Goal: Information Seeking & Learning: Learn about a topic

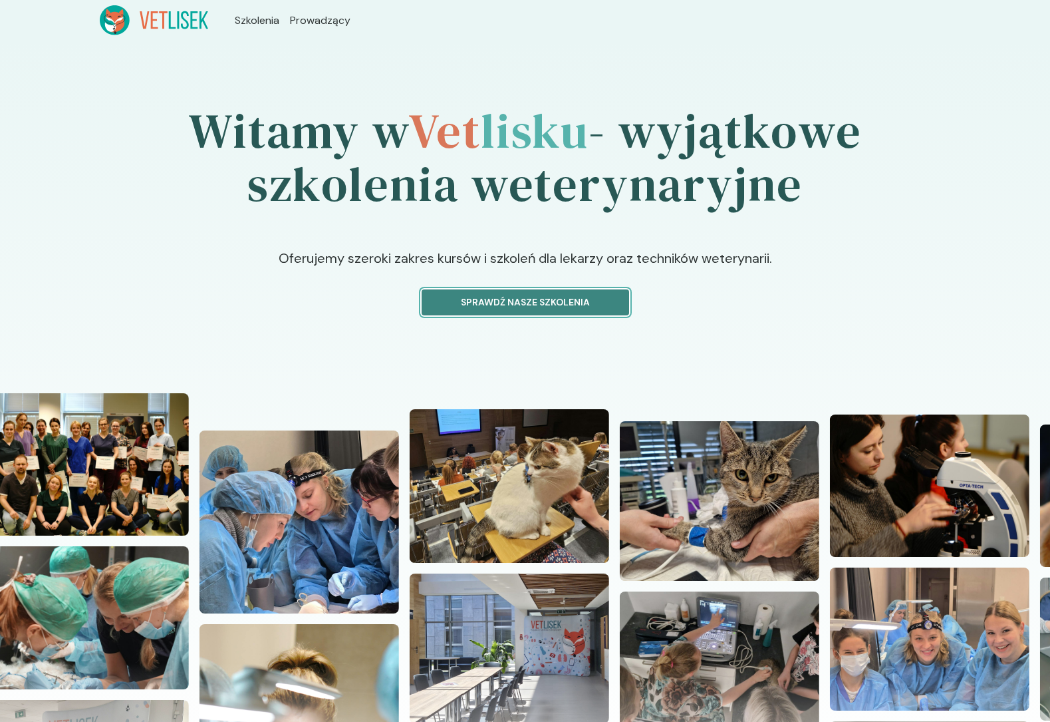
click at [533, 299] on p "Sprawdź nasze szkolenia" at bounding box center [525, 302] width 185 height 14
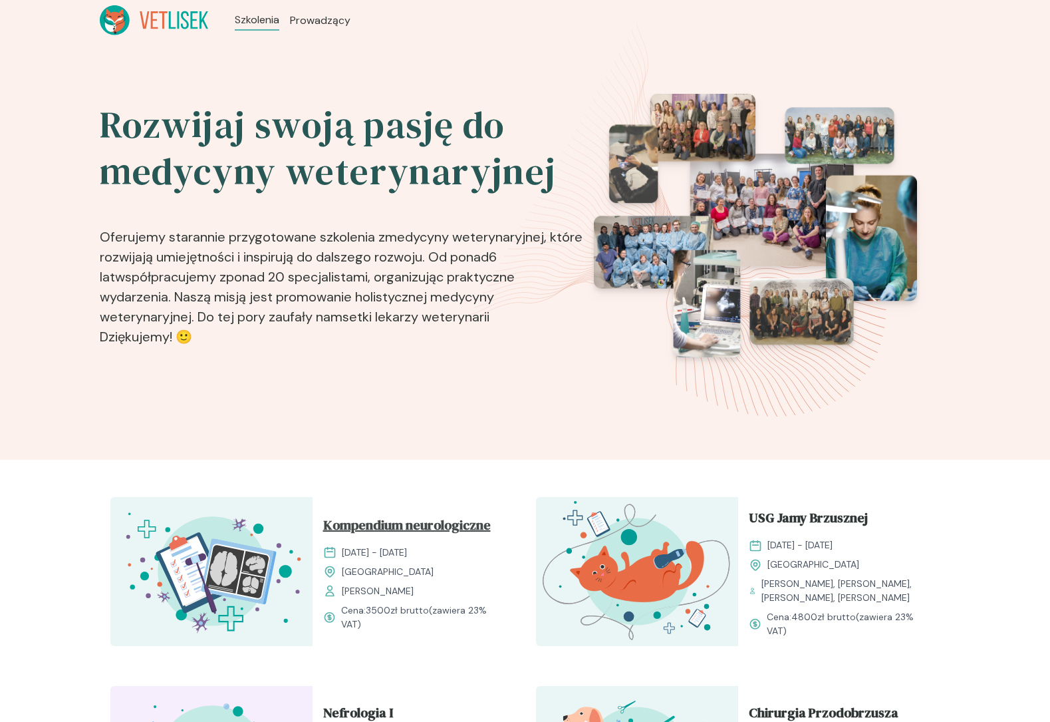
click at [431, 523] on span "Kompendium neurologiczne" at bounding box center [407, 527] width 168 height 25
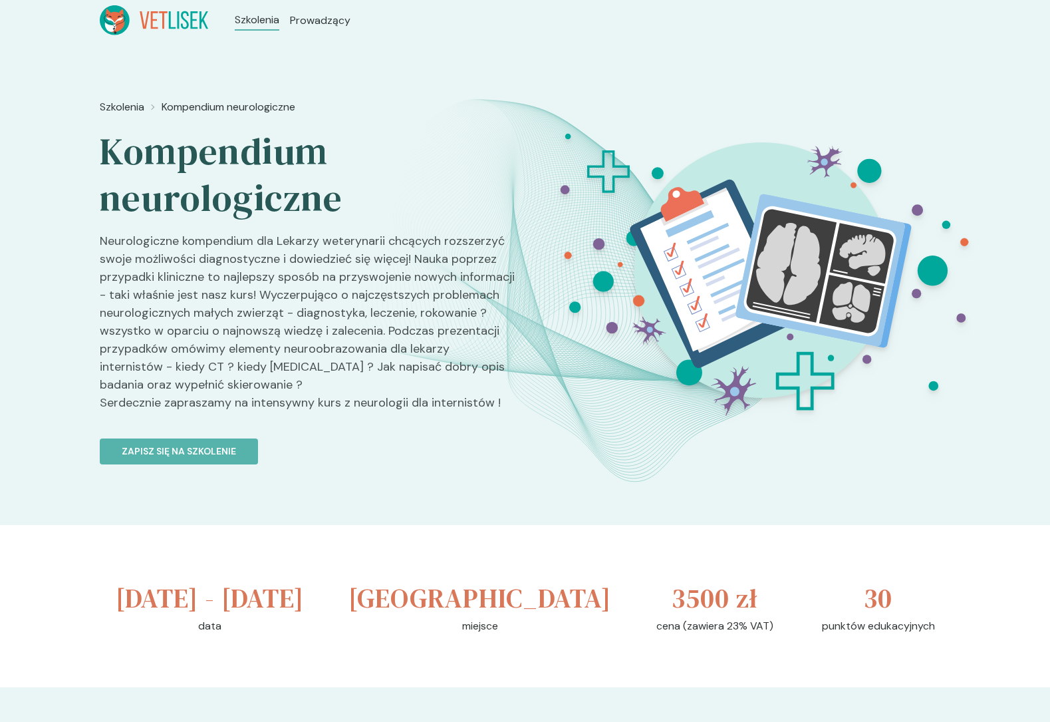
click at [374, 233] on p "Neurologiczne kompendium dla Lekarzy weterynarii chcących rozszerzyć swoje możl…" at bounding box center [307, 327] width 415 height 190
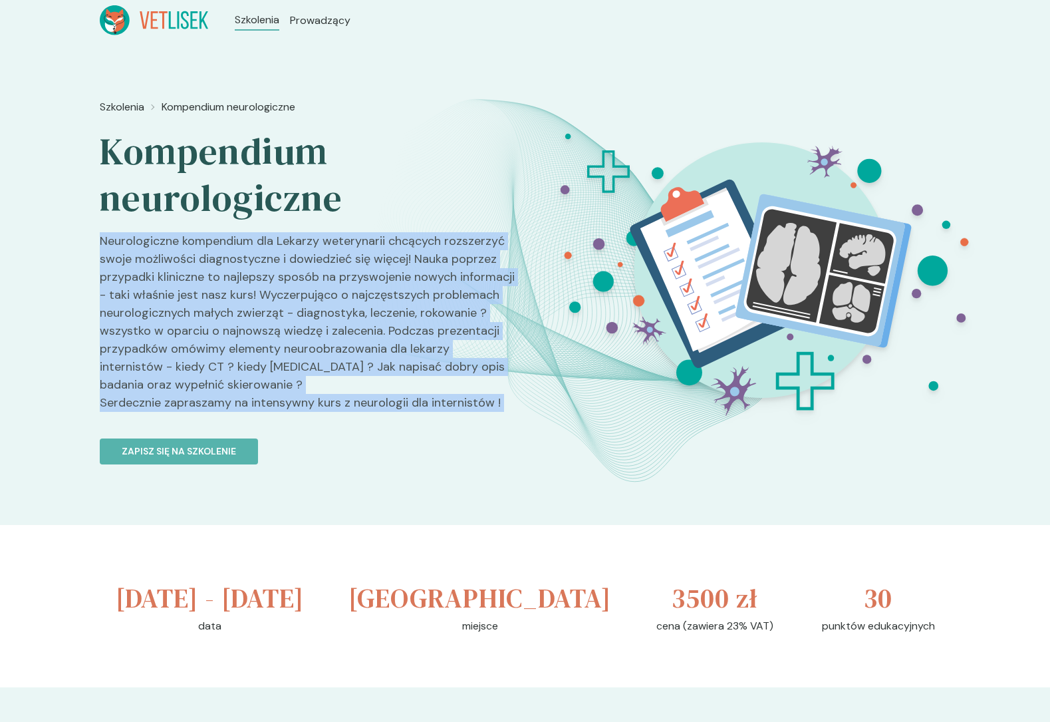
drag, startPoint x: 374, startPoint y: 233, endPoint x: 382, endPoint y: 415, distance: 182.4
click at [382, 415] on p "Neurologiczne kompendium dla Lekarzy weterynarii chcących rozszerzyć swoje możl…" at bounding box center [307, 327] width 415 height 190
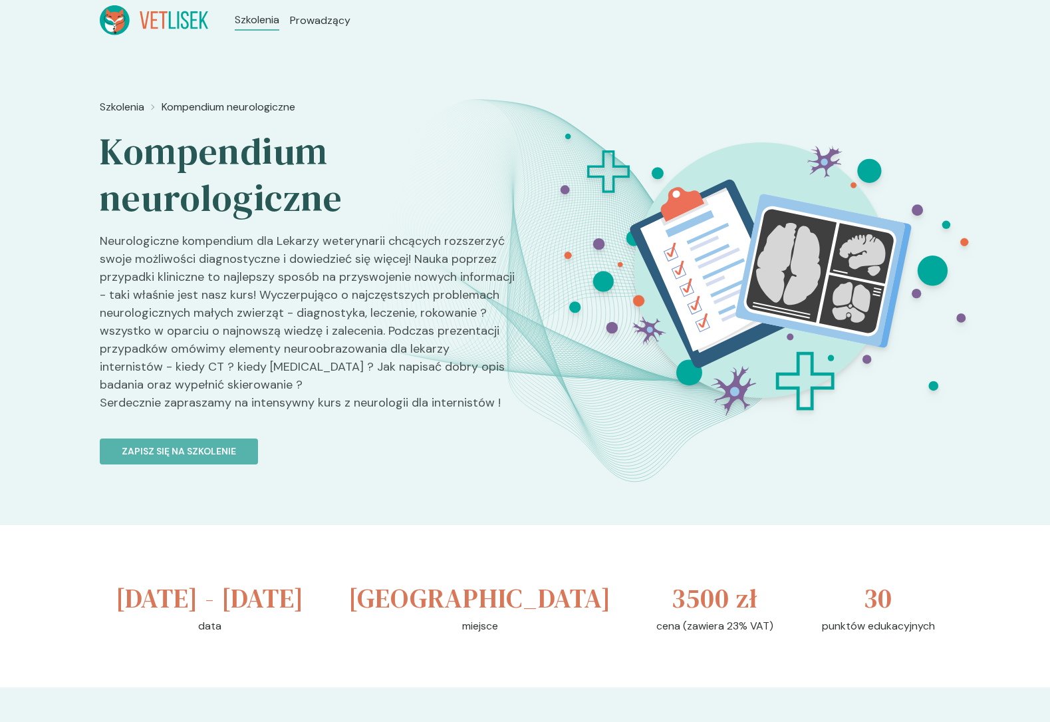
click at [382, 415] on p "Neurologiczne kompendium dla Lekarzy weterynarii chcących rozszerzyć swoje możl…" at bounding box center [307, 327] width 415 height 190
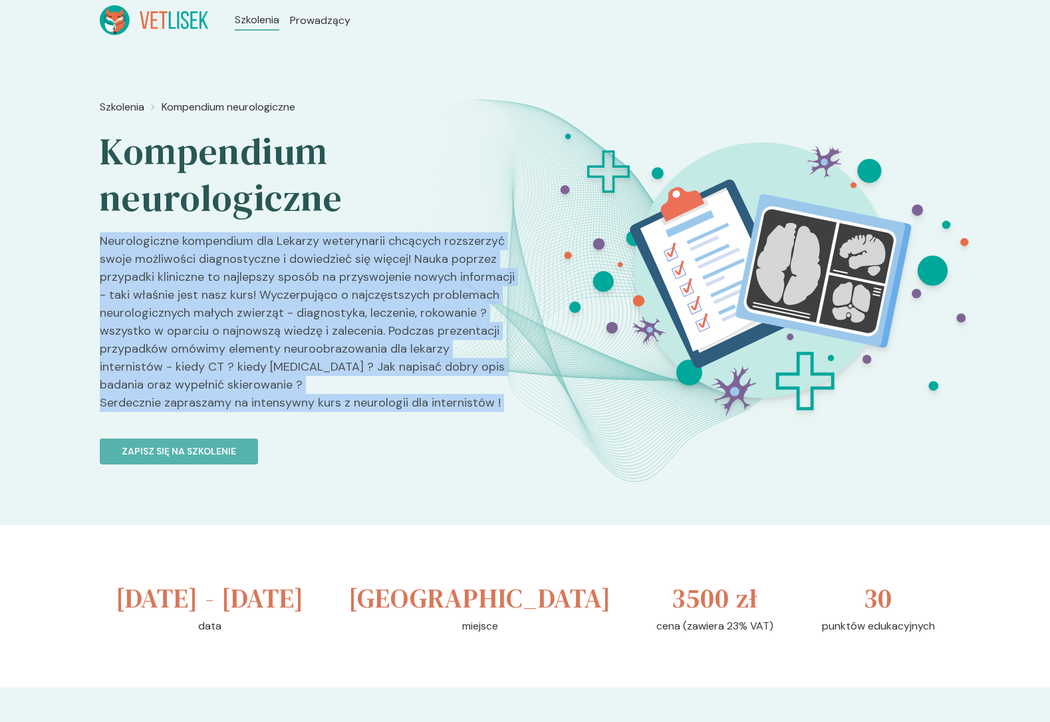
drag, startPoint x: 382, startPoint y: 415, endPoint x: 309, endPoint y: 266, distance: 166.0
click at [309, 266] on p "Neurologiczne kompendium dla Lekarzy weterynarii chcących rozszerzyć swoje możl…" at bounding box center [307, 327] width 415 height 190
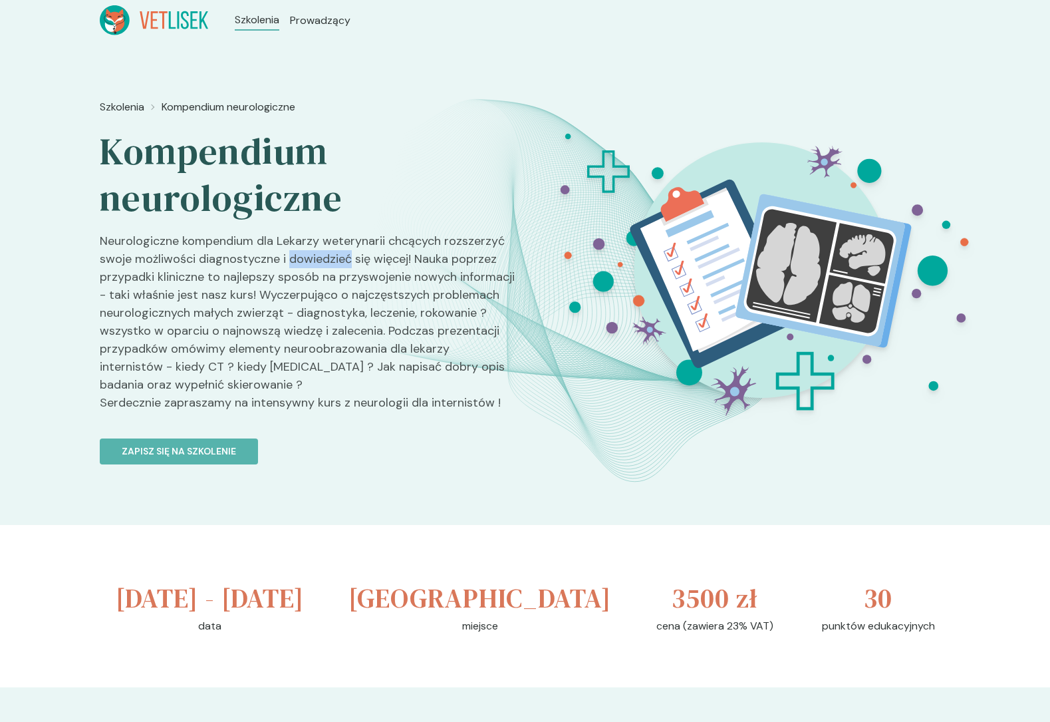
click at [309, 266] on p "Neurologiczne kompendium dla Lekarzy weterynarii chcących rozszerzyć swoje możl…" at bounding box center [307, 327] width 415 height 190
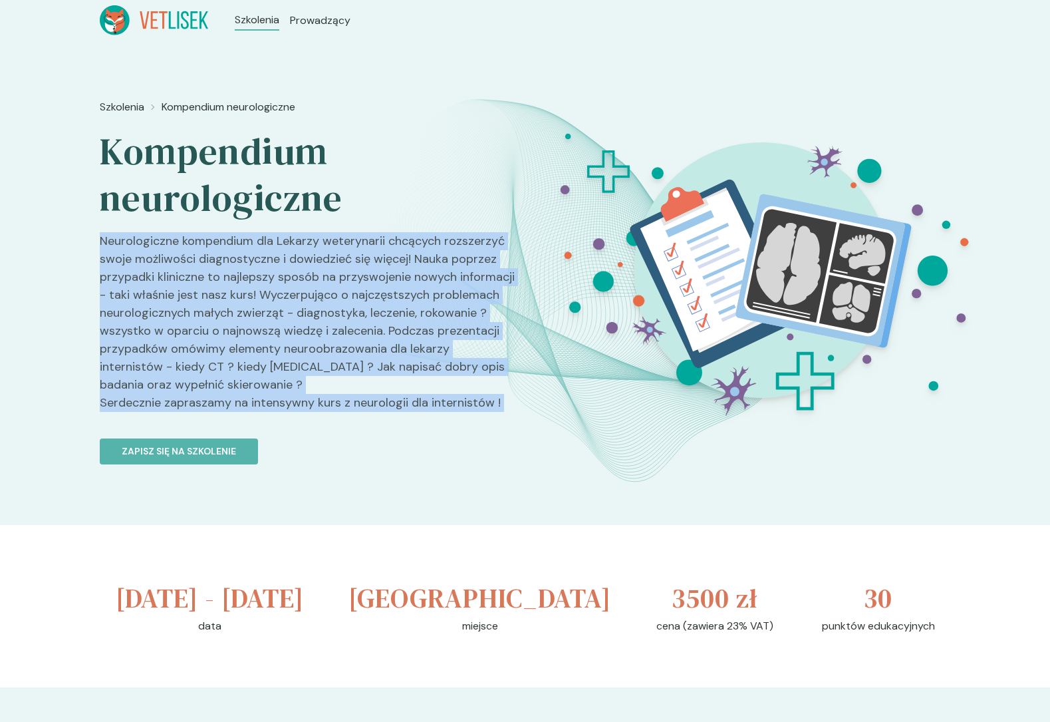
drag, startPoint x: 309, startPoint y: 266, endPoint x: 326, endPoint y: 400, distance: 134.7
click at [326, 400] on p "Neurologiczne kompendium dla Lekarzy weterynarii chcących rozszerzyć swoje możl…" at bounding box center [307, 327] width 415 height 190
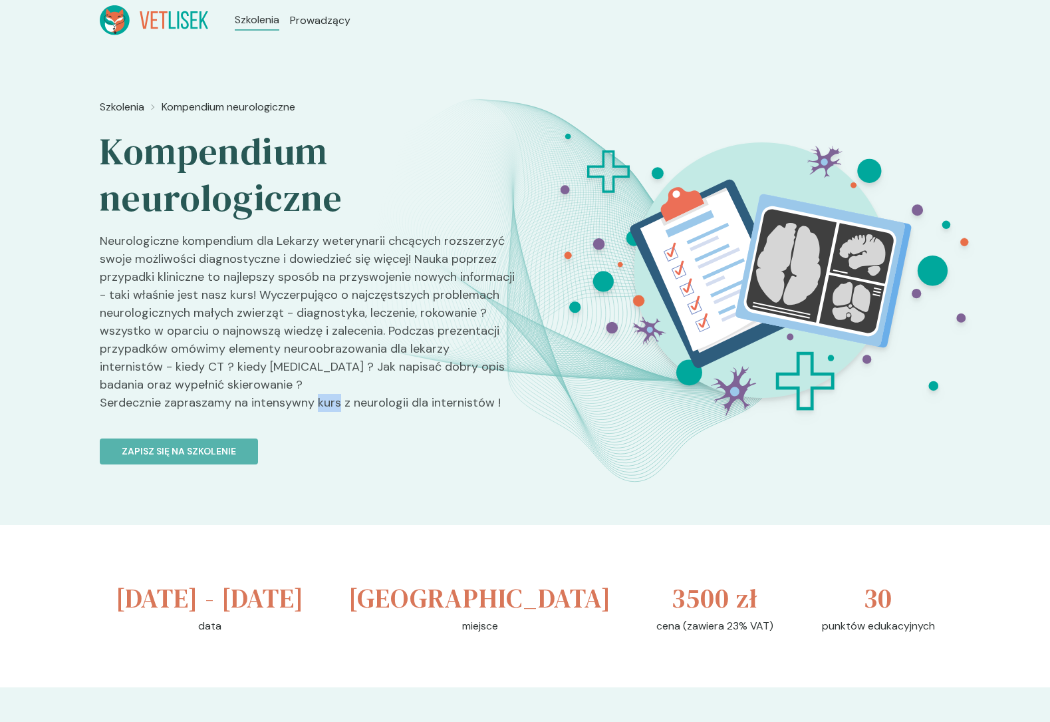
click at [326, 400] on p "Neurologiczne kompendium dla Lekarzy weterynarii chcących rozszerzyć swoje możl…" at bounding box center [307, 327] width 415 height 190
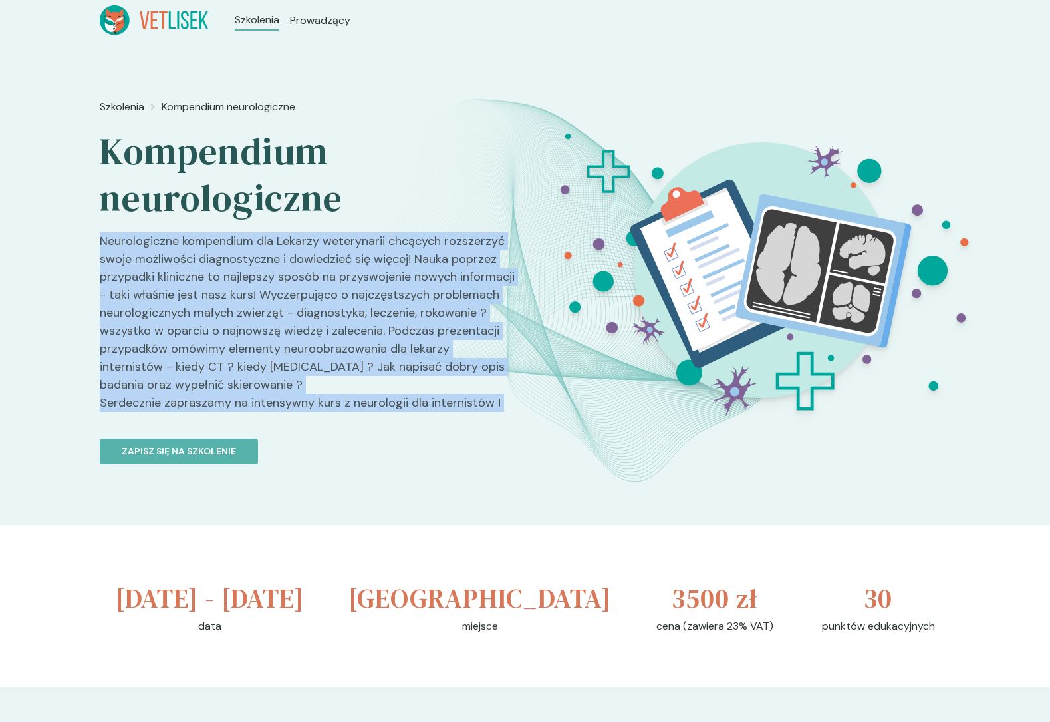
drag, startPoint x: 326, startPoint y: 400, endPoint x: 303, endPoint y: 249, distance: 152.0
click at [303, 249] on p "Neurologiczne kompendium dla Lekarzy weterynarii chcących rozszerzyć swoje możl…" at bounding box center [307, 327] width 415 height 190
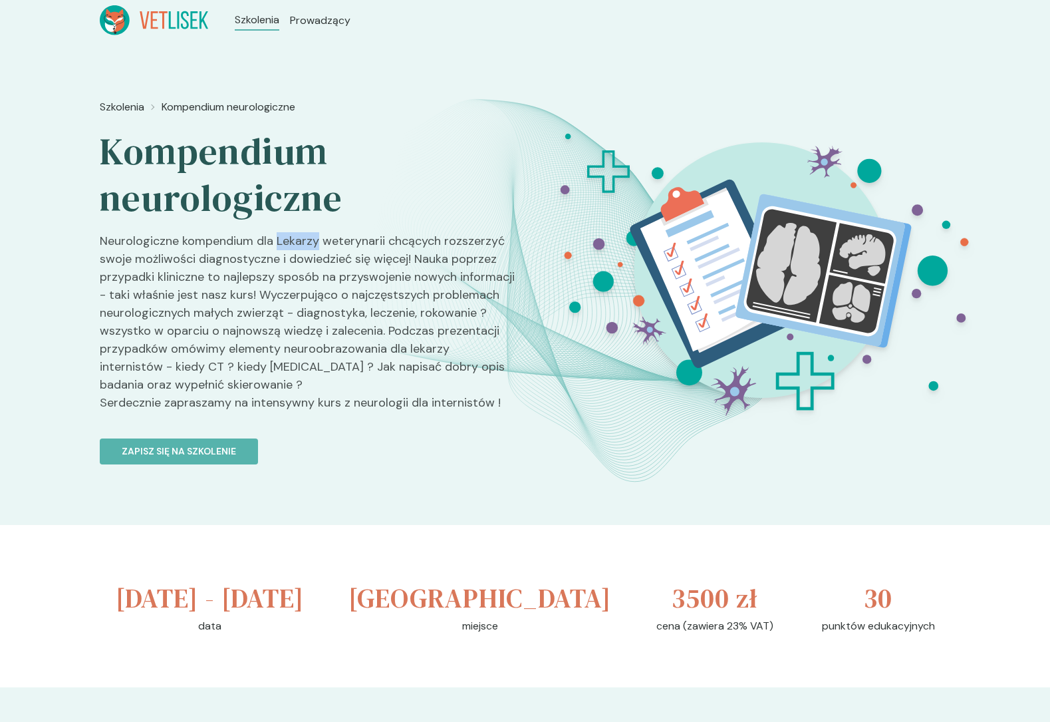
click at [303, 249] on p "Neurologiczne kompendium dla Lekarzy weterynarii chcących rozszerzyć swoje możl…" at bounding box center [307, 327] width 415 height 190
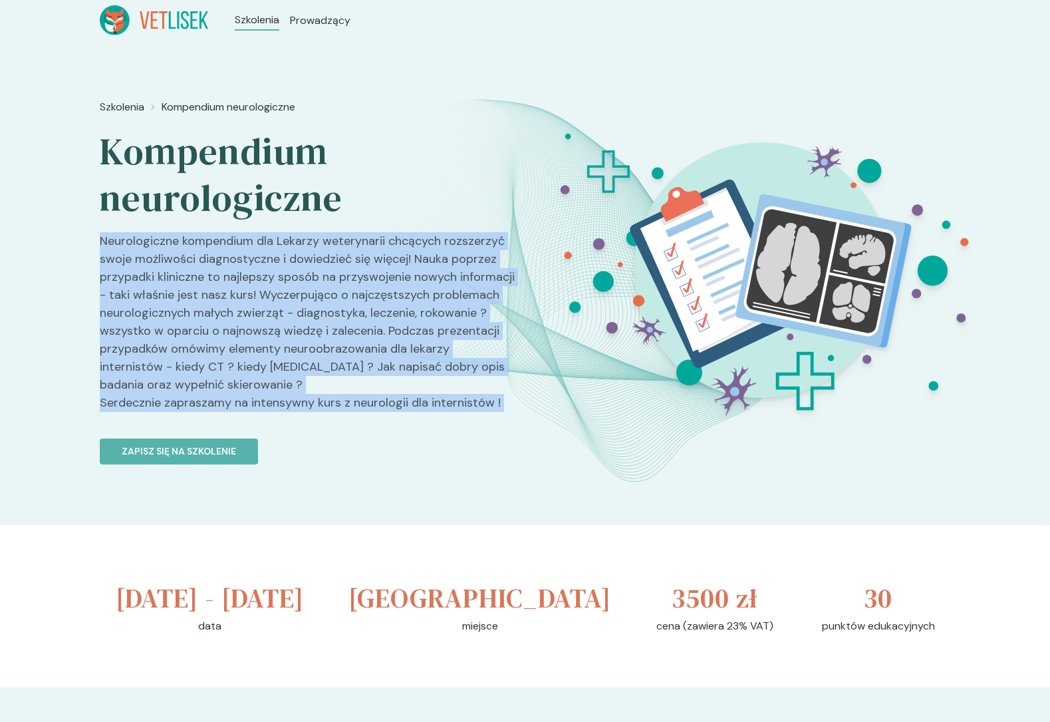
drag, startPoint x: 303, startPoint y: 249, endPoint x: 323, endPoint y: 406, distance: 157.5
click at [323, 406] on p "Neurologiczne kompendium dla Lekarzy weterynarii chcących rozszerzyć swoje możl…" at bounding box center [307, 327] width 415 height 190
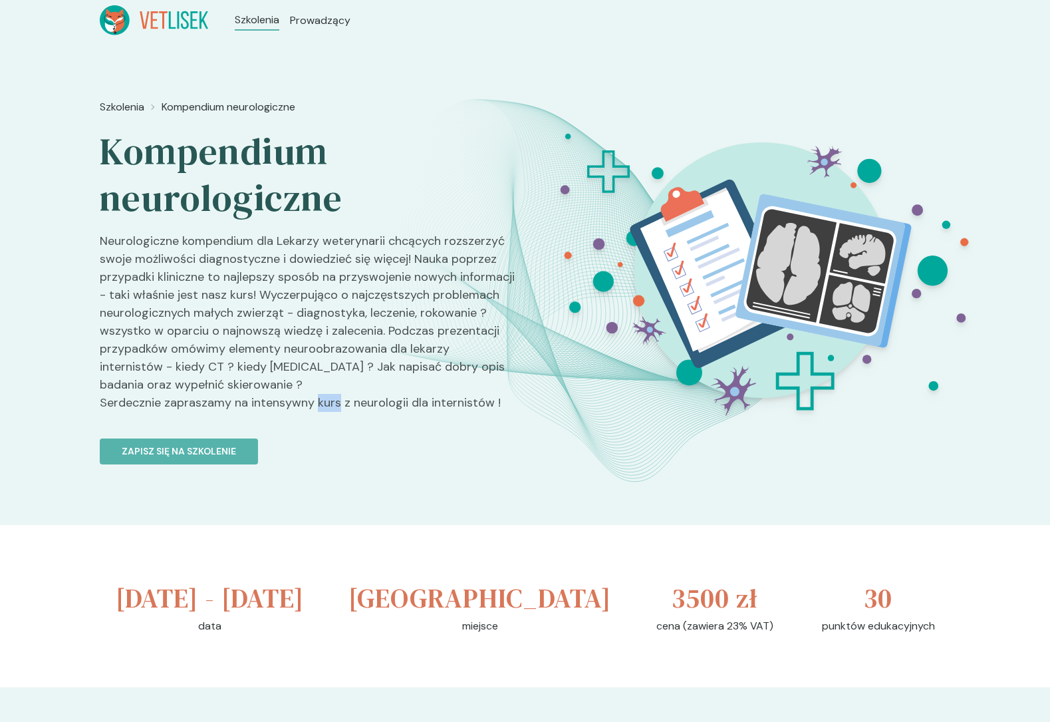
click at [323, 406] on p "Neurologiczne kompendium dla Lekarzy weterynarii chcących rozszerzyć swoje możl…" at bounding box center [307, 327] width 415 height 190
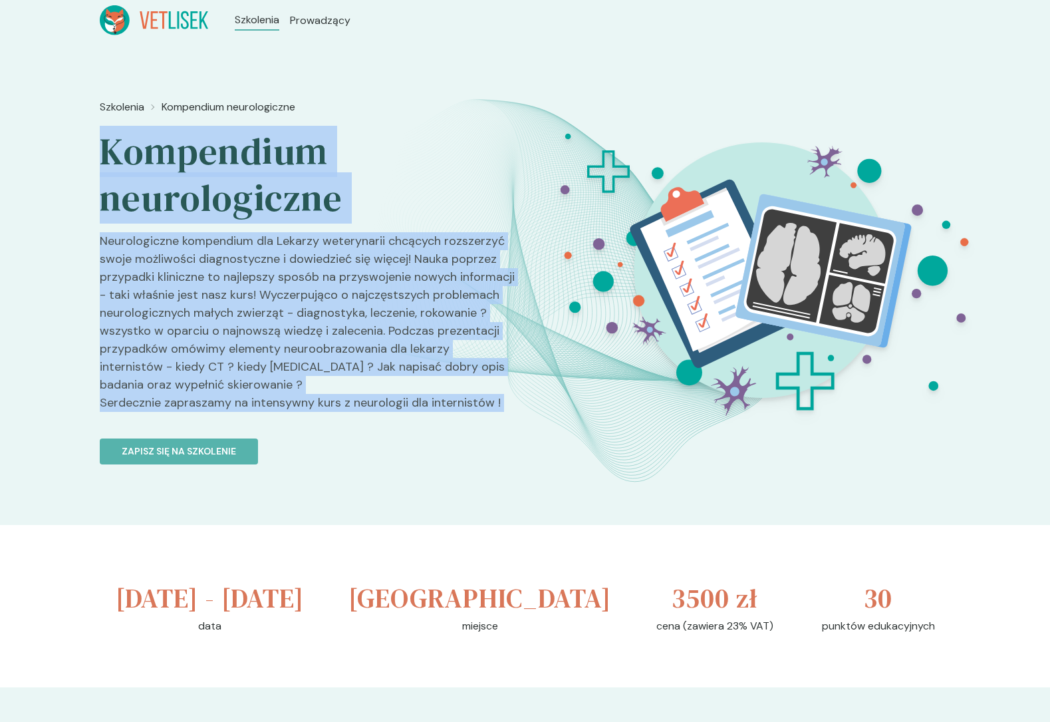
drag, startPoint x: 323, startPoint y: 406, endPoint x: 285, endPoint y: 212, distance: 197.1
click at [285, 212] on div "Szkolenia Kompendium neurologiczne Kompendium neurologiczne Neurologiczne kompe…" at bounding box center [307, 330] width 415 height 472
click at [285, 212] on h2 "Kompendium neurologiczne" at bounding box center [307, 174] width 415 height 93
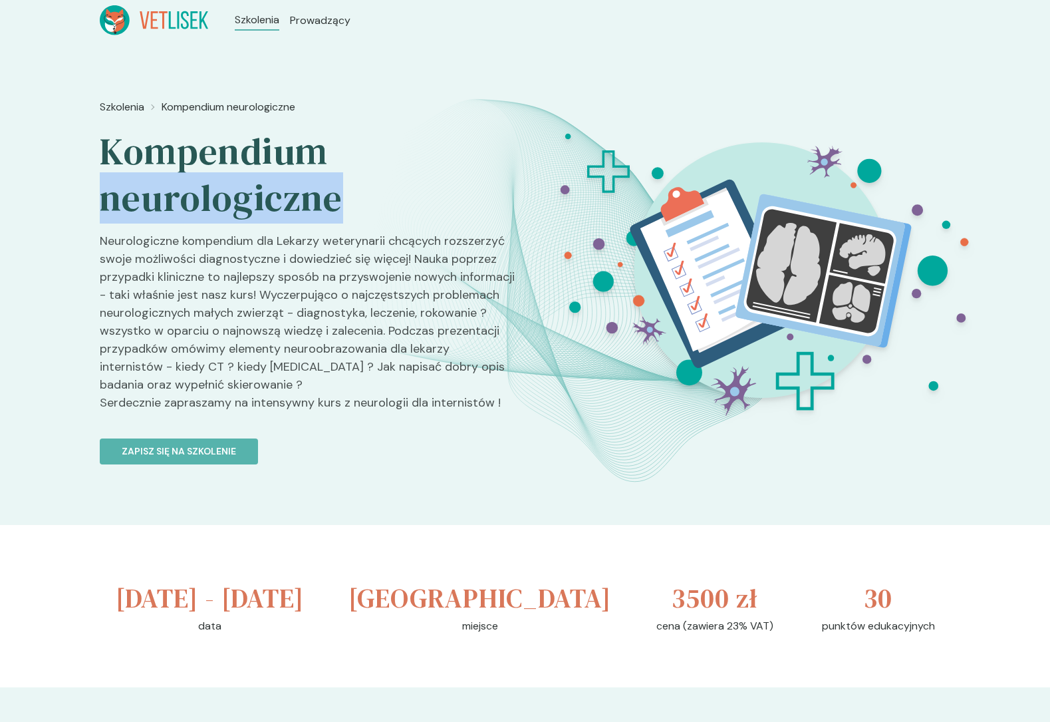
click at [285, 212] on h2 "Kompendium neurologiczne" at bounding box center [307, 174] width 415 height 93
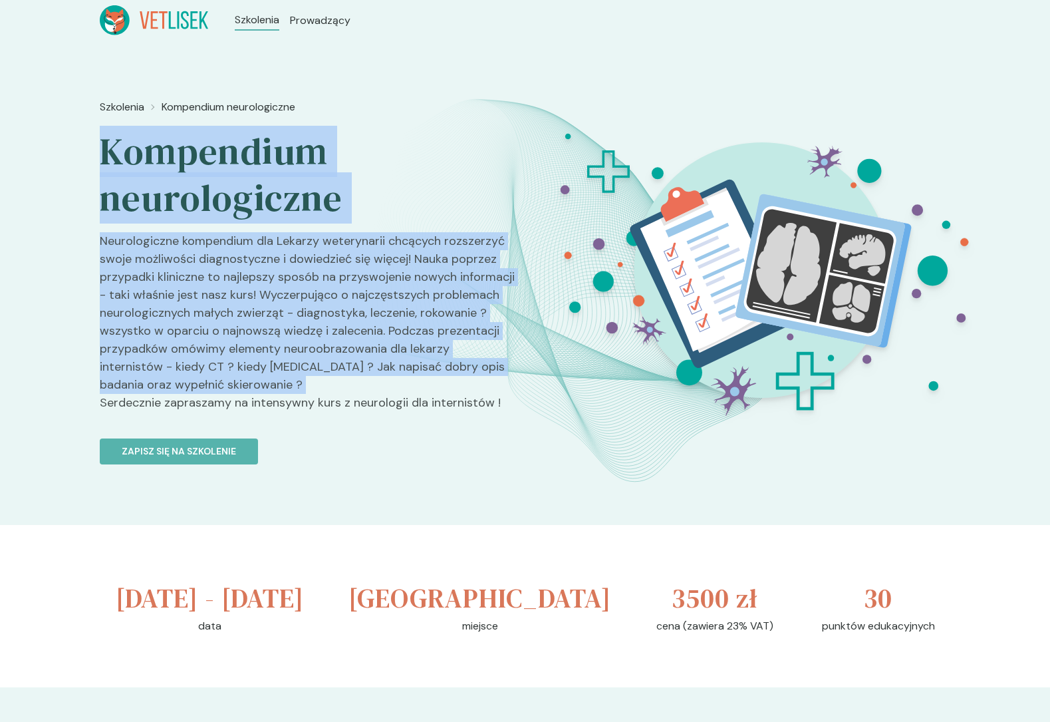
drag, startPoint x: 285, startPoint y: 212, endPoint x: 306, endPoint y: 360, distance: 149.7
click at [306, 360] on div "Szkolenia Kompendium neurologiczne Kompendium neurologiczne Neurologiczne kompe…" at bounding box center [307, 330] width 415 height 472
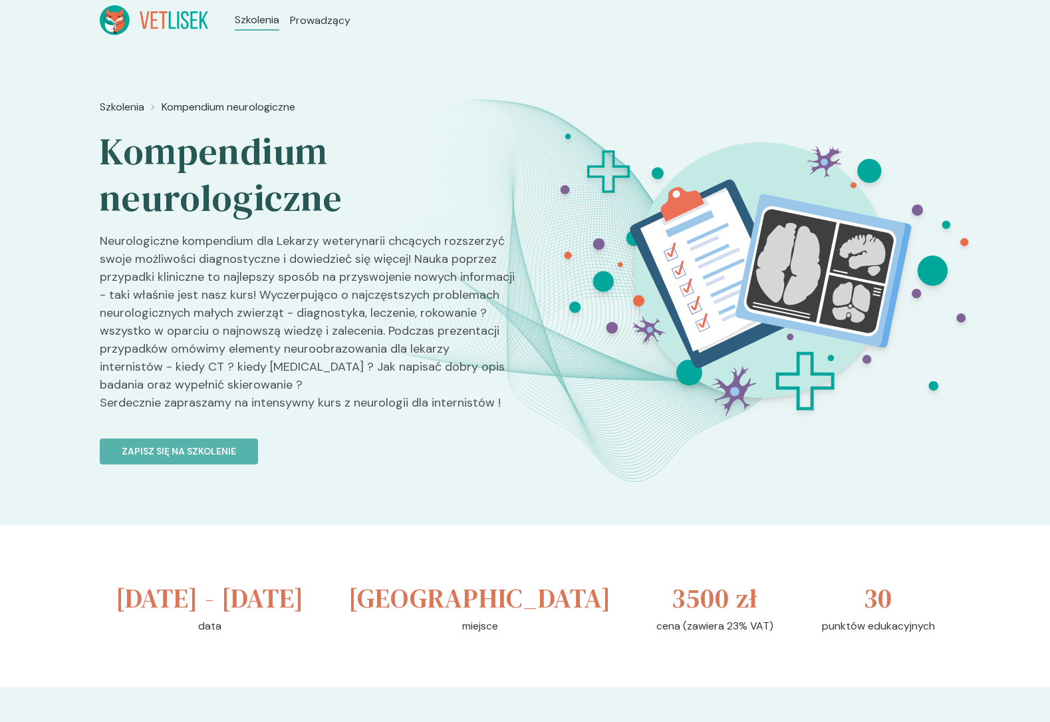
click at [313, 408] on p "Neurologiczne kompendium dla Lekarzy weterynarii chcących rozszerzyć swoje możl…" at bounding box center [307, 327] width 415 height 190
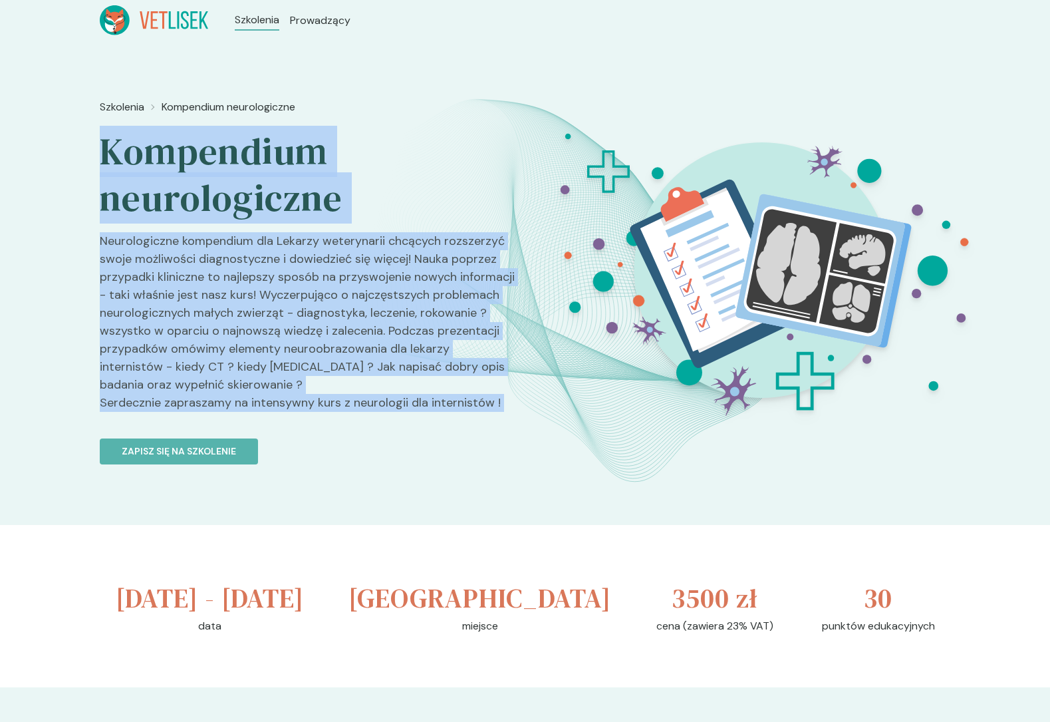
drag, startPoint x: 313, startPoint y: 408, endPoint x: 234, endPoint y: 170, distance: 250.7
click at [235, 171] on div "Szkolenia Kompendium neurologiczne Kompendium neurologiczne Neurologiczne kompe…" at bounding box center [307, 330] width 415 height 472
click at [234, 170] on h2 "Kompendium neurologiczne" at bounding box center [307, 174] width 415 height 93
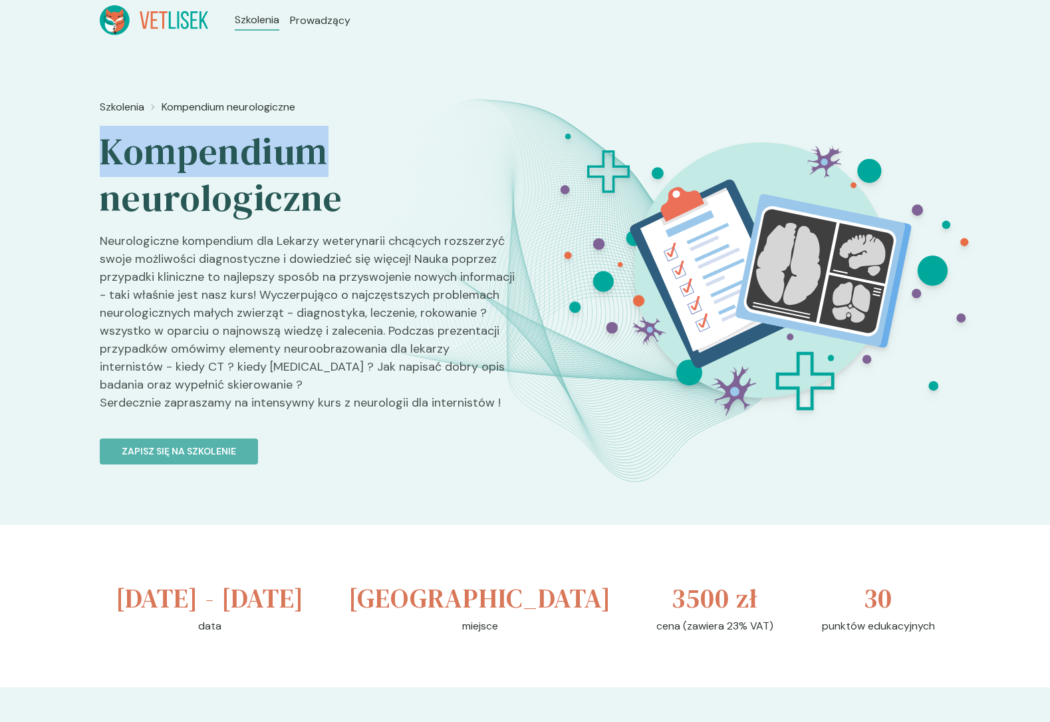
click at [234, 170] on h2 "Kompendium neurologiczne" at bounding box center [307, 174] width 415 height 93
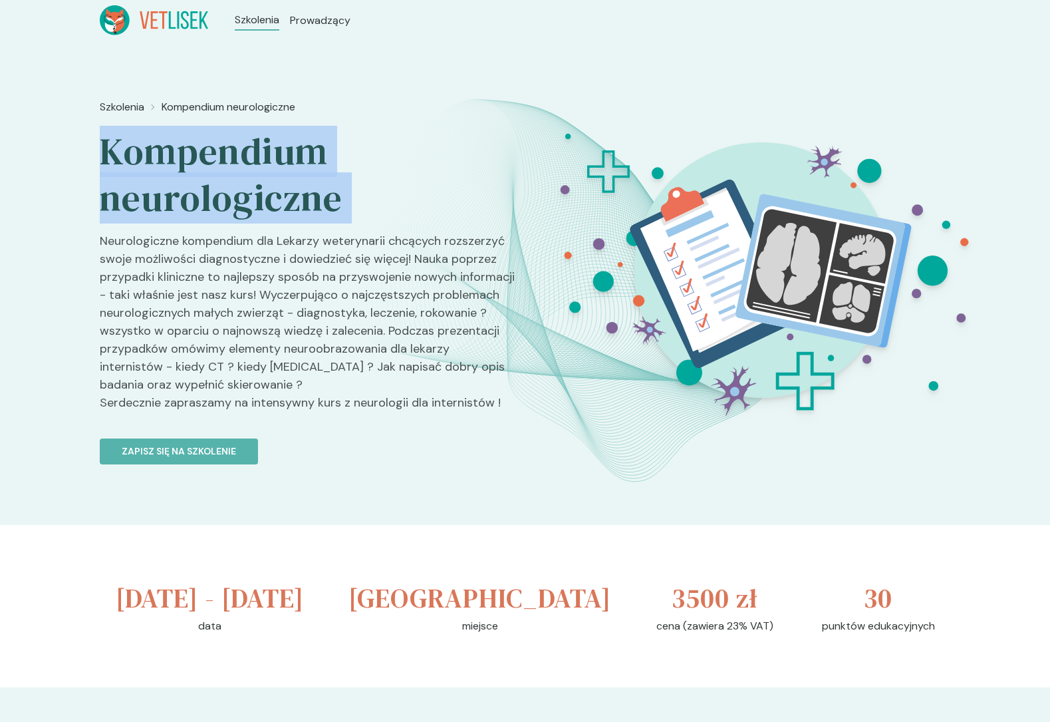
click at [234, 170] on h2 "Kompendium neurologiczne" at bounding box center [307, 174] width 415 height 93
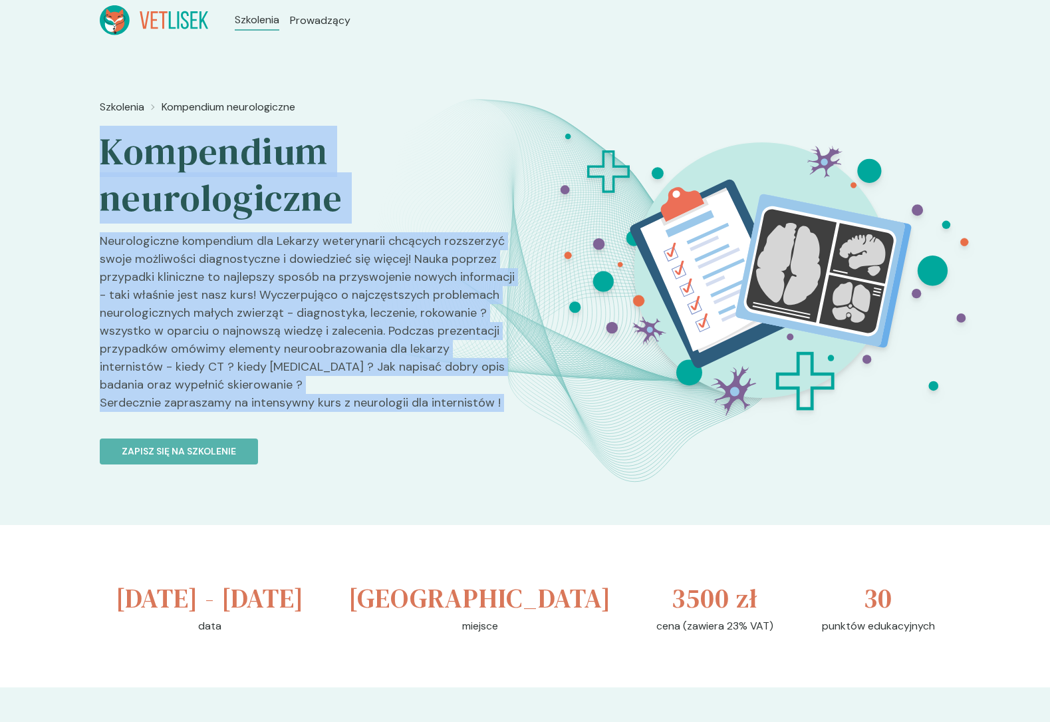
drag, startPoint x: 234, startPoint y: 170, endPoint x: 293, endPoint y: 408, distance: 245.8
click at [293, 408] on div "Szkolenia Kompendium neurologiczne Kompendium neurologiczne Neurologiczne kompe…" at bounding box center [307, 330] width 415 height 472
click at [293, 408] on p "Neurologiczne kompendium dla Lekarzy weterynarii chcących rozszerzyć swoje możl…" at bounding box center [307, 327] width 415 height 190
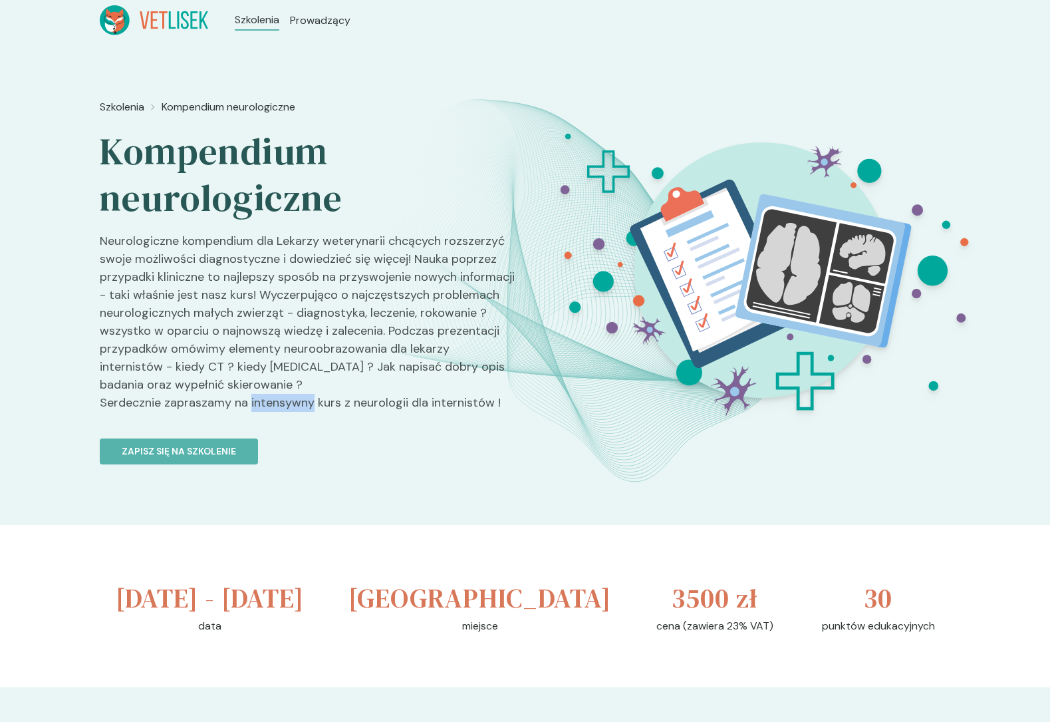
click at [293, 408] on p "Neurologiczne kompendium dla Lekarzy weterynarii chcących rozszerzyć swoje możl…" at bounding box center [307, 327] width 415 height 190
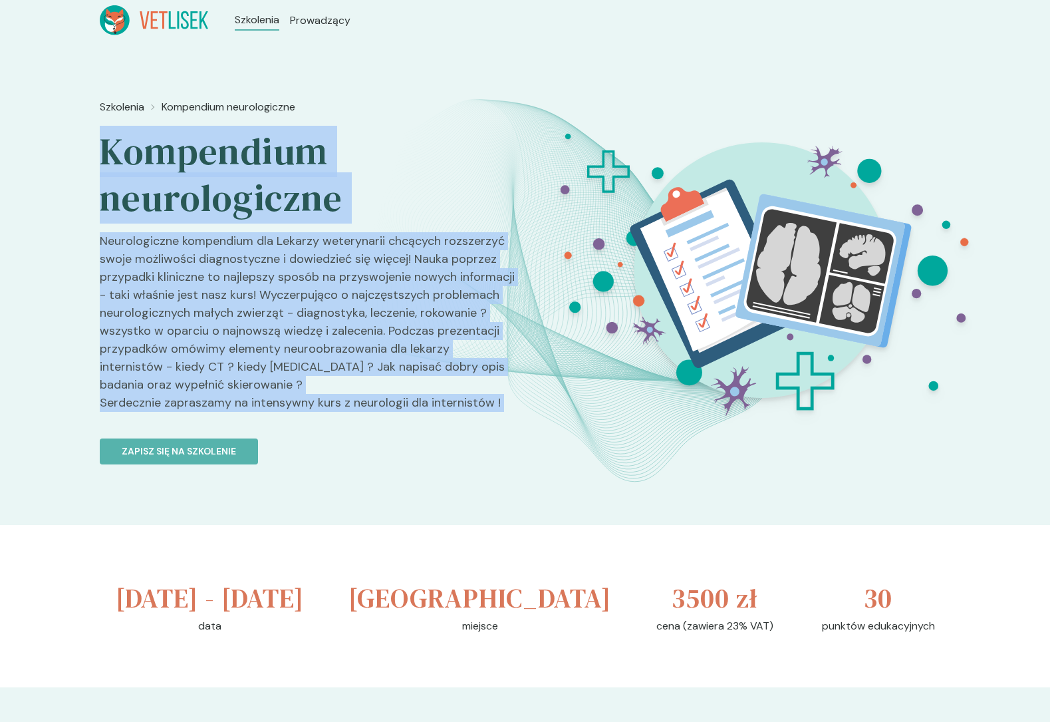
drag, startPoint x: 293, startPoint y: 408, endPoint x: 263, endPoint y: 172, distance: 238.5
click at [264, 172] on div "Szkolenia Kompendium neurologiczne Kompendium neurologiczne Neurologiczne kompe…" at bounding box center [307, 330] width 415 height 472
click at [263, 172] on h2 "Kompendium neurologiczne" at bounding box center [307, 174] width 415 height 93
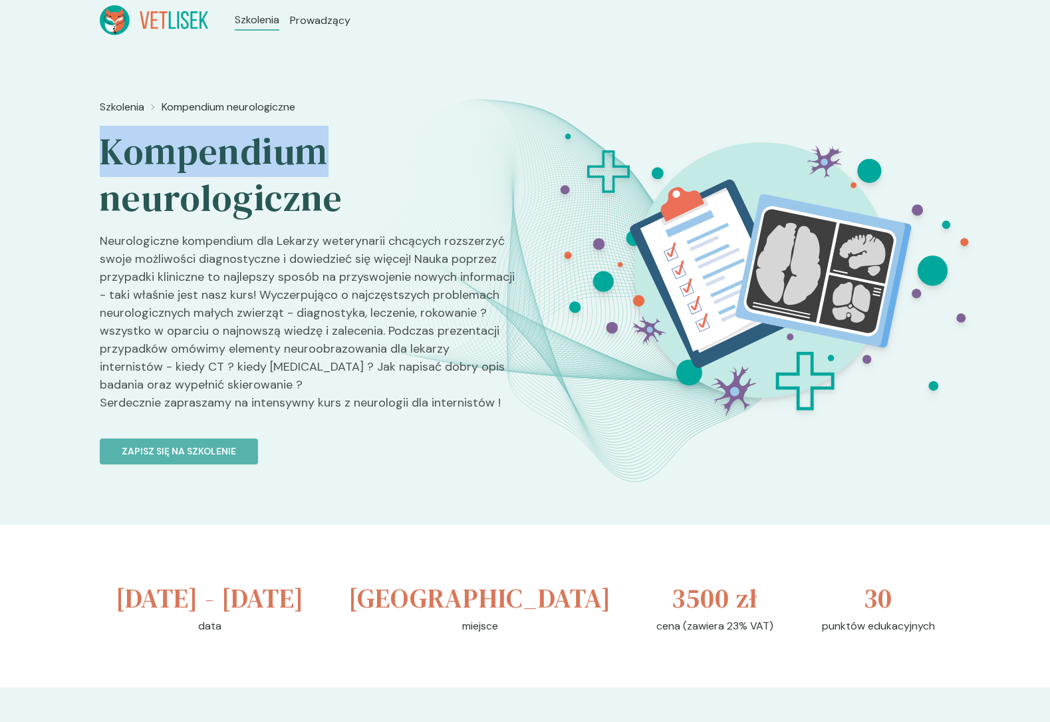
click at [263, 172] on h2 "Kompendium neurologiczne" at bounding box center [307, 174] width 415 height 93
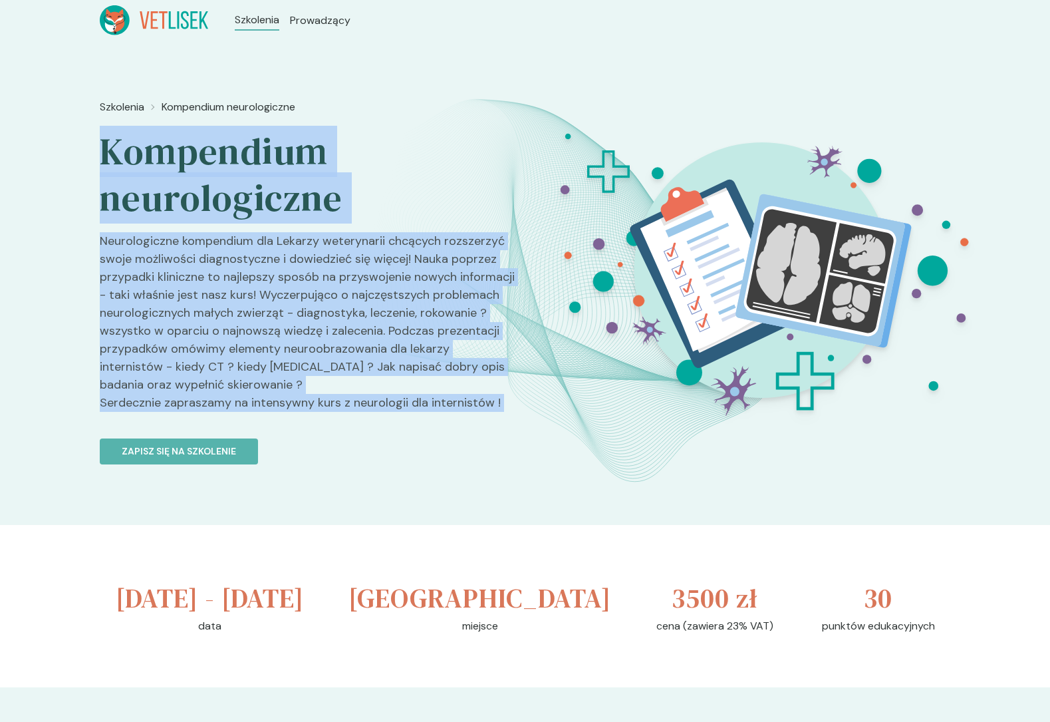
drag, startPoint x: 263, startPoint y: 172, endPoint x: 331, endPoint y: 410, distance: 247.6
click at [331, 410] on div "Szkolenia Kompendium neurologiczne Kompendium neurologiczne Neurologiczne kompe…" at bounding box center [307, 330] width 415 height 472
click at [331, 410] on p "Neurologiczne kompendium dla Lekarzy weterynarii chcących rozszerzyć swoje możl…" at bounding box center [307, 327] width 415 height 190
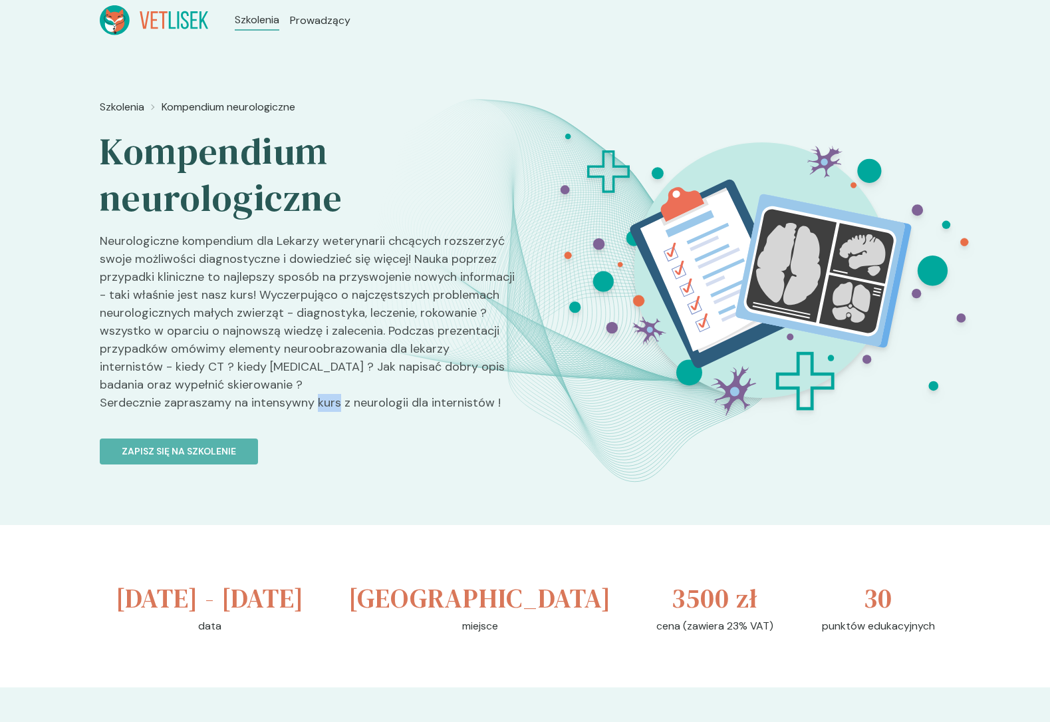
click at [331, 410] on p "Neurologiczne kompendium dla Lekarzy weterynarii chcących rozszerzyć swoje możl…" at bounding box center [307, 327] width 415 height 190
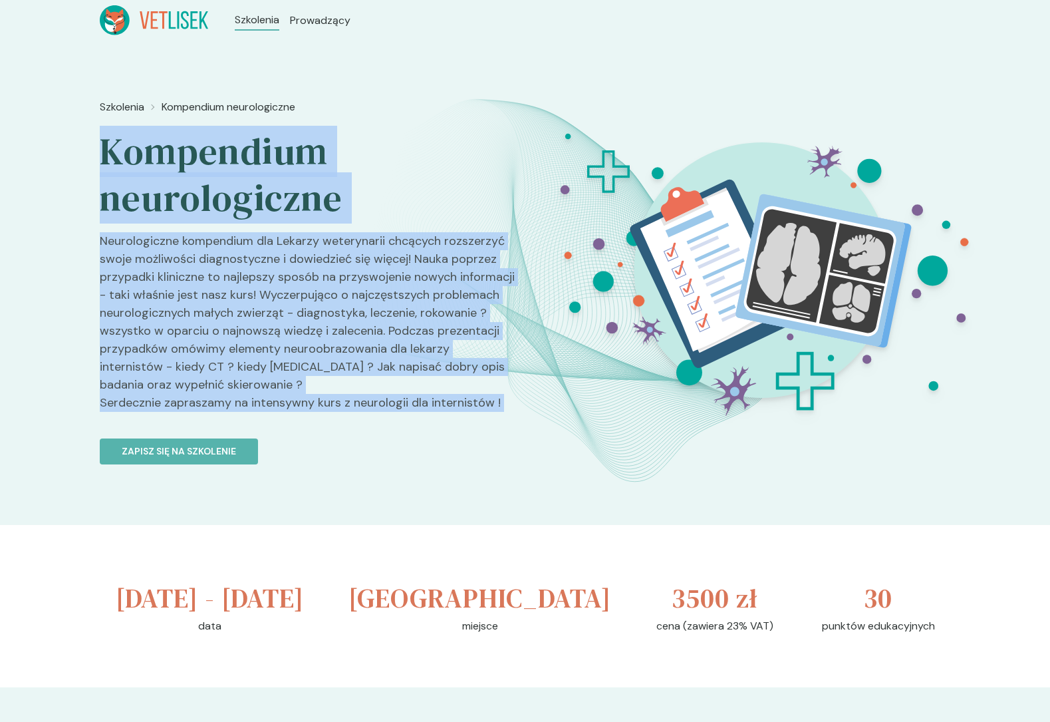
drag, startPoint x: 331, startPoint y: 410, endPoint x: 271, endPoint y: 166, distance: 250.6
click at [272, 166] on div "Szkolenia Kompendium neurologiczne Kompendium neurologiczne Neurologiczne kompe…" at bounding box center [307, 330] width 415 height 472
click at [271, 166] on h2 "Kompendium neurologiczne" at bounding box center [307, 174] width 415 height 93
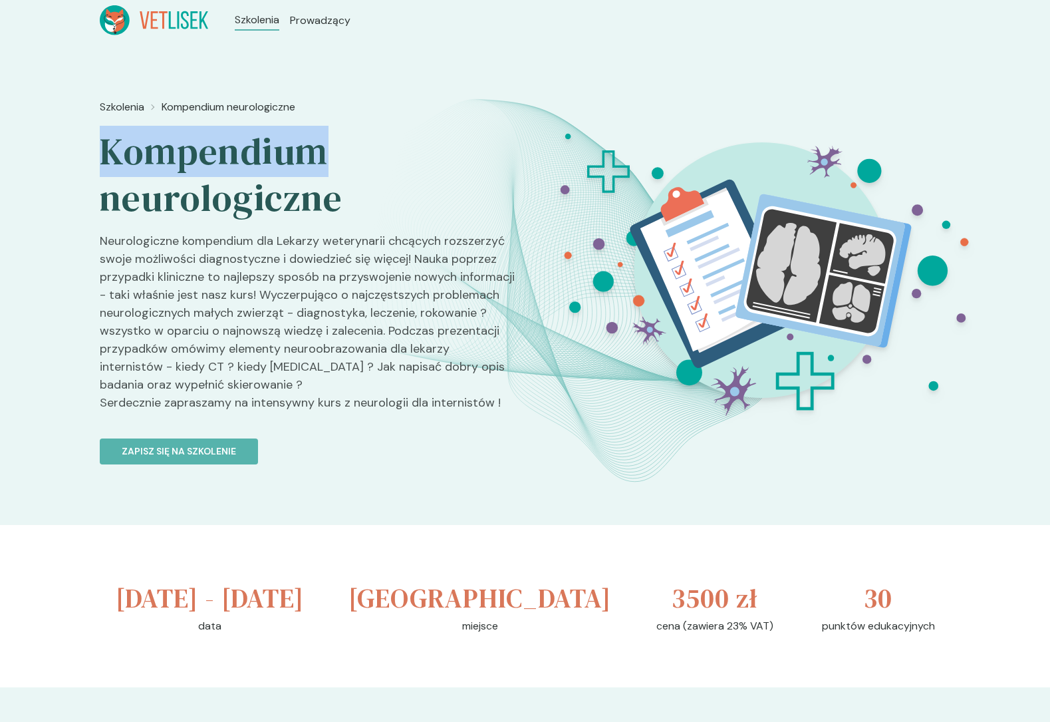
click at [271, 166] on h2 "Kompendium neurologiczne" at bounding box center [307, 174] width 415 height 93
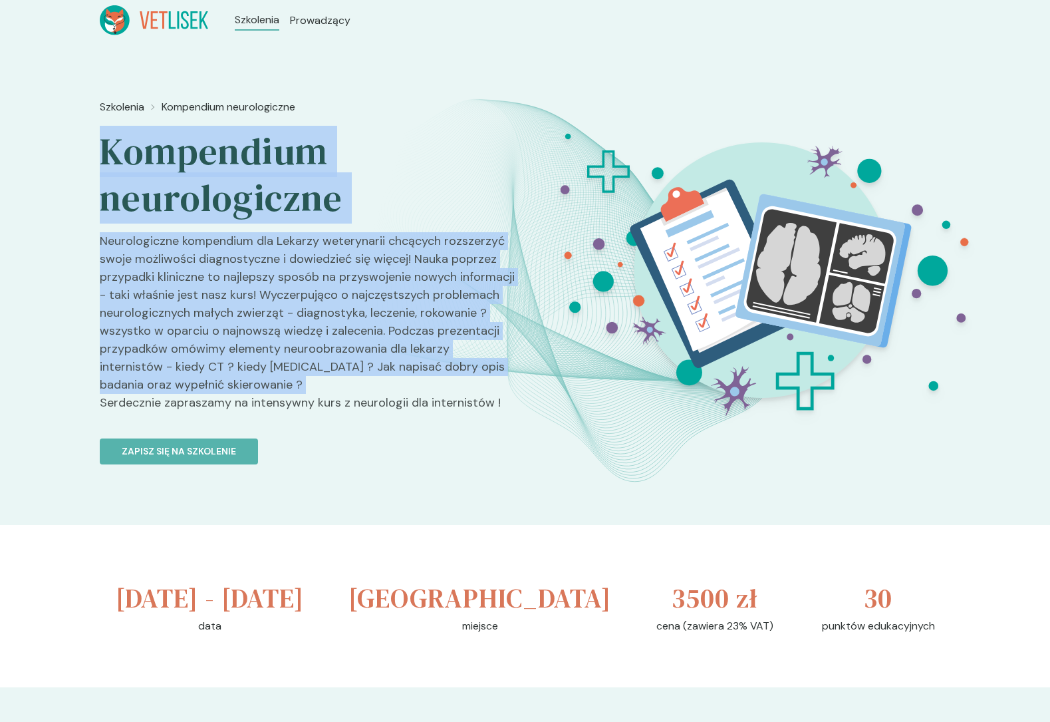
drag, startPoint x: 271, startPoint y: 166, endPoint x: 281, endPoint y: 391, distance: 225.0
click at [281, 390] on div "Szkolenia Kompendium neurologiczne Kompendium neurologiczne Neurologiczne kompe…" at bounding box center [307, 330] width 415 height 472
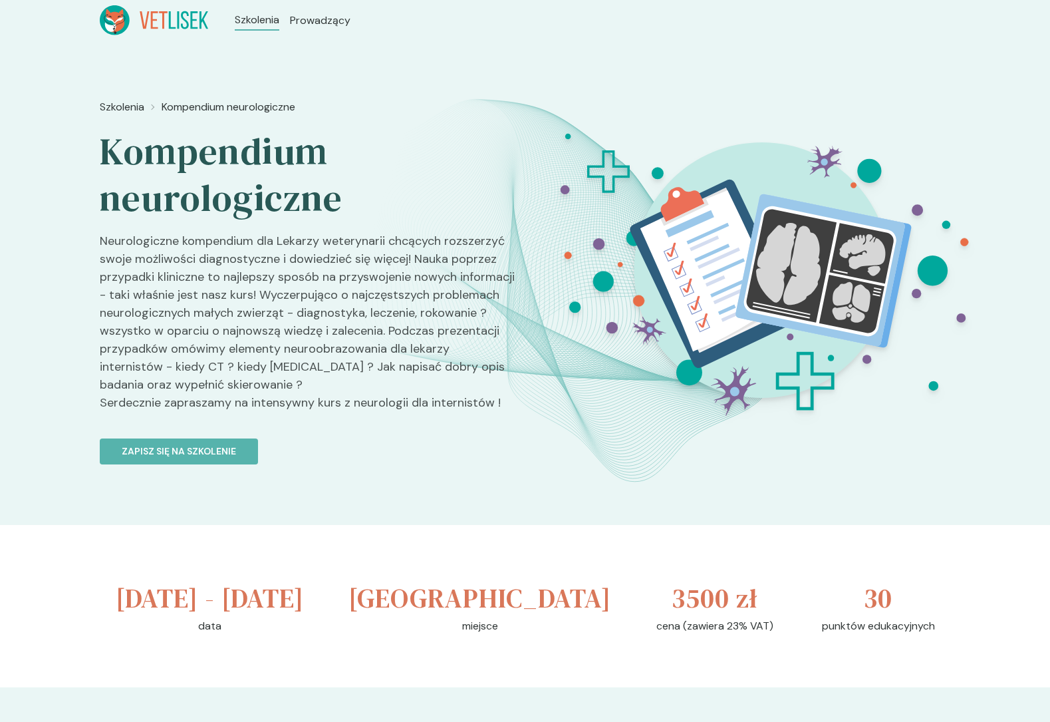
click at [284, 398] on p "Neurologiczne kompendium dla Lekarzy weterynarii chcących rozszerzyć swoje możl…" at bounding box center [307, 327] width 415 height 190
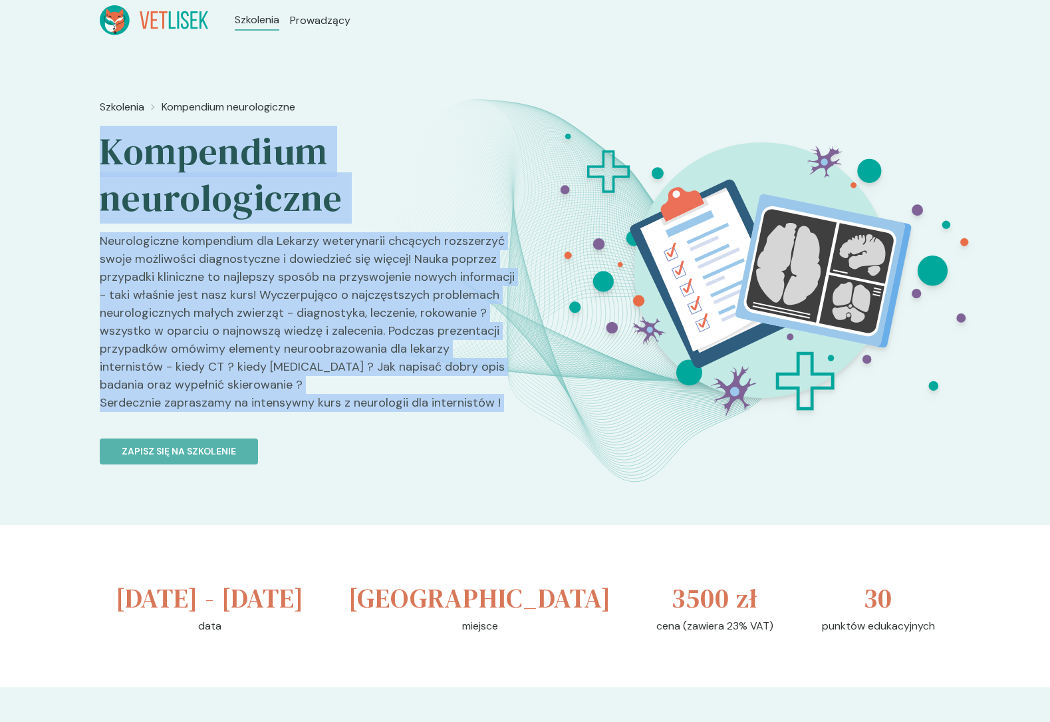
drag, startPoint x: 284, startPoint y: 398, endPoint x: 244, endPoint y: 168, distance: 233.5
click at [244, 168] on div "Szkolenia Kompendium neurologiczne Kompendium neurologiczne Neurologiczne kompe…" at bounding box center [307, 330] width 415 height 472
click at [244, 168] on h2 "Kompendium neurologiczne" at bounding box center [307, 174] width 415 height 93
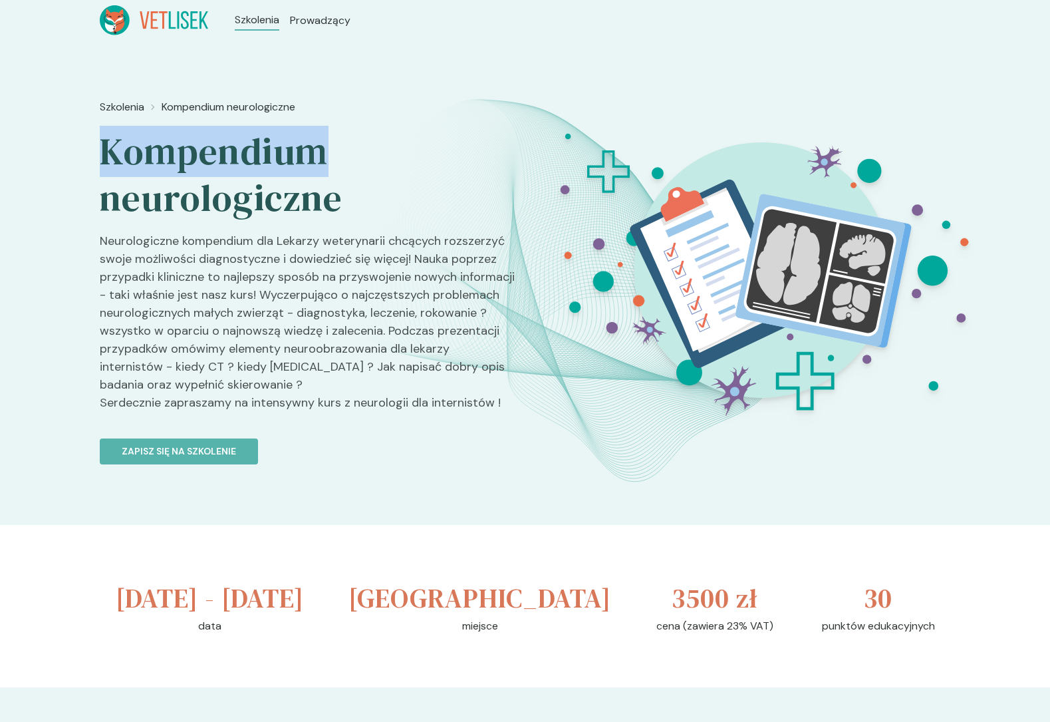
click at [244, 168] on h2 "Kompendium neurologiczne" at bounding box center [307, 174] width 415 height 93
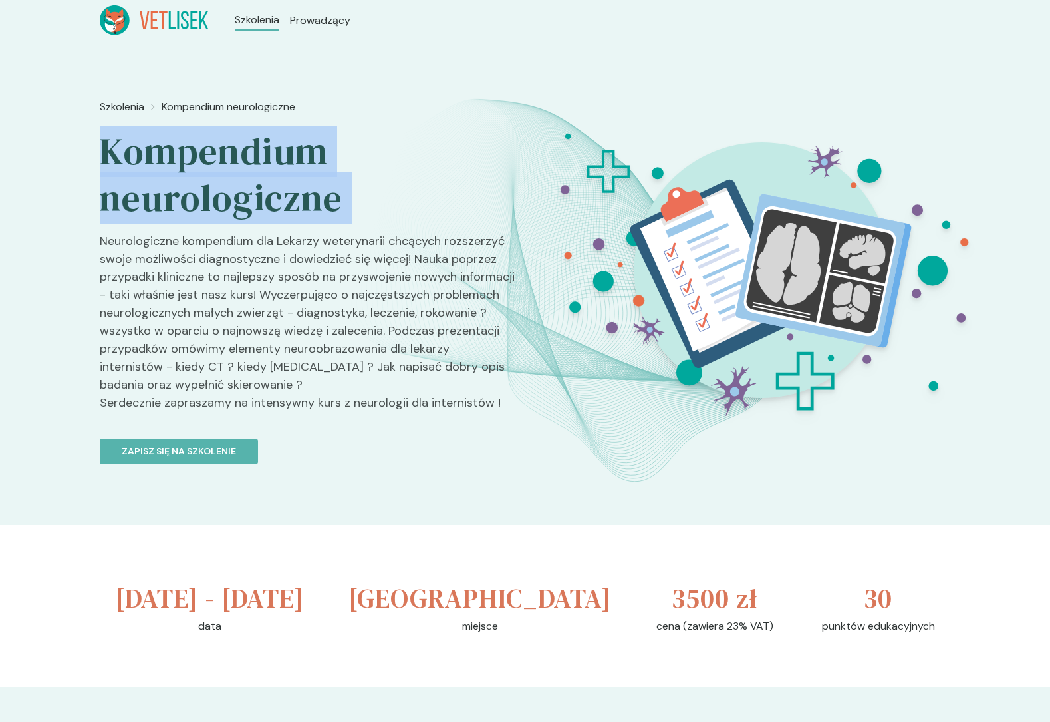
click at [244, 168] on h2 "Kompendium neurologiczne" at bounding box center [307, 174] width 415 height 93
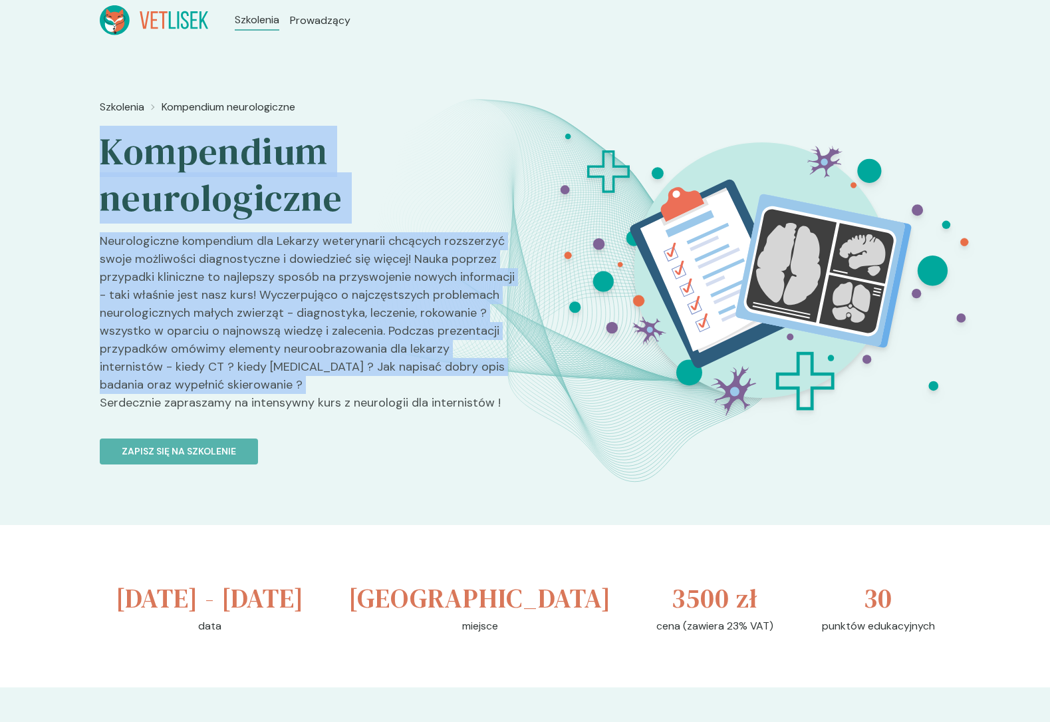
drag, startPoint x: 244, startPoint y: 168, endPoint x: 300, endPoint y: 392, distance: 230.3
click at [300, 392] on div "Szkolenia Kompendium neurologiczne Kompendium neurologiczne Neurologiczne kompe…" at bounding box center [307, 330] width 415 height 472
click at [300, 392] on p "Neurologiczne kompendium dla Lekarzy weterynarii chcących rozszerzyć swoje możl…" at bounding box center [307, 327] width 415 height 190
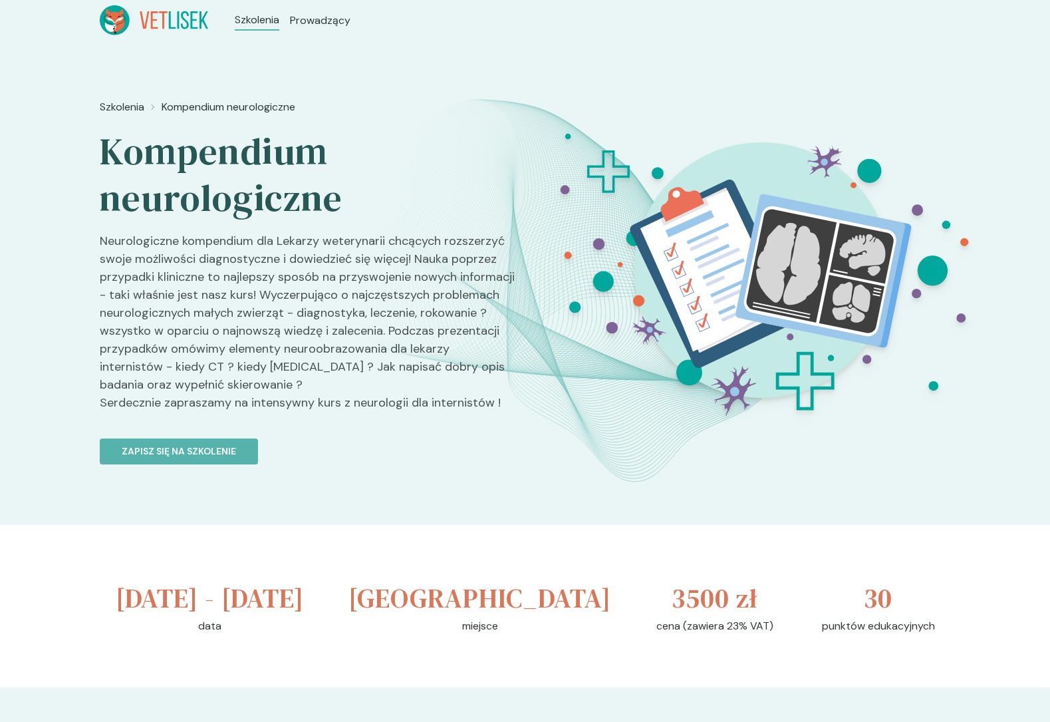
click at [303, 410] on p "Neurologiczne kompendium dla Lekarzy weterynarii chcących rozszerzyć swoje możl…" at bounding box center [307, 327] width 415 height 190
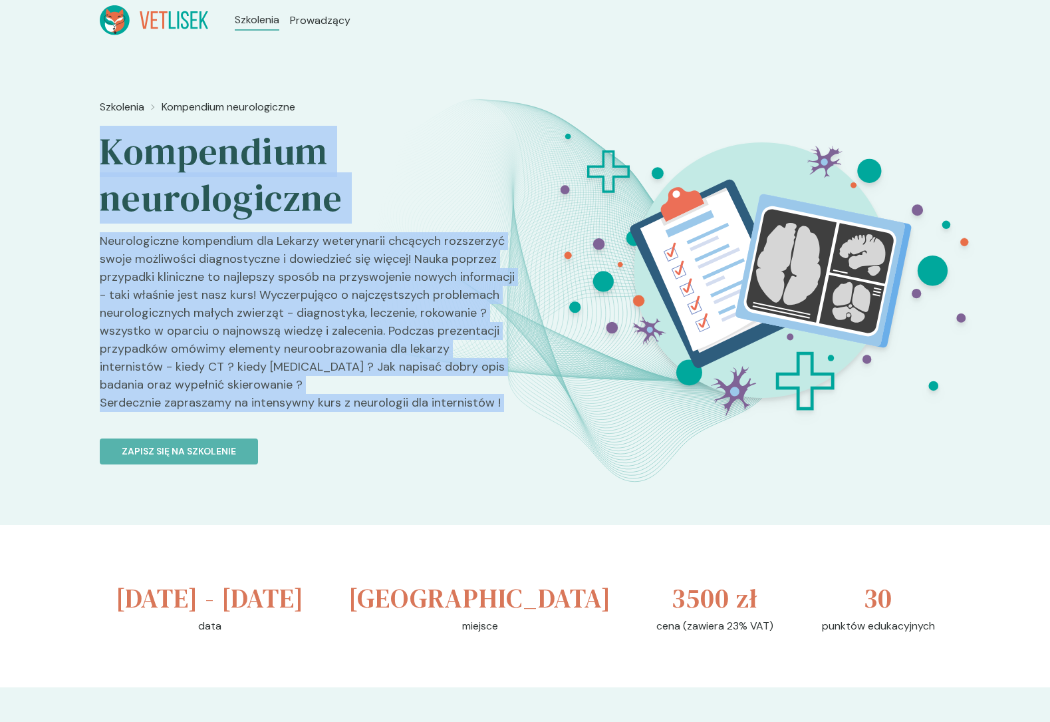
drag, startPoint x: 303, startPoint y: 410, endPoint x: 245, endPoint y: 154, distance: 261.8
click at [245, 154] on div "Szkolenia Kompendium neurologiczne Kompendium neurologiczne Neurologiczne kompe…" at bounding box center [307, 330] width 415 height 472
click at [245, 154] on h2 "Kompendium neurologiczne" at bounding box center [307, 174] width 415 height 93
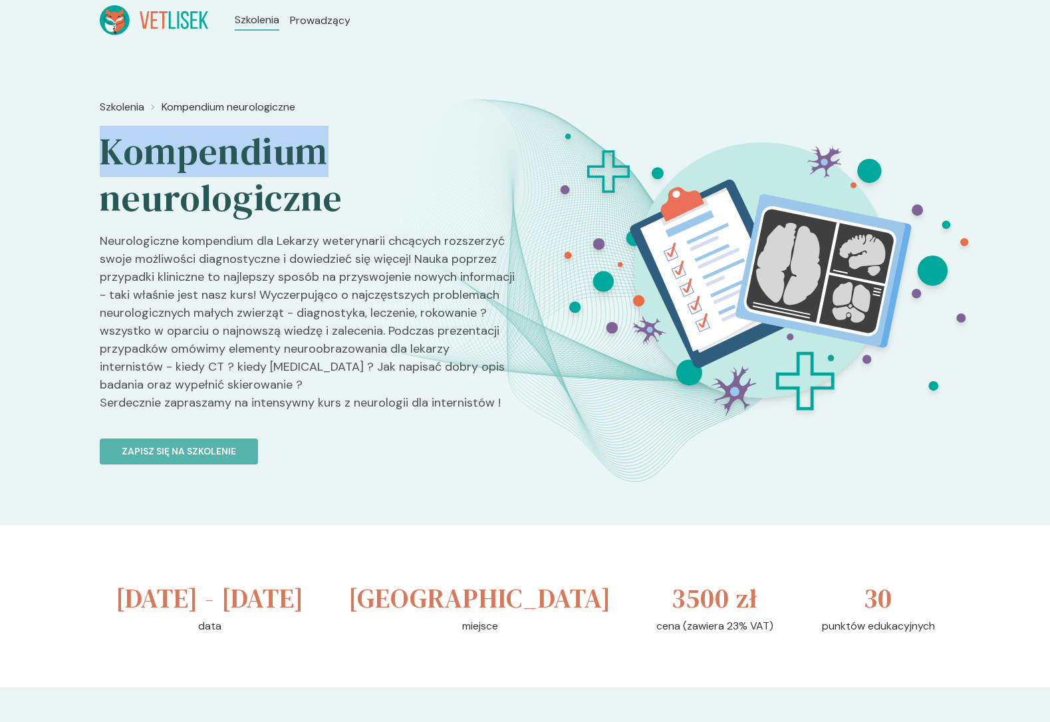
click at [245, 154] on h2 "Kompendium neurologiczne" at bounding box center [307, 174] width 415 height 93
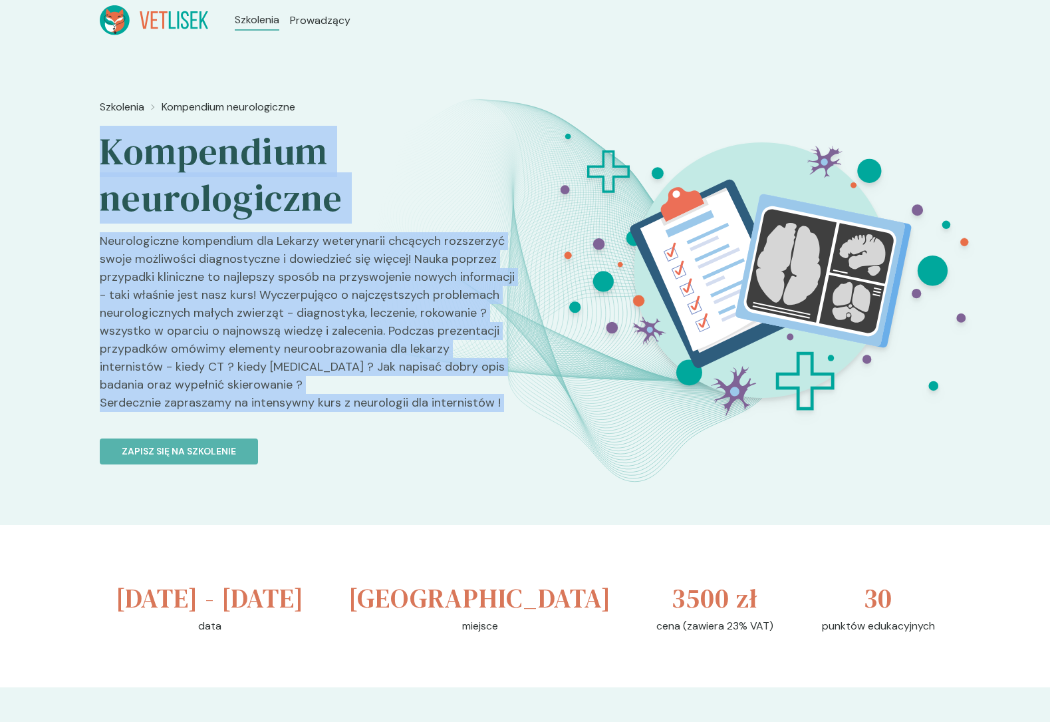
drag, startPoint x: 245, startPoint y: 154, endPoint x: 273, endPoint y: 402, distance: 249.7
click at [273, 402] on div "Szkolenia Kompendium neurologiczne Kompendium neurologiczne Neurologiczne kompe…" at bounding box center [307, 330] width 415 height 472
click at [273, 402] on p "Neurologiczne kompendium dla Lekarzy weterynarii chcących rozszerzyć swoje możl…" at bounding box center [307, 327] width 415 height 190
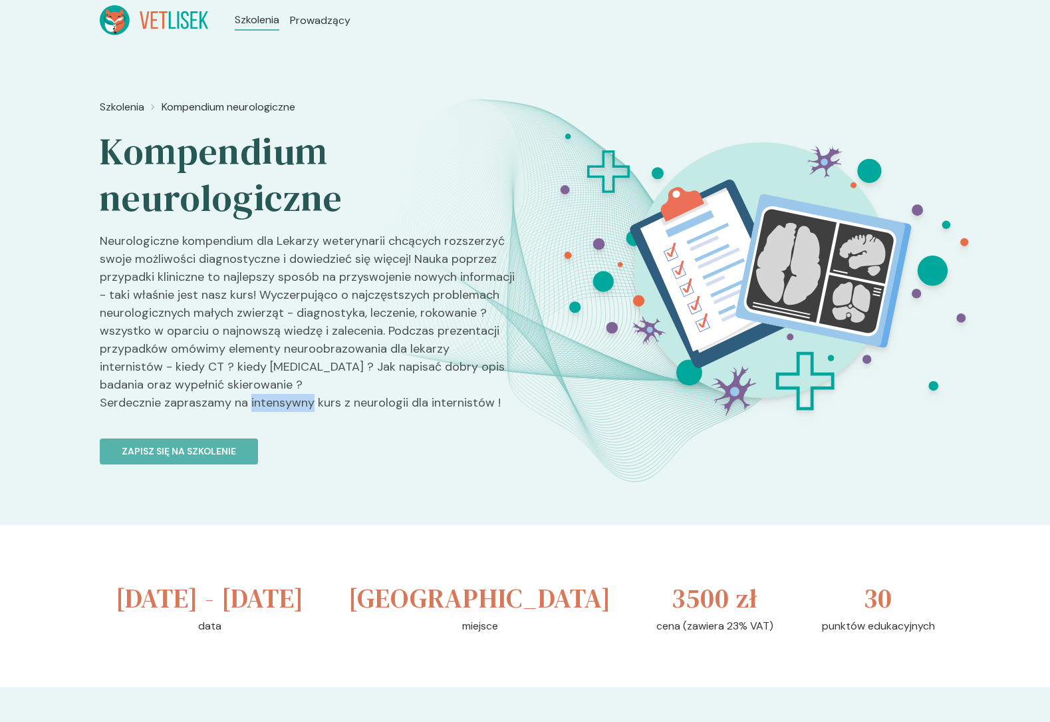
click at [273, 402] on p "Neurologiczne kompendium dla Lekarzy weterynarii chcących rozszerzyć swoje możl…" at bounding box center [307, 327] width 415 height 190
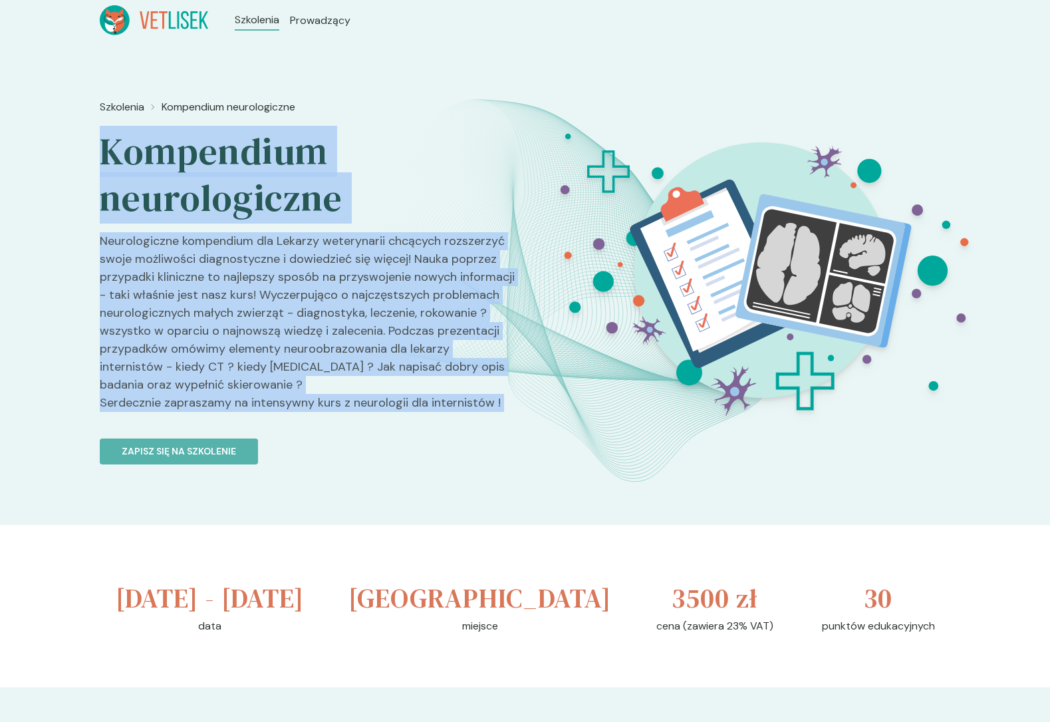
drag, startPoint x: 273, startPoint y: 402, endPoint x: 239, endPoint y: 152, distance: 253.0
click at [239, 154] on div "Szkolenia Kompendium neurologiczne Kompendium neurologiczne Neurologiczne kompe…" at bounding box center [307, 330] width 415 height 472
click at [239, 152] on h2 "Kompendium neurologiczne" at bounding box center [307, 174] width 415 height 93
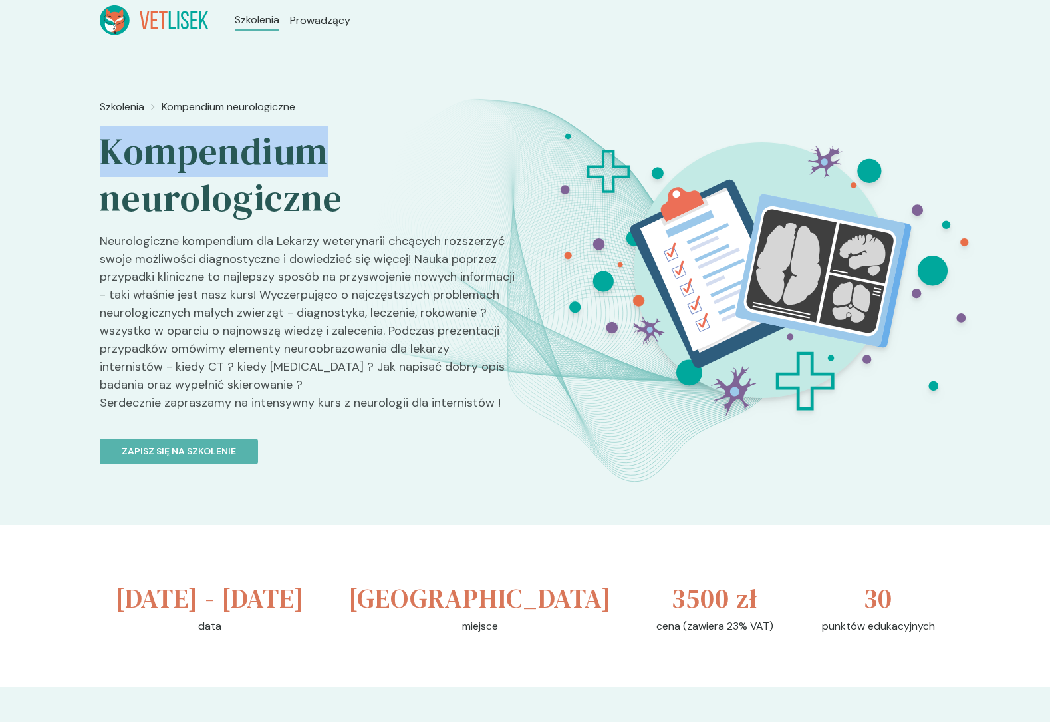
click at [239, 152] on h2 "Kompendium neurologiczne" at bounding box center [307, 174] width 415 height 93
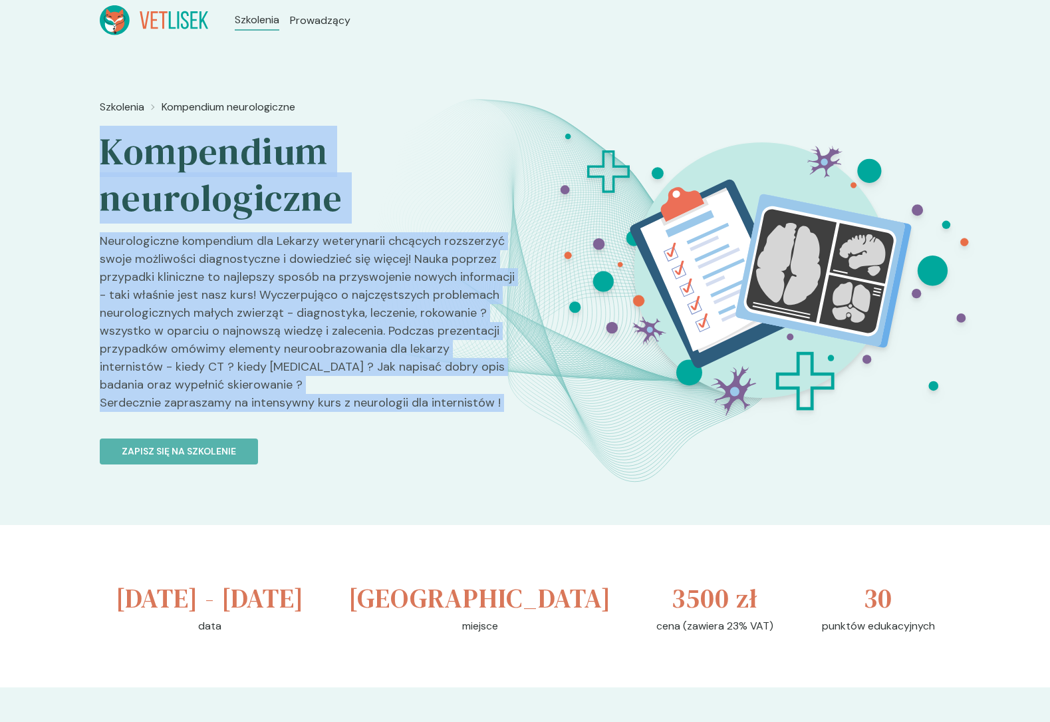
drag, startPoint x: 239, startPoint y: 152, endPoint x: 254, endPoint y: 401, distance: 249.8
click at [254, 401] on div "Szkolenia Kompendium neurologiczne Kompendium neurologiczne Neurologiczne kompe…" at bounding box center [307, 330] width 415 height 472
click at [254, 401] on p "Neurologiczne kompendium dla Lekarzy weterynarii chcących rozszerzyć swoje możl…" at bounding box center [307, 327] width 415 height 190
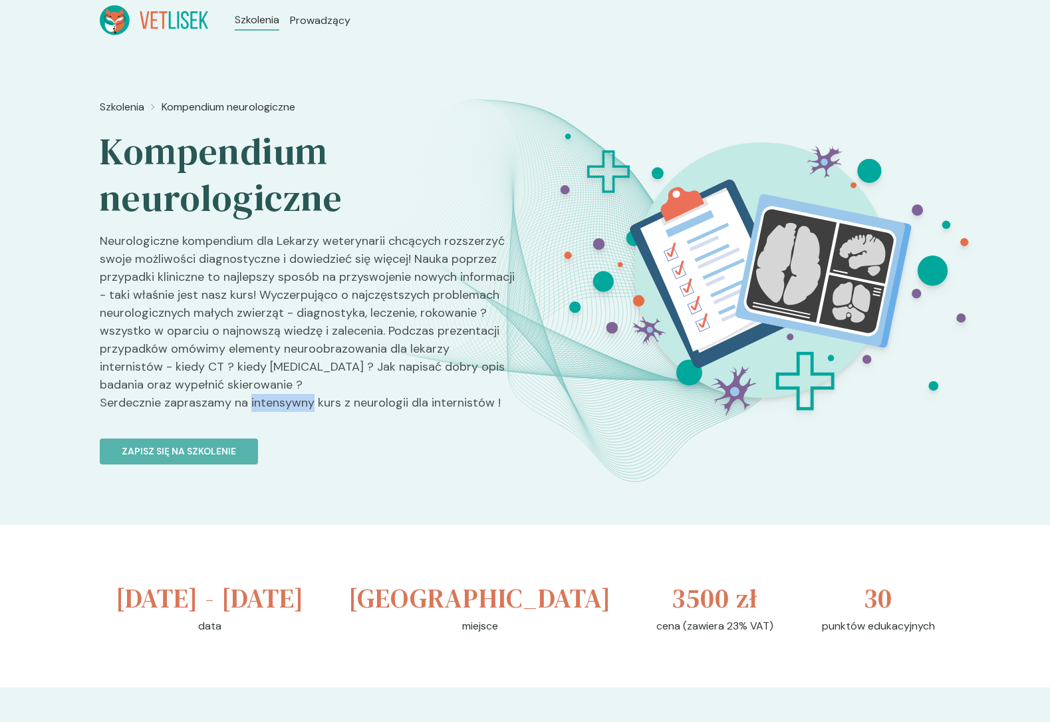
click at [254, 401] on p "Neurologiczne kompendium dla Lekarzy weterynarii chcących rozszerzyć swoje możl…" at bounding box center [307, 327] width 415 height 190
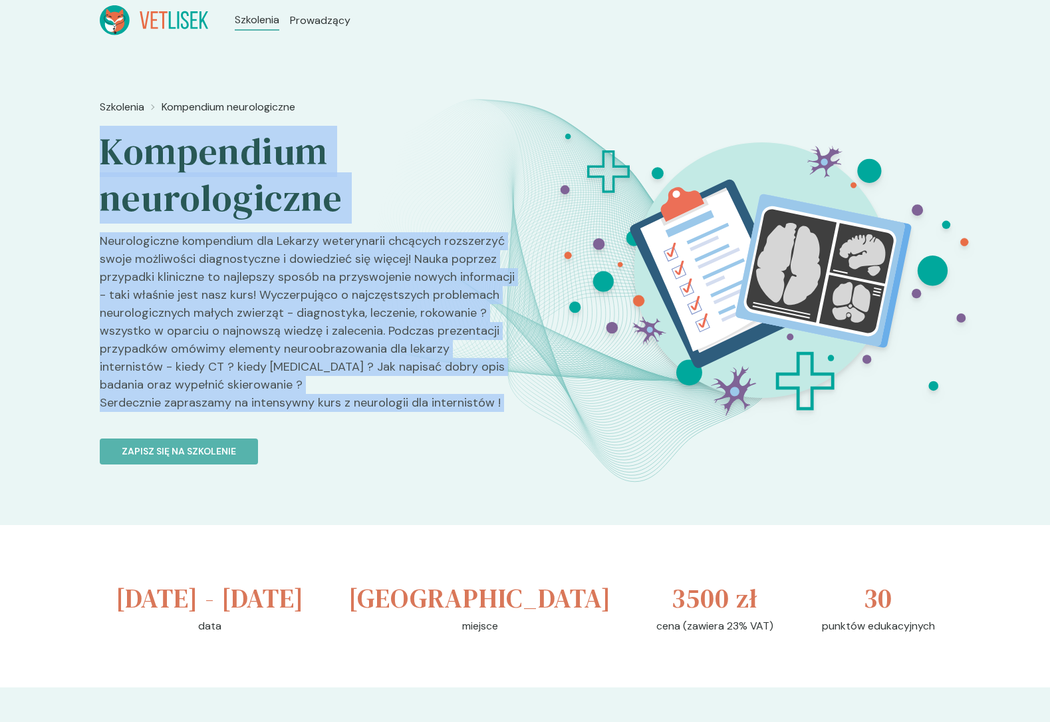
drag, startPoint x: 254, startPoint y: 401, endPoint x: 245, endPoint y: 146, distance: 254.9
click at [245, 146] on div "Szkolenia Kompendium neurologiczne Kompendium neurologiczne Neurologiczne kompe…" at bounding box center [307, 330] width 415 height 472
click at [245, 146] on h2 "Kompendium neurologiczne" at bounding box center [307, 174] width 415 height 93
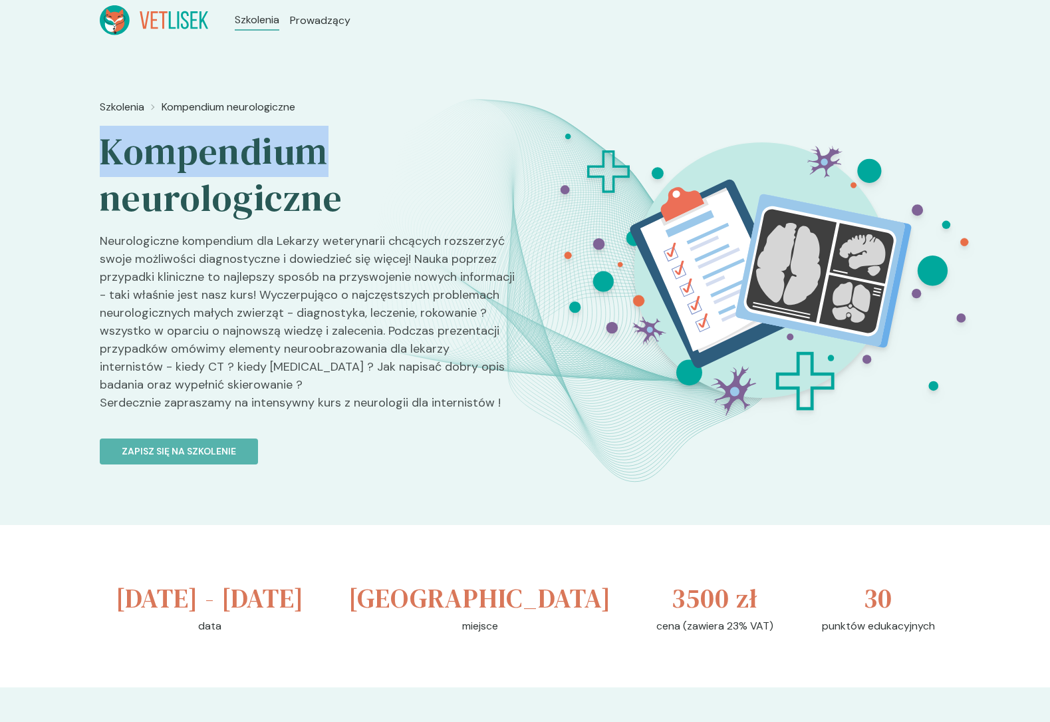
click at [245, 146] on h2 "Kompendium neurologiczne" at bounding box center [307, 174] width 415 height 93
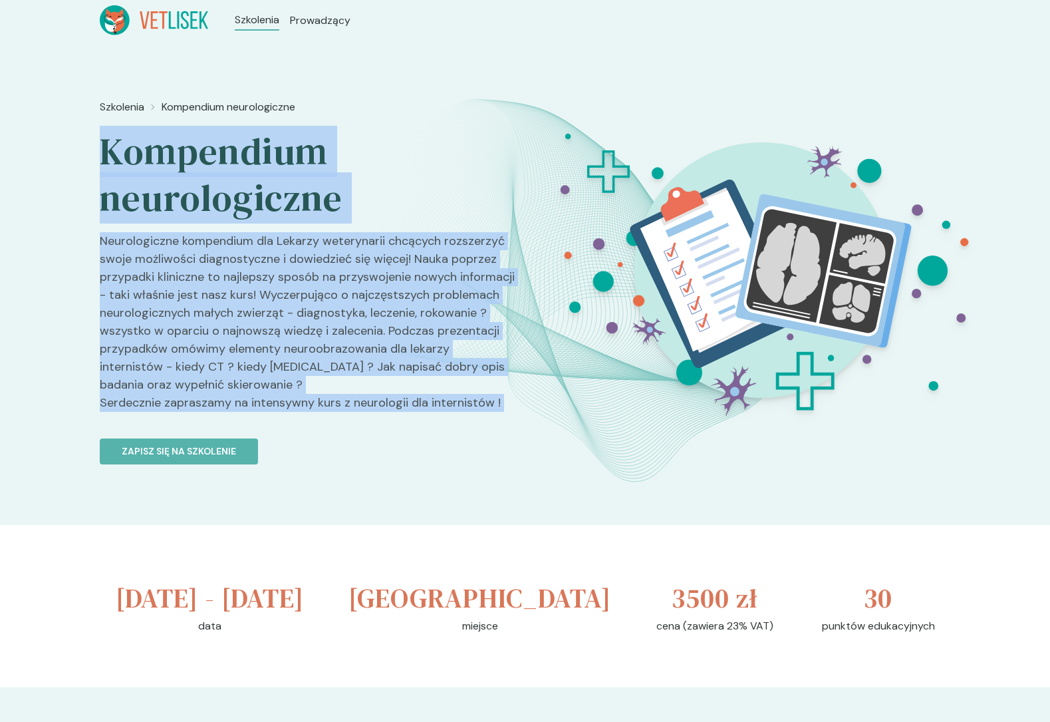
drag, startPoint x: 245, startPoint y: 146, endPoint x: 251, endPoint y: 399, distance: 252.8
click at [251, 399] on div "Szkolenia Kompendium neurologiczne Kompendium neurologiczne Neurologiczne kompe…" at bounding box center [307, 330] width 415 height 472
click at [251, 399] on p "Neurologiczne kompendium dla Lekarzy weterynarii chcących rozszerzyć swoje możl…" at bounding box center [307, 327] width 415 height 190
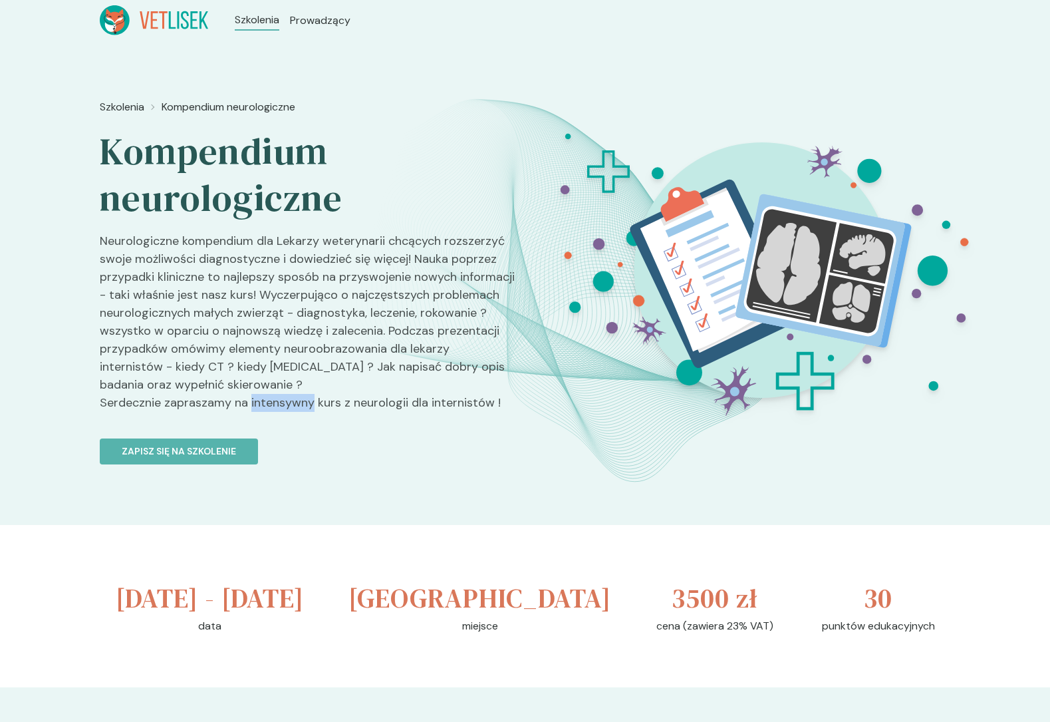
click at [251, 399] on p "Neurologiczne kompendium dla Lekarzy weterynarii chcących rozszerzyć swoje możl…" at bounding box center [307, 327] width 415 height 190
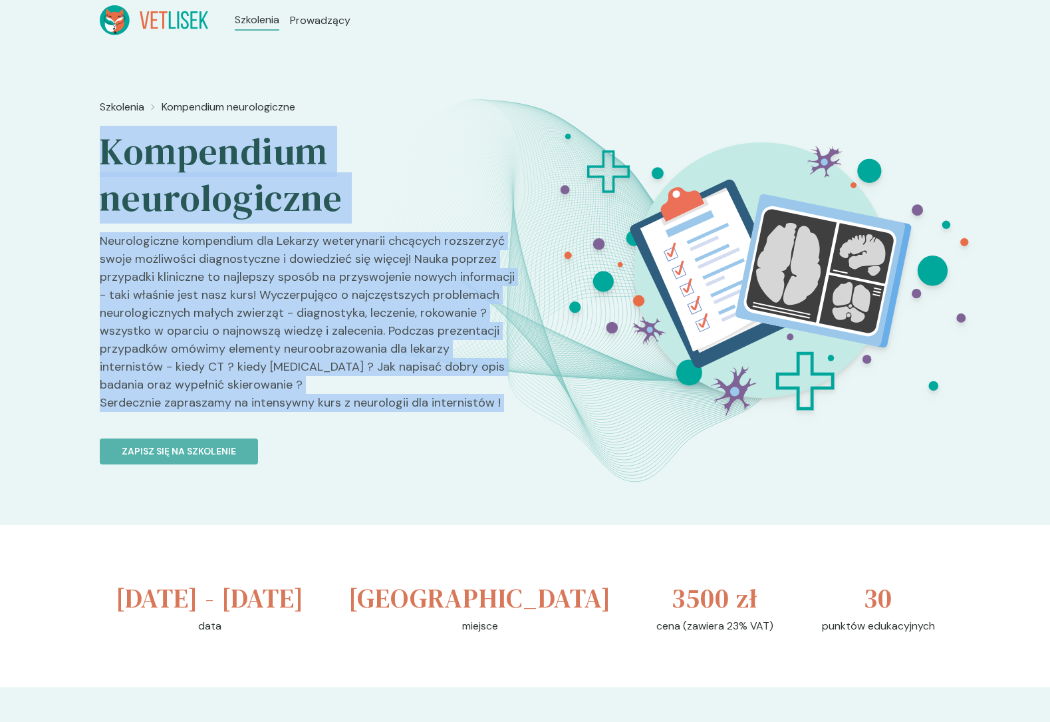
drag, startPoint x: 251, startPoint y: 399, endPoint x: 240, endPoint y: 165, distance: 234.3
click at [240, 165] on div "Szkolenia Kompendium neurologiczne Kompendium neurologiczne Neurologiczne kompe…" at bounding box center [307, 330] width 415 height 472
click at [240, 161] on h2 "Kompendium neurologiczne" at bounding box center [307, 174] width 415 height 93
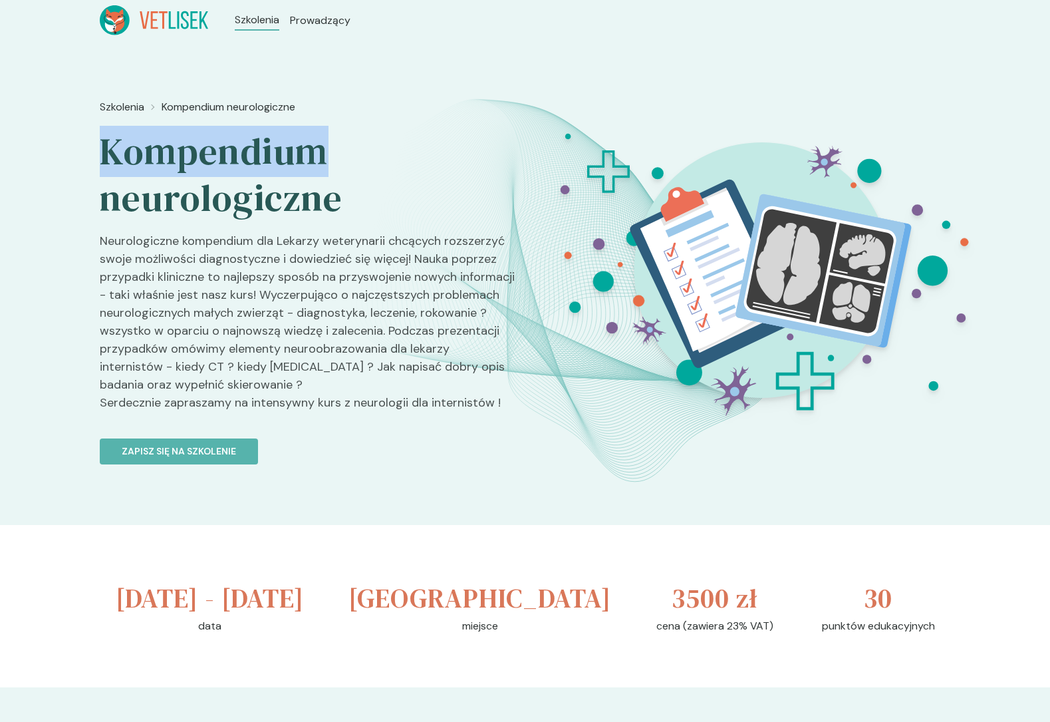
click at [240, 161] on h2 "Kompendium neurologiczne" at bounding box center [307, 174] width 415 height 93
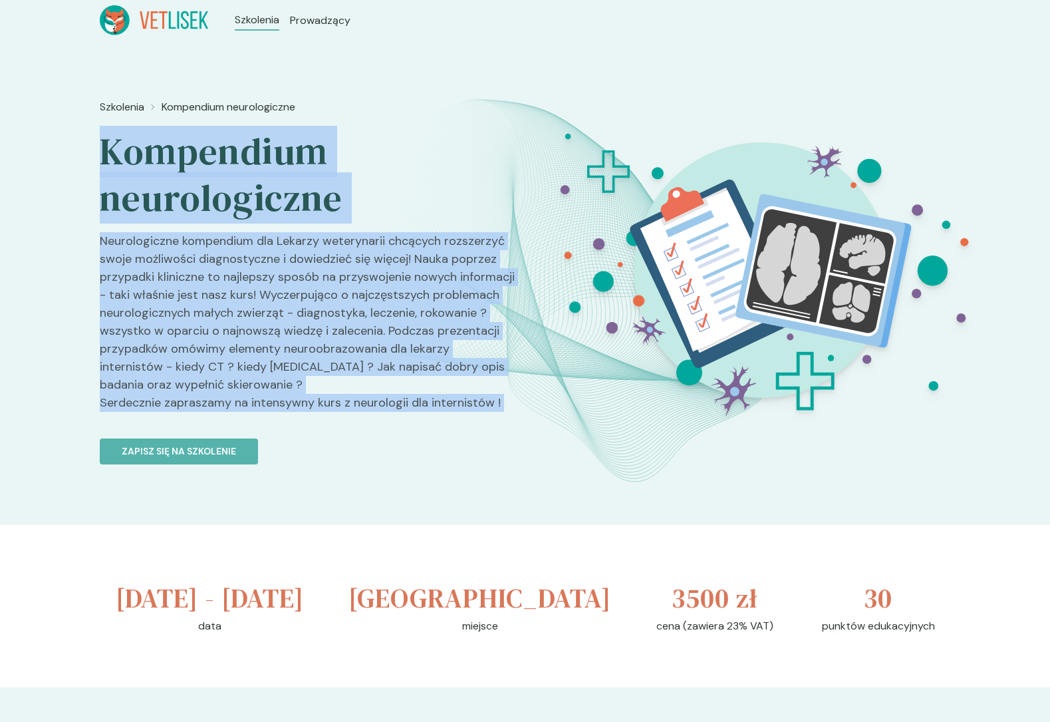
drag, startPoint x: 240, startPoint y: 161, endPoint x: 258, endPoint y: 402, distance: 241.4
click at [258, 402] on div "Szkolenia Kompendium neurologiczne Kompendium neurologiczne Neurologiczne kompe…" at bounding box center [307, 330] width 415 height 472
click at [258, 402] on p "Neurologiczne kompendium dla Lekarzy weterynarii chcących rozszerzyć swoje możl…" at bounding box center [307, 327] width 415 height 190
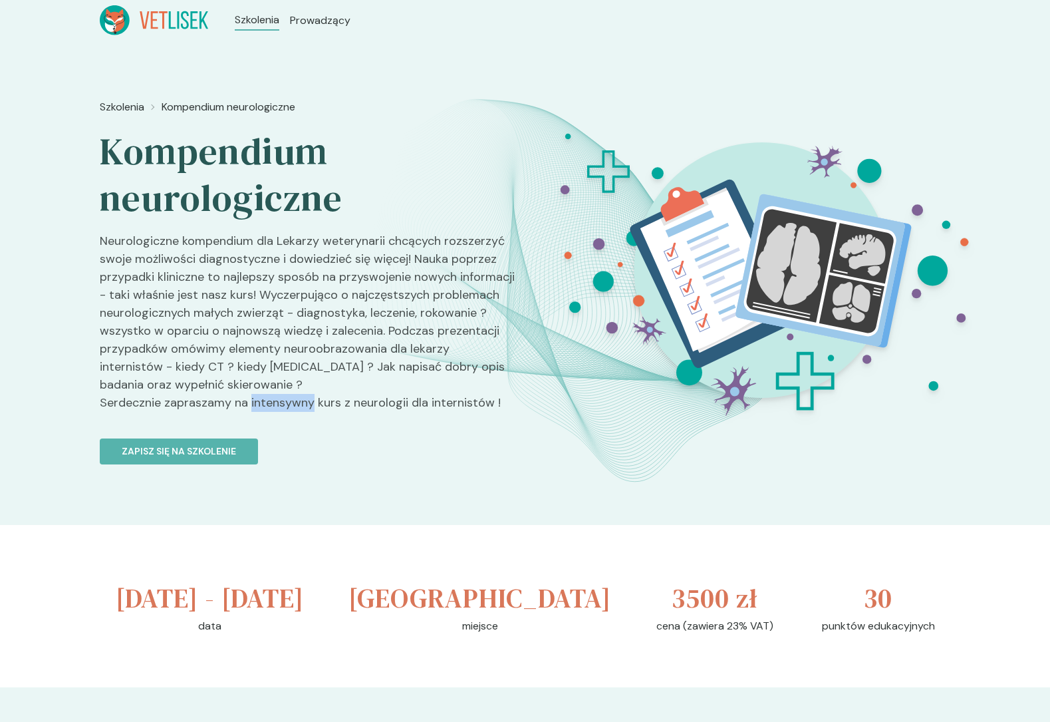
click at [258, 402] on p "Neurologiczne kompendium dla Lekarzy weterynarii chcących rozszerzyć swoje możl…" at bounding box center [307, 327] width 415 height 190
click at [211, 161] on h2 "Kompendium neurologiczne" at bounding box center [307, 174] width 415 height 93
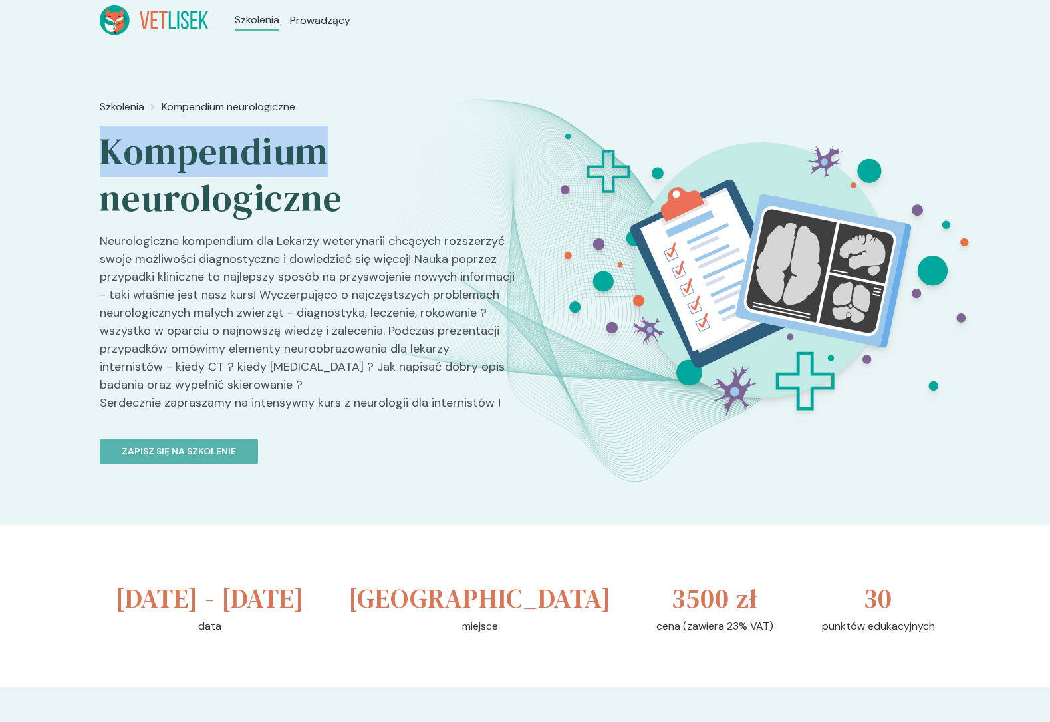
click at [211, 161] on h2 "Kompendium neurologiczne" at bounding box center [307, 174] width 415 height 93
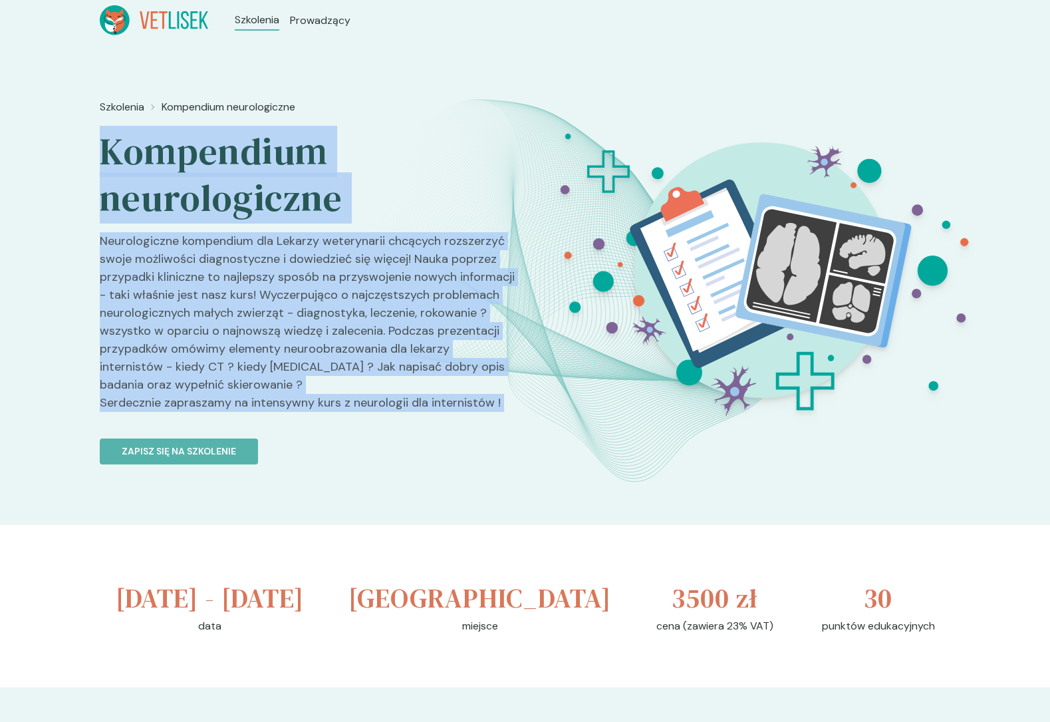
drag, startPoint x: 211, startPoint y: 161, endPoint x: 257, endPoint y: 402, distance: 245.1
click at [257, 402] on div "Szkolenia Kompendium neurologiczne Kompendium neurologiczne Neurologiczne kompe…" at bounding box center [307, 330] width 415 height 472
click at [257, 402] on p "Neurologiczne kompendium dla Lekarzy weterynarii chcących rozszerzyć swoje możl…" at bounding box center [307, 327] width 415 height 190
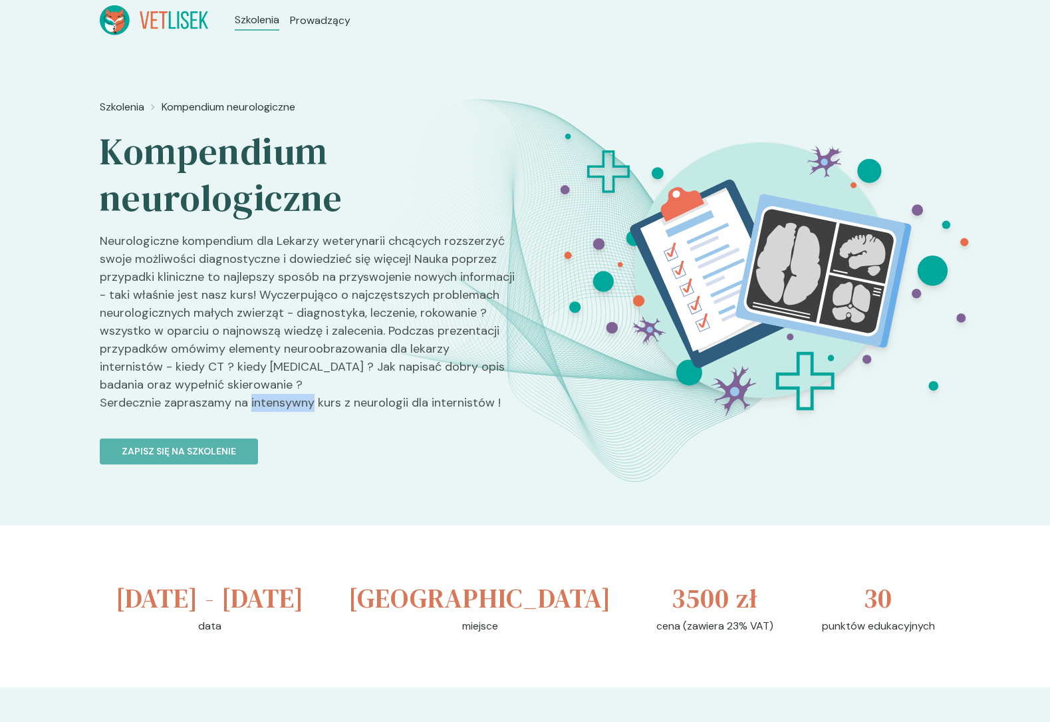
click at [257, 402] on p "Neurologiczne kompendium dla Lekarzy weterynarii chcących rozszerzyć swoje możl…" at bounding box center [307, 327] width 415 height 190
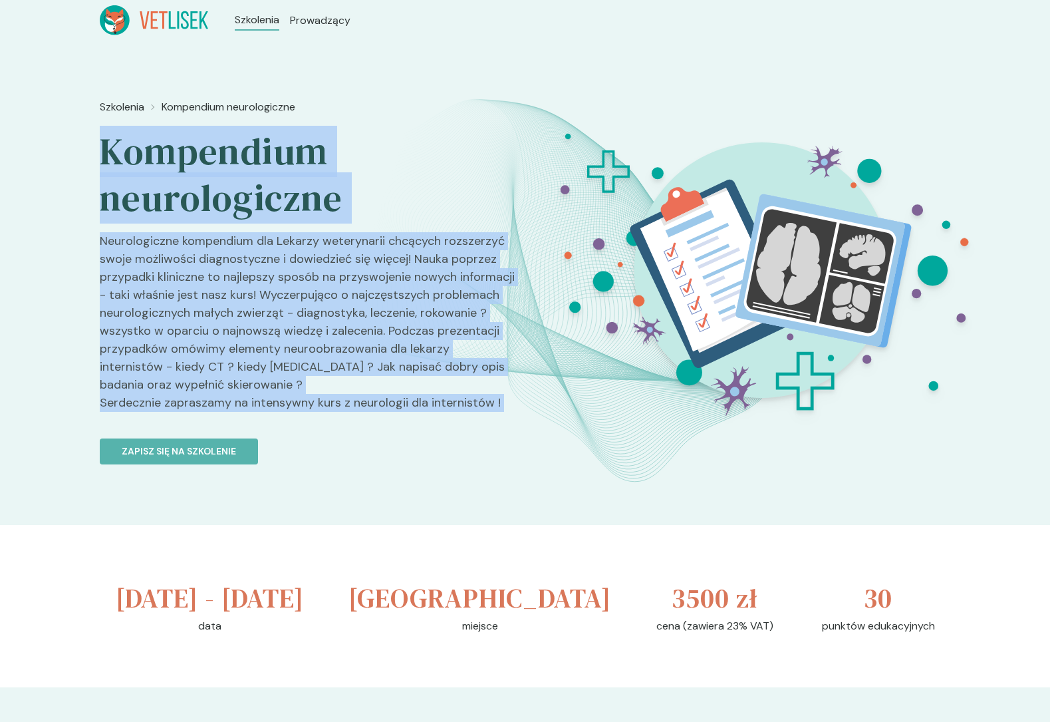
drag, startPoint x: 257, startPoint y: 402, endPoint x: 247, endPoint y: 146, distance: 256.2
click at [247, 146] on div "Szkolenia Kompendium neurologiczne Kompendium neurologiczne Neurologiczne kompe…" at bounding box center [307, 330] width 415 height 472
click at [247, 146] on h2 "Kompendium neurologiczne" at bounding box center [307, 174] width 415 height 93
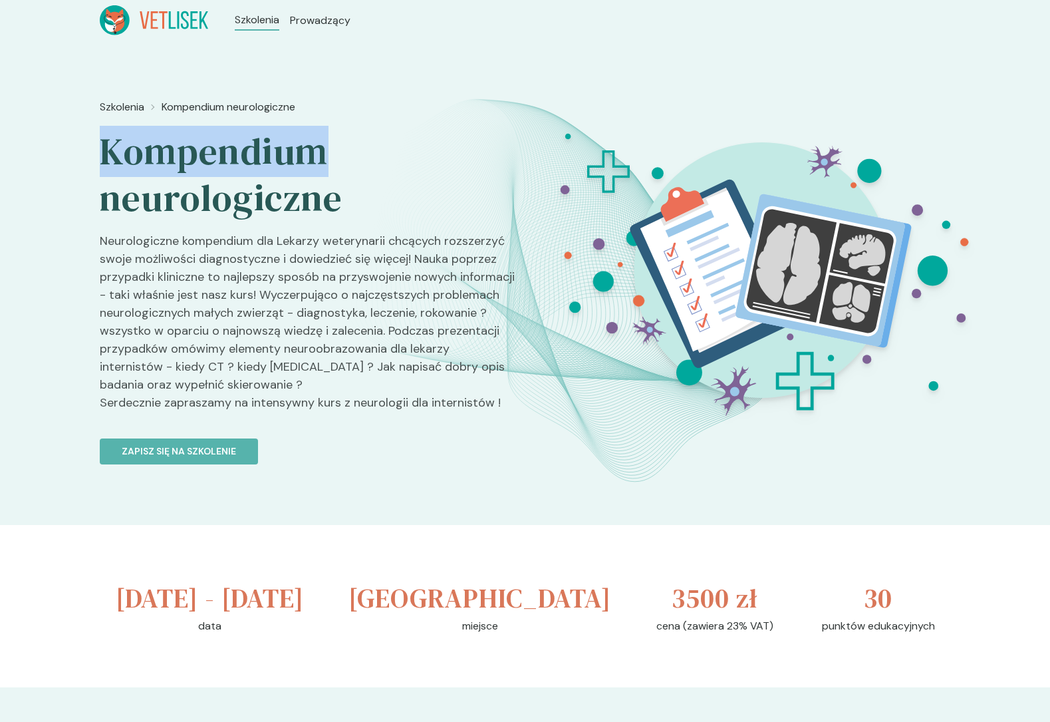
click at [247, 146] on h2 "Kompendium neurologiczne" at bounding box center [307, 174] width 415 height 93
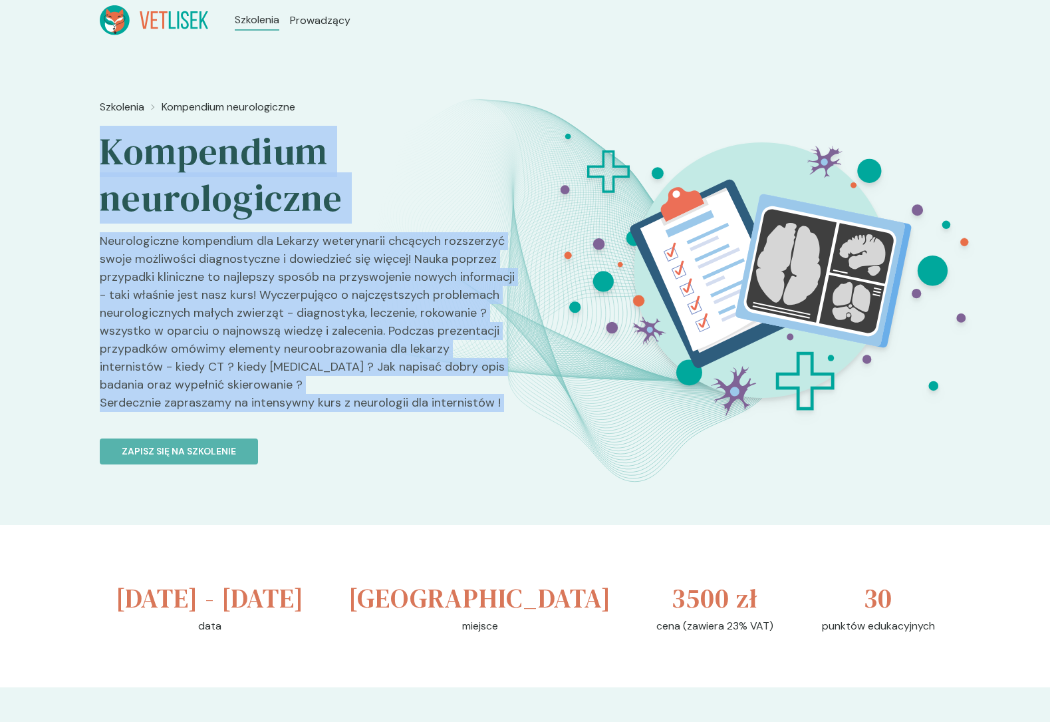
drag, startPoint x: 247, startPoint y: 146, endPoint x: 277, endPoint y: 415, distance: 271.0
click at [277, 415] on div "Szkolenia Kompendium neurologiczne Kompendium neurologiczne Neurologiczne kompe…" at bounding box center [307, 330] width 415 height 472
click at [277, 415] on p "Neurologiczne kompendium dla Lekarzy weterynarii chcących rozszerzyć swoje możl…" at bounding box center [307, 327] width 415 height 190
drag, startPoint x: 277, startPoint y: 415, endPoint x: 235, endPoint y: 164, distance: 254.2
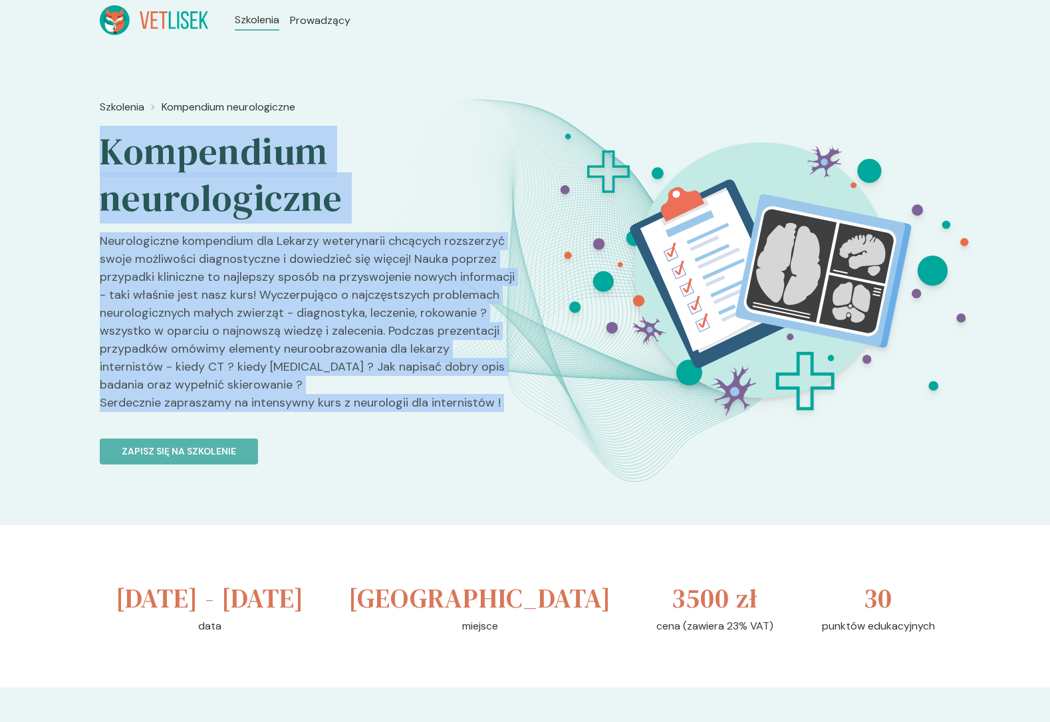
click at [235, 164] on div "Szkolenia Kompendium neurologiczne Kompendium neurologiczne Neurologiczne kompe…" at bounding box center [307, 330] width 415 height 472
click at [235, 164] on h2 "Kompendium neurologiczne" at bounding box center [307, 174] width 415 height 93
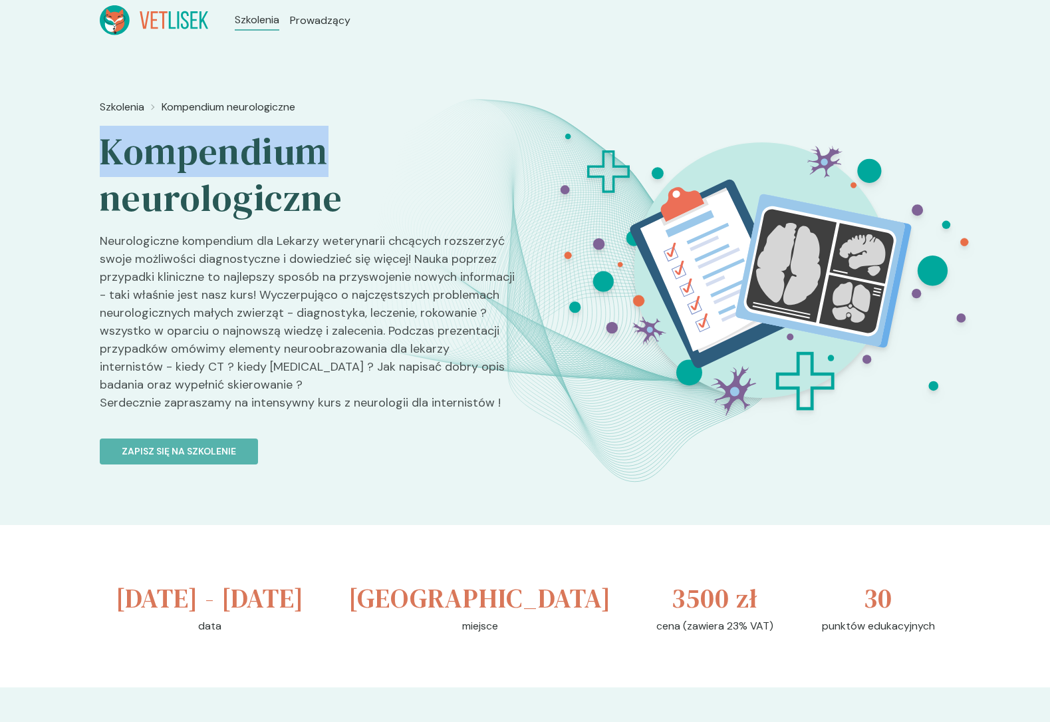
click at [235, 164] on h2 "Kompendium neurologiczne" at bounding box center [307, 174] width 415 height 93
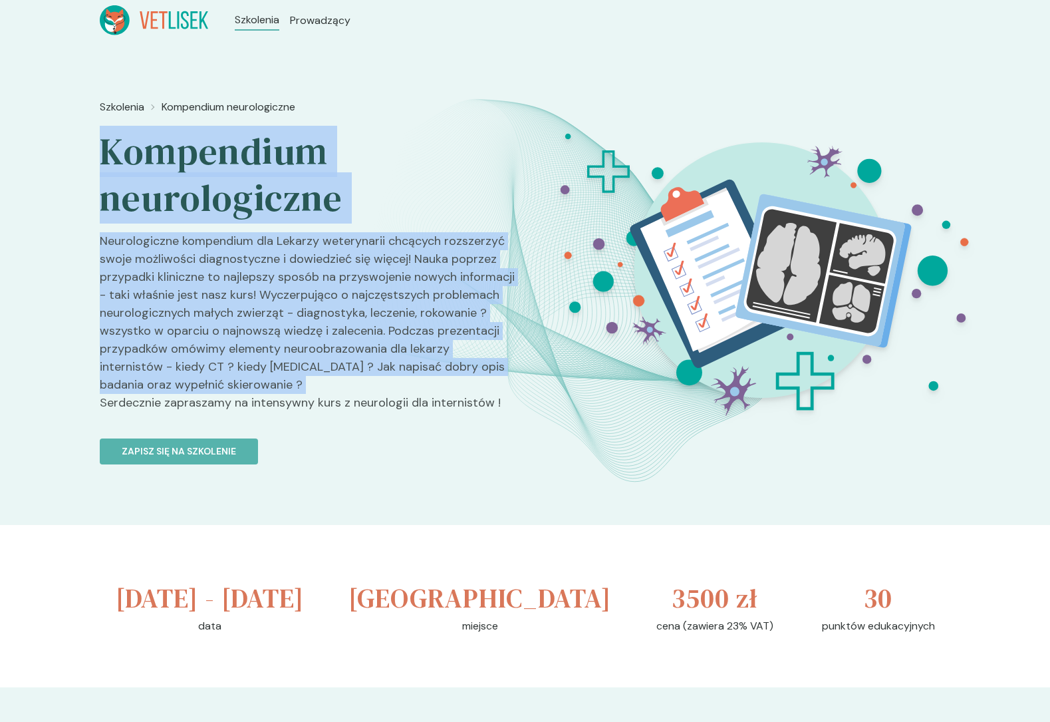
drag, startPoint x: 235, startPoint y: 164, endPoint x: 252, endPoint y: 392, distance: 228.7
click at [252, 391] on div "Szkolenia Kompendium neurologiczne Kompendium neurologiczne Neurologiczne kompe…" at bounding box center [307, 330] width 415 height 472
click at [252, 392] on p "Neurologiczne kompendium dla Lekarzy weterynarii chcących rozszerzyć swoje możl…" at bounding box center [307, 327] width 415 height 190
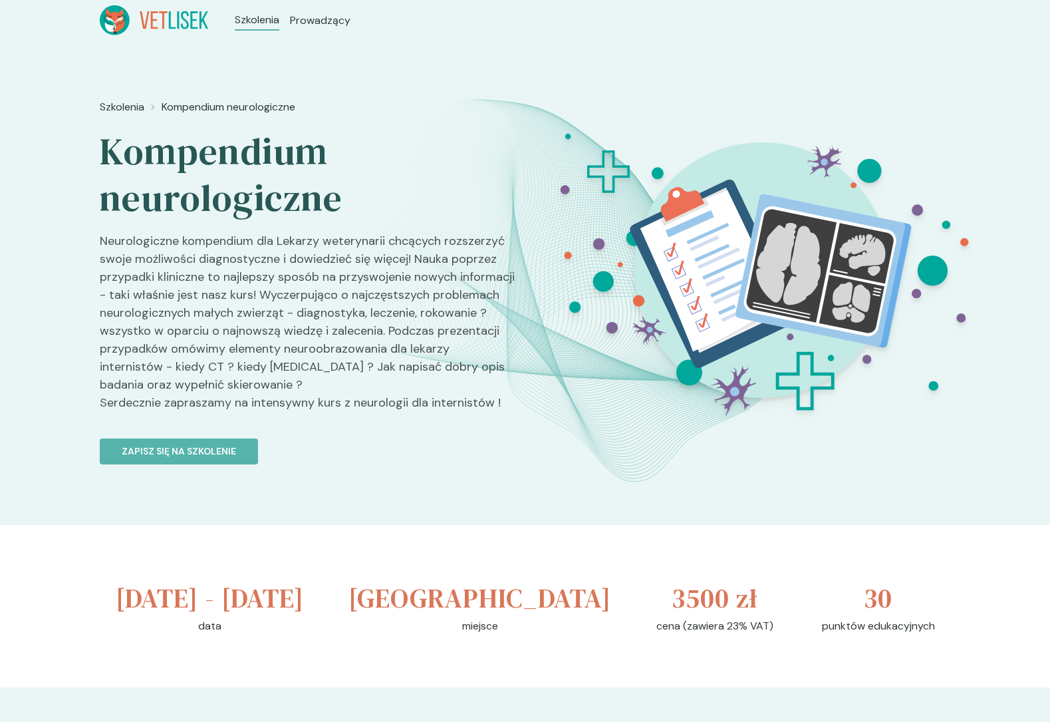
click at [254, 398] on p "Neurologiczne kompendium dla Lekarzy weterynarii chcących rozszerzyć swoje możl…" at bounding box center [307, 327] width 415 height 190
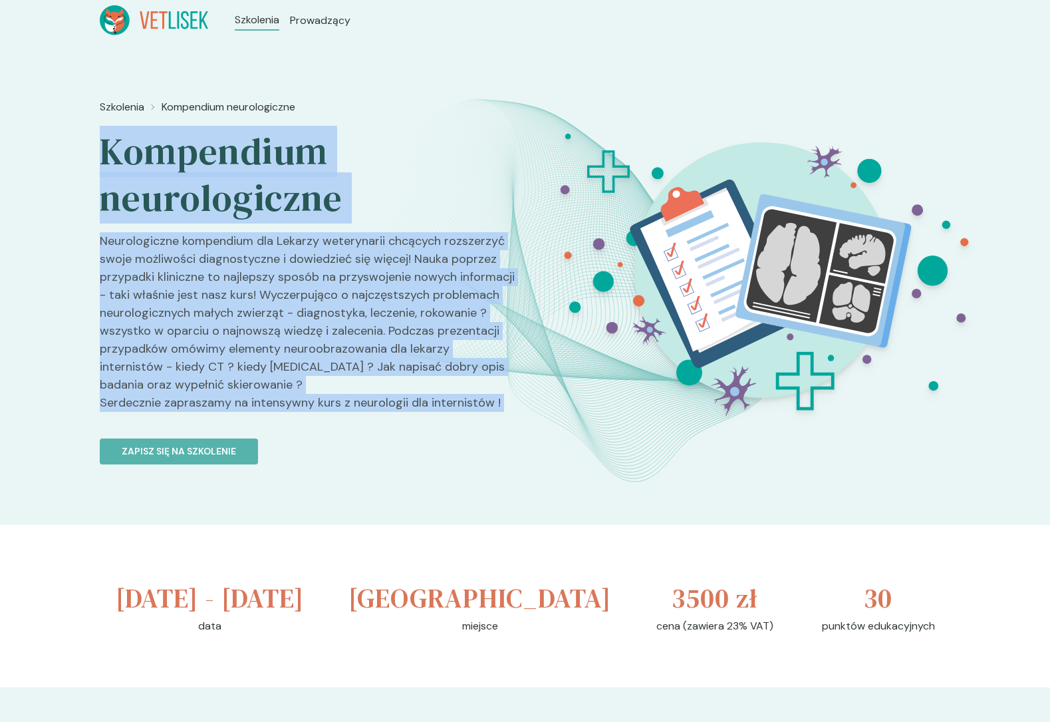
drag, startPoint x: 254, startPoint y: 398, endPoint x: 247, endPoint y: 160, distance: 238.9
click at [247, 160] on div "Szkolenia Kompendium neurologiczne Kompendium neurologiczne Neurologiczne kompe…" at bounding box center [307, 330] width 415 height 472
click at [247, 160] on h2 "Kompendium neurologiczne" at bounding box center [307, 174] width 415 height 93
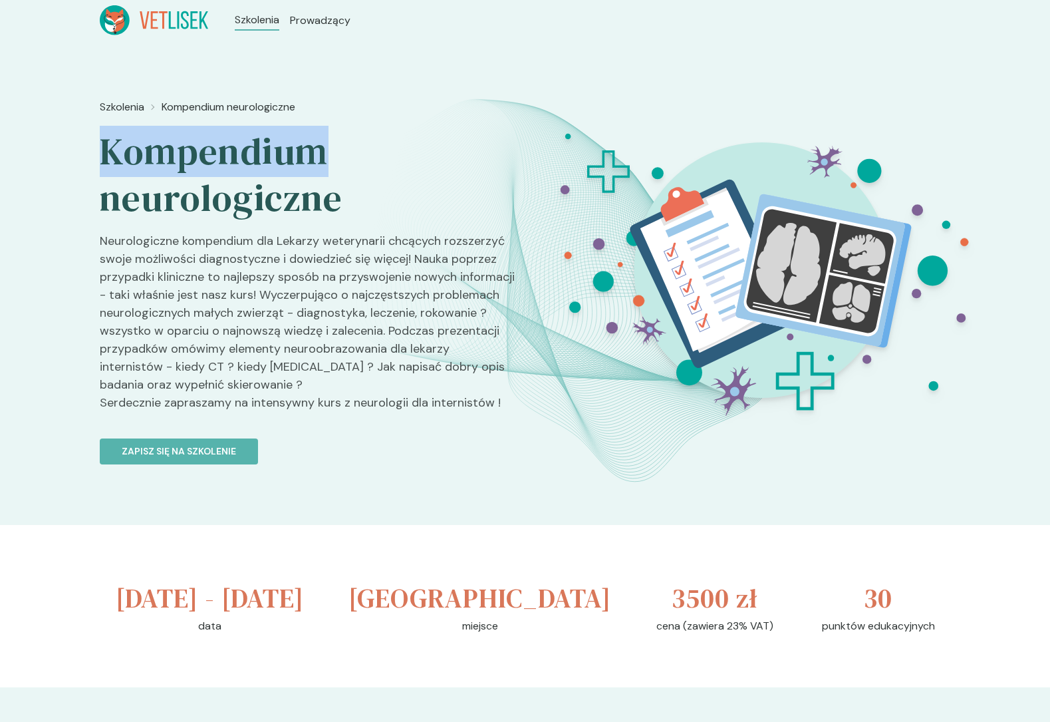
click at [247, 160] on h2 "Kompendium neurologiczne" at bounding box center [307, 174] width 415 height 93
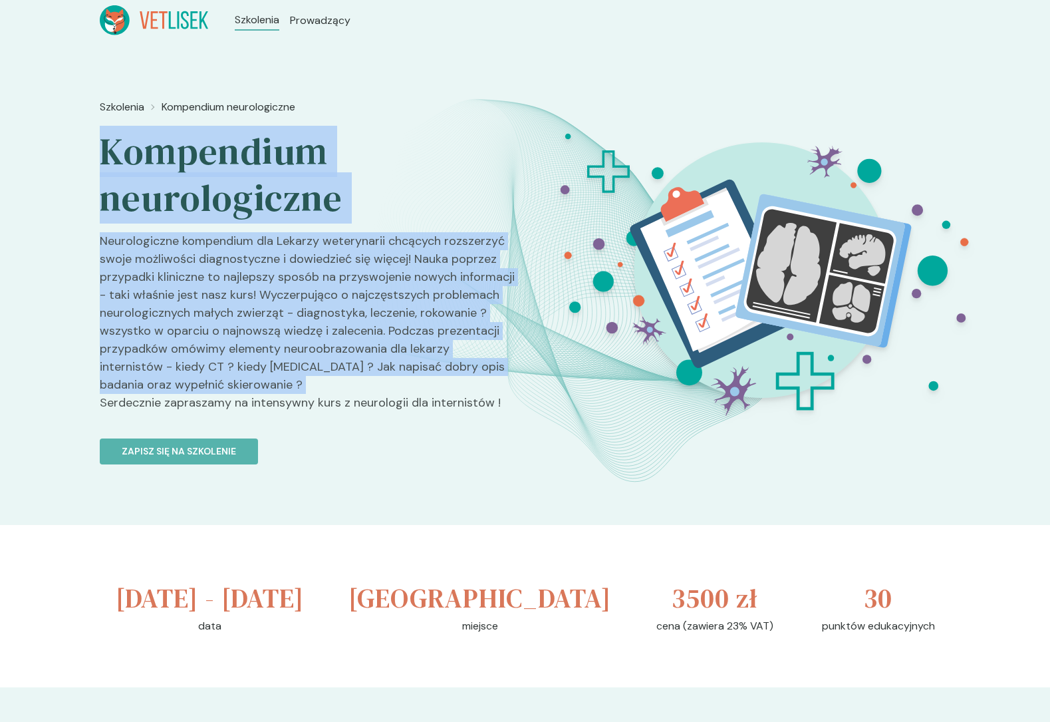
drag, startPoint x: 247, startPoint y: 160, endPoint x: 246, endPoint y: 393, distance: 233.4
click at [246, 392] on div "Szkolenia Kompendium neurologiczne Kompendium neurologiczne Neurologiczne kompe…" at bounding box center [307, 330] width 415 height 472
click at [246, 393] on p "Neurologiczne kompendium dla Lekarzy weterynarii chcących rozszerzyć swoje możl…" at bounding box center [307, 327] width 415 height 190
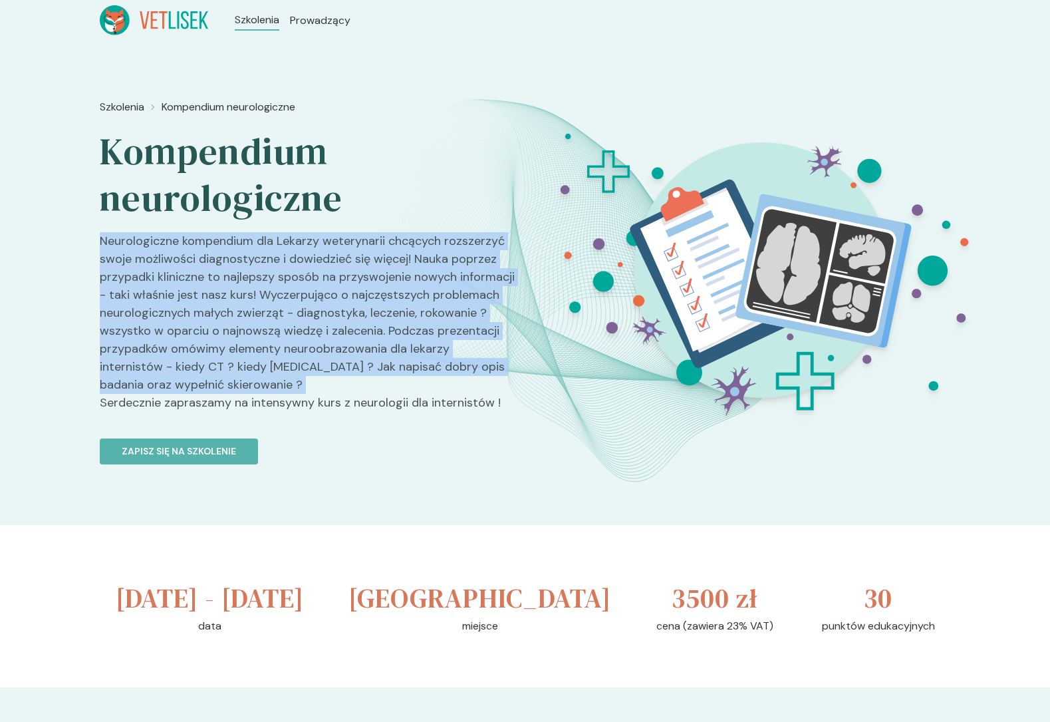
click at [246, 393] on p "Neurologiczne kompendium dla Lekarzy weterynarii chcących rozszerzyć swoje możl…" at bounding box center [307, 327] width 415 height 190
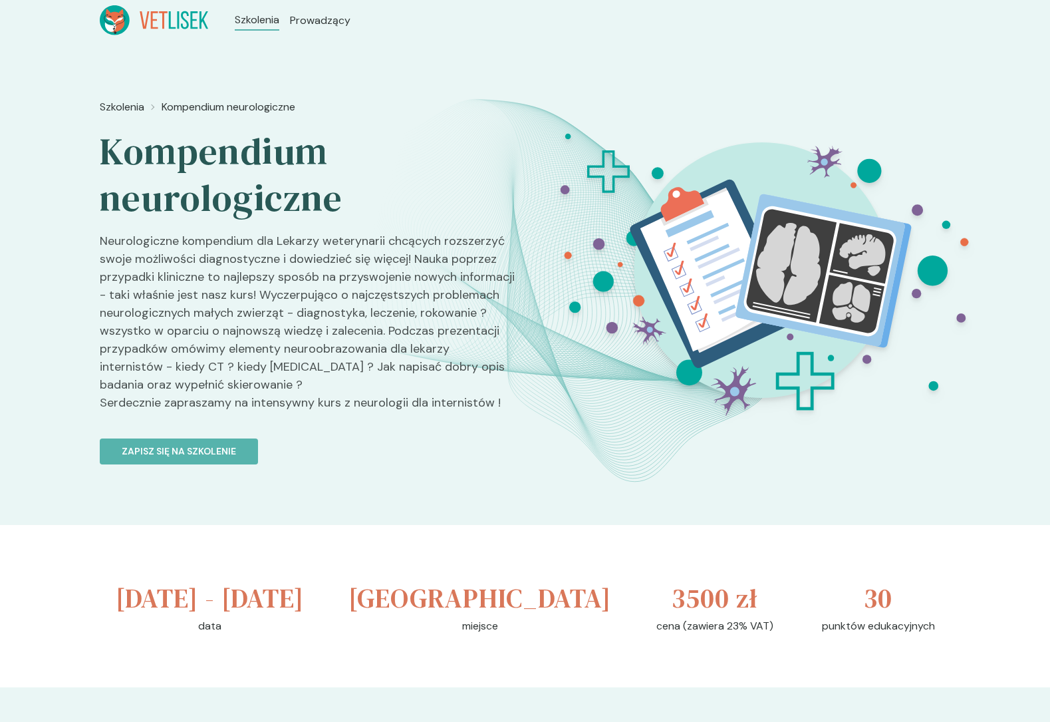
click at [246, 399] on p "Neurologiczne kompendium dla Lekarzy weterynarii chcących rozszerzyć swoje możl…" at bounding box center [307, 327] width 415 height 190
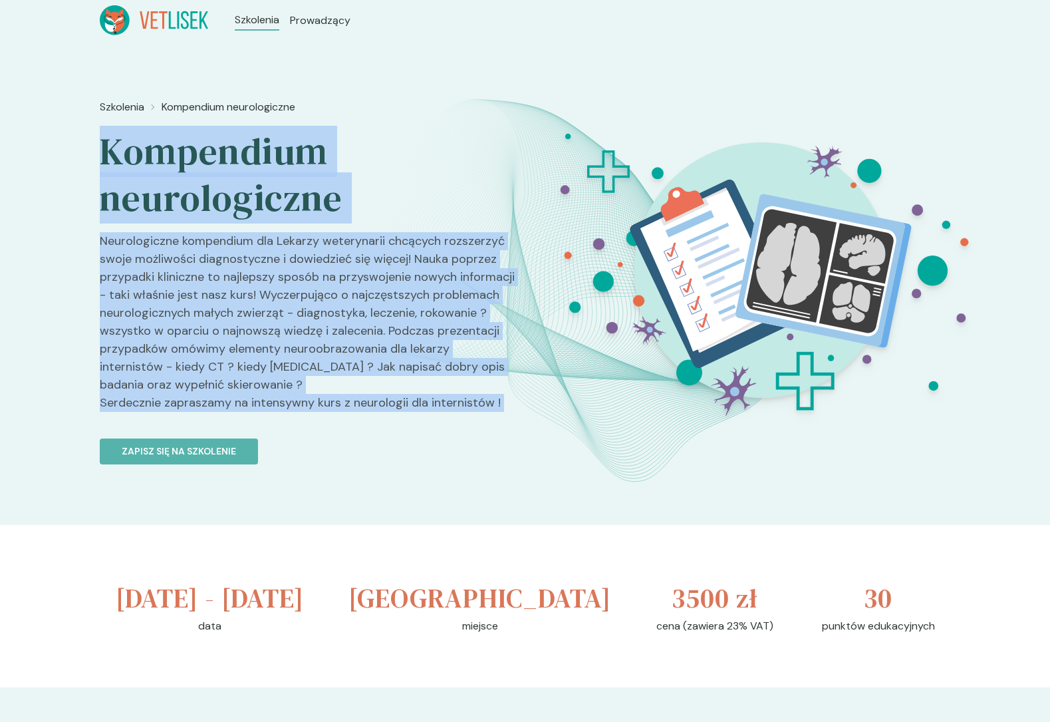
drag
click at [246, 172] on div "Szkolenia Kompendium neurologiczne Kompendium neurologiczne Neurologiczne kompe…" at bounding box center [307, 330] width 415 height 472
click at [246, 172] on h2 "Kompendium neurologiczne" at bounding box center [307, 174] width 415 height 93
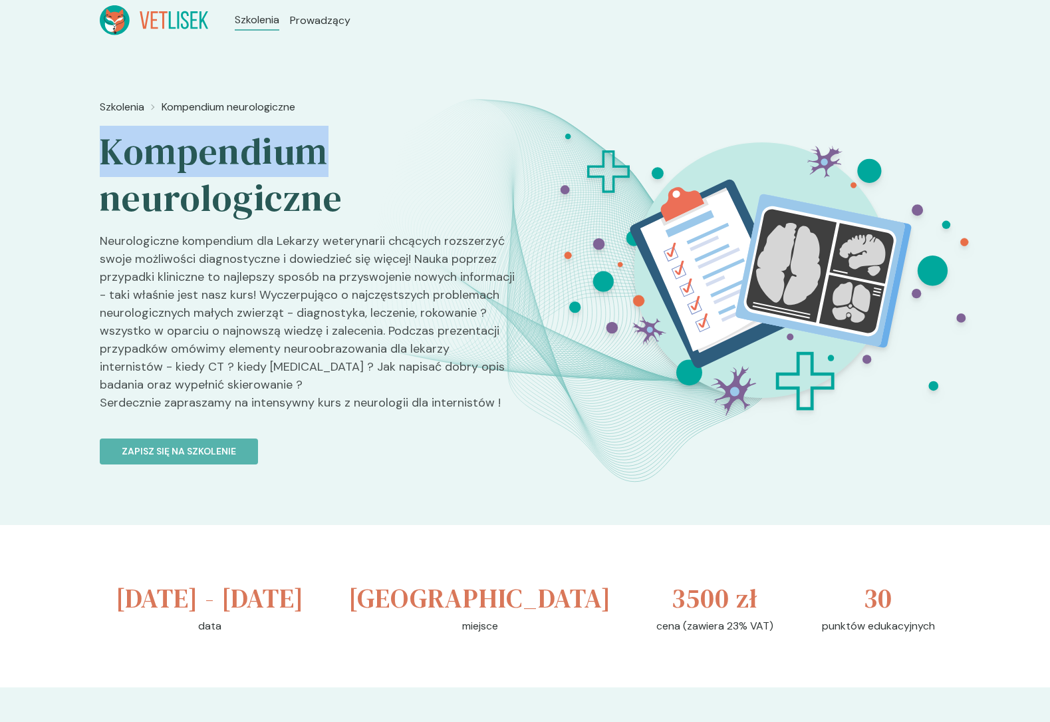
click at [246, 172] on h2 "Kompendium neurologiczne" at bounding box center [307, 174] width 415 height 93
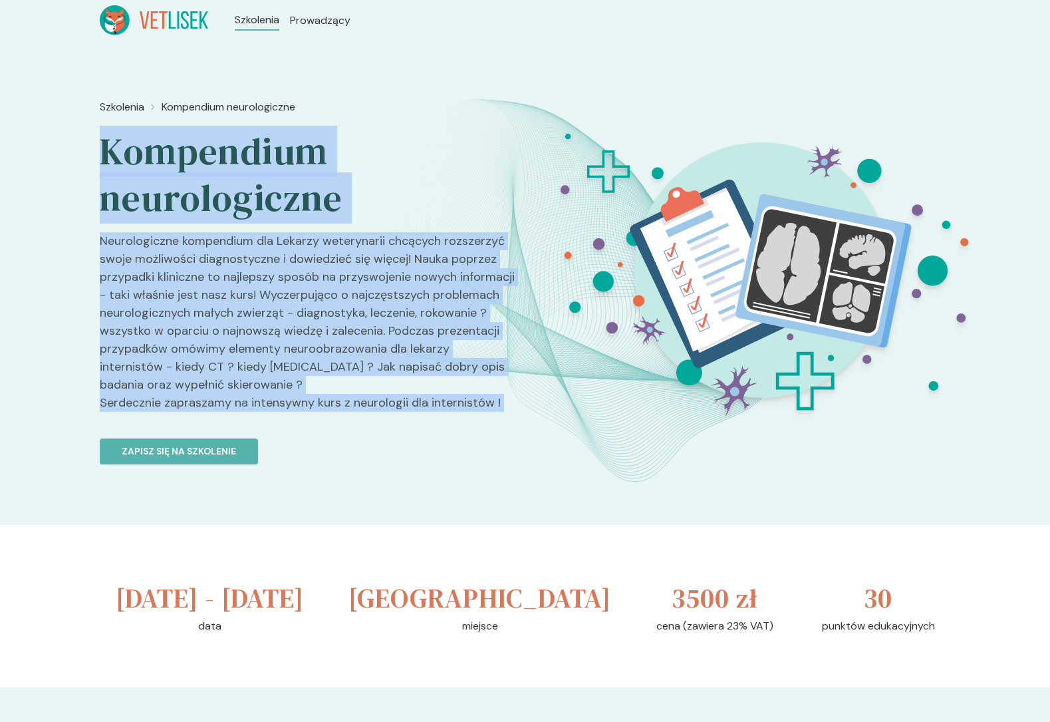
click at [250, 415] on div "Szkolenia Kompendium neurologiczne Kompendium neurologiczne Neurologiczne kompe…" at bounding box center [307, 330] width 415 height 472
click at [250, 415] on p "Neurologiczne kompendium dla Lekarzy weterynarii chcących rozszerzyć swoje możl…" at bounding box center [307, 327] width 415 height 190
click at [243, 156] on div "Szkolenia Kompendium neurologiczne Kompendium neurologiczne Neurologiczne kompe…" at bounding box center [307, 330] width 415 height 472
click at [243, 156] on h2 "Kompendium neurologiczne" at bounding box center [307, 174] width 415 height 93
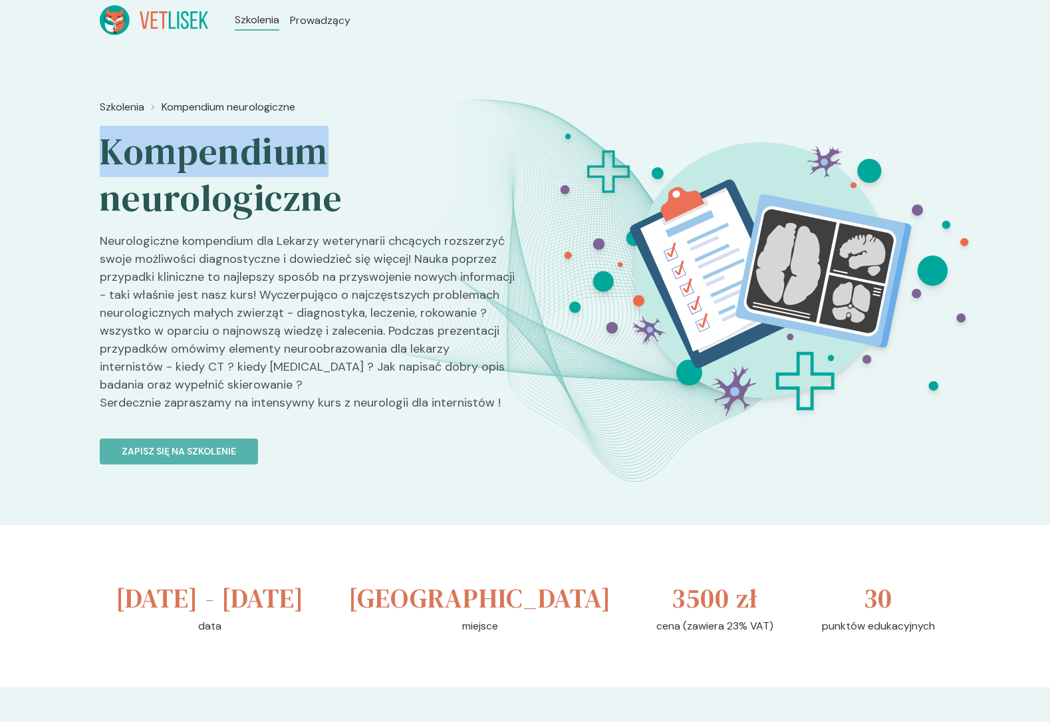
click at [243, 156] on h2 "Kompendium neurologiczne" at bounding box center [307, 174] width 415 height 93
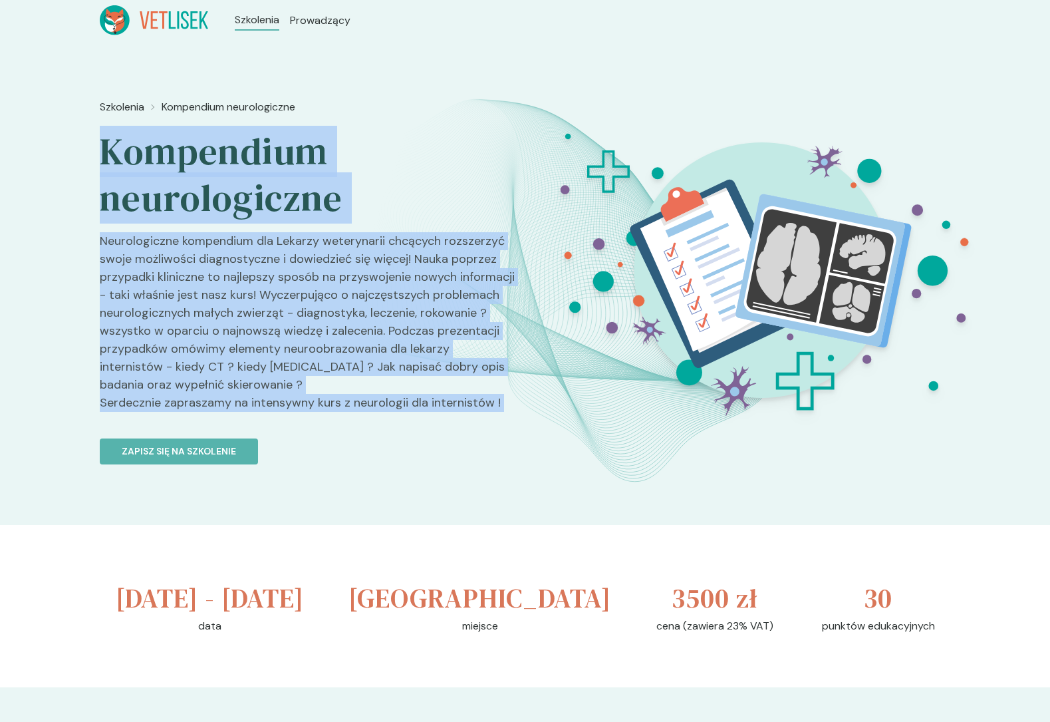
click at [245, 402] on div "Szkolenia Kompendium neurologiczne Kompendium neurologiczne Neurologiczne kompe…" at bounding box center [307, 330] width 415 height 472
click at [245, 402] on p "Neurologiczne kompendium dla Lekarzy weterynarii chcących rozszerzyć swoje możl…" at bounding box center [307, 327] width 415 height 190
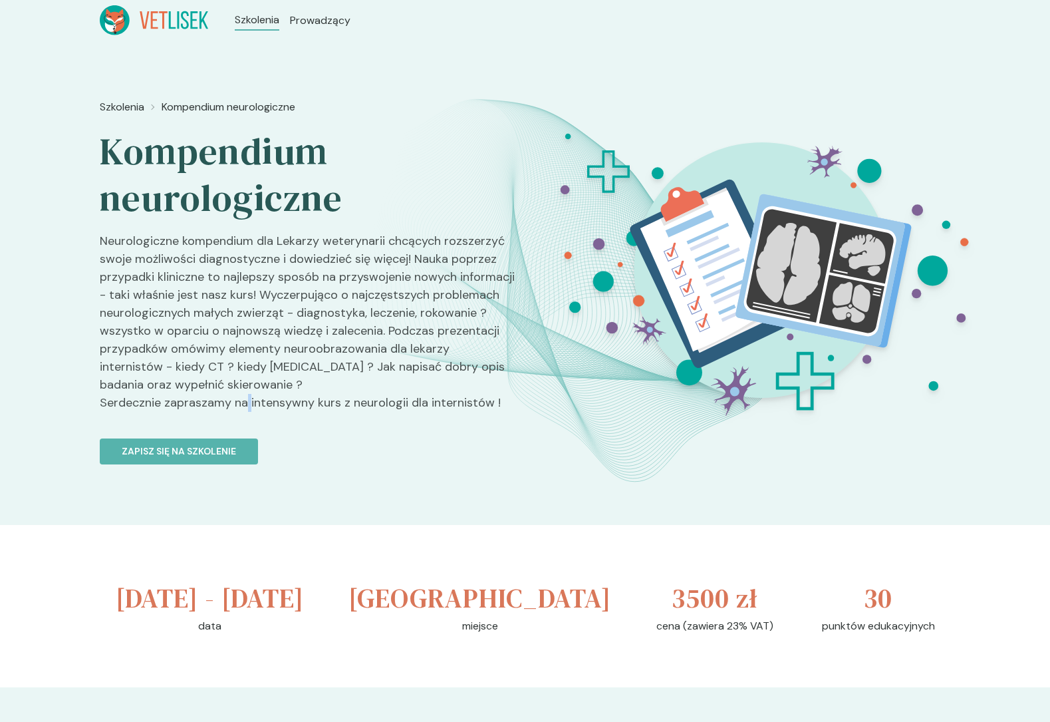
click at [245, 402] on p "Neurologiczne kompendium dla Lekarzy weterynarii chcących rozszerzyć swoje możl…" at bounding box center [307, 327] width 415 height 190
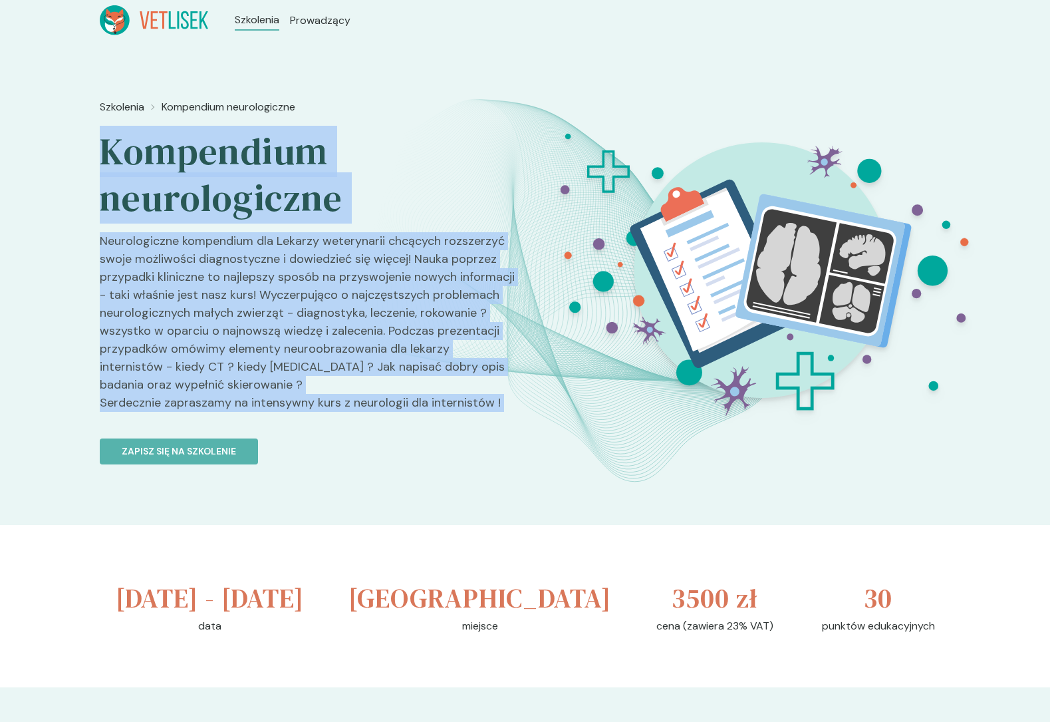
click at [245, 138] on div "Szkolenia Kompendium neurologiczne Kompendium neurologiczne Neurologiczne kompe…" at bounding box center [307, 330] width 415 height 472
click at [245, 138] on h2 "Kompendium neurologiczne" at bounding box center [307, 174] width 415 height 93
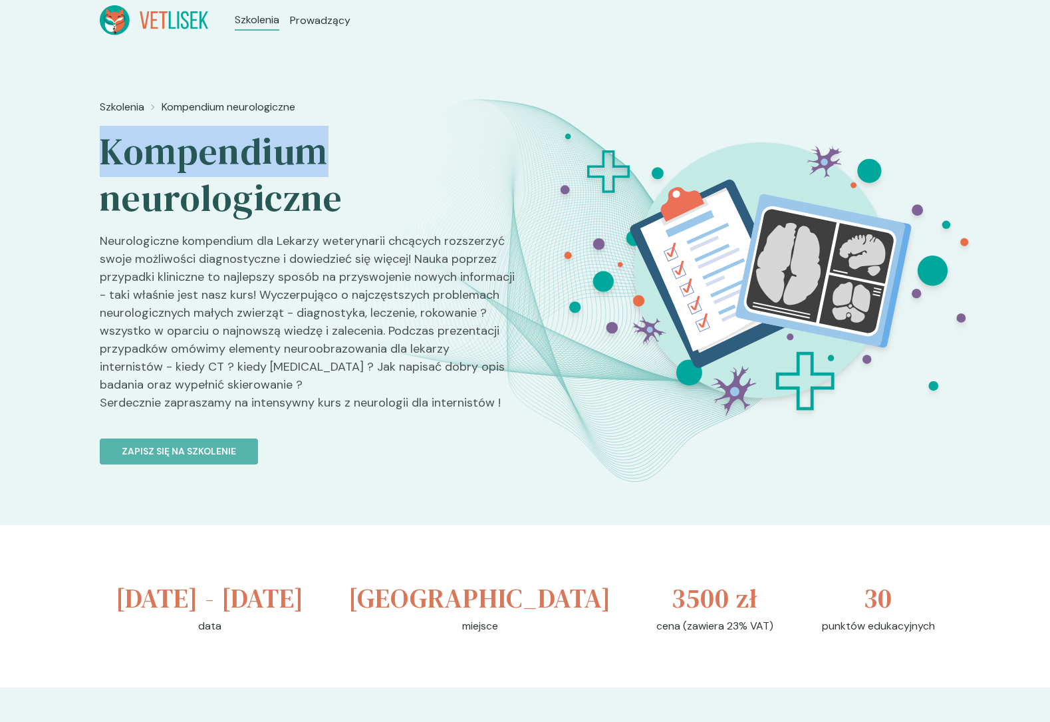
click at [245, 138] on h2 "Kompendium neurologiczne" at bounding box center [307, 174] width 415 height 93
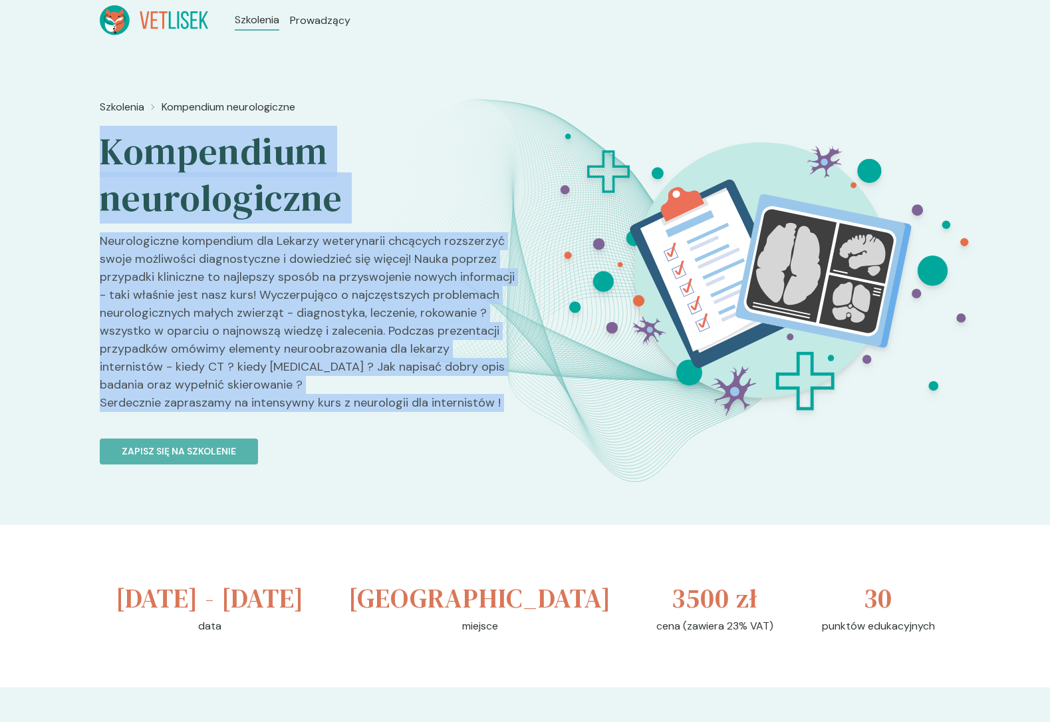
click at [244, 398] on div "Szkolenia Kompendium neurologiczne Kompendium neurologiczne Neurologiczne kompe…" at bounding box center [307, 330] width 415 height 472
click at [244, 398] on p "Neurologiczne kompendium dla Lekarzy weterynarii chcących rozszerzyć swoje możl…" at bounding box center [307, 327] width 415 height 190
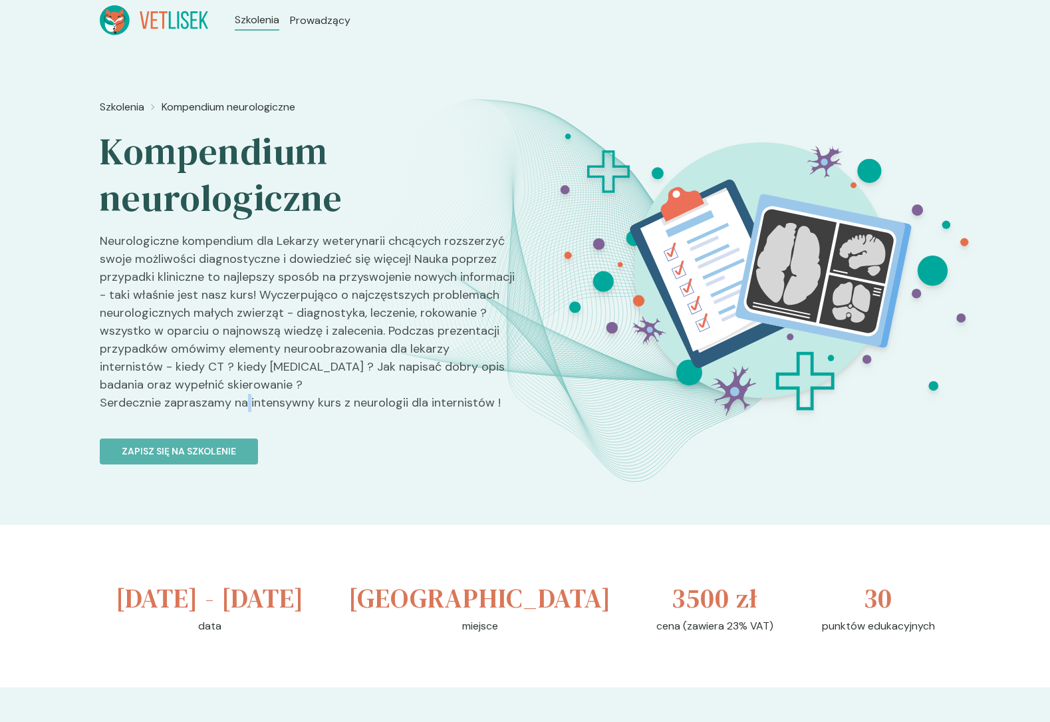
click at [244, 398] on p "Neurologiczne kompendium dla Lekarzy weterynarii chcących rozszerzyć swoje możl…" at bounding box center [307, 327] width 415 height 190
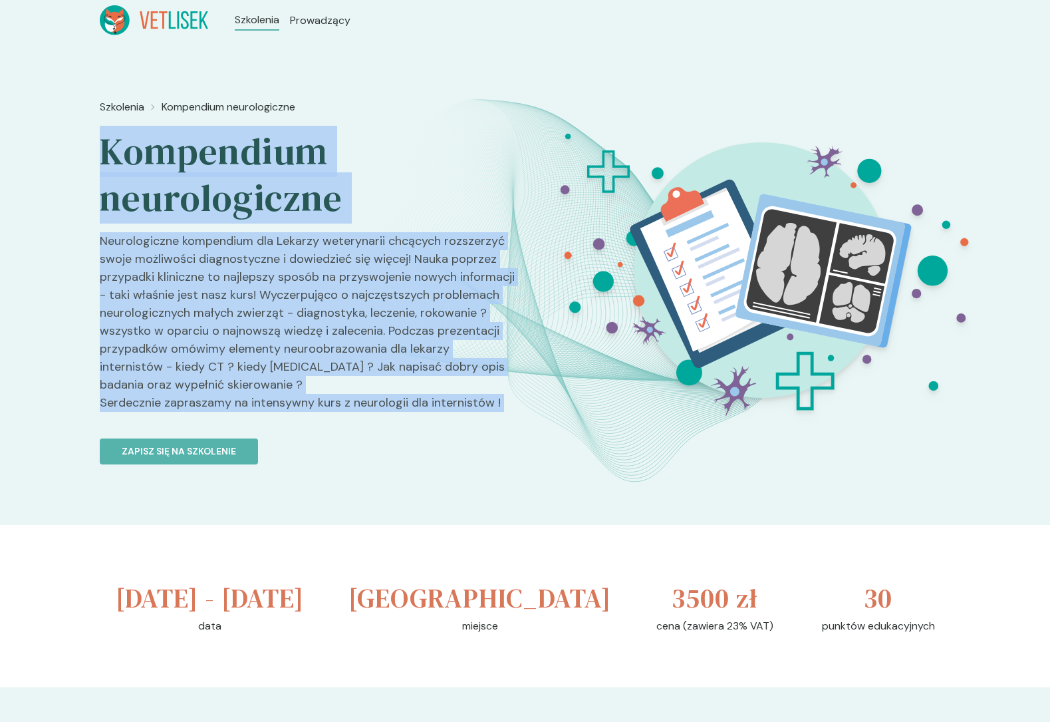
click at [244, 166] on div "Szkolenia Kompendium neurologiczne Kompendium neurologiczne Neurologiczne kompe…" at bounding box center [307, 330] width 415 height 472
click at [244, 166] on h2 "Kompendium neurologiczne" at bounding box center [307, 174] width 415 height 93
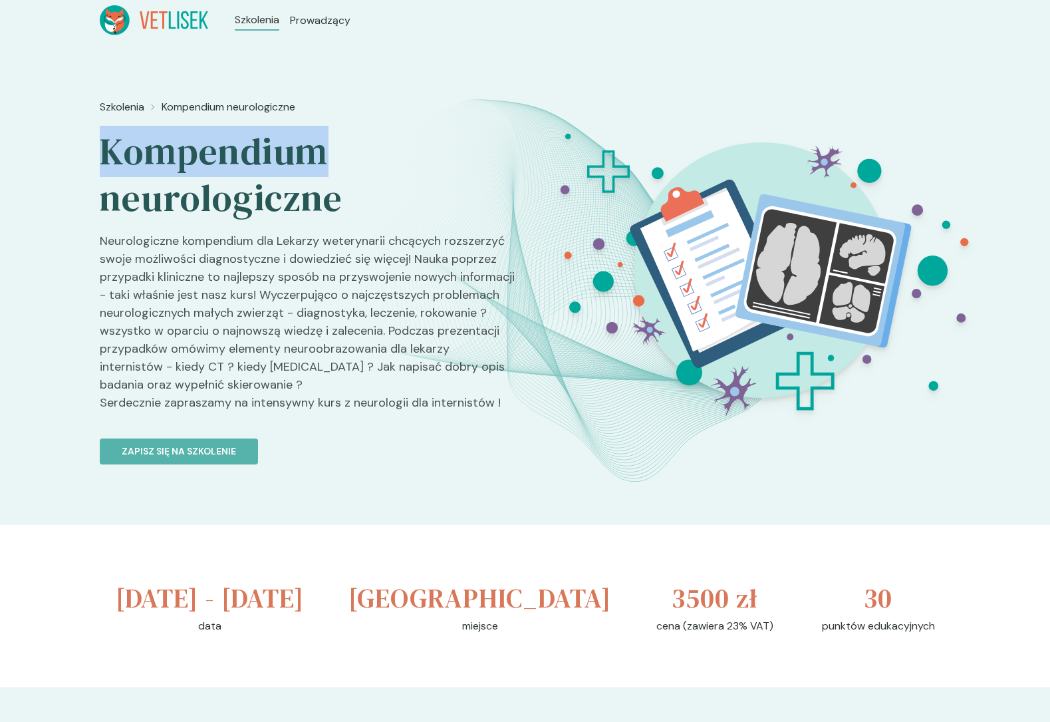
click at [244, 166] on h2 "Kompendium neurologiczne" at bounding box center [307, 174] width 415 height 93
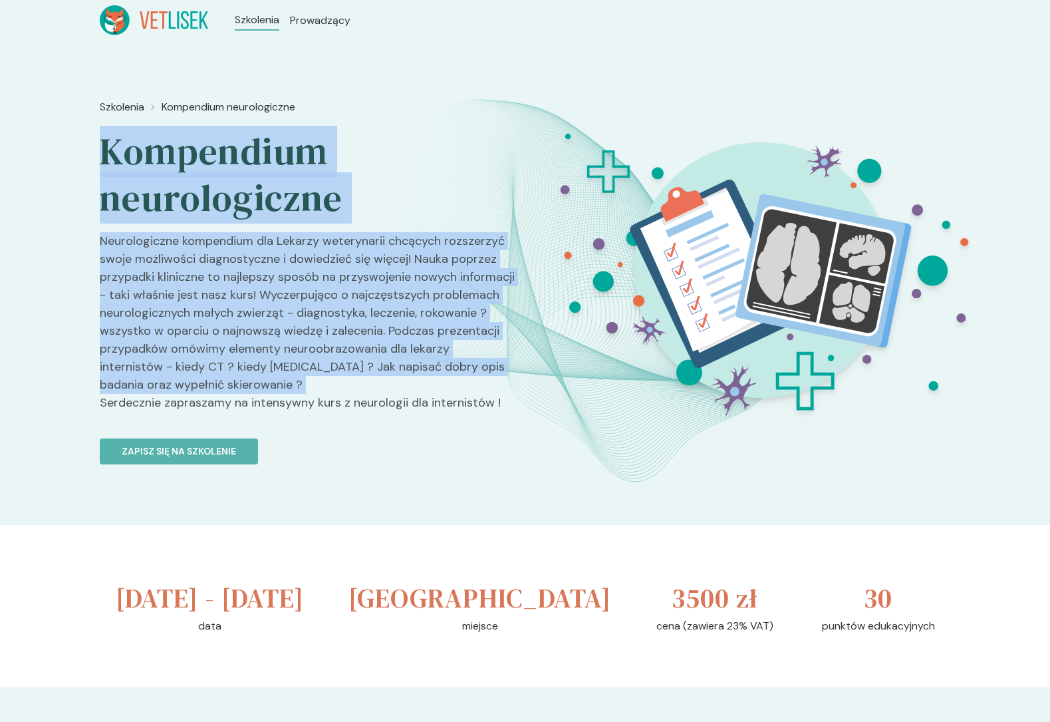
click at [245, 371] on div "Szkolenia Kompendium neurologiczne Kompendium neurologiczne Neurologiczne kompe…" at bounding box center [307, 330] width 415 height 472
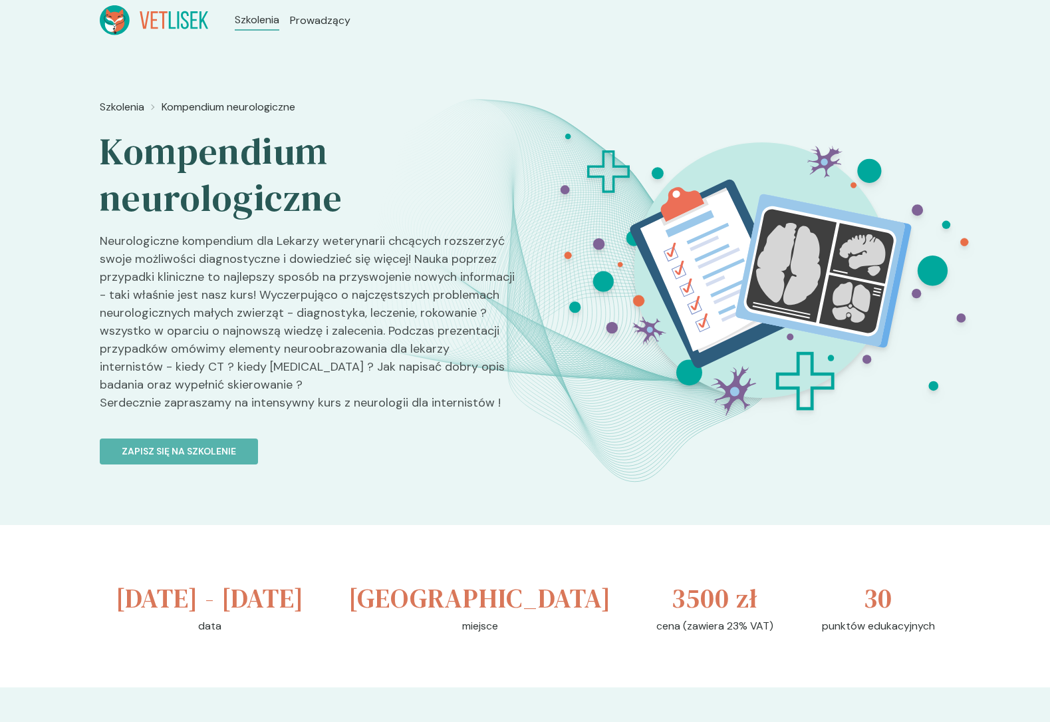
click at [245, 400] on p "Neurologiczne kompendium dla Lekarzy weterynarii chcących rozszerzyć swoje możl…" at bounding box center [307, 327] width 415 height 190
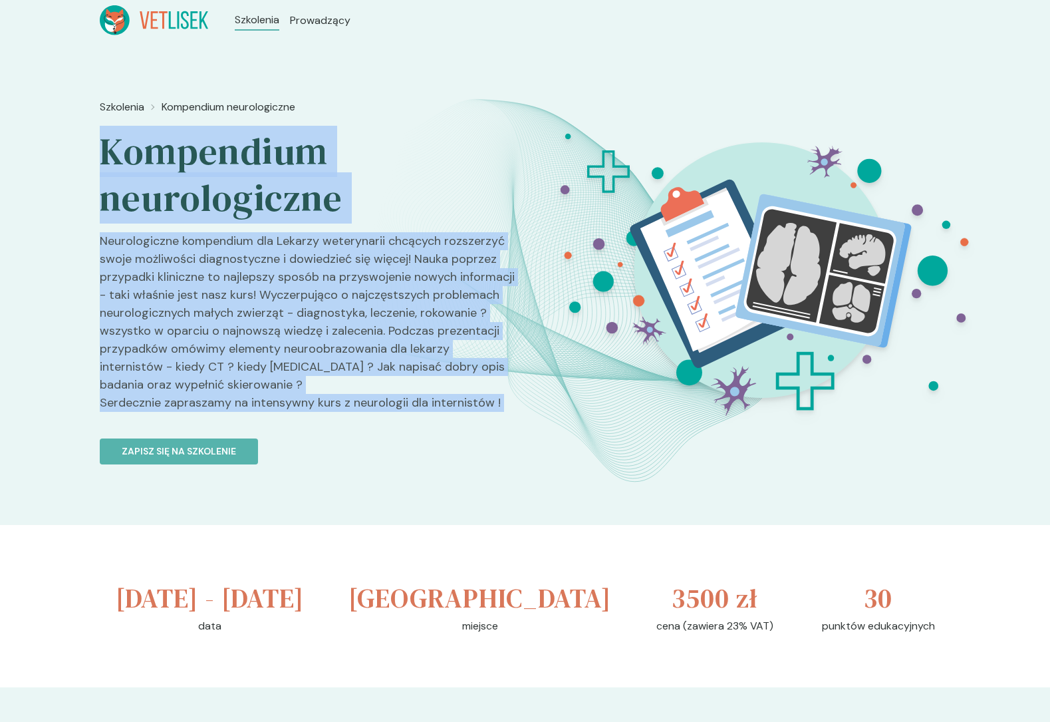
click at [245, 184] on div "Szkolenia Kompendium neurologiczne Kompendium neurologiczne Neurologiczne kompe…" at bounding box center [307, 330] width 415 height 472
click at [245, 184] on h2 "Kompendium neurologiczne" at bounding box center [307, 174] width 415 height 93
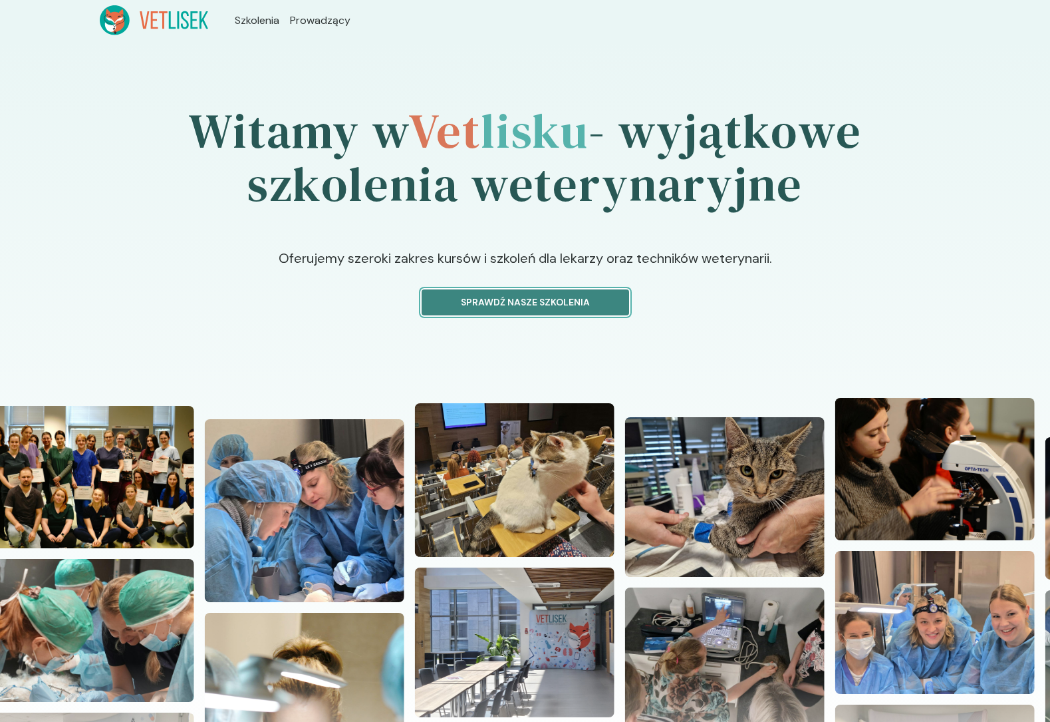
click at [487, 311] on button "Sprawdź nasze szkolenia" at bounding box center [525, 302] width 207 height 26
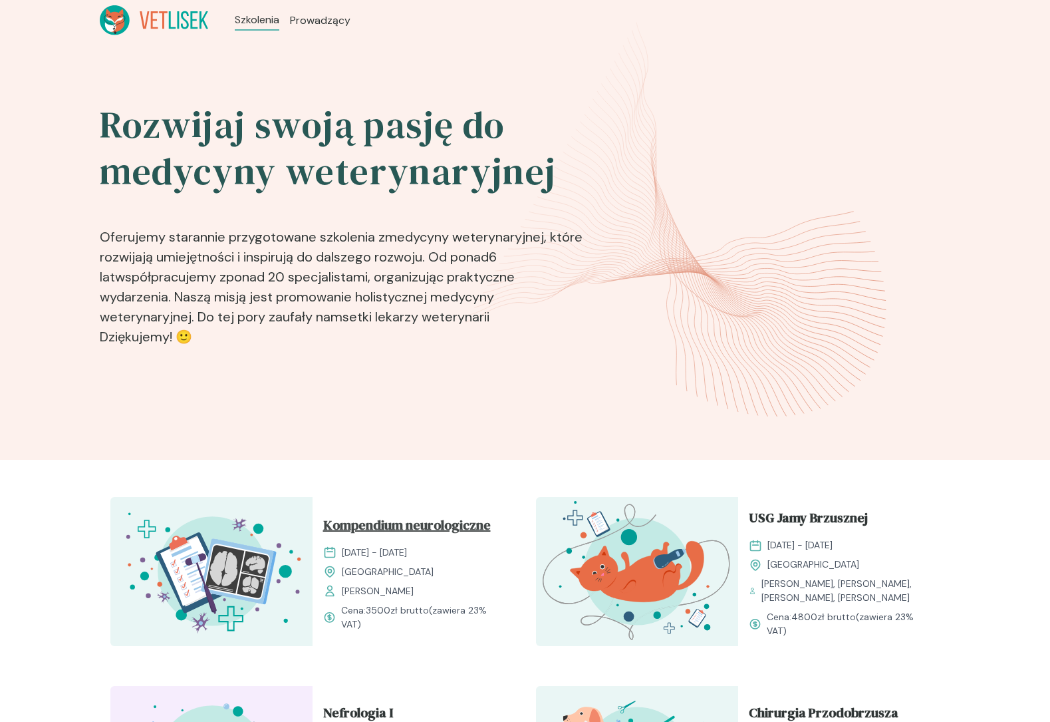
scroll to position [73, 0]
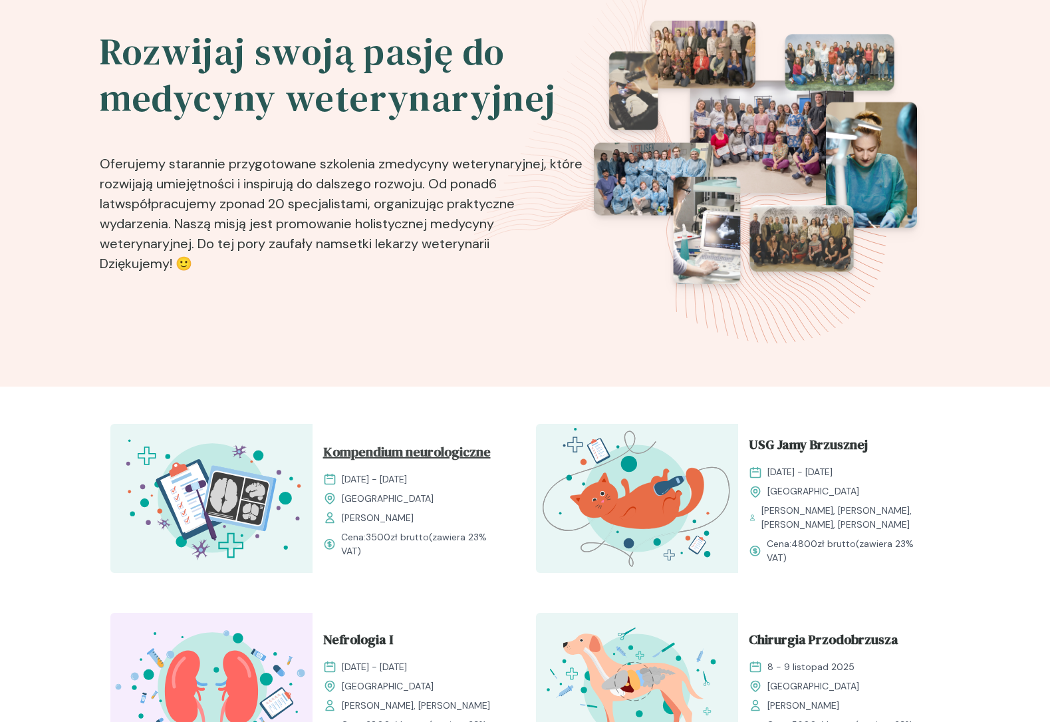
click at [440, 444] on span "Kompendium neurologiczne" at bounding box center [407, 454] width 168 height 25
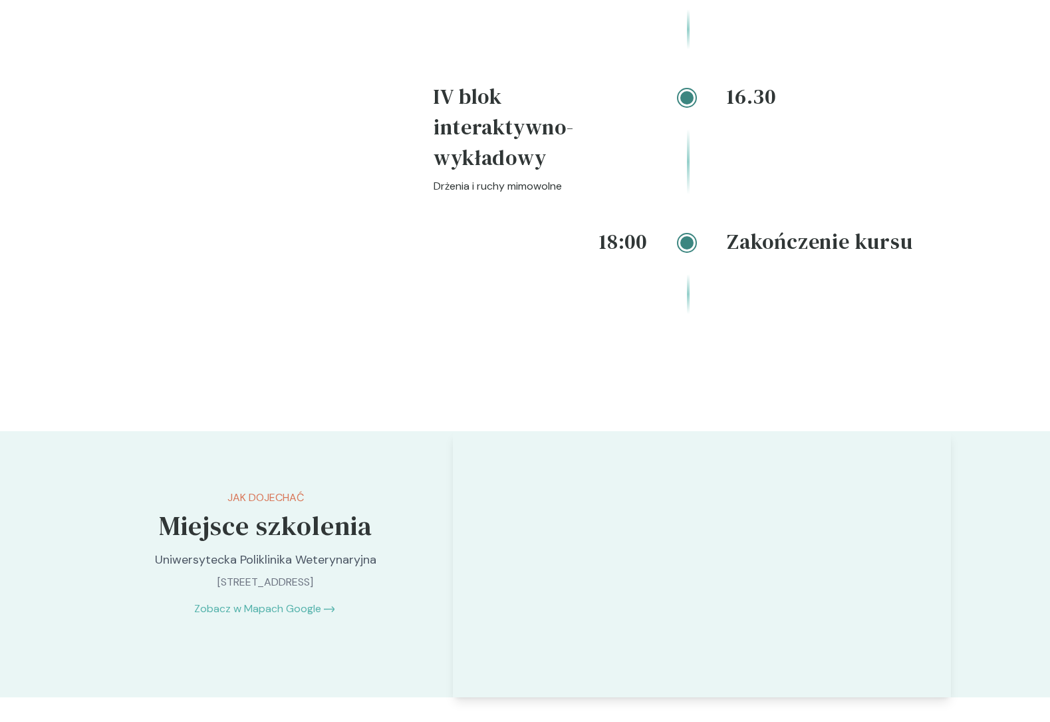
scroll to position [2957, 0]
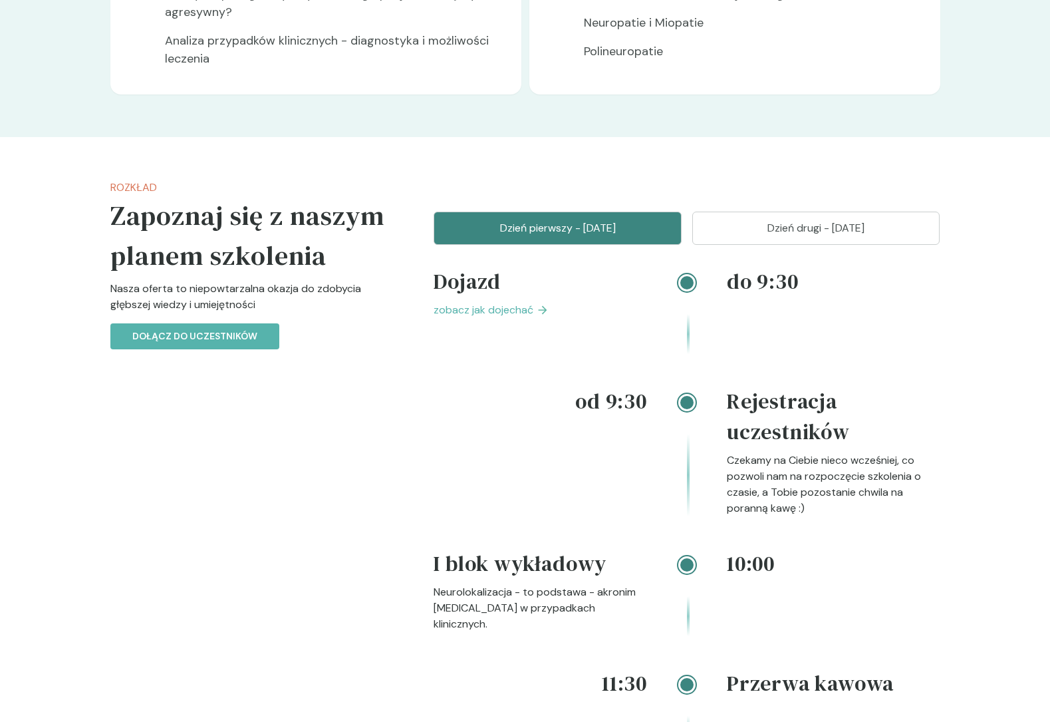
scroll to position [1727, 0]
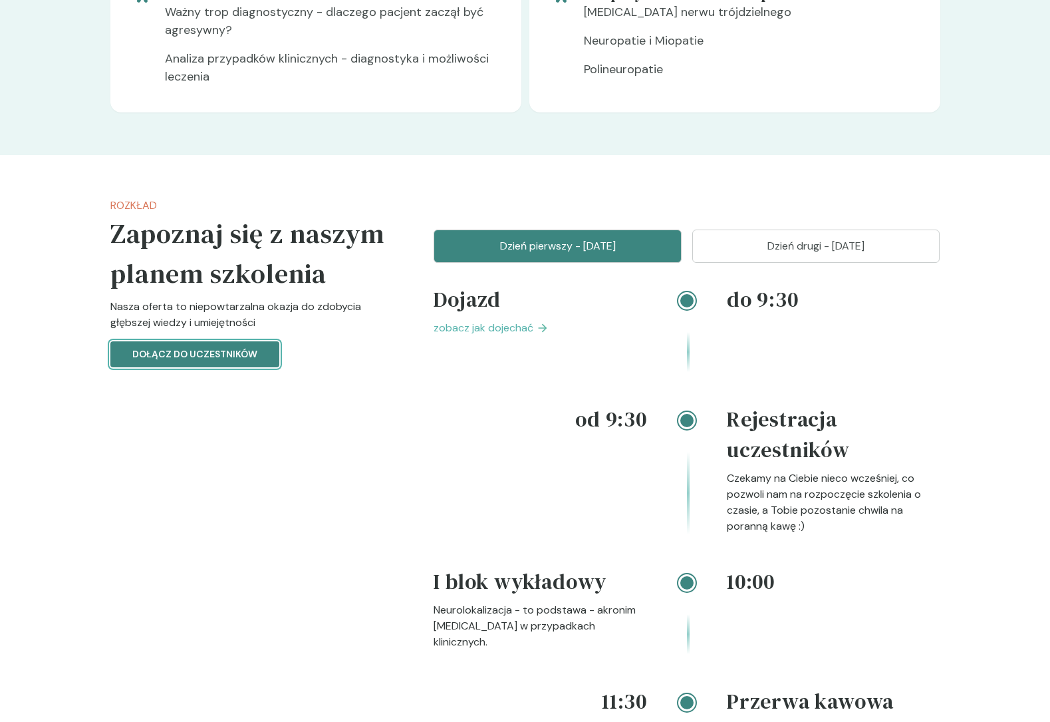
click at [207, 361] on p "Dołącz do uczestników" at bounding box center [194, 354] width 125 height 14
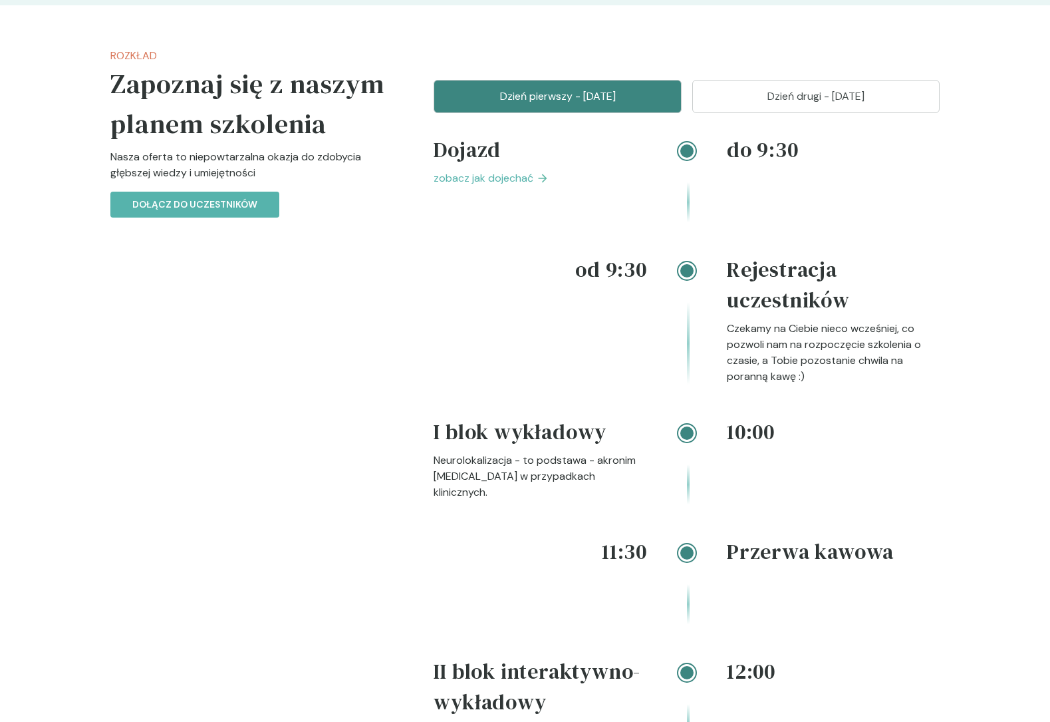
scroll to position [1898, 0]
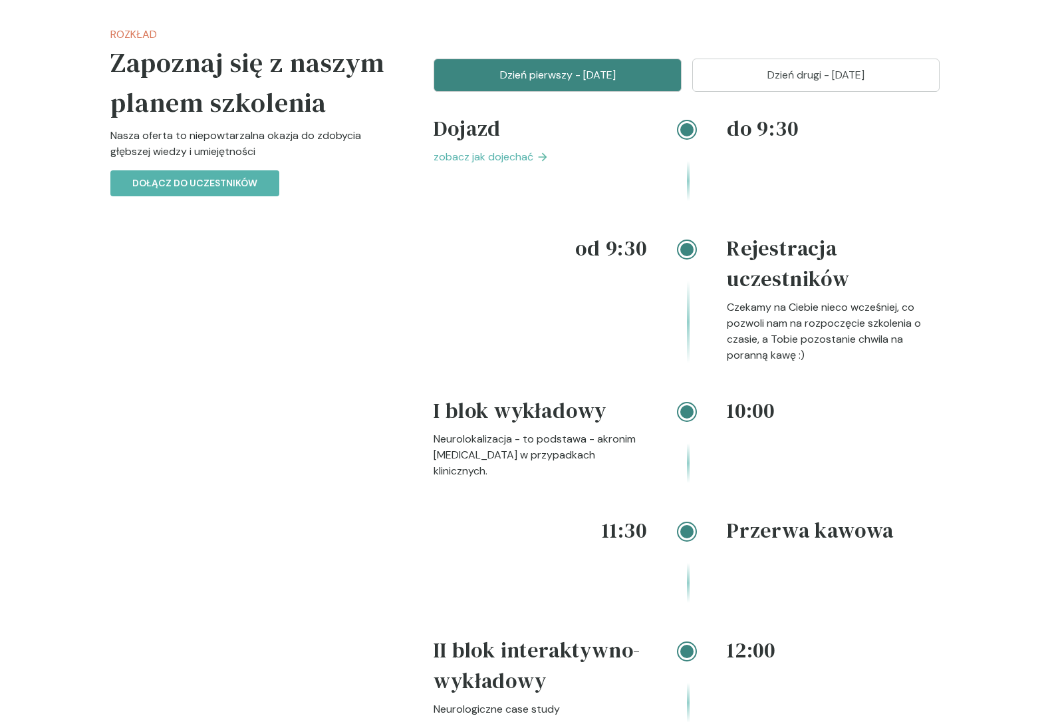
click at [841, 83] on p "Dzień drugi - 12 październik" at bounding box center [816, 75] width 215 height 16
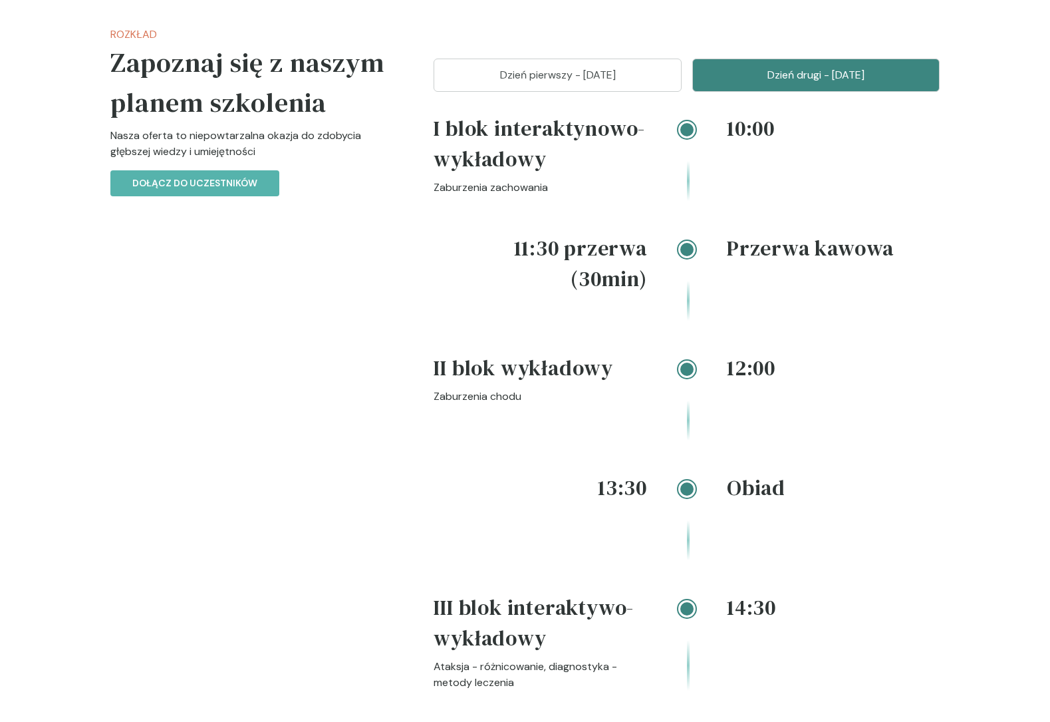
click at [634, 83] on p "Dzień pierwszy - 11 październik" at bounding box center [557, 75] width 215 height 16
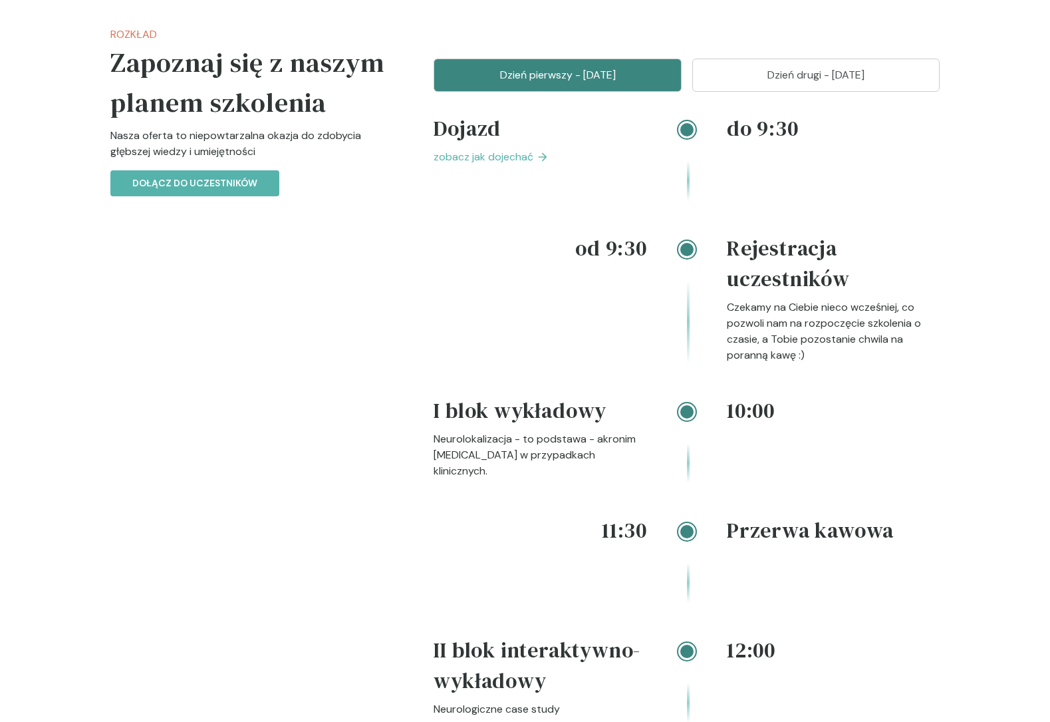
click at [750, 83] on p "Dzień drugi - 12 październik" at bounding box center [816, 75] width 215 height 16
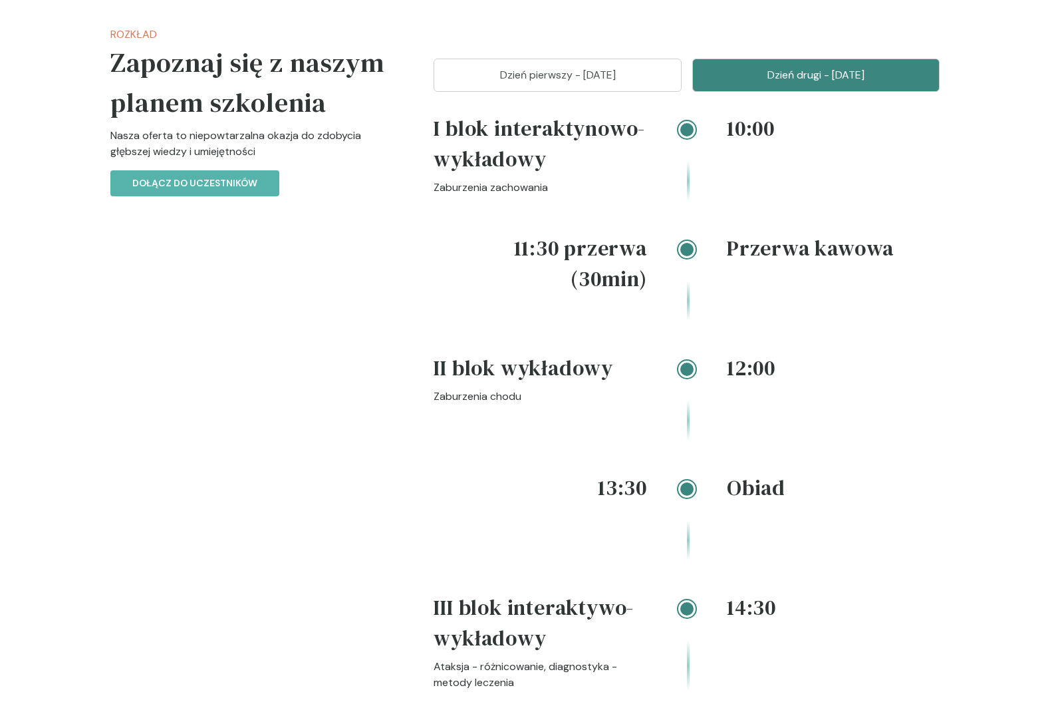
click at [593, 92] on button "Dzień pierwszy - 11 październik" at bounding box center [558, 75] width 248 height 33
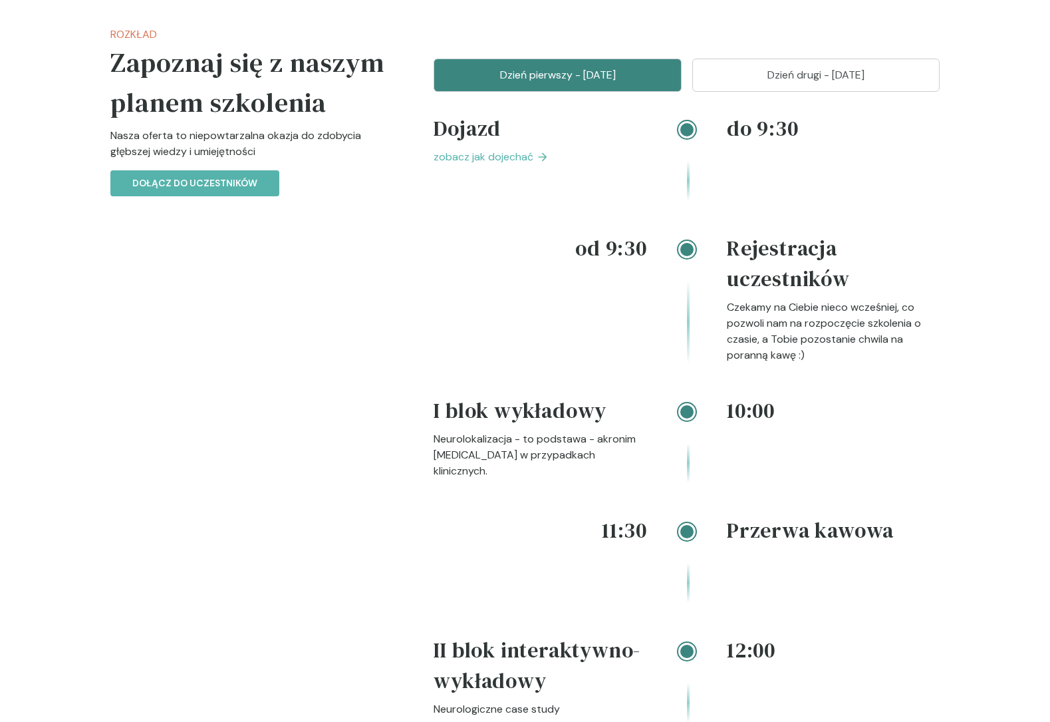
click at [729, 83] on p "Dzień drugi - 12 październik" at bounding box center [816, 75] width 215 height 16
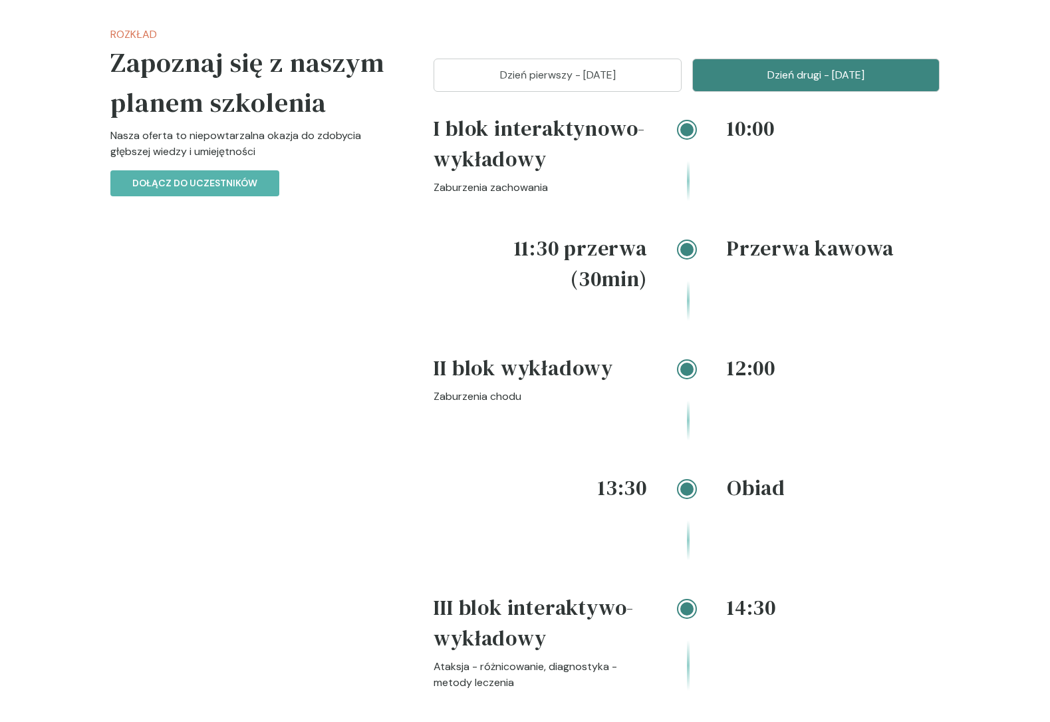
click at [615, 83] on p "Dzień pierwszy - 11 październik" at bounding box center [557, 75] width 215 height 16
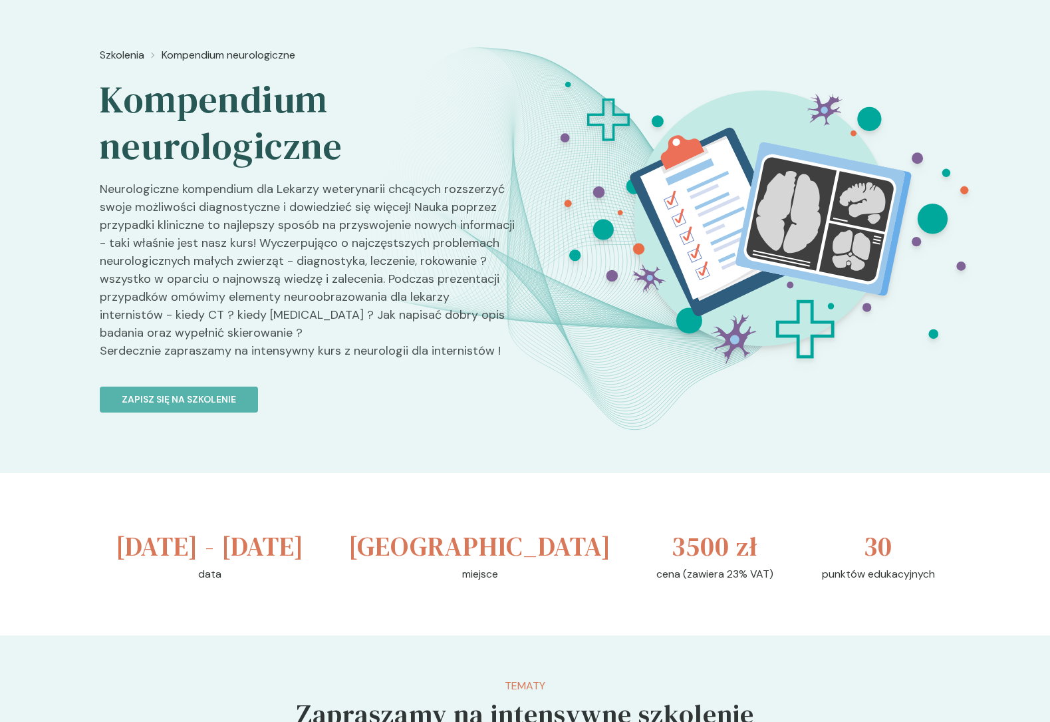
scroll to position [31, 0]
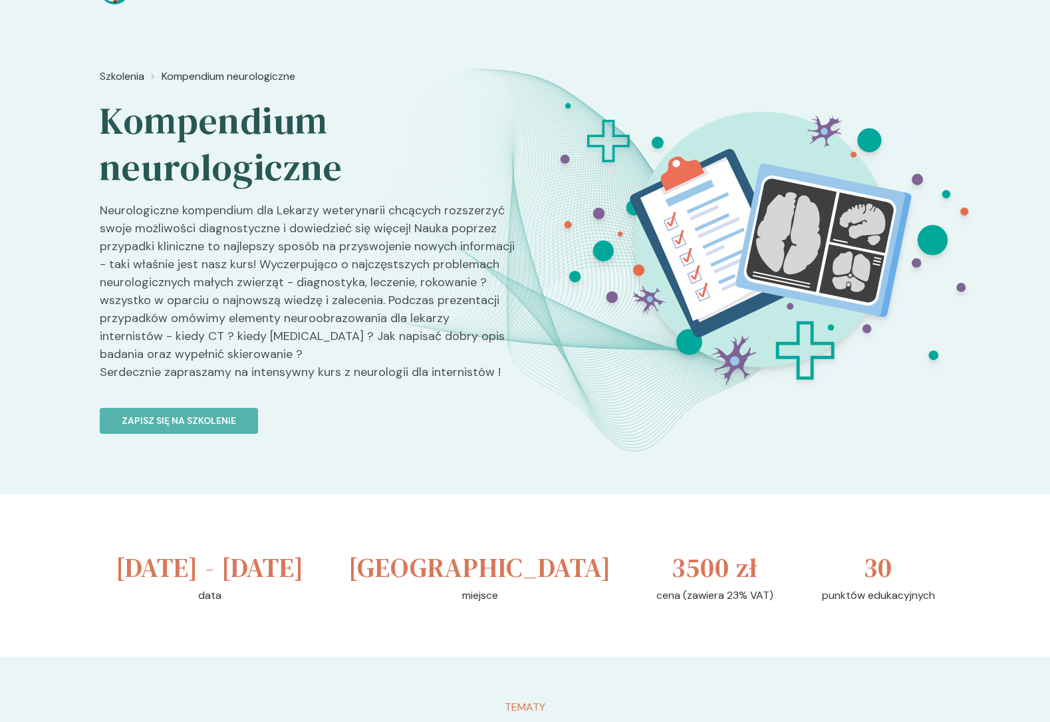
click at [294, 214] on p "Neurologiczne kompendium dla Lekarzy weterynarii chcących rozszerzyć swoje możl…" at bounding box center [307, 297] width 415 height 190
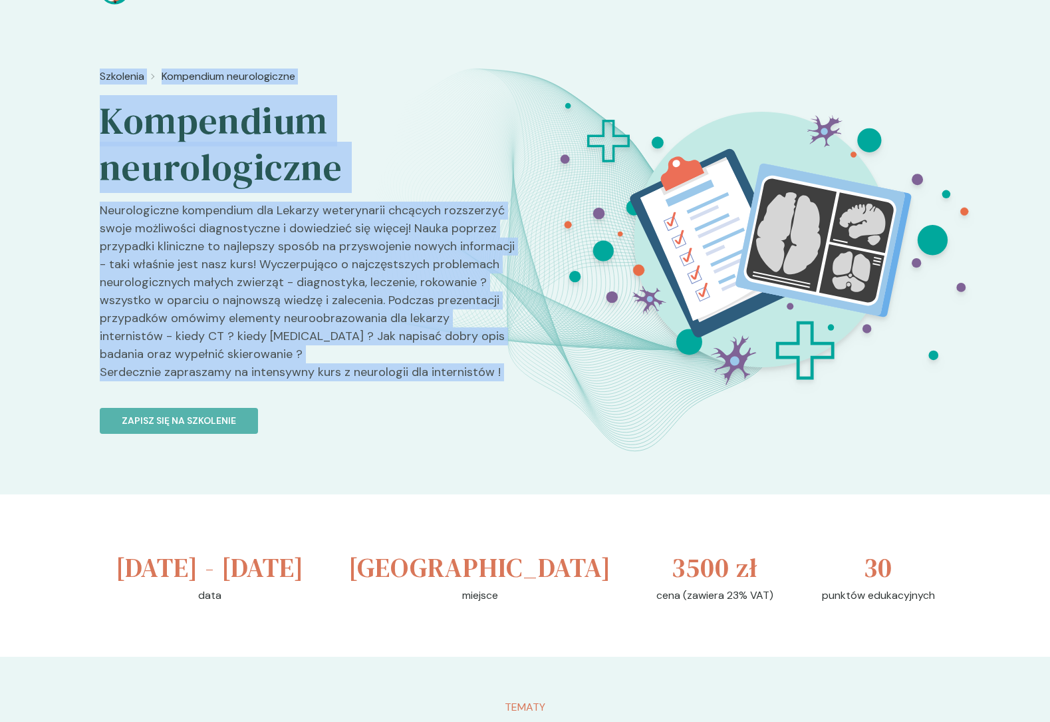
drag, startPoint x: 88, startPoint y: 58, endPoint x: 382, endPoint y: 392, distance: 444.9
click at [382, 392] on div "Szkolenia Kompendium neurologiczne Kompendium neurologiczne Neurologiczne kompe…" at bounding box center [525, 252] width 1050 height 484
click at [382, 392] on link "Zapisz się na szkolenie" at bounding box center [307, 413] width 415 height 42
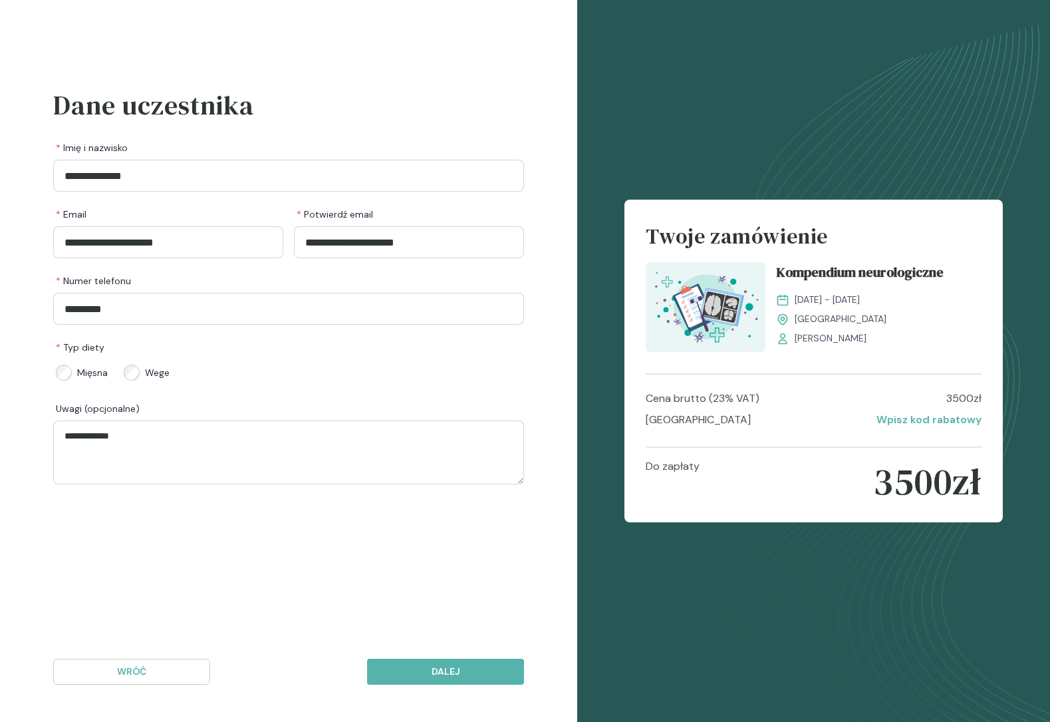
click at [395, 386] on div "**********" at bounding box center [288, 284] width 471 height 399
click at [143, 674] on p "Wróć" at bounding box center [132, 671] width 134 height 14
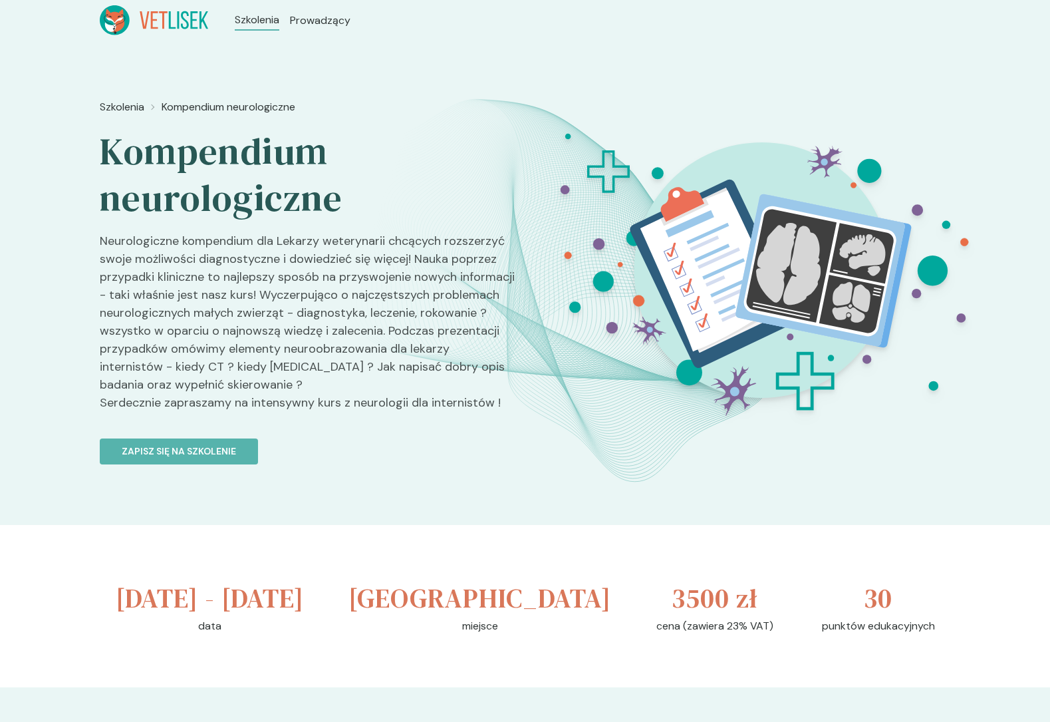
click at [138, 144] on h2 "Kompendium neurologiczne" at bounding box center [307, 174] width 415 height 93
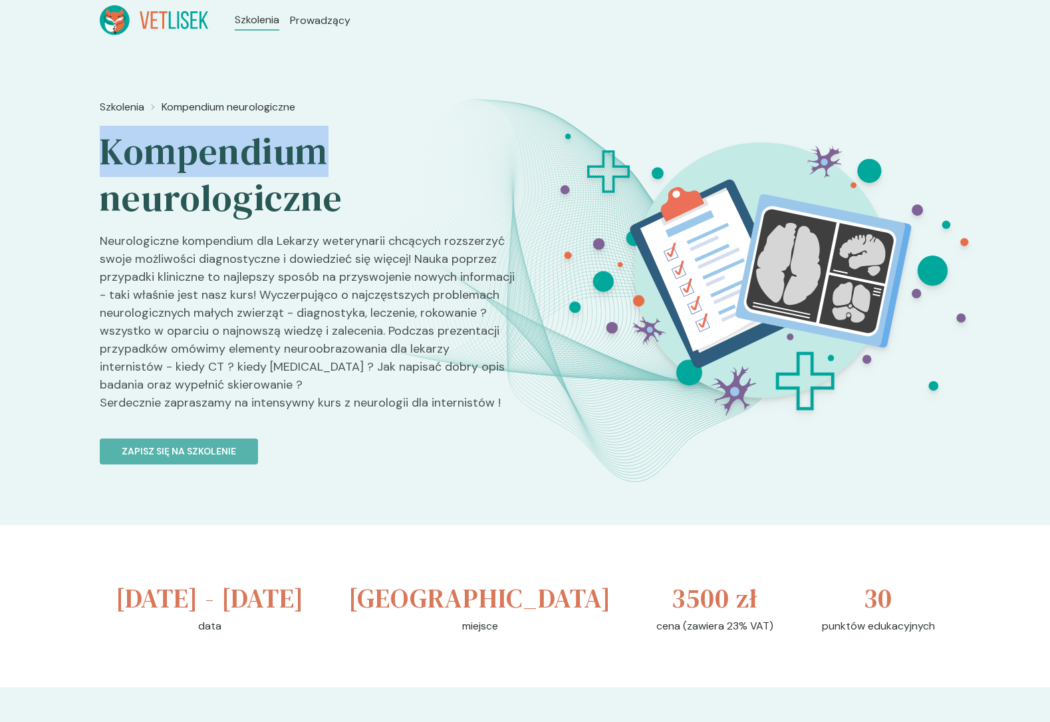
click at [138, 144] on h2 "Kompendium neurologiczne" at bounding box center [307, 174] width 415 height 93
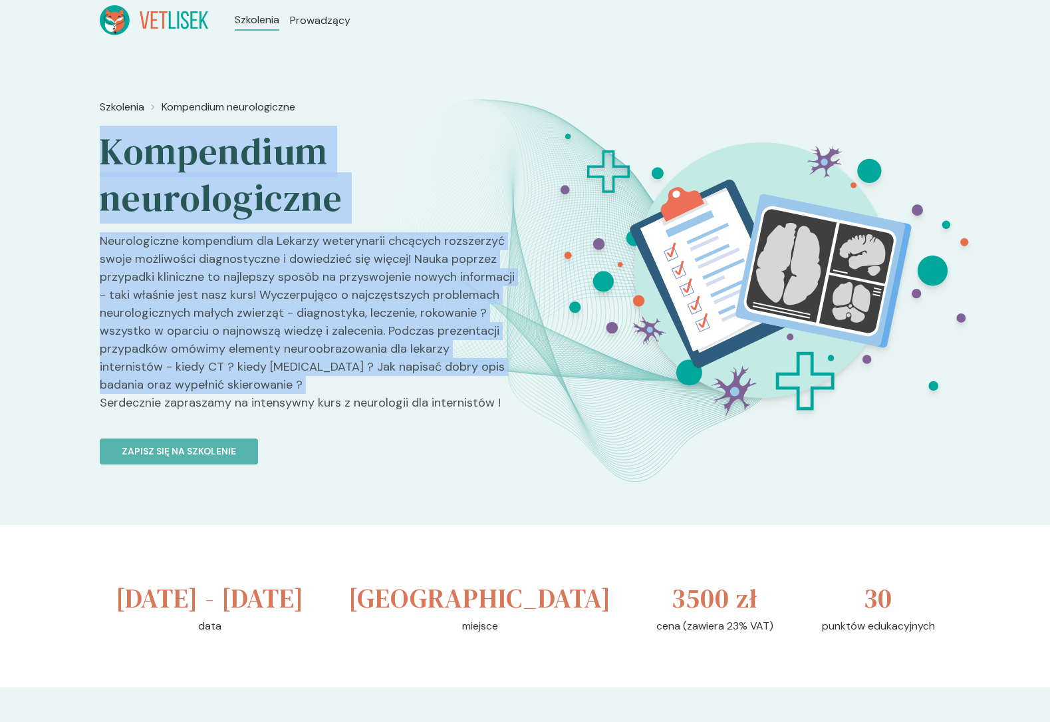
drag, startPoint x: 138, startPoint y: 144, endPoint x: 304, endPoint y: 382, distance: 290.9
click at [305, 382] on div "Szkolenia Kompendium neurologiczne Kompendium neurologiczne Neurologiczne kompe…" at bounding box center [307, 330] width 415 height 472
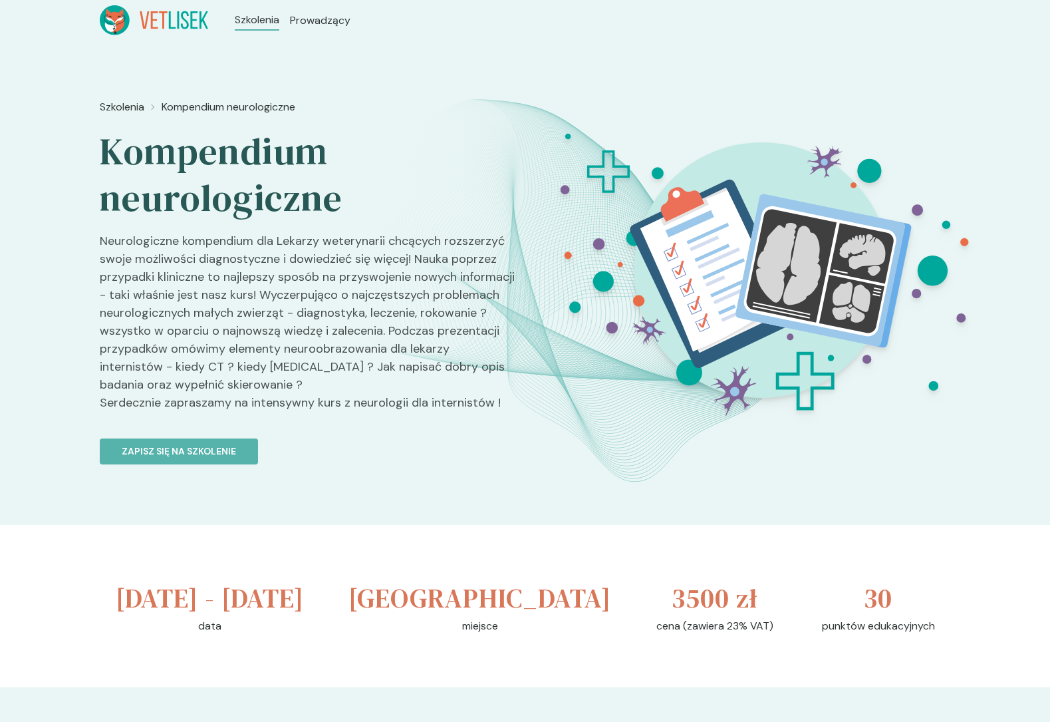
click at [315, 402] on p "Neurologiczne kompendium dla Lekarzy weterynarii chcących rozszerzyć swoje możl…" at bounding box center [307, 327] width 415 height 190
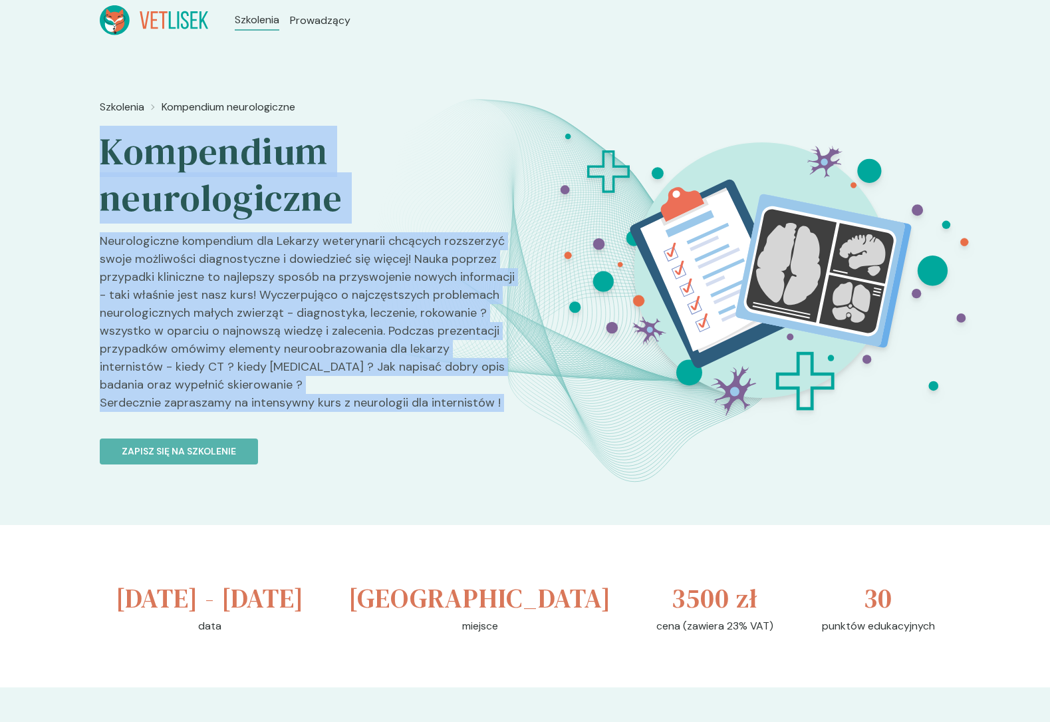
drag, startPoint x: 315, startPoint y: 402, endPoint x: 229, endPoint y: 142, distance: 273.2
click at [229, 142] on div "Szkolenia Kompendium neurologiczne Kompendium neurologiczne Neurologiczne kompe…" at bounding box center [307, 330] width 415 height 472
click at [229, 142] on h2 "Kompendium neurologiczne" at bounding box center [307, 174] width 415 height 93
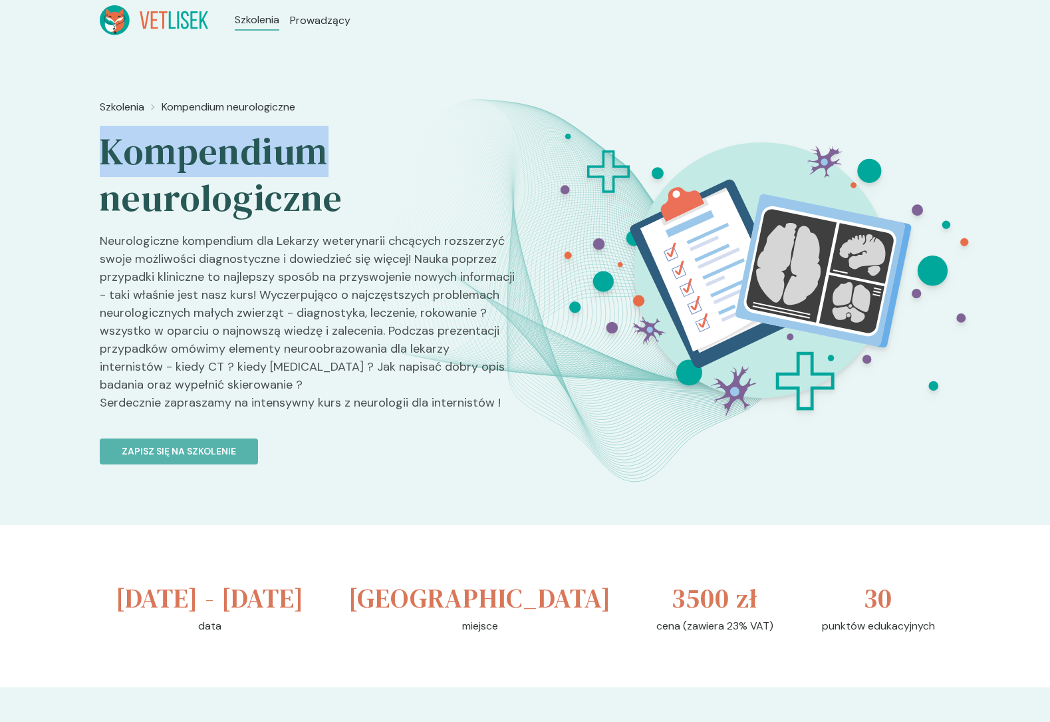
click at [229, 142] on h2 "Kompendium neurologiczne" at bounding box center [307, 174] width 415 height 93
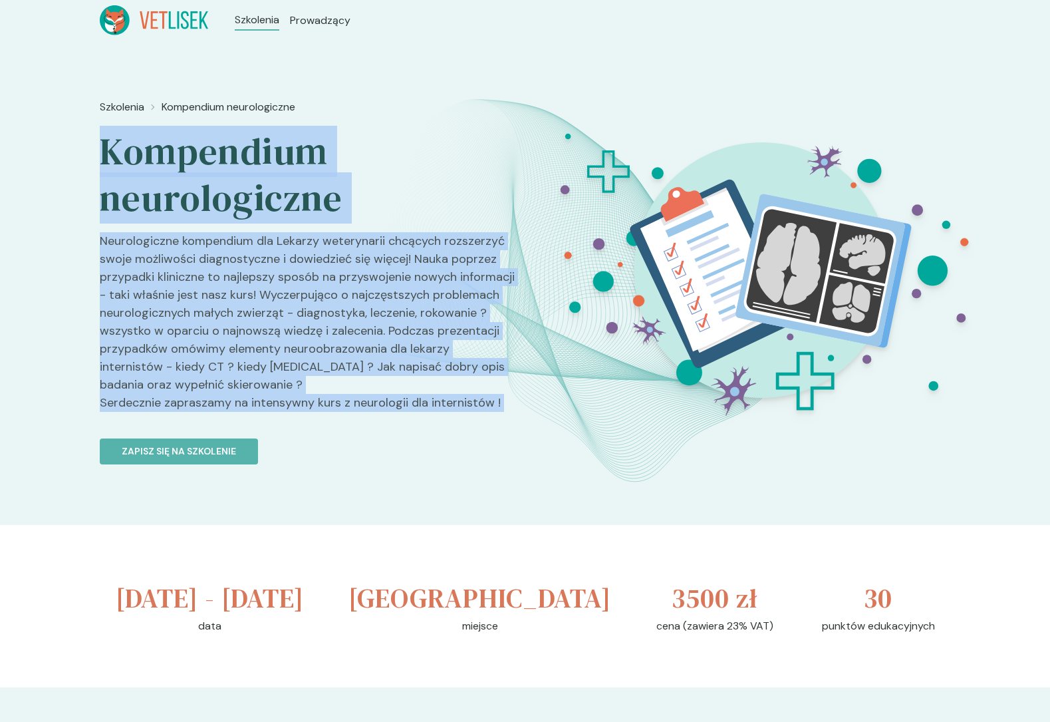
drag, startPoint x: 229, startPoint y: 142, endPoint x: 279, endPoint y: 414, distance: 275.9
click at [279, 414] on div "Szkolenia Kompendium neurologiczne Kompendium neurologiczne Neurologiczne kompe…" at bounding box center [307, 330] width 415 height 472
click at [279, 414] on p "Neurologiczne kompendium dla Lekarzy weterynarii chcących rozszerzyć swoje możl…" at bounding box center [307, 327] width 415 height 190
drag, startPoint x: 279, startPoint y: 414, endPoint x: 214, endPoint y: 149, distance: 272.4
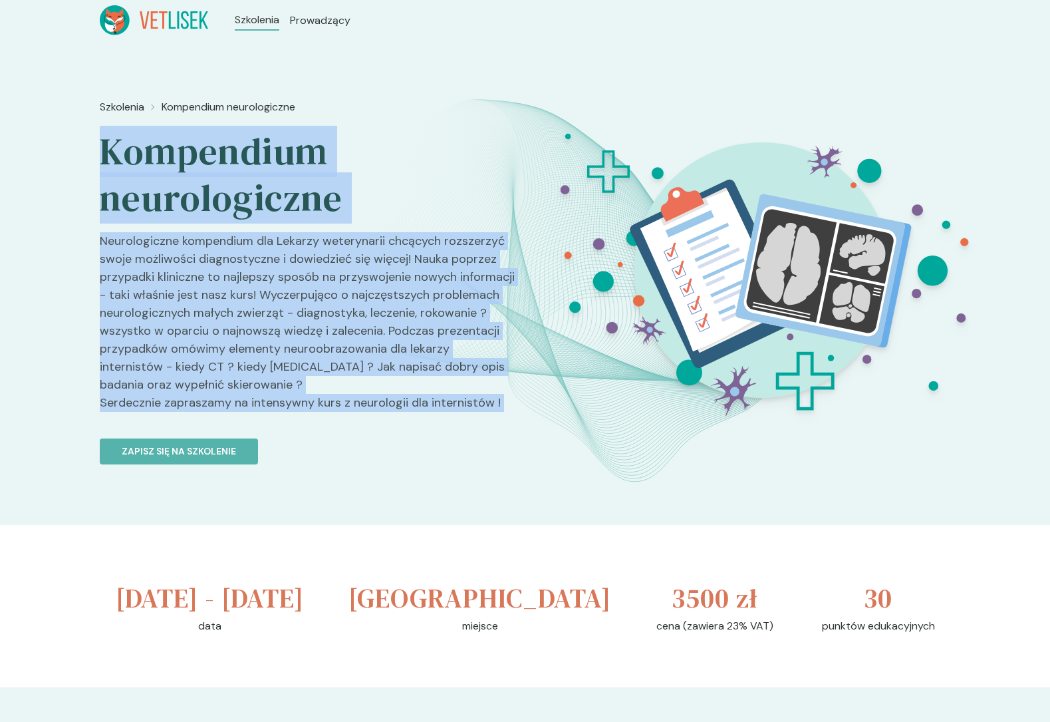
click at [214, 149] on div "Szkolenia Kompendium neurologiczne Kompendium neurologiczne Neurologiczne kompe…" at bounding box center [307, 330] width 415 height 472
click at [214, 149] on h2 "Kompendium neurologiczne" at bounding box center [307, 174] width 415 height 93
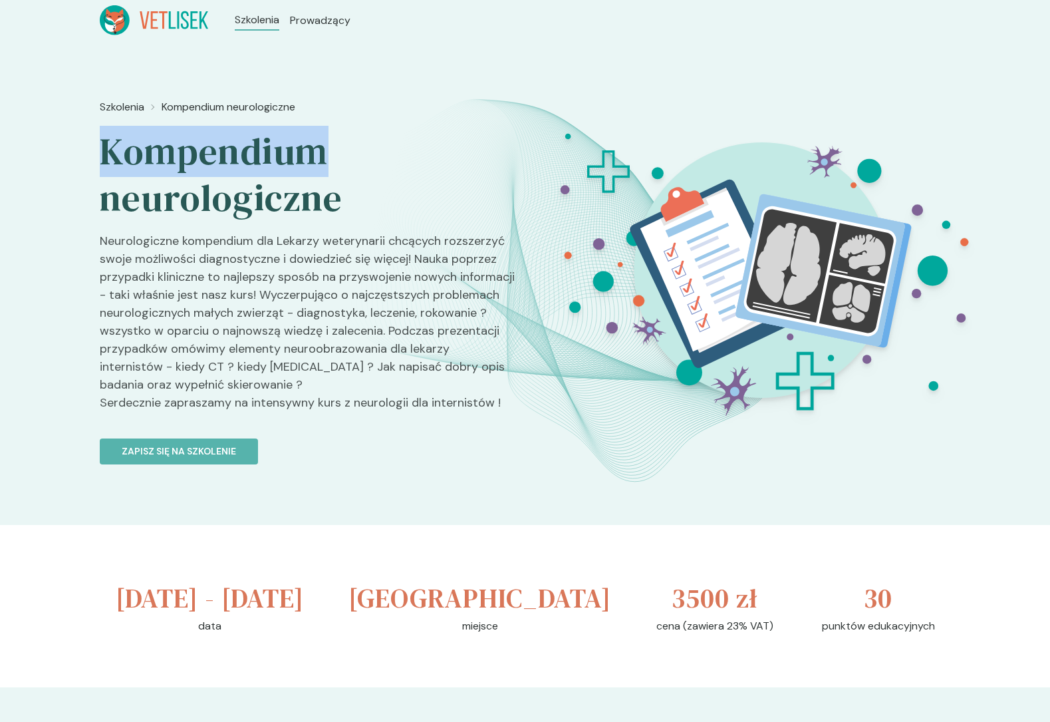
click at [214, 149] on h2 "Kompendium neurologiczne" at bounding box center [307, 174] width 415 height 93
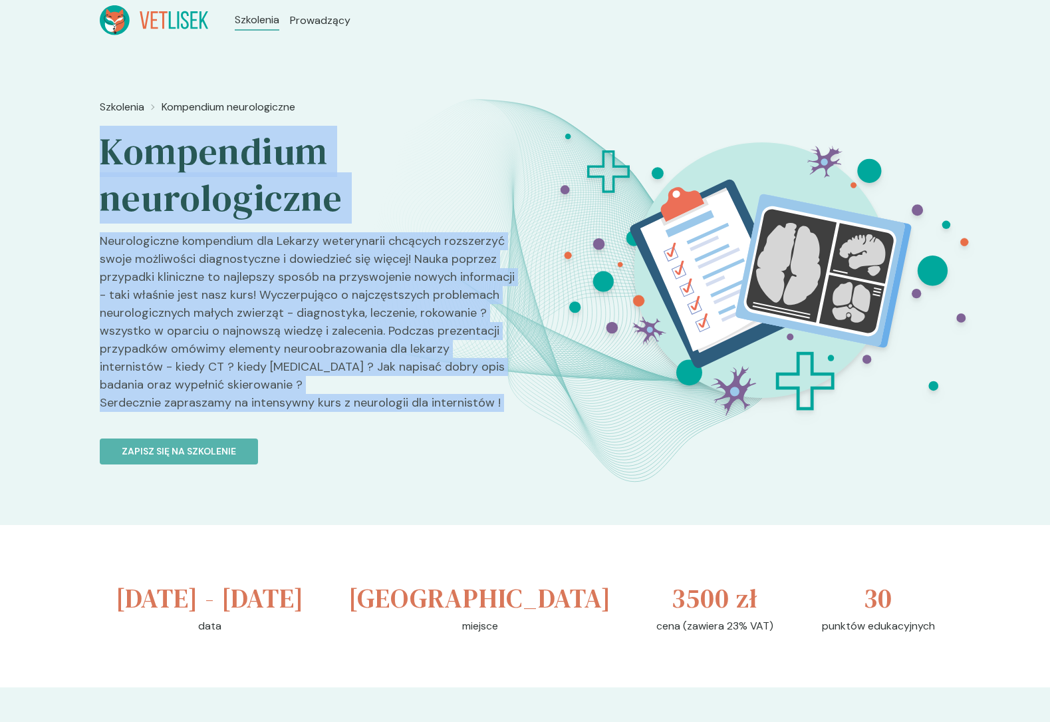
drag, startPoint x: 214, startPoint y: 149, endPoint x: 301, endPoint y: 408, distance: 273.4
click at [301, 408] on div "Szkolenia Kompendium neurologiczne Kompendium neurologiczne Neurologiczne kompe…" at bounding box center [307, 330] width 415 height 472
click at [301, 408] on p "Neurologiczne kompendium dla Lekarzy weterynarii chcących rozszerzyć swoje możl…" at bounding box center [307, 327] width 415 height 190
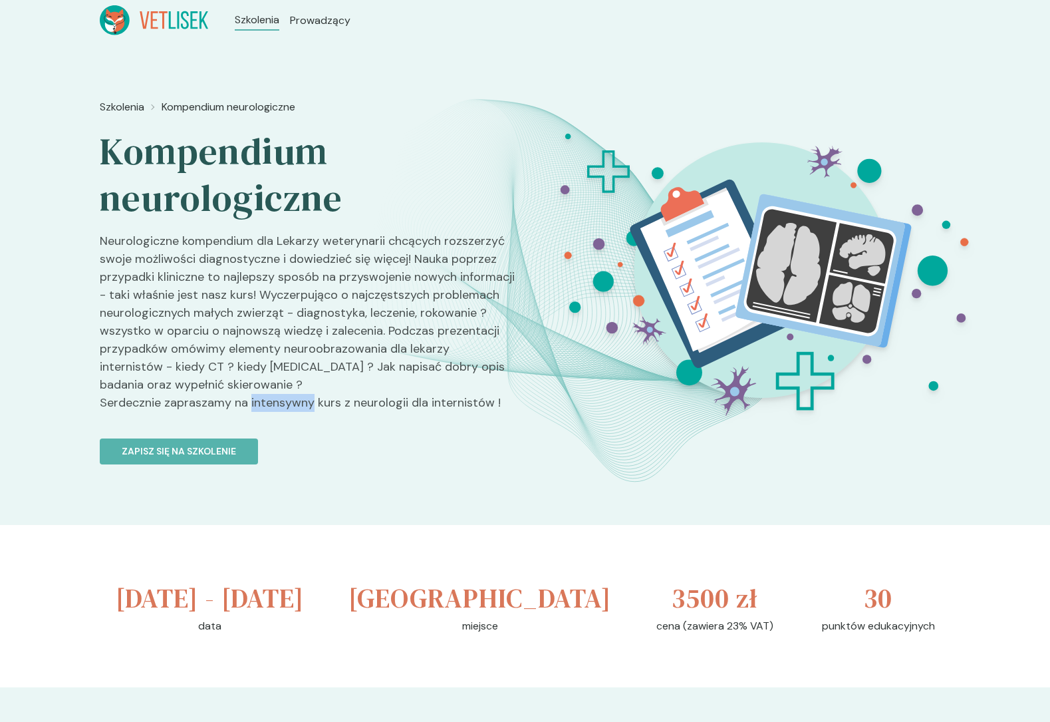
click at [301, 408] on p "Neurologiczne kompendium dla Lekarzy weterynarii chcących rozszerzyć swoje możl…" at bounding box center [307, 327] width 415 height 190
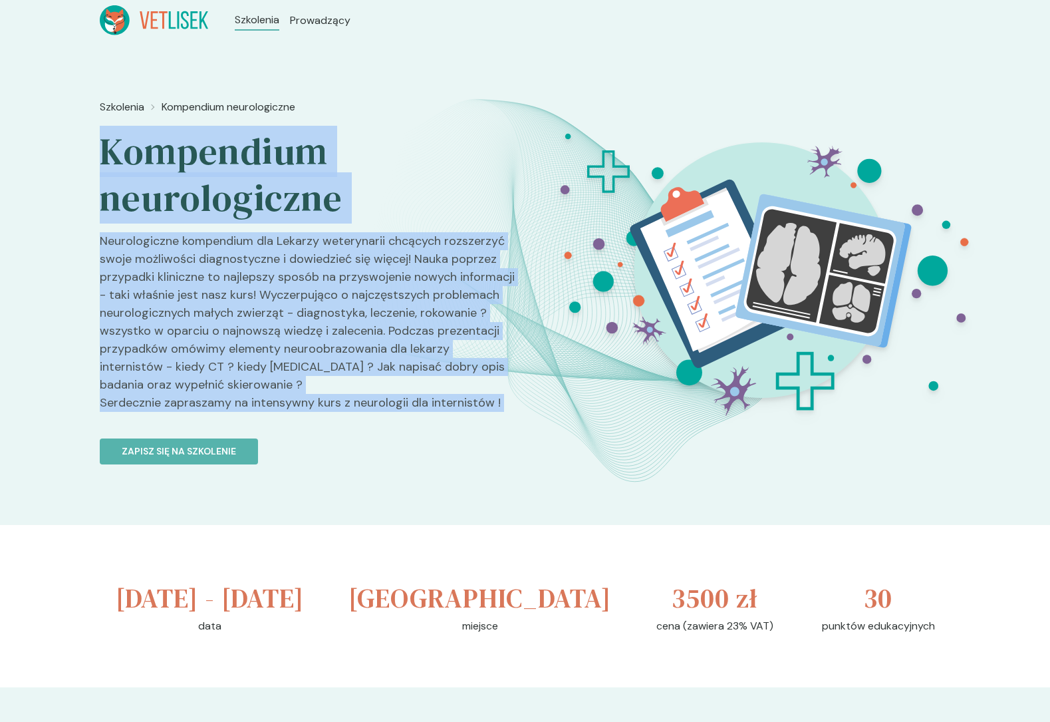
drag, startPoint x: 301, startPoint y: 408, endPoint x: 235, endPoint y: 150, distance: 266.3
click at [235, 150] on div "Szkolenia Kompendium neurologiczne Kompendium neurologiczne Neurologiczne kompe…" at bounding box center [307, 330] width 415 height 472
click at [235, 150] on h2 "Kompendium neurologiczne" at bounding box center [307, 174] width 415 height 93
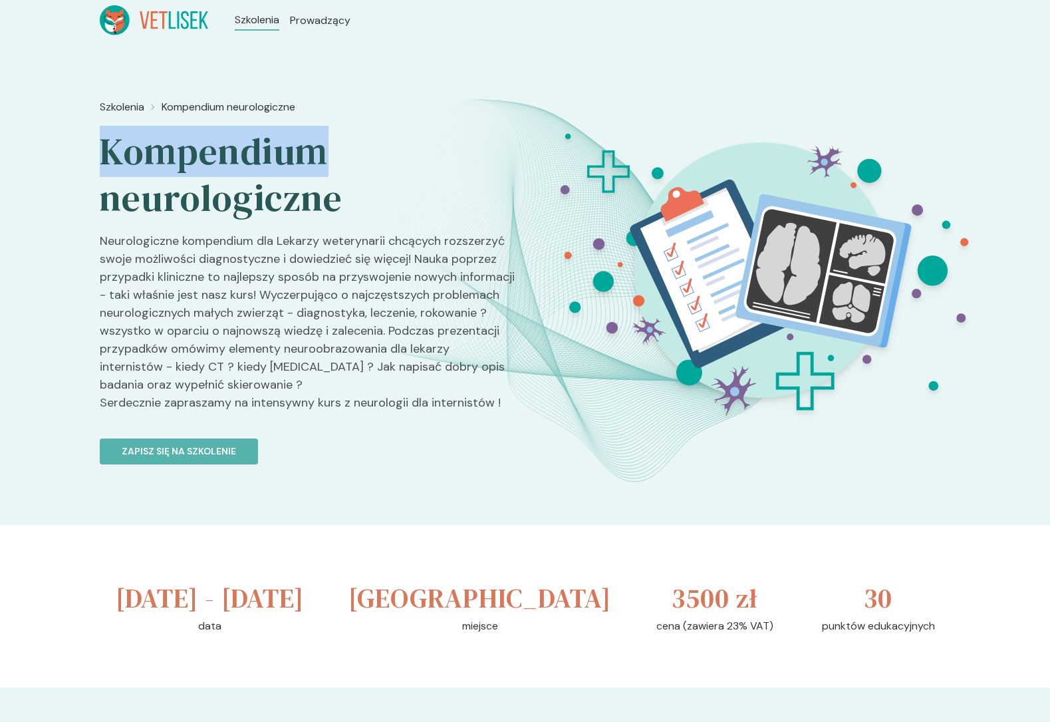
click at [235, 150] on h2 "Kompendium neurologiczne" at bounding box center [307, 174] width 415 height 93
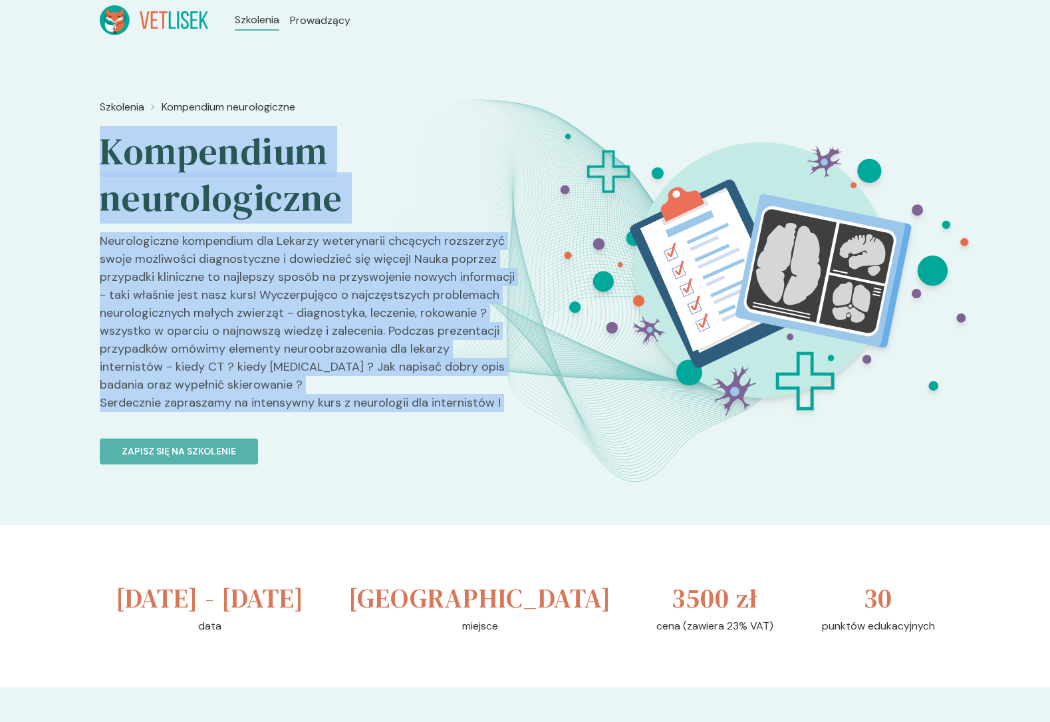
drag, startPoint x: 235, startPoint y: 150, endPoint x: 309, endPoint y: 421, distance: 280.7
click at [309, 421] on div "Szkolenia Kompendium neurologiczne Kompendium neurologiczne Neurologiczne kompe…" at bounding box center [307, 330] width 415 height 472
click at [309, 421] on p "Neurologiczne kompendium dla Lekarzy weterynarii chcących rozszerzyć swoje możl…" at bounding box center [307, 327] width 415 height 190
drag, startPoint x: 309, startPoint y: 421, endPoint x: 237, endPoint y: 163, distance: 268.0
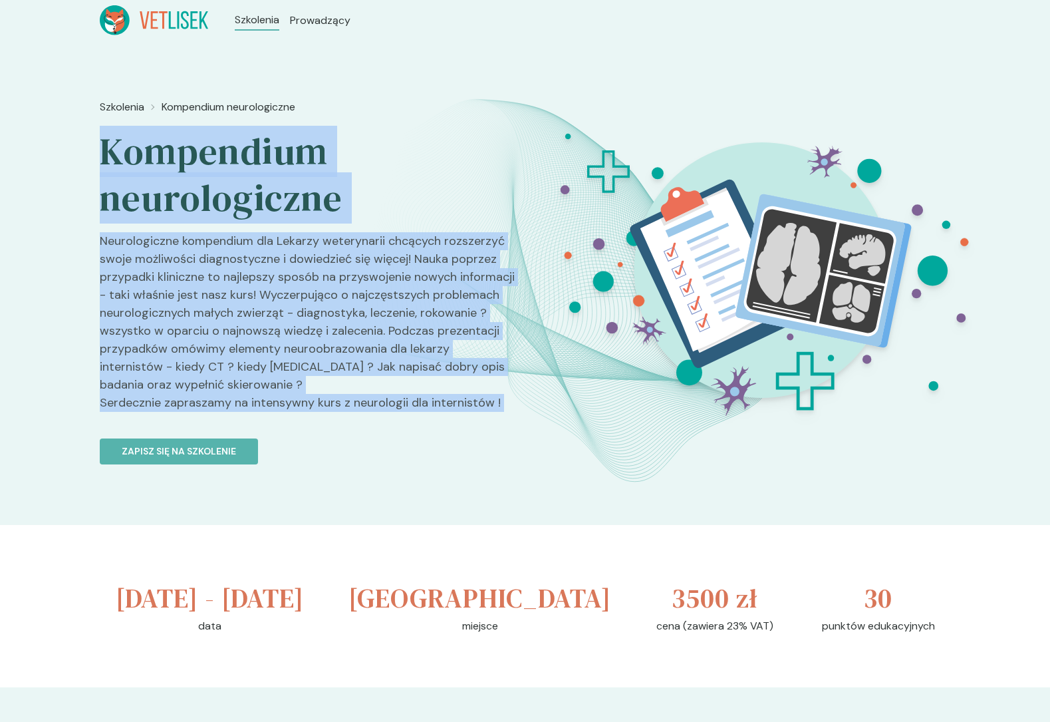
click at [237, 164] on div "Szkolenia Kompendium neurologiczne Kompendium neurologiczne Neurologiczne kompe…" at bounding box center [307, 330] width 415 height 472
click at [237, 163] on h2 "Kompendium neurologiczne" at bounding box center [307, 174] width 415 height 93
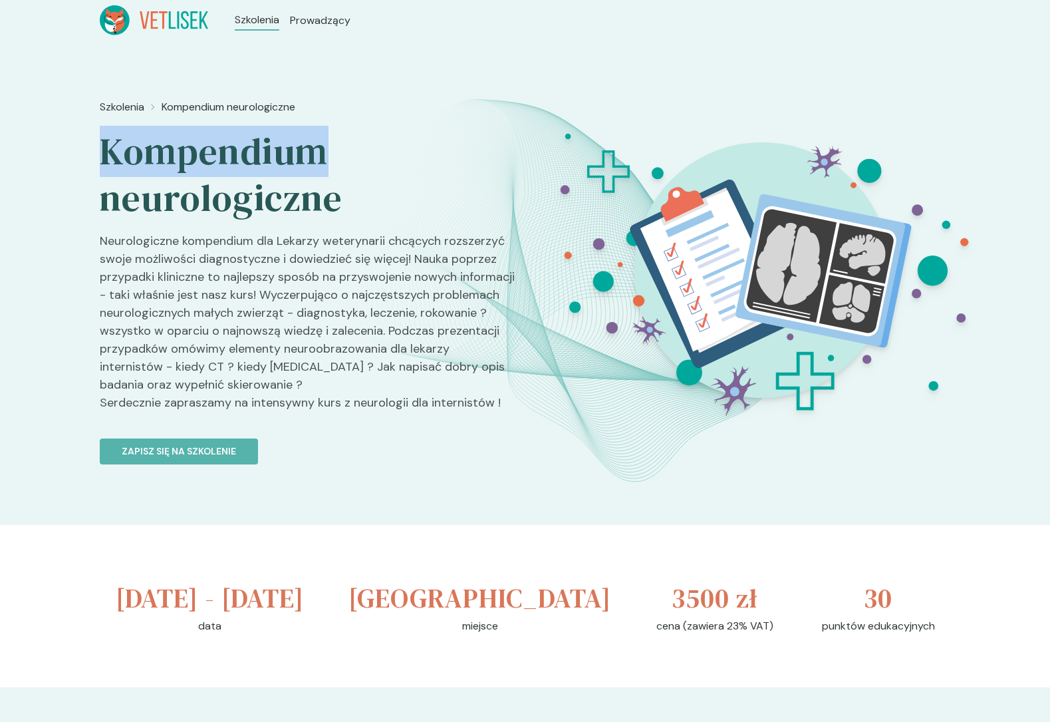
click at [237, 163] on h2 "Kompendium neurologiczne" at bounding box center [307, 174] width 415 height 93
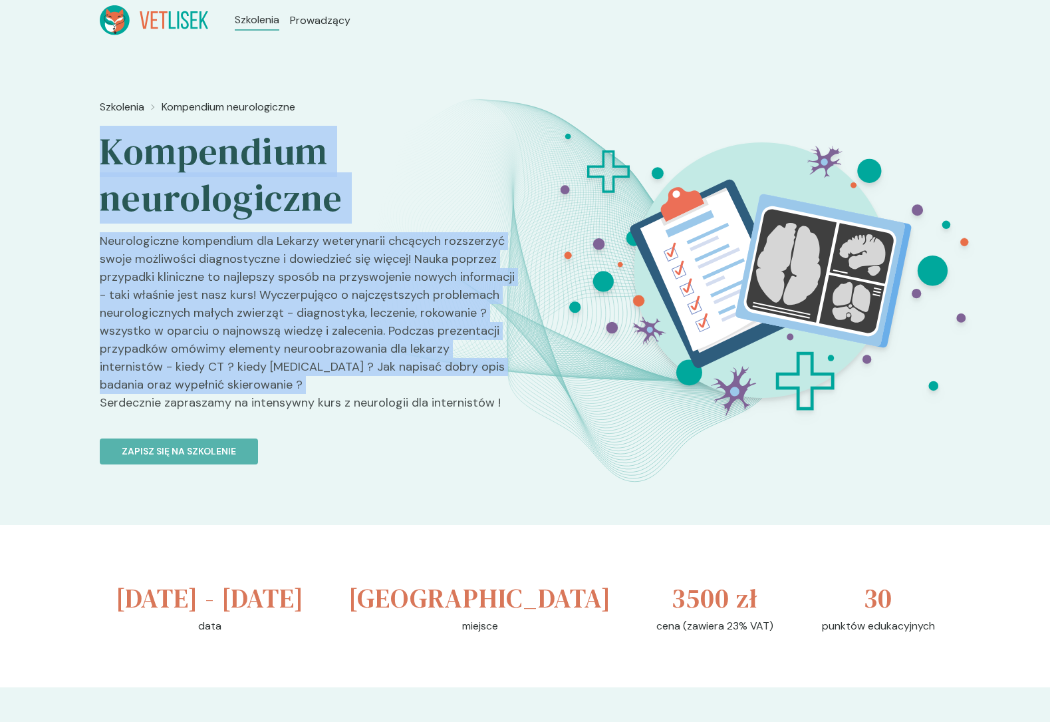
drag, startPoint x: 237, startPoint y: 163, endPoint x: 299, endPoint y: 381, distance: 226.7
click at [299, 381] on div "Szkolenia Kompendium neurologiczne Kompendium neurologiczne Neurologiczne kompe…" at bounding box center [307, 330] width 415 height 472
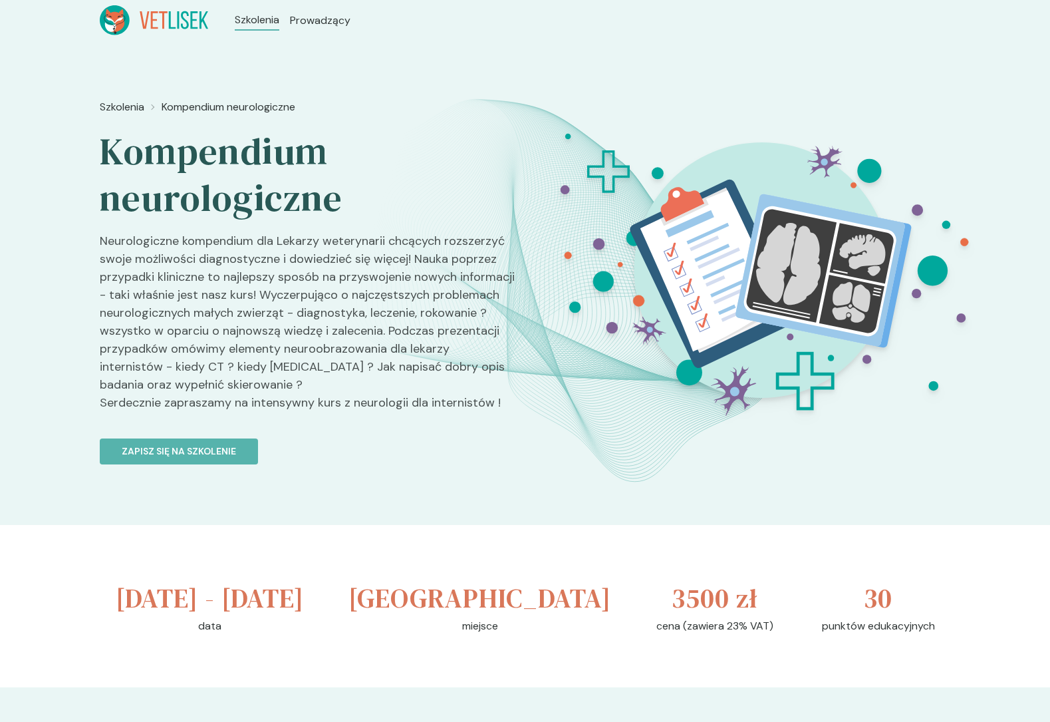
click at [299, 400] on p "Neurologiczne kompendium dla Lekarzy weterynarii chcących rozszerzyć swoje możl…" at bounding box center [307, 327] width 415 height 190
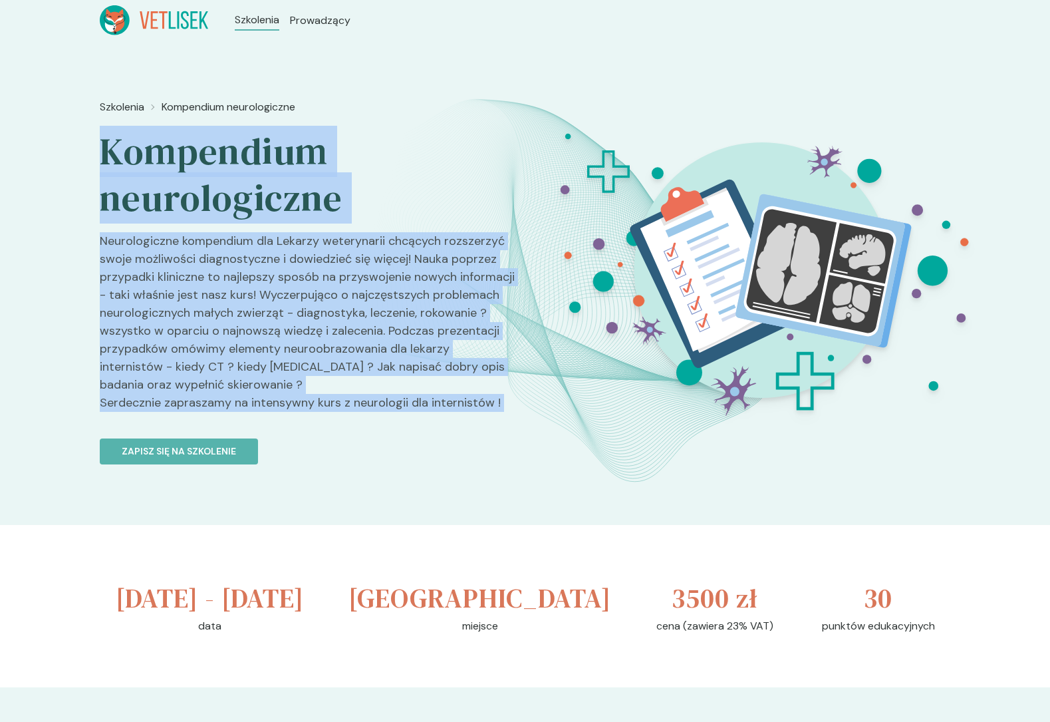
drag, startPoint x: 299, startPoint y: 400, endPoint x: 219, endPoint y: 187, distance: 228.1
click at [219, 187] on div "Szkolenia Kompendium neurologiczne Kompendium neurologiczne Neurologiczne kompe…" at bounding box center [307, 330] width 415 height 472
click at [219, 187] on h2 "Kompendium neurologiczne" at bounding box center [307, 174] width 415 height 93
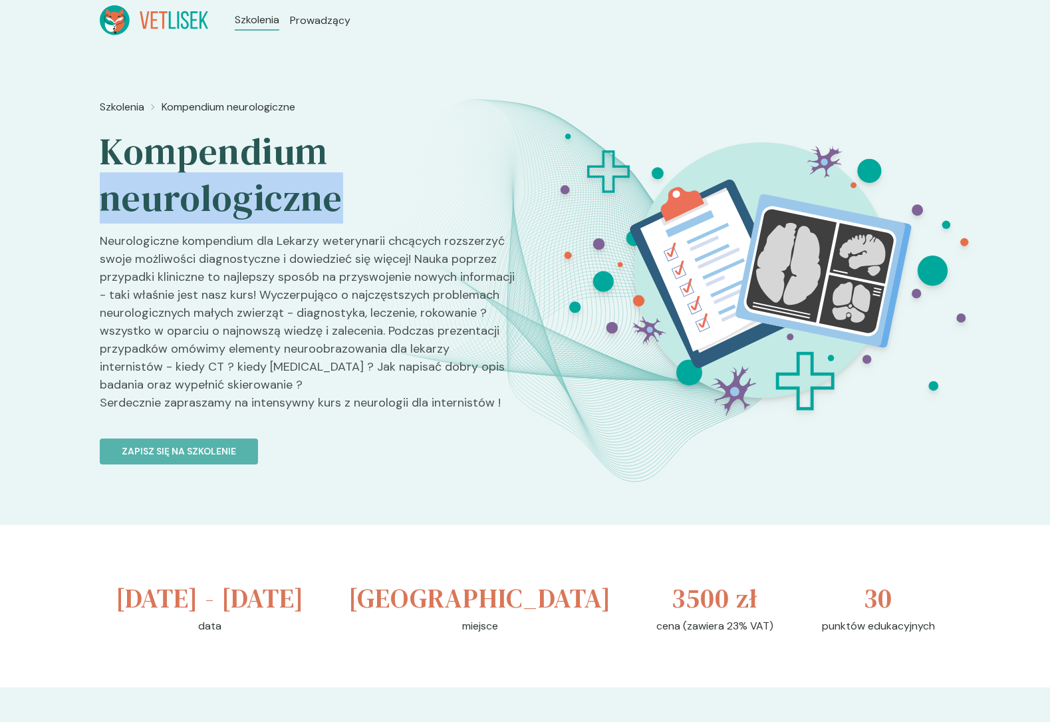
click at [219, 187] on h2 "Kompendium neurologiczne" at bounding box center [307, 174] width 415 height 93
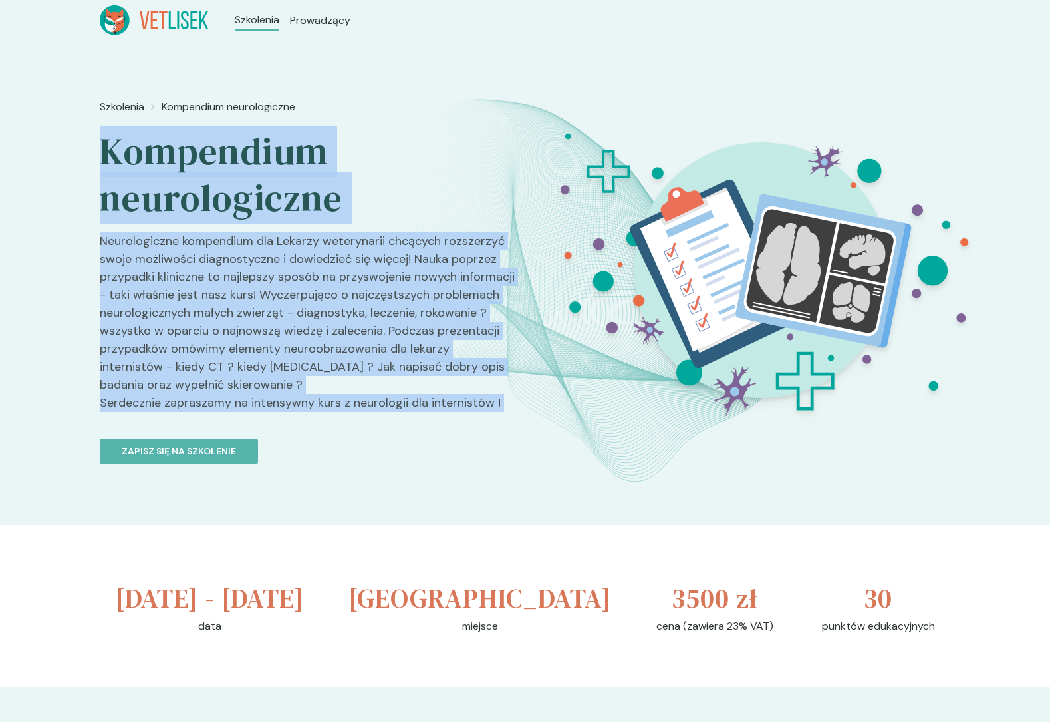
drag, startPoint x: 219, startPoint y: 187, endPoint x: 285, endPoint y: 406, distance: 229.1
click at [285, 406] on div "Szkolenia Kompendium neurologiczne Kompendium neurologiczne Neurologiczne kompe…" at bounding box center [307, 330] width 415 height 472
click at [285, 406] on p "Neurologiczne kompendium dla Lekarzy weterynarii chcących rozszerzyć swoje możl…" at bounding box center [307, 327] width 415 height 190
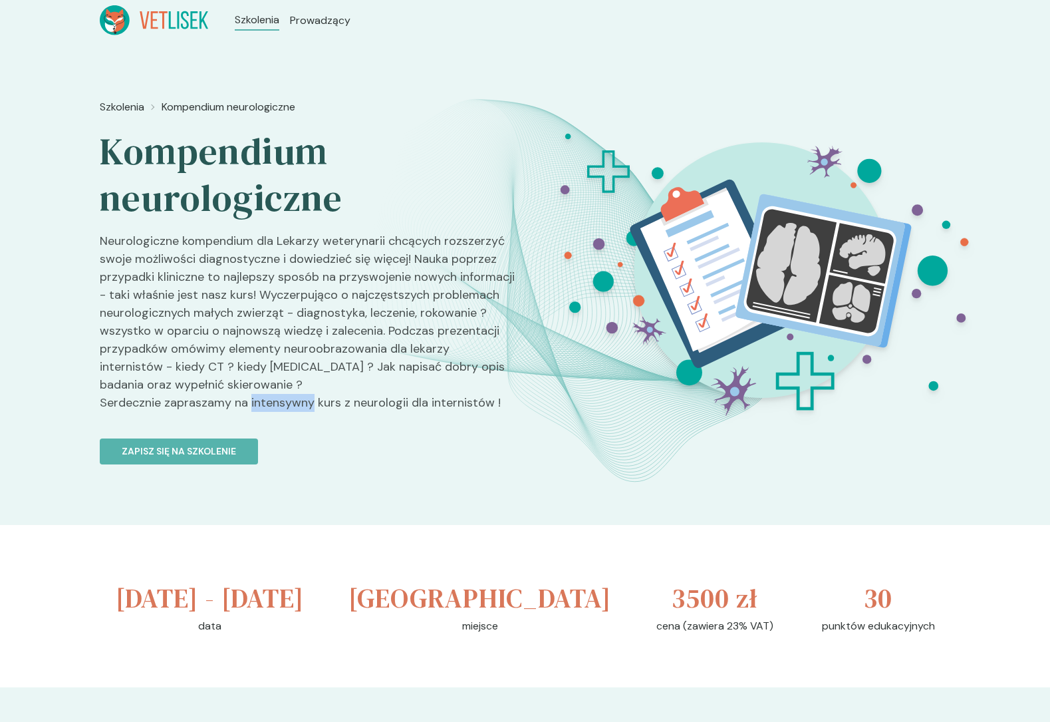
click at [285, 406] on p "Neurologiczne kompendium dla Lekarzy weterynarii chcących rozszerzyć swoje możl…" at bounding box center [307, 327] width 415 height 190
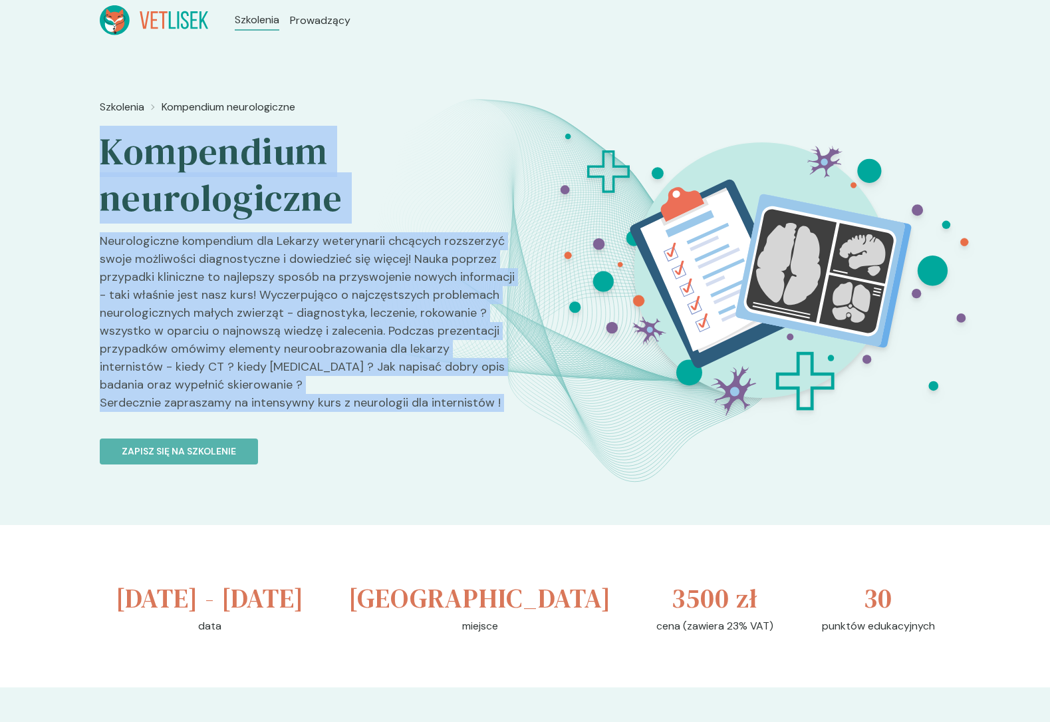
drag, startPoint x: 285, startPoint y: 406, endPoint x: 212, endPoint y: 151, distance: 265.5
click at [212, 151] on div "Szkolenia Kompendium neurologiczne Kompendium neurologiczne Neurologiczne kompe…" at bounding box center [307, 330] width 415 height 472
click at [212, 151] on h2 "Kompendium neurologiczne" at bounding box center [307, 174] width 415 height 93
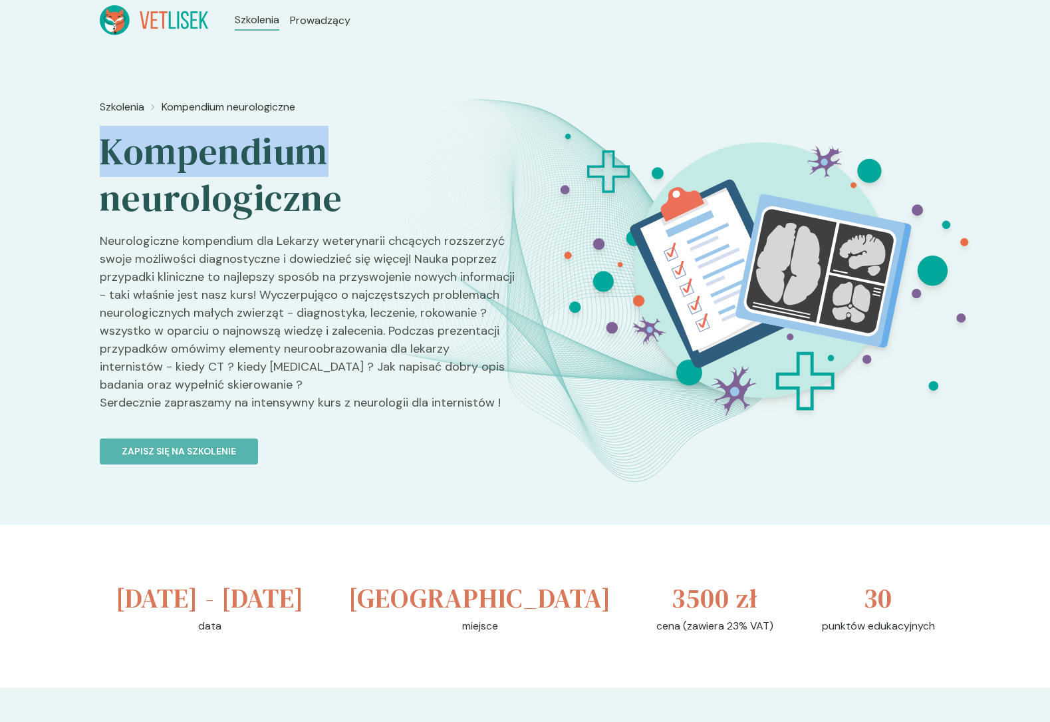
click at [212, 151] on h2 "Kompendium neurologiczne" at bounding box center [307, 174] width 415 height 93
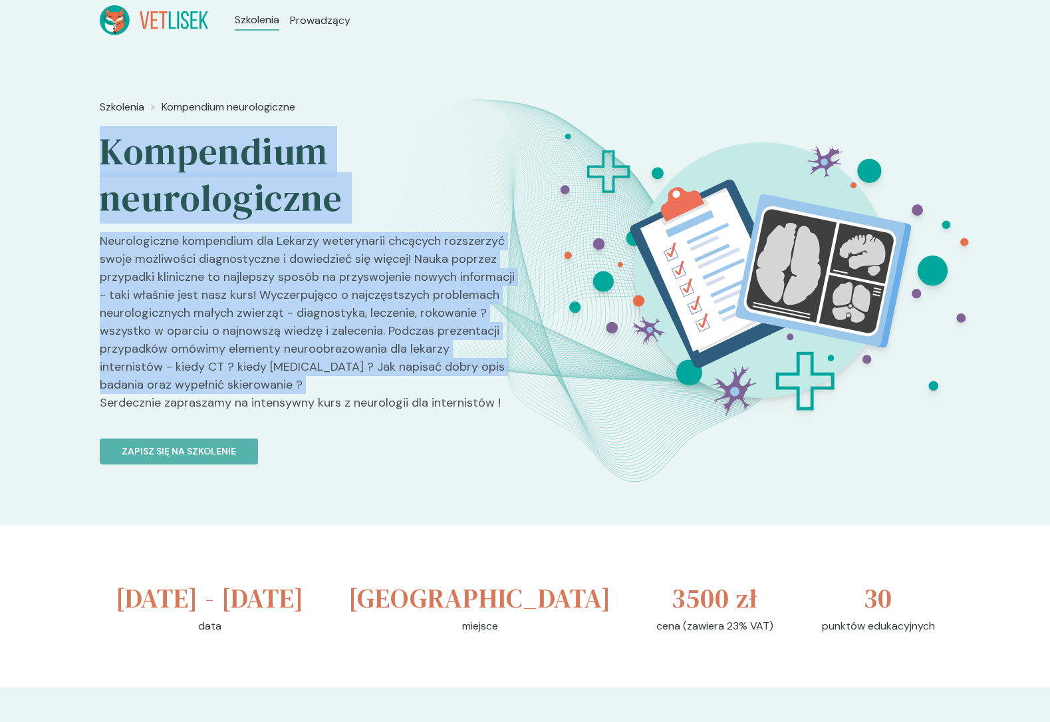
drag, startPoint x: 212, startPoint y: 151, endPoint x: 285, endPoint y: 364, distance: 225.4
click at [285, 364] on div "Szkolenia Kompendium neurologiczne Kompendium neurologiczne Neurologiczne kompe…" at bounding box center [307, 330] width 415 height 472
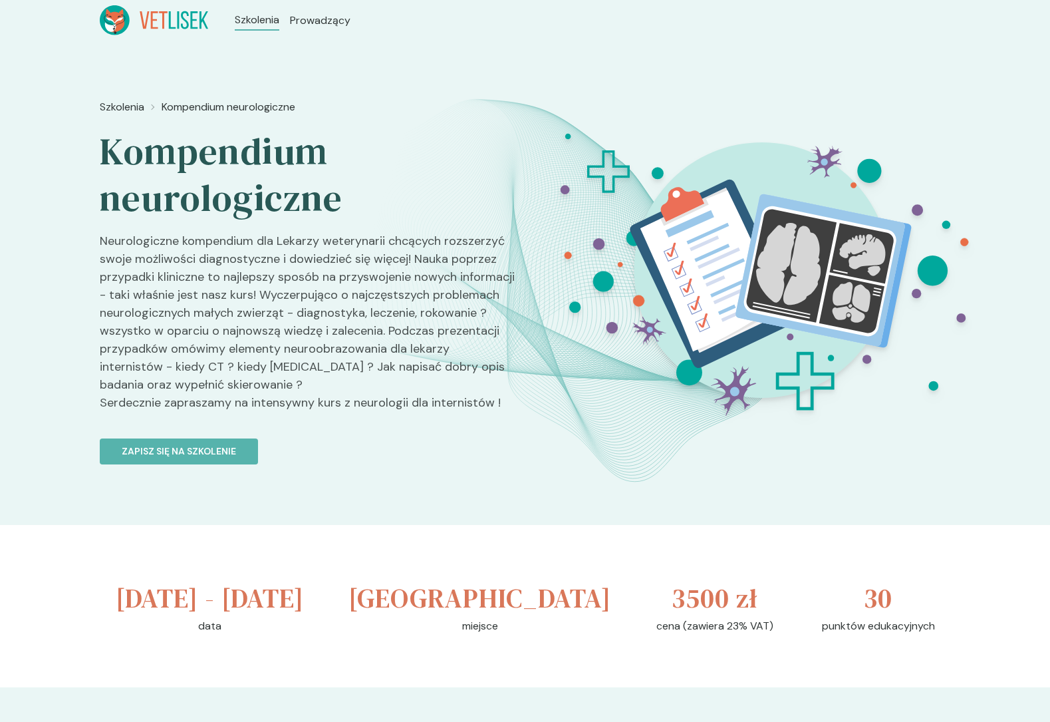
click at [297, 400] on p "Neurologiczne kompendium dla Lekarzy weterynarii chcących rozszerzyć swoje możl…" at bounding box center [307, 327] width 415 height 190
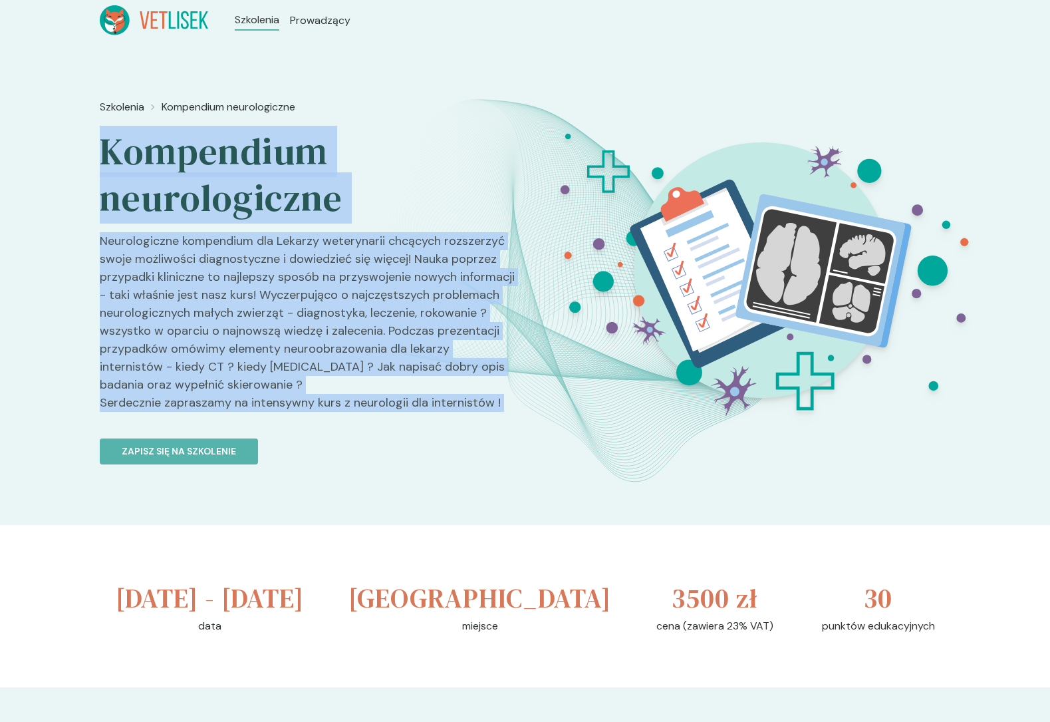
drag, startPoint x: 297, startPoint y: 400, endPoint x: 252, endPoint y: 144, distance: 259.3
click at [253, 144] on div "Szkolenia Kompendium neurologiczne Kompendium neurologiczne Neurologiczne kompe…" at bounding box center [307, 330] width 415 height 472
click at [252, 144] on h2 "Kompendium neurologiczne" at bounding box center [307, 174] width 415 height 93
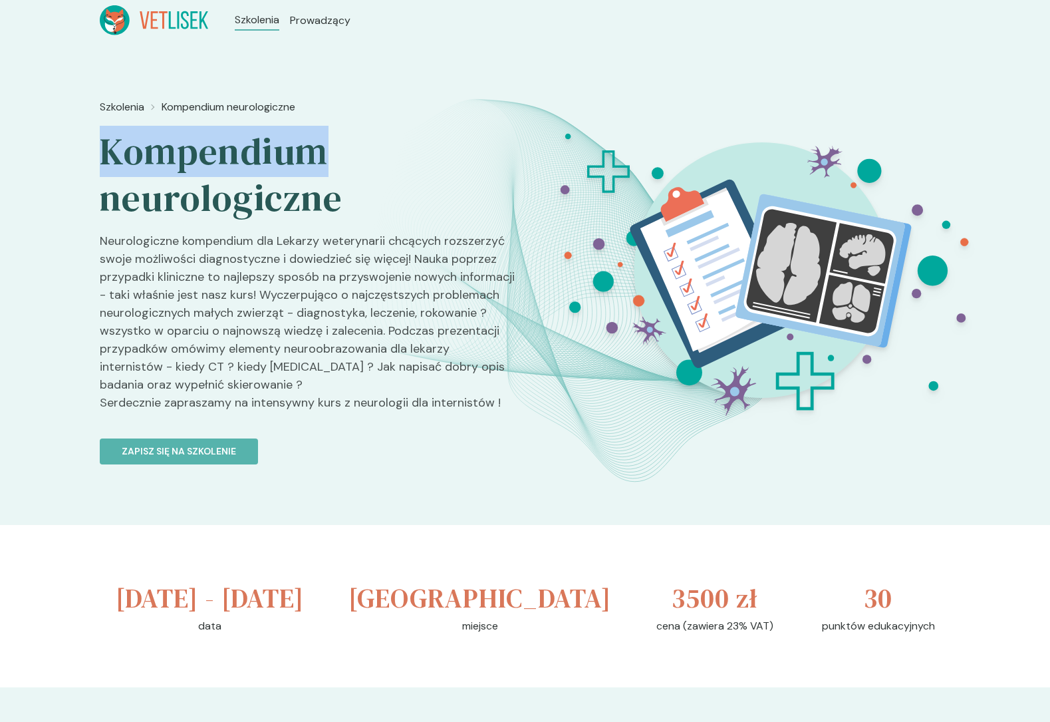
click at [252, 144] on h2 "Kompendium neurologiczne" at bounding box center [307, 174] width 415 height 93
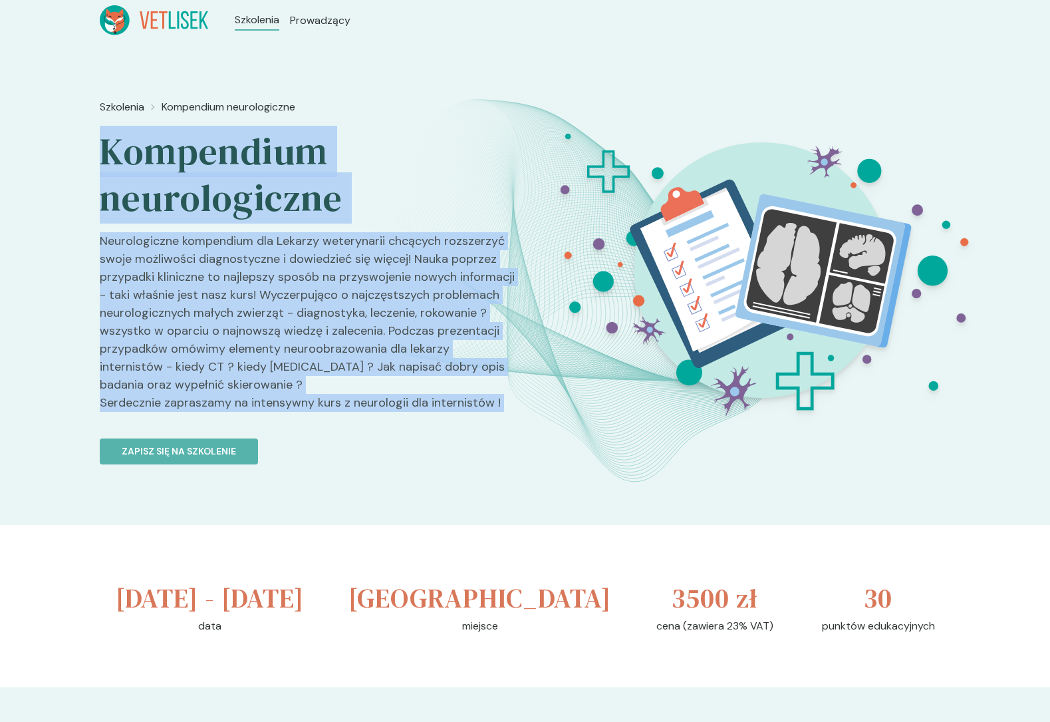
drag, startPoint x: 252, startPoint y: 144, endPoint x: 339, endPoint y: 404, distance: 273.6
click at [340, 404] on div "Szkolenia Kompendium neurologiczne Kompendium neurologiczne Neurologiczne kompe…" at bounding box center [307, 330] width 415 height 472
click at [339, 404] on p "Neurologiczne kompendium dla Lekarzy weterynarii chcących rozszerzyć swoje możl…" at bounding box center [307, 327] width 415 height 190
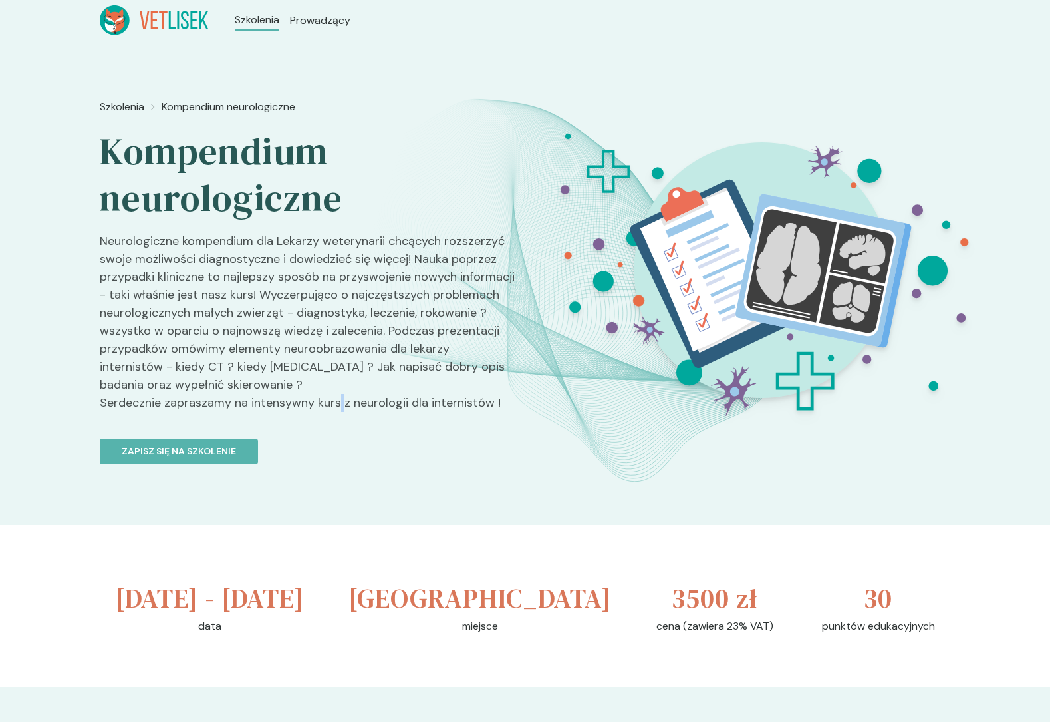
click at [339, 404] on p "Neurologiczne kompendium dla Lekarzy weterynarii chcących rozszerzyć swoje możl…" at bounding box center [307, 327] width 415 height 190
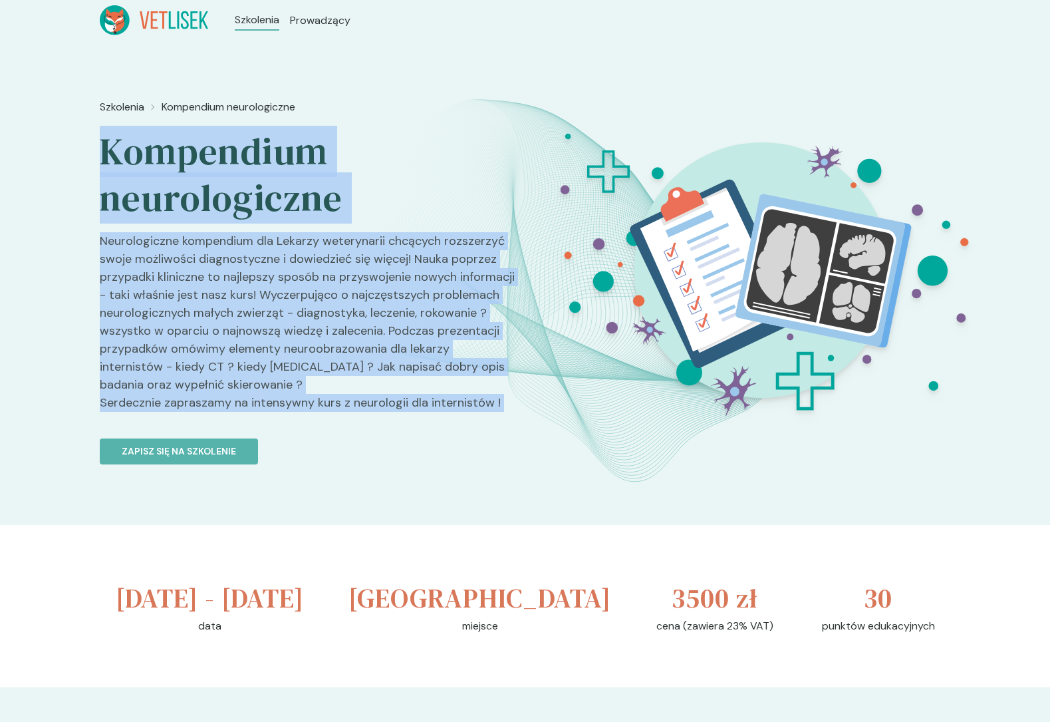
drag, startPoint x: 339, startPoint y: 404, endPoint x: 228, endPoint y: 177, distance: 252.5
click at [228, 177] on div "Szkolenia Kompendium neurologiczne Kompendium neurologiczne Neurologiczne kompe…" at bounding box center [307, 330] width 415 height 472
click at [228, 177] on h2 "Kompendium neurologiczne" at bounding box center [307, 174] width 415 height 93
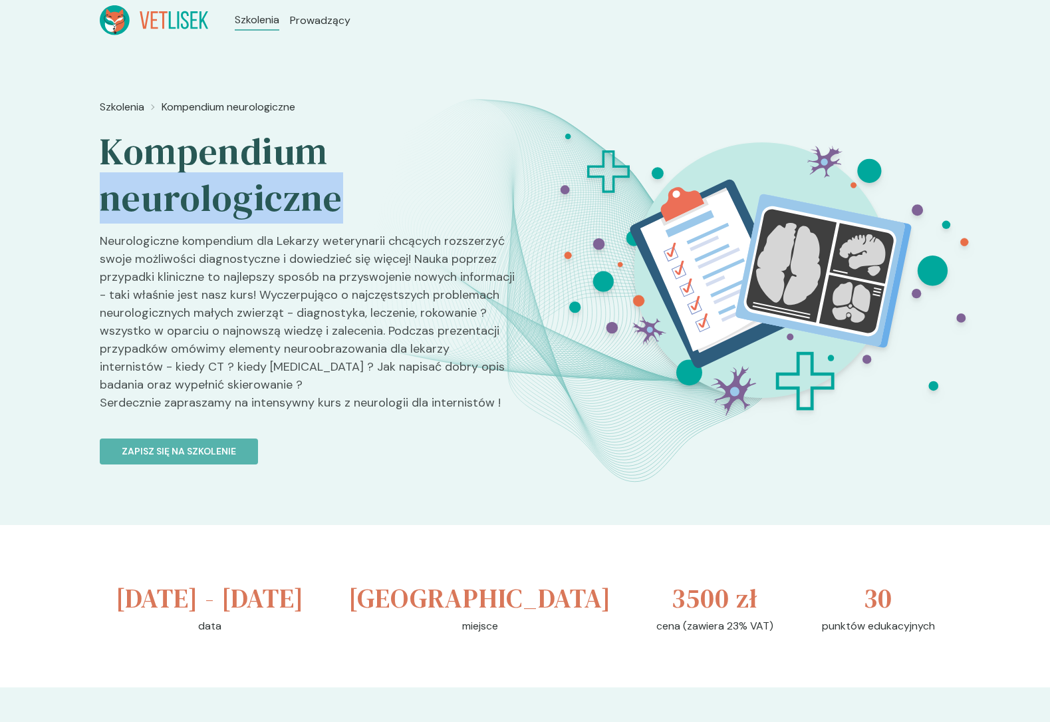
click at [228, 177] on h2 "Kompendium neurologiczne" at bounding box center [307, 174] width 415 height 93
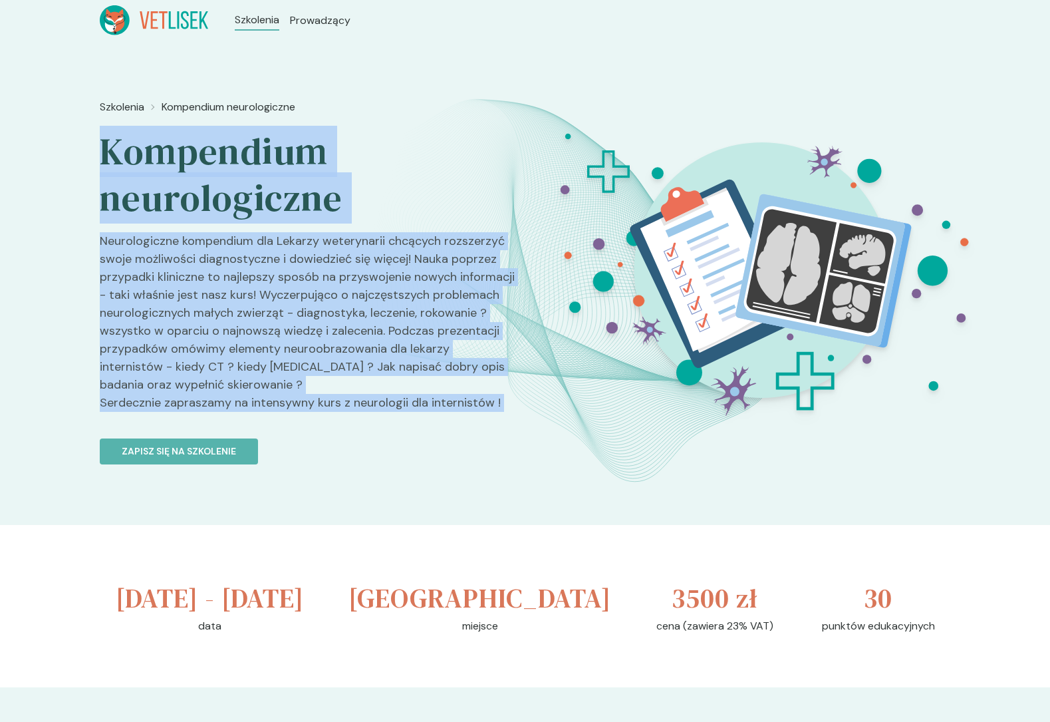
drag, startPoint x: 228, startPoint y: 177, endPoint x: 359, endPoint y: 410, distance: 267.1
click at [359, 409] on div "Szkolenia Kompendium neurologiczne Kompendium neurologiczne Neurologiczne kompe…" at bounding box center [307, 330] width 415 height 472
click at [359, 410] on p "Neurologiczne kompendium dla Lekarzy weterynarii chcących rozszerzyć swoje możl…" at bounding box center [307, 327] width 415 height 190
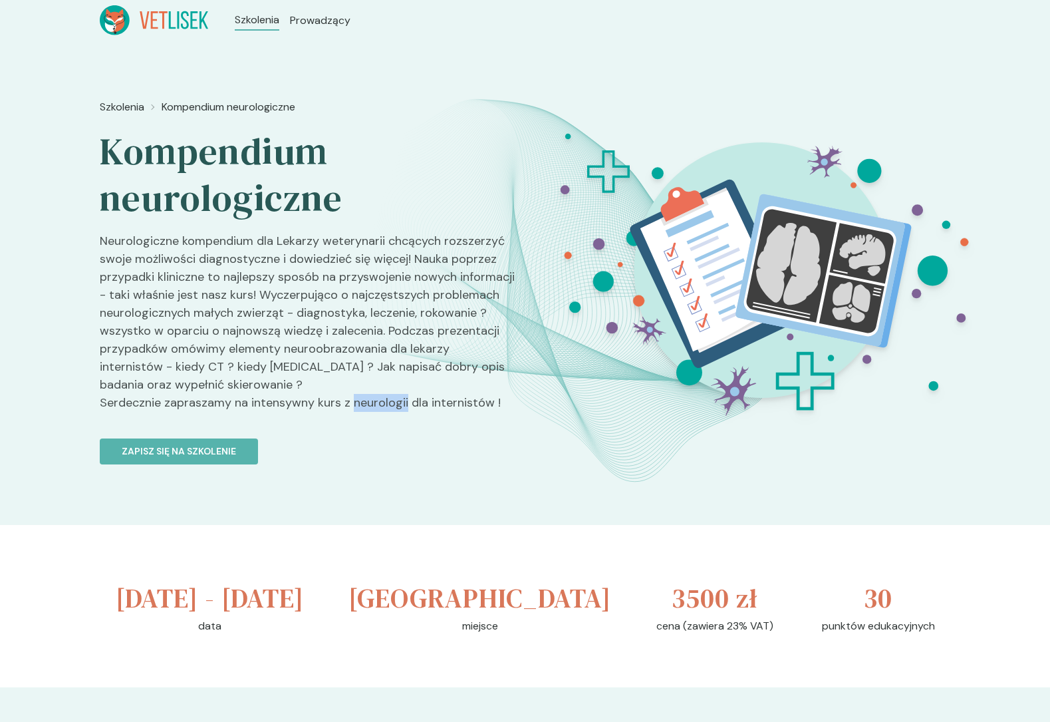
click at [359, 410] on p "Neurologiczne kompendium dla Lekarzy weterynarii chcących rozszerzyć swoje możl…" at bounding box center [307, 327] width 415 height 190
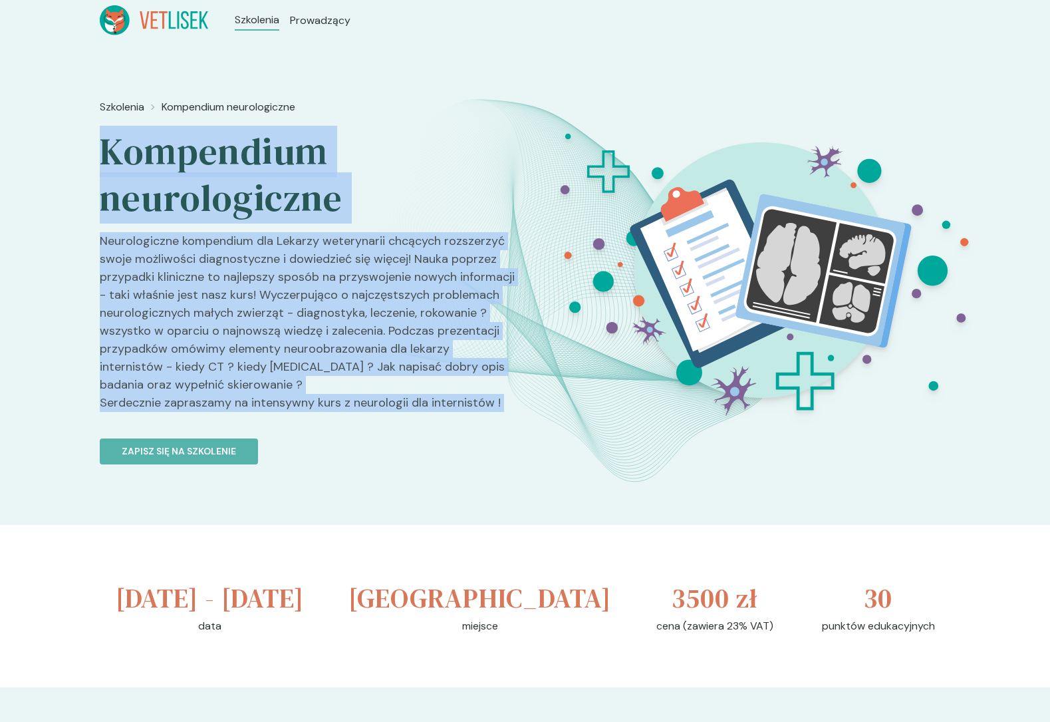
drag, startPoint x: 359, startPoint y: 410, endPoint x: 229, endPoint y: 175, distance: 268.5
click at [229, 175] on div "Szkolenia Kompendium neurologiczne Kompendium neurologiczne Neurologiczne kompe…" at bounding box center [307, 330] width 415 height 472
click at [229, 175] on h2 "Kompendium neurologiczne" at bounding box center [307, 174] width 415 height 93
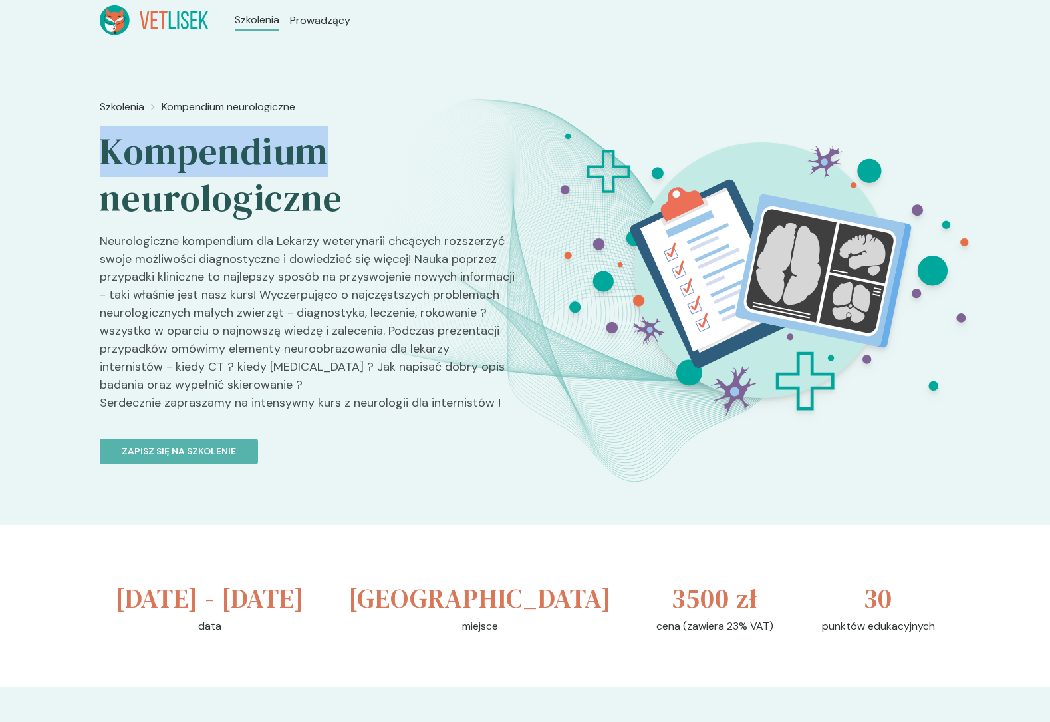
click at [229, 175] on h2 "Kompendium neurologiczne" at bounding box center [307, 174] width 415 height 93
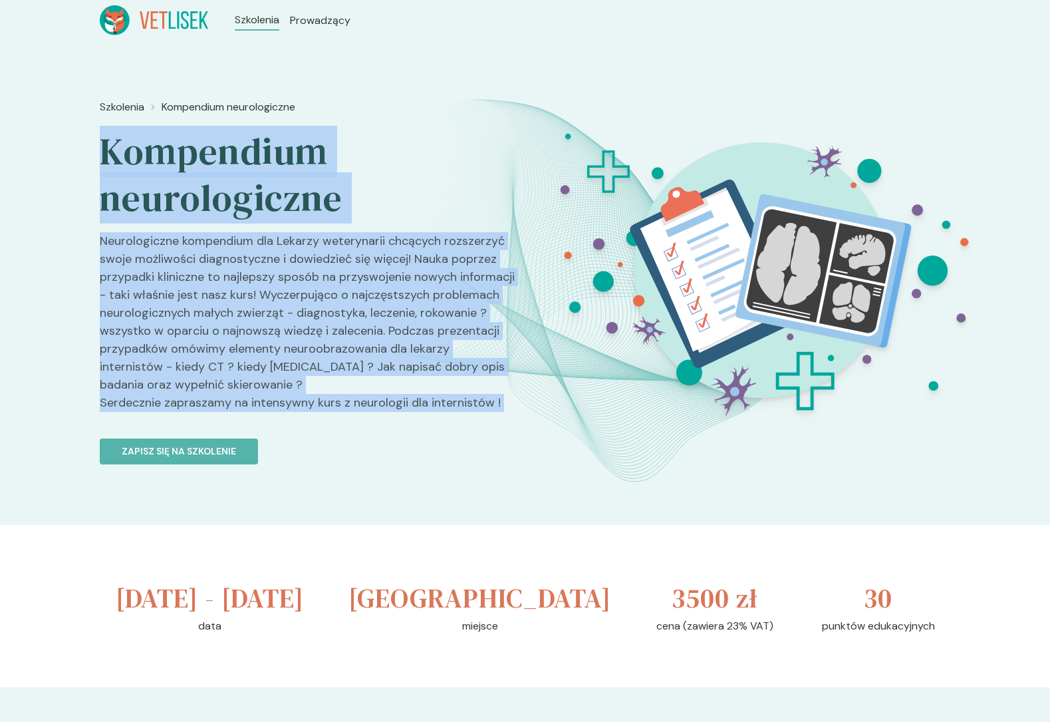
drag, startPoint x: 229, startPoint y: 175, endPoint x: 319, endPoint y: 404, distance: 246.0
click at [319, 404] on div "Szkolenia Kompendium neurologiczne Kompendium neurologiczne Neurologiczne kompe…" at bounding box center [307, 330] width 415 height 472
click at [319, 404] on p "Neurologiczne kompendium dla Lekarzy weterynarii chcących rozszerzyć swoje możl…" at bounding box center [307, 327] width 415 height 190
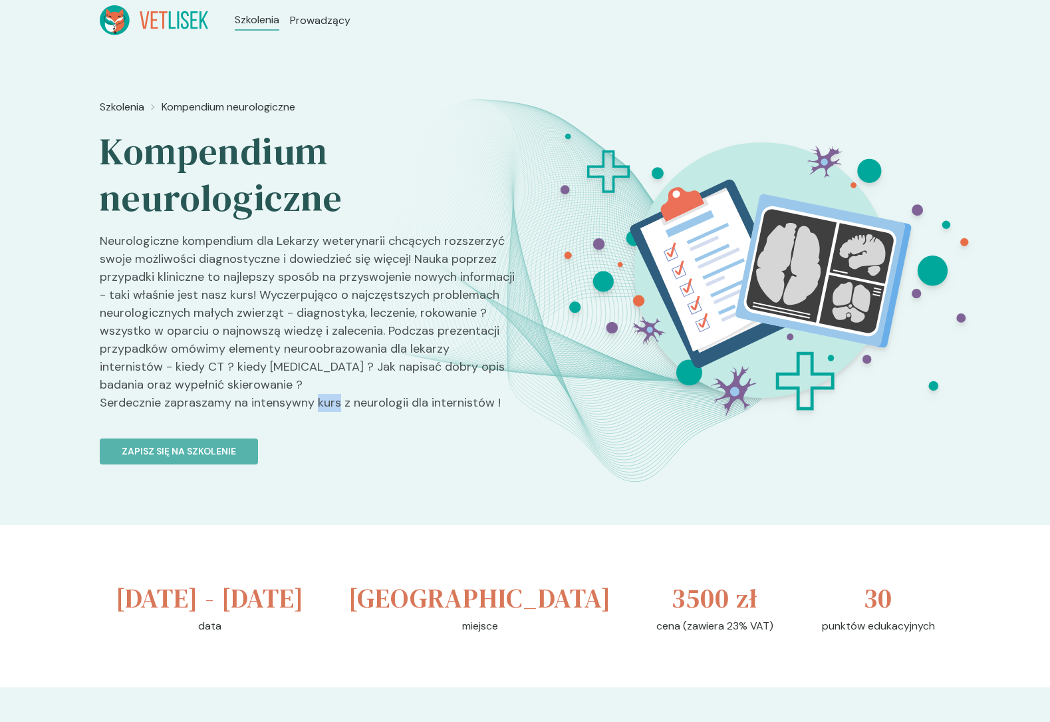
click at [319, 404] on p "Neurologiczne kompendium dla Lekarzy weterynarii chcących rozszerzyć swoje możl…" at bounding box center [307, 327] width 415 height 190
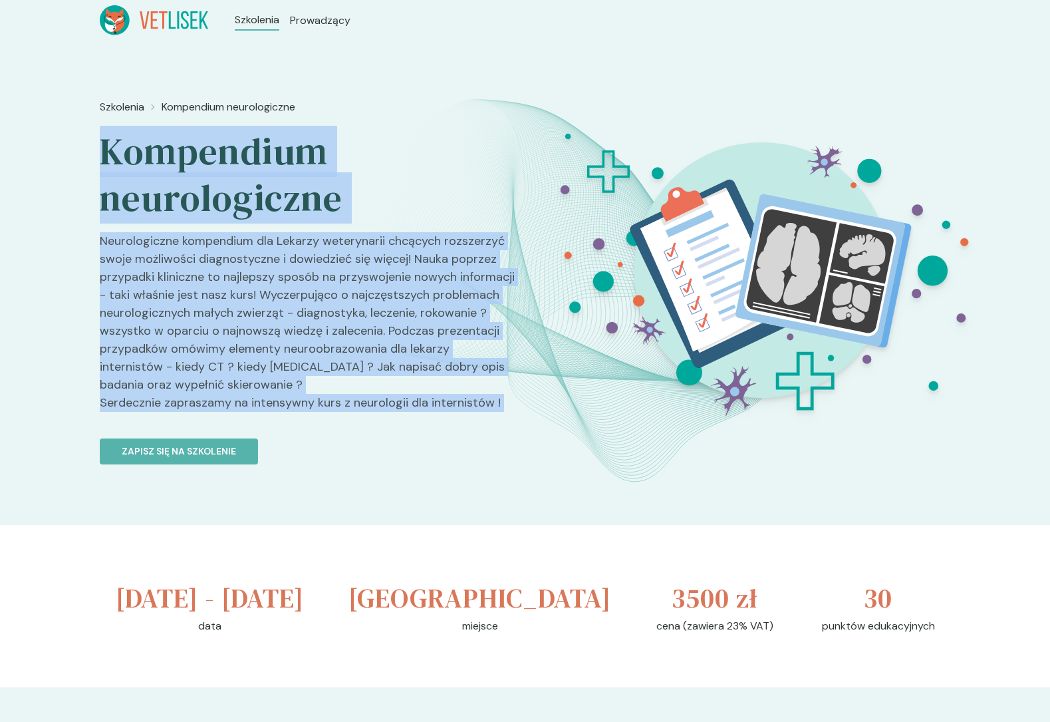
drag, startPoint x: 319, startPoint y: 404, endPoint x: 204, endPoint y: 170, distance: 260.2
click at [204, 171] on div "Szkolenia Kompendium neurologiczne Kompendium neurologiczne Neurologiczne kompe…" at bounding box center [307, 330] width 415 height 472
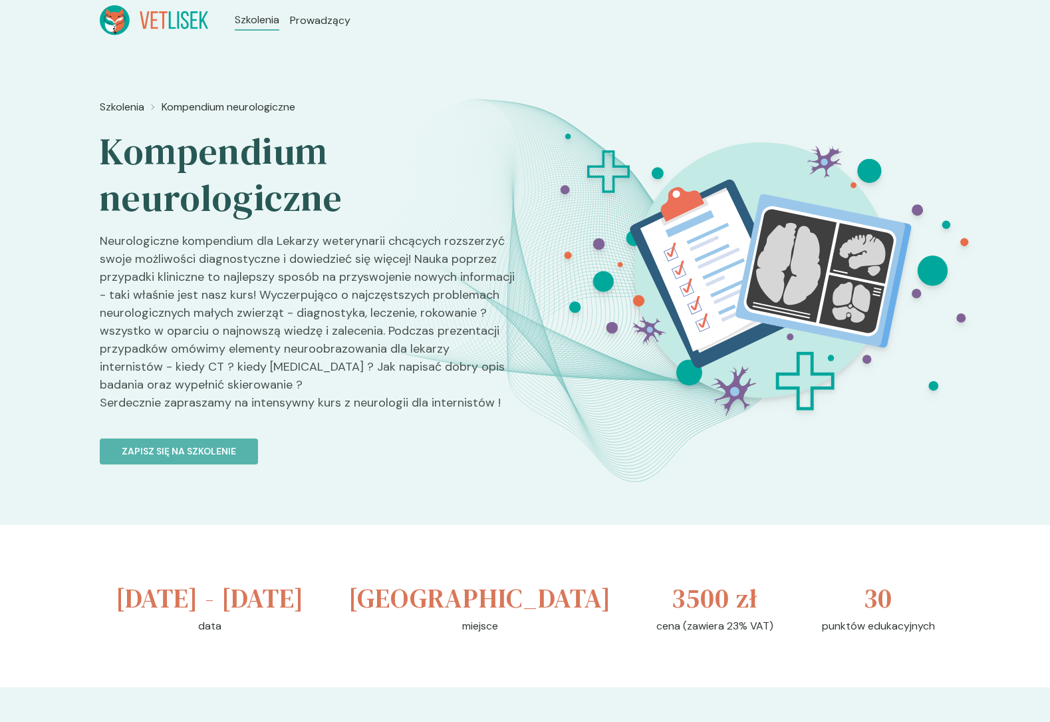
click at [203, 163] on h2 "Kompendium neurologiczne" at bounding box center [307, 174] width 415 height 93
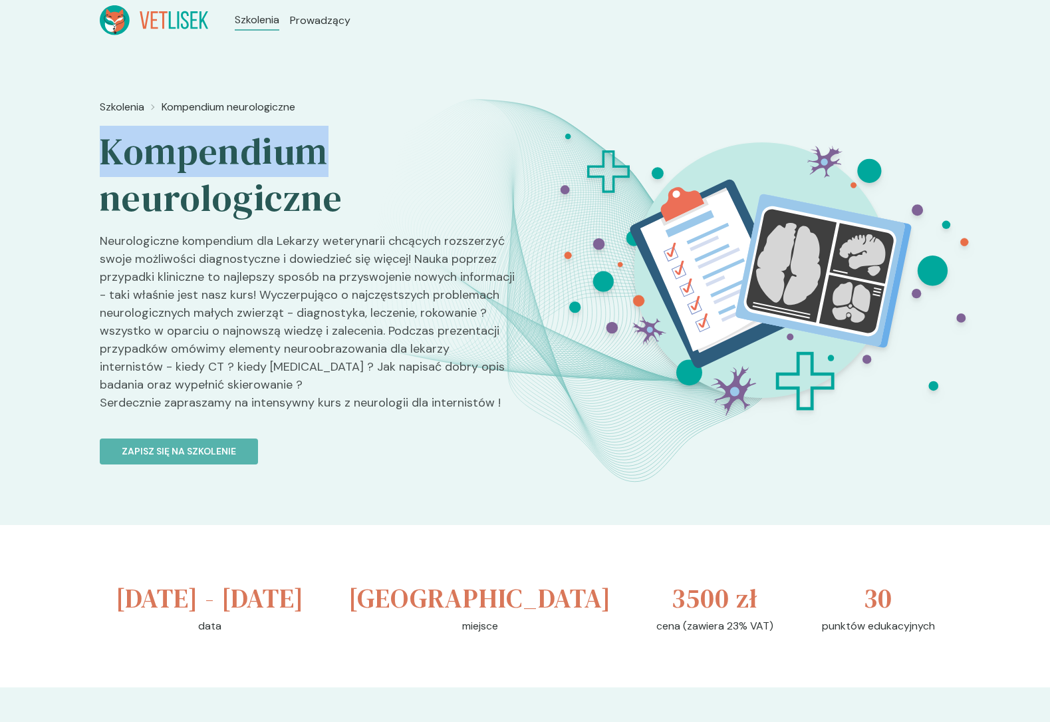
click at [203, 163] on h2 "Kompendium neurologiczne" at bounding box center [307, 174] width 415 height 93
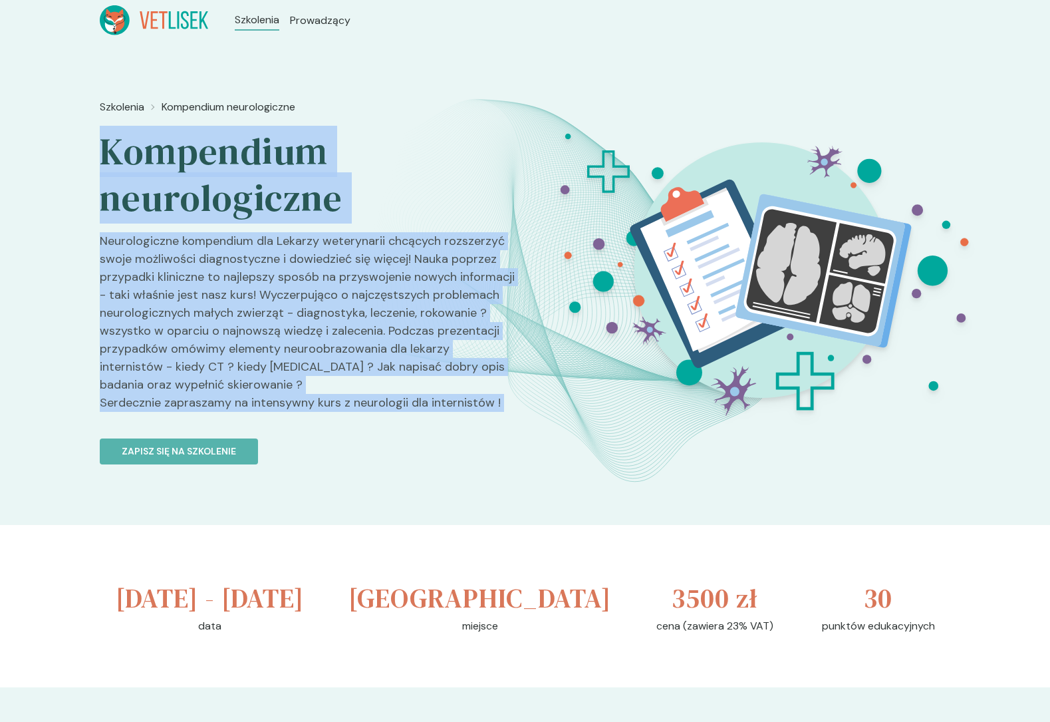
drag, startPoint x: 203, startPoint y: 163, endPoint x: 304, endPoint y: 404, distance: 261.1
click at [304, 404] on div "Szkolenia Kompendium neurologiczne Kompendium neurologiczne Neurologiczne kompe…" at bounding box center [307, 330] width 415 height 472
click at [303, 404] on p "Neurologiczne kompendium dla Lekarzy weterynarii chcących rozszerzyć swoje możl…" at bounding box center [307, 327] width 415 height 190
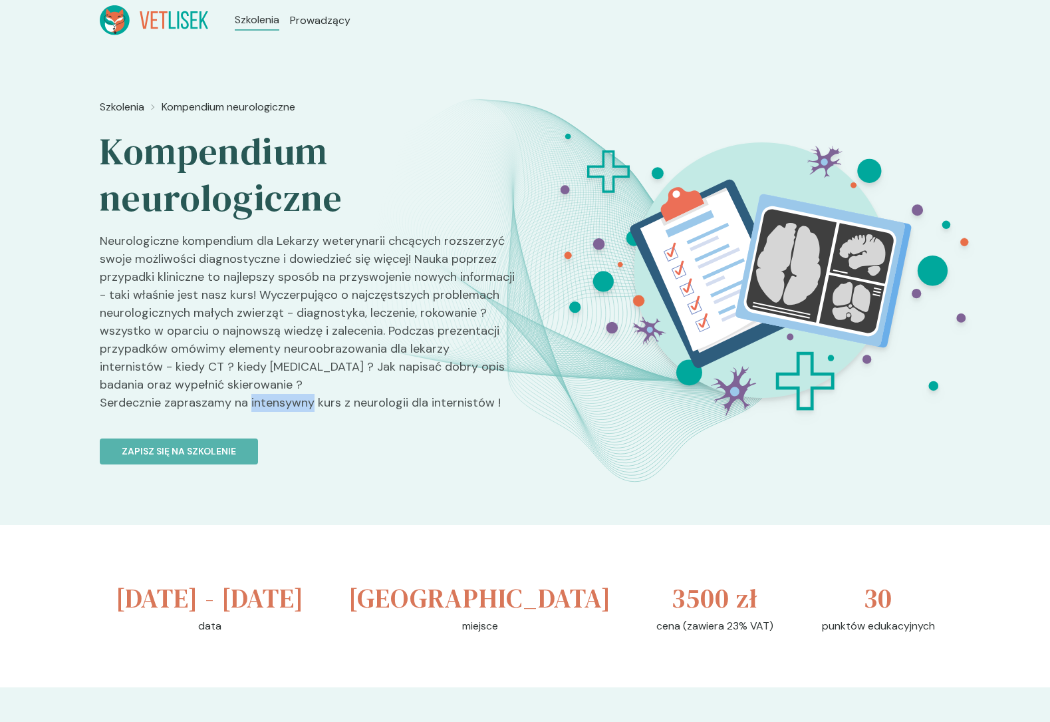
click at [303, 404] on p "Neurologiczne kompendium dla Lekarzy weterynarii chcących rozszerzyć swoje możl…" at bounding box center [307, 327] width 415 height 190
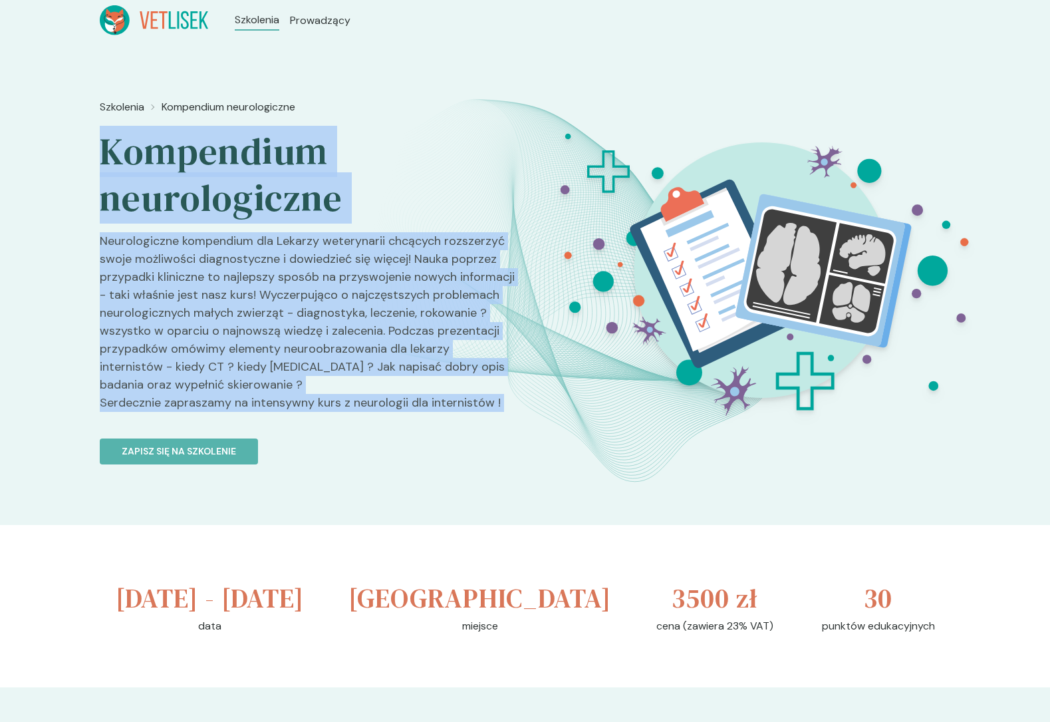
drag, startPoint x: 303, startPoint y: 404, endPoint x: 202, endPoint y: 147, distance: 276.1
click at [202, 146] on div "Szkolenia Kompendium neurologiczne Kompendium neurologiczne Neurologiczne kompe…" at bounding box center [307, 330] width 415 height 472
click at [202, 147] on h2 "Kompendium neurologiczne" at bounding box center [307, 174] width 415 height 93
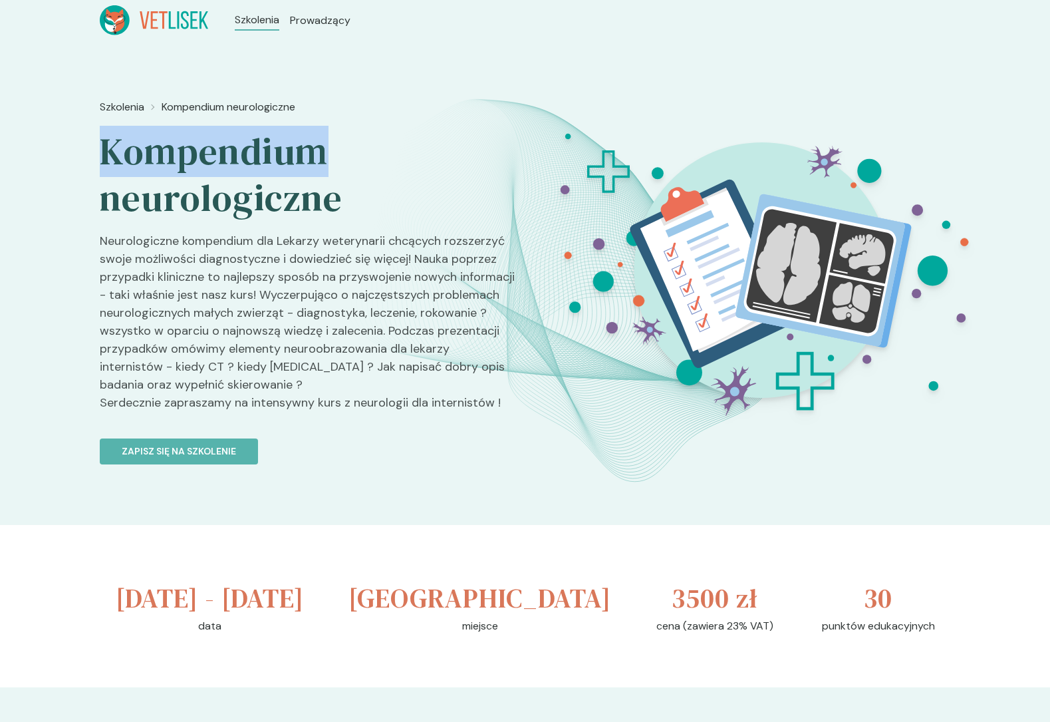
click at [202, 147] on h2 "Kompendium neurologiczne" at bounding box center [307, 174] width 415 height 93
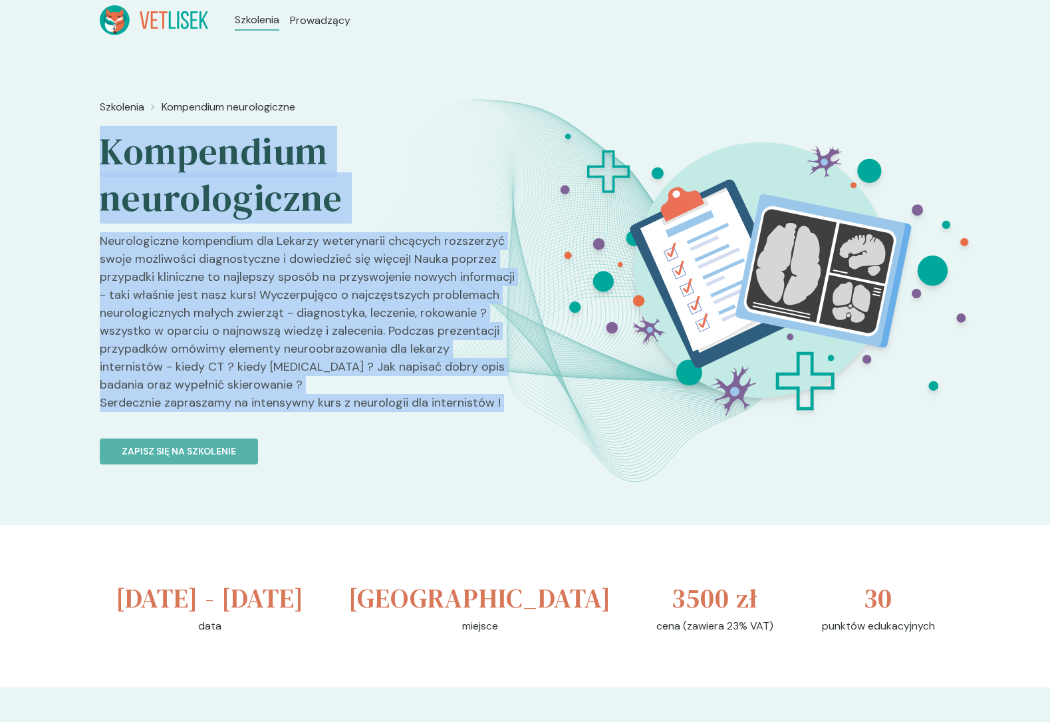
drag, startPoint x: 202, startPoint y: 147, endPoint x: 294, endPoint y: 399, distance: 268.5
click at [294, 398] on div "Szkolenia Kompendium neurologiczne Kompendium neurologiczne Neurologiczne kompe…" at bounding box center [307, 330] width 415 height 472
click at [294, 399] on p "Neurologiczne kompendium dla Lekarzy weterynarii chcących rozszerzyć swoje możl…" at bounding box center [307, 327] width 415 height 190
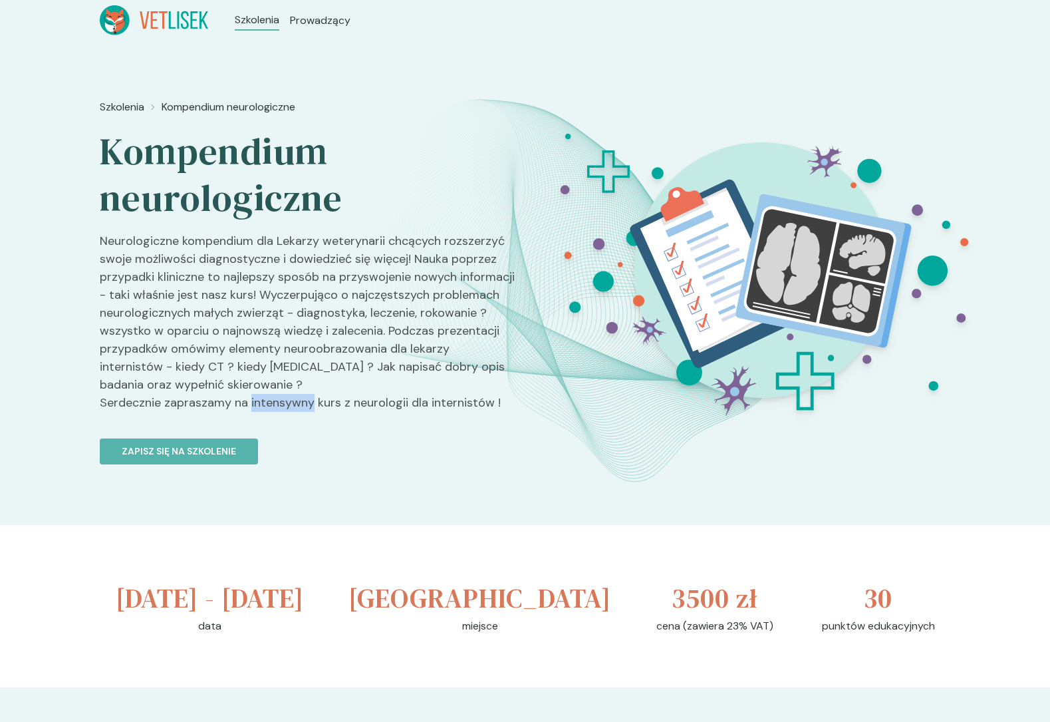
click at [294, 399] on p "Neurologiczne kompendium dla Lekarzy weterynarii chcących rozszerzyć swoje możl…" at bounding box center [307, 327] width 415 height 190
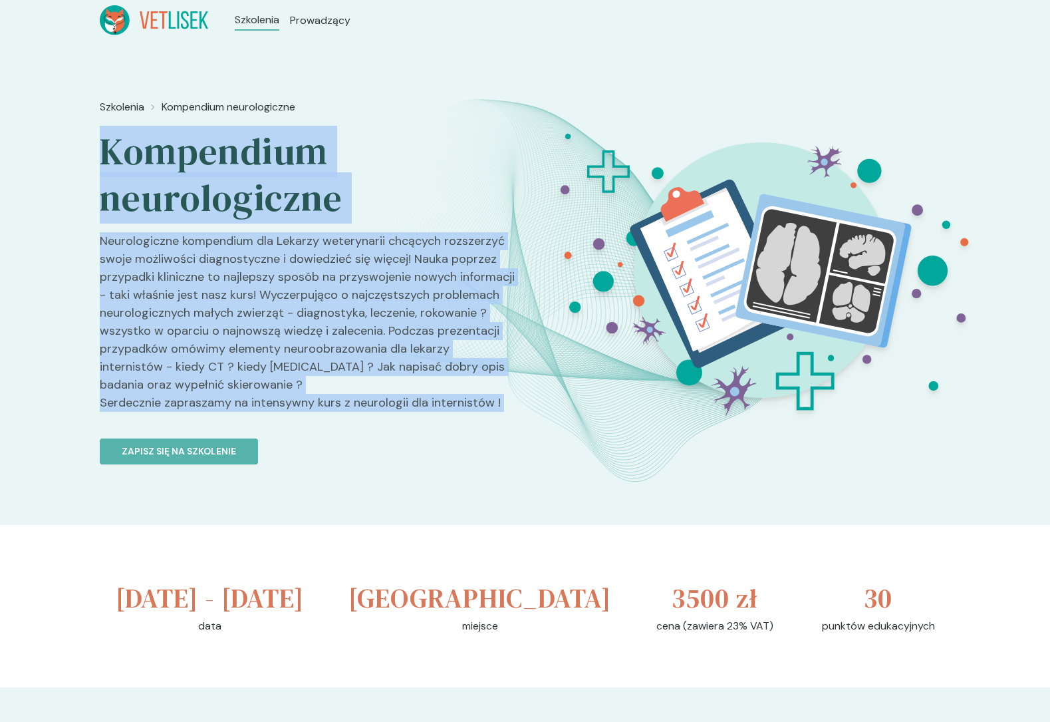
drag, startPoint x: 294, startPoint y: 399, endPoint x: 217, endPoint y: 178, distance: 233.7
click at [217, 178] on div "Szkolenia Kompendium neurologiczne Kompendium neurologiczne Neurologiczne kompe…" at bounding box center [307, 330] width 415 height 472
click at [215, 177] on h2 "Kompendium neurologiczne" at bounding box center [307, 174] width 415 height 93
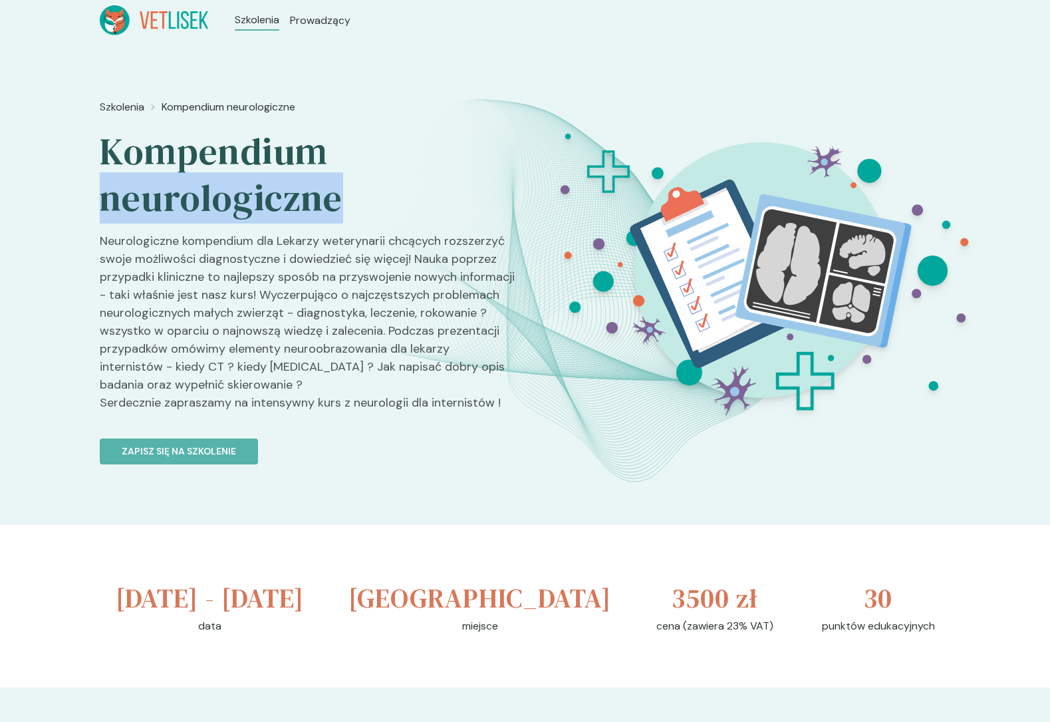
click at [215, 177] on h2 "Kompendium neurologiczne" at bounding box center [307, 174] width 415 height 93
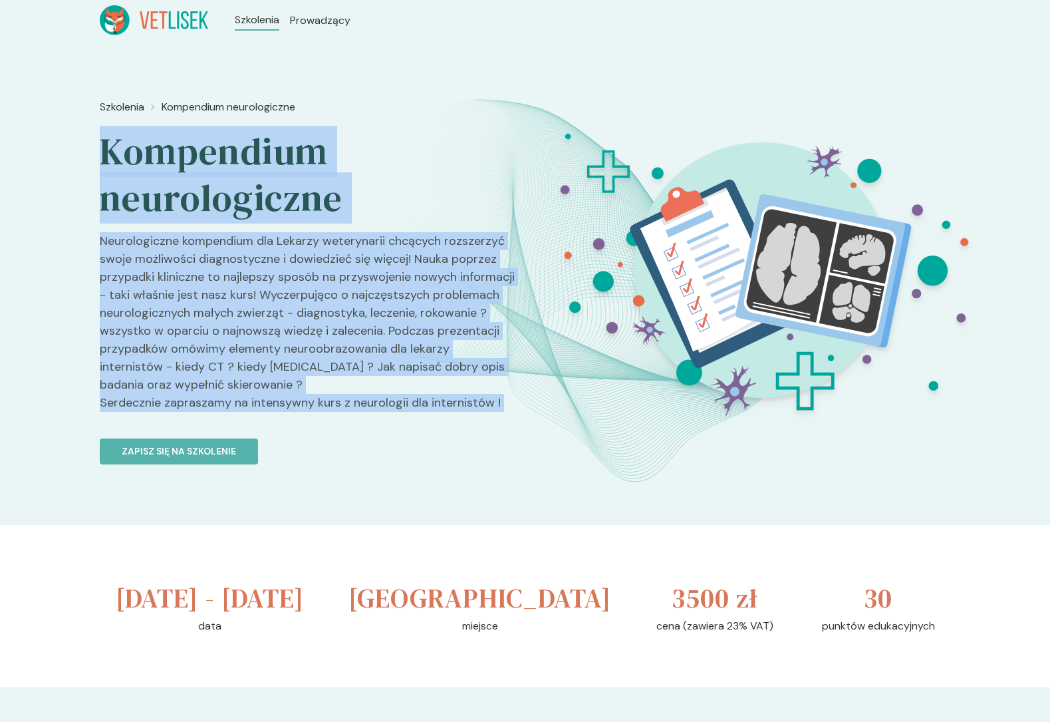
drag, startPoint x: 215, startPoint y: 177, endPoint x: 289, endPoint y: 409, distance: 243.3
click at [289, 409] on div "Szkolenia Kompendium neurologiczne Kompendium neurologiczne Neurologiczne kompe…" at bounding box center [307, 330] width 415 height 472
click at [285, 408] on p "Neurologiczne kompendium dla Lekarzy weterynarii chcących rozszerzyć swoje możl…" at bounding box center [307, 327] width 415 height 190
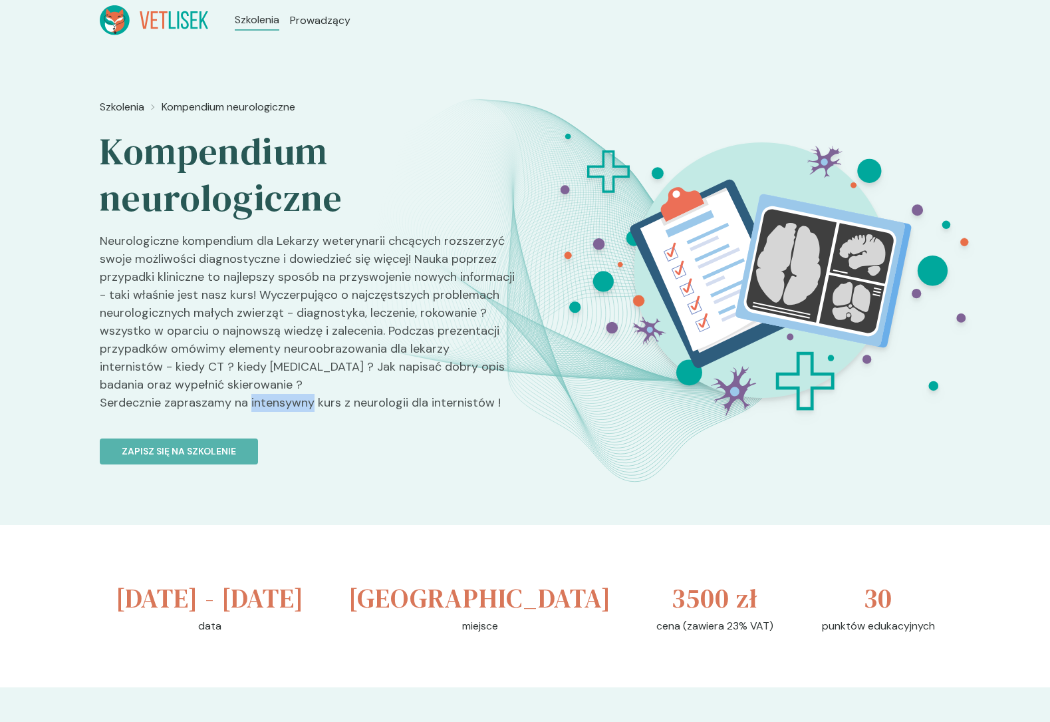
click at [285, 408] on p "Neurologiczne kompendium dla Lekarzy weterynarii chcących rozszerzyć swoje możl…" at bounding box center [307, 327] width 415 height 190
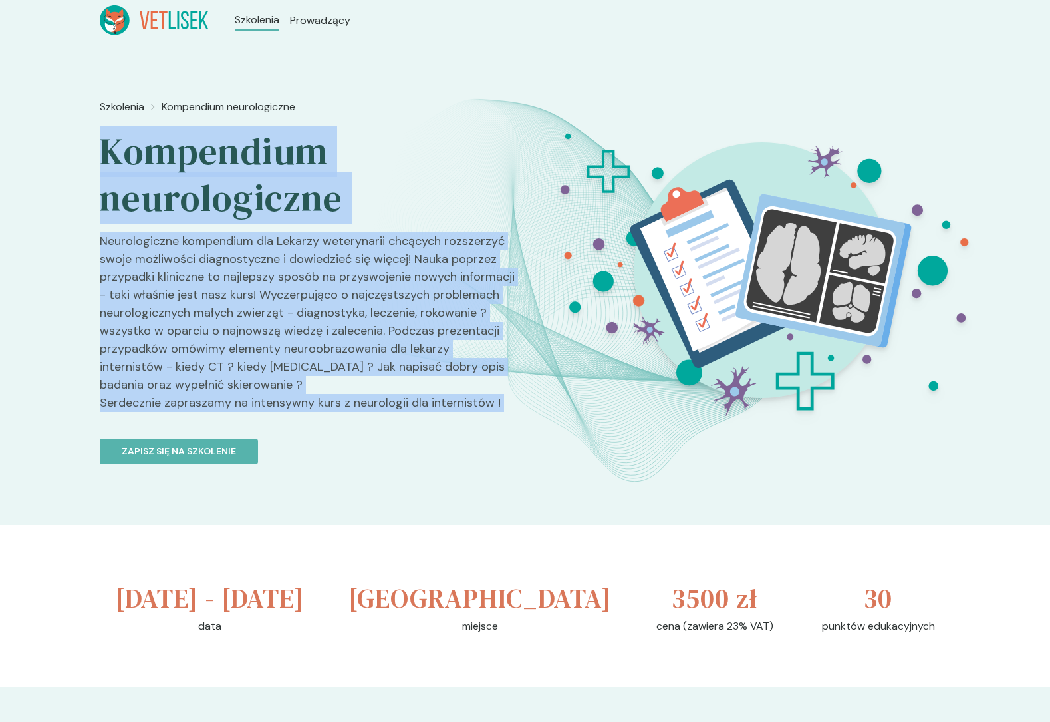
drag, startPoint x: 285, startPoint y: 408, endPoint x: 232, endPoint y: 132, distance: 281.1
click at [232, 132] on div "Szkolenia Kompendium neurologiczne Kompendium neurologiczne Neurologiczne kompe…" at bounding box center [307, 330] width 415 height 472
click at [232, 132] on h2 "Kompendium neurologiczne" at bounding box center [307, 174] width 415 height 93
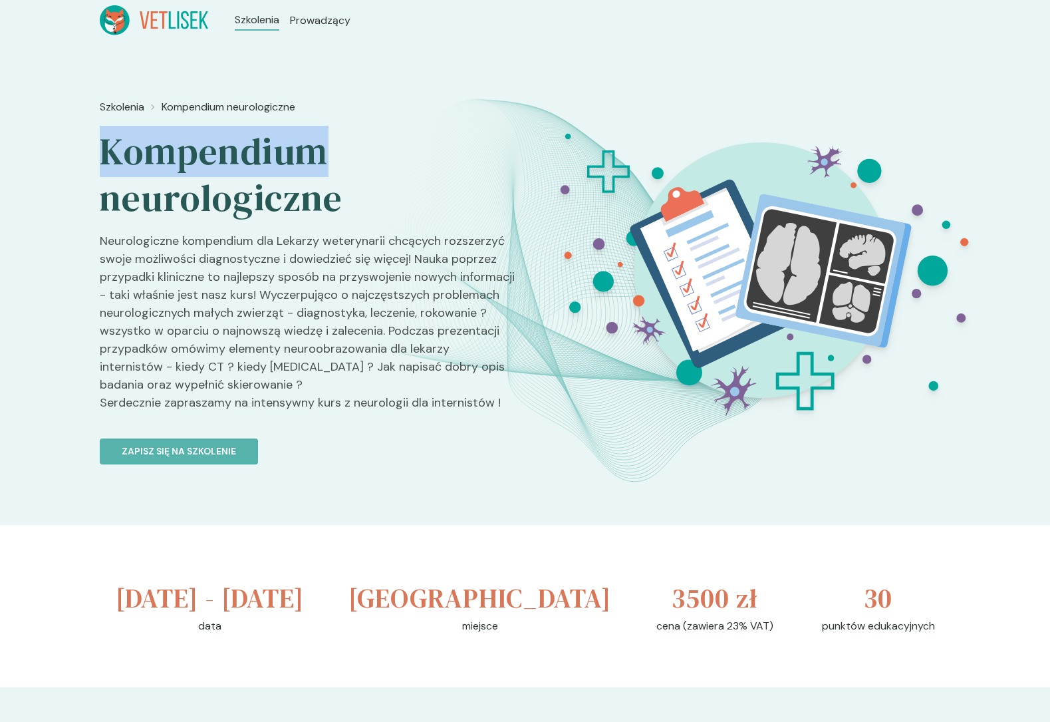
click at [232, 132] on h2 "Kompendium neurologiczne" at bounding box center [307, 174] width 415 height 93
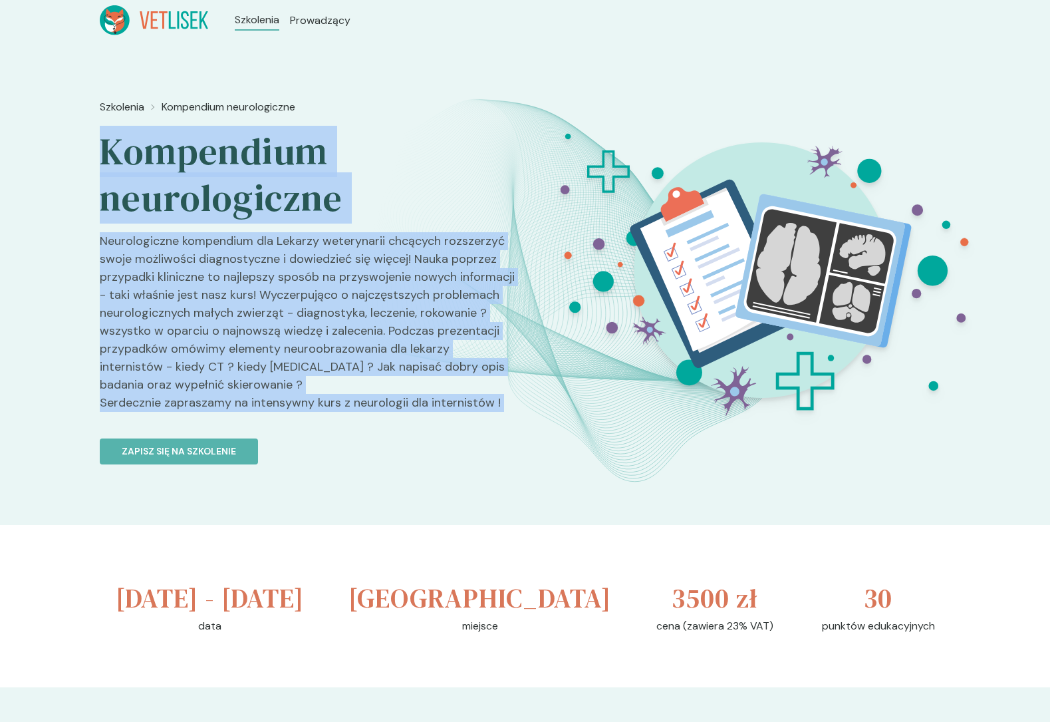
drag, startPoint x: 232, startPoint y: 132, endPoint x: 281, endPoint y: 399, distance: 271.2
click at [281, 399] on div "Szkolenia Kompendium neurologiczne Kompendium neurologiczne Neurologiczne kompe…" at bounding box center [307, 330] width 415 height 472
click at [281, 399] on p "Neurologiczne kompendium dla Lekarzy weterynarii chcących rozszerzyć swoje możl…" at bounding box center [307, 327] width 415 height 190
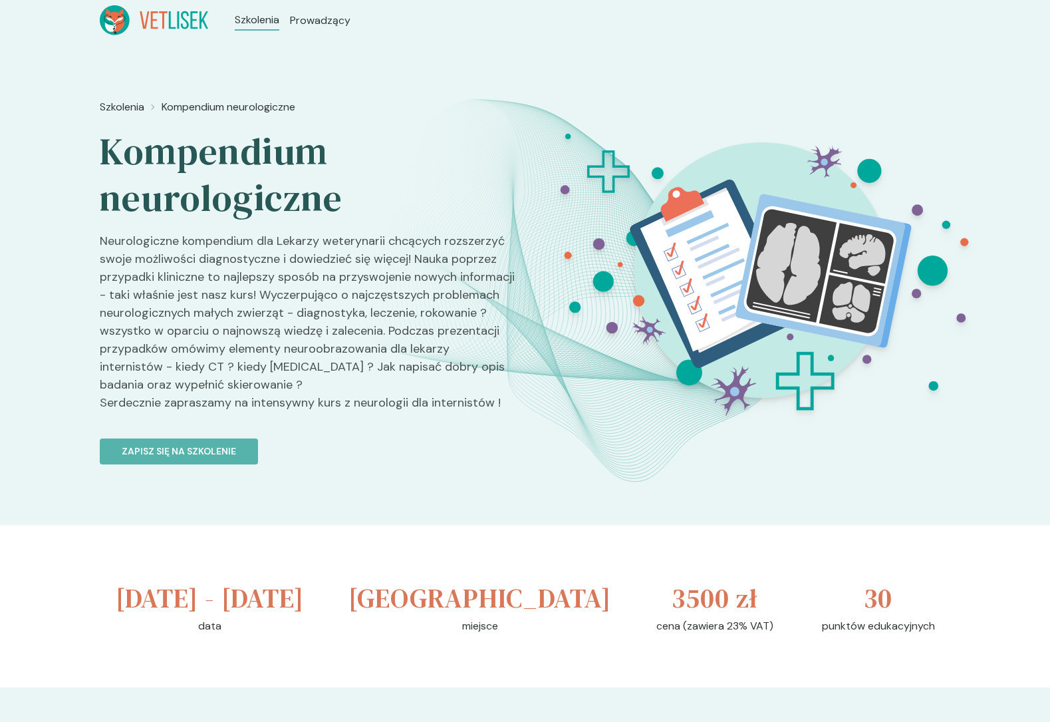
click at [290, 400] on p "Neurologiczne kompendium dla Lekarzy weterynarii chcących rozszerzyć swoje możl…" at bounding box center [307, 327] width 415 height 190
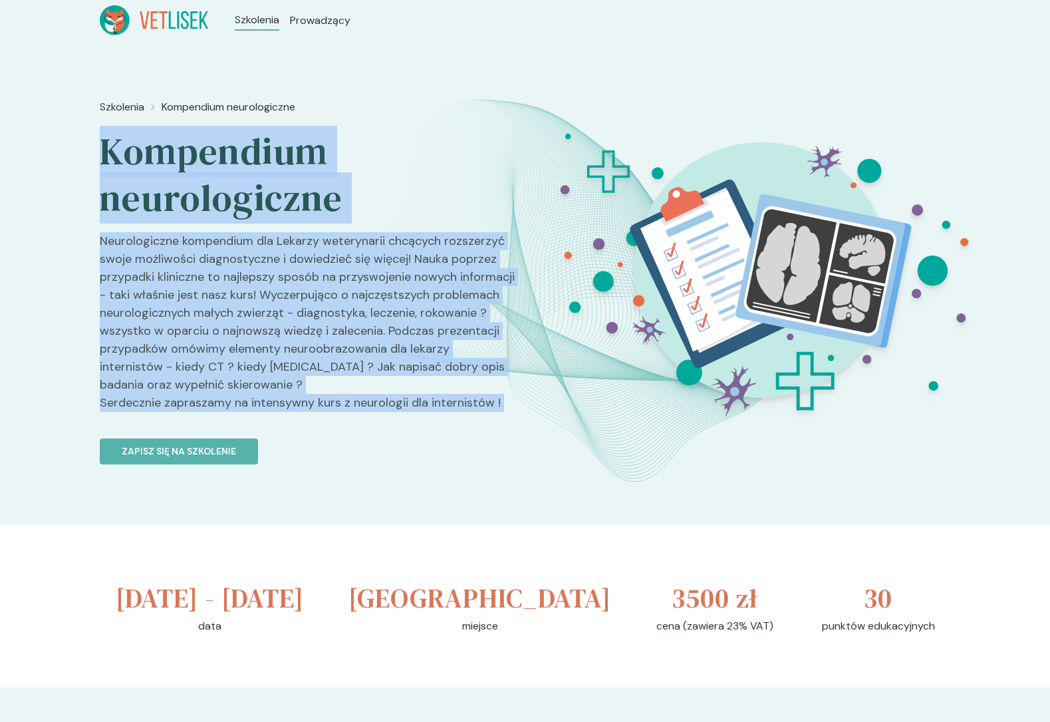
drag, startPoint x: 290, startPoint y: 400, endPoint x: 220, endPoint y: 162, distance: 248.1
click at [220, 162] on div "Szkolenia Kompendium neurologiczne Kompendium neurologiczne Neurologiczne kompe…" at bounding box center [307, 330] width 415 height 472
click at [220, 162] on h2 "Kompendium neurologiczne" at bounding box center [307, 174] width 415 height 93
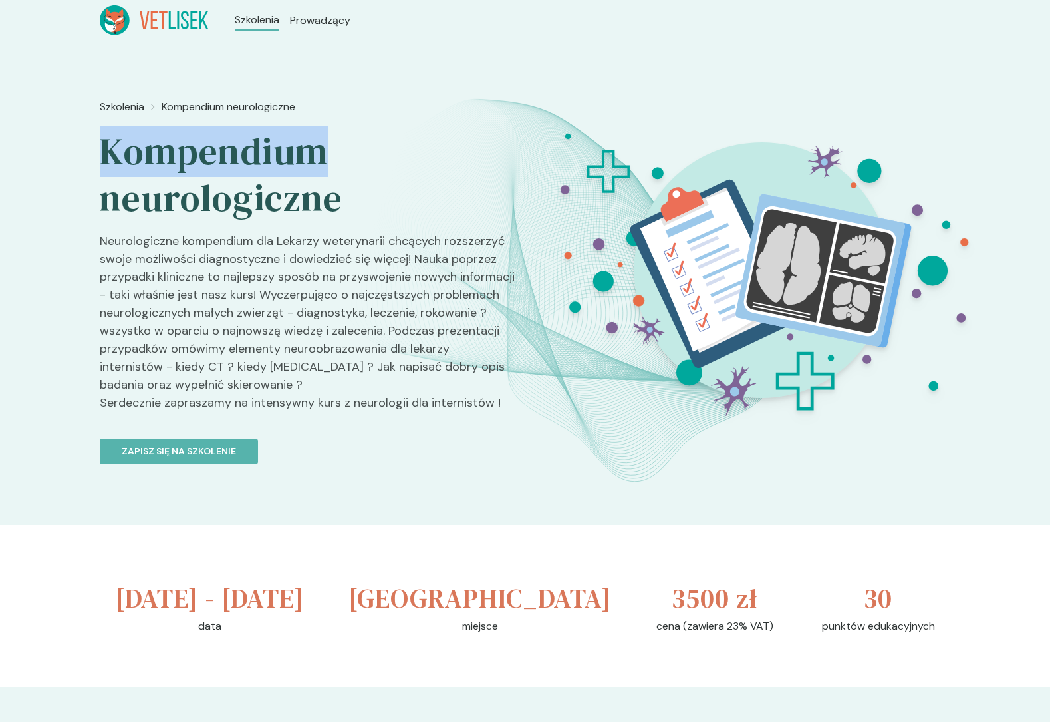
click at [220, 162] on h2 "Kompendium neurologiczne" at bounding box center [307, 174] width 415 height 93
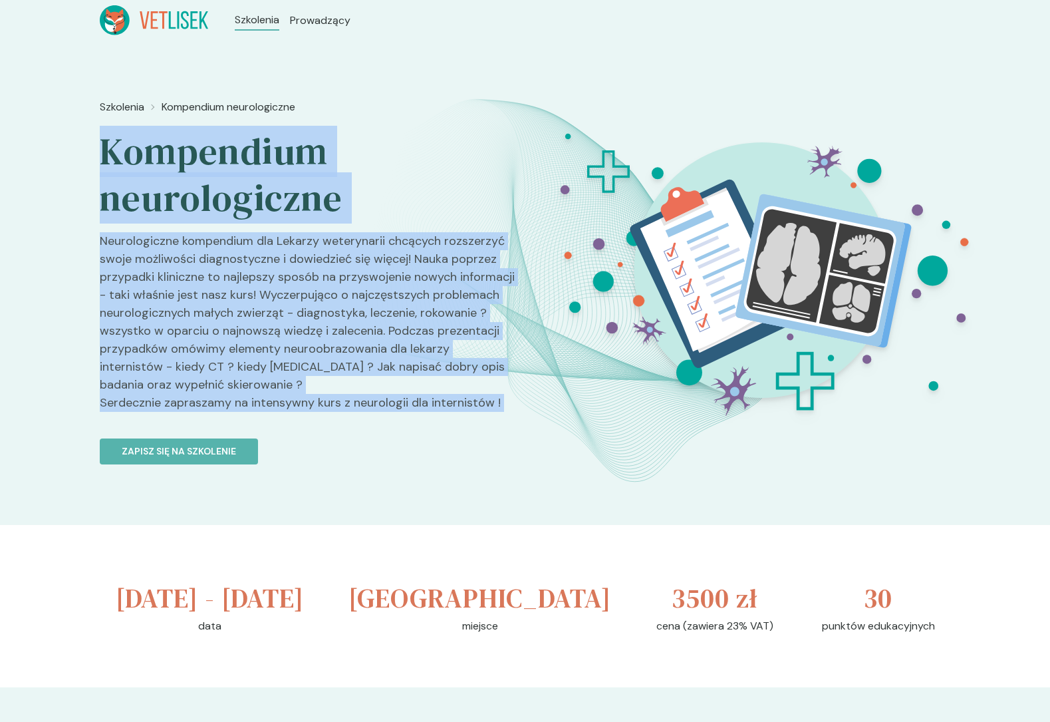
drag, startPoint x: 220, startPoint y: 162, endPoint x: 305, endPoint y: 413, distance: 265.4
click at [305, 413] on div "Szkolenia Kompendium neurologiczne Kompendium neurologiczne Neurologiczne kompe…" at bounding box center [307, 330] width 415 height 472
click at [305, 413] on p "Neurologiczne kompendium dla Lekarzy weterynarii chcących rozszerzyć swoje możl…" at bounding box center [307, 327] width 415 height 190
drag
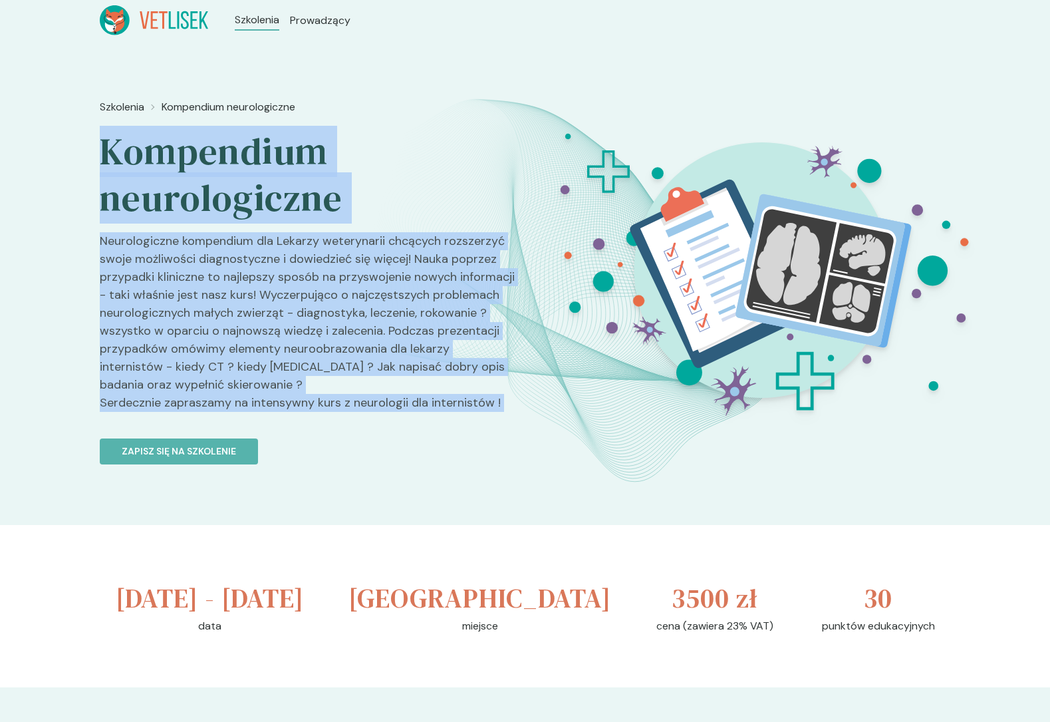
click at [265, 130] on div "Szkolenia Kompendium neurologiczne Kompendium neurologiczne Neurologiczne kompe…" at bounding box center [307, 330] width 415 height 472
click at [265, 130] on h2 "Kompendium neurologiczne" at bounding box center [307, 174] width 415 height 93
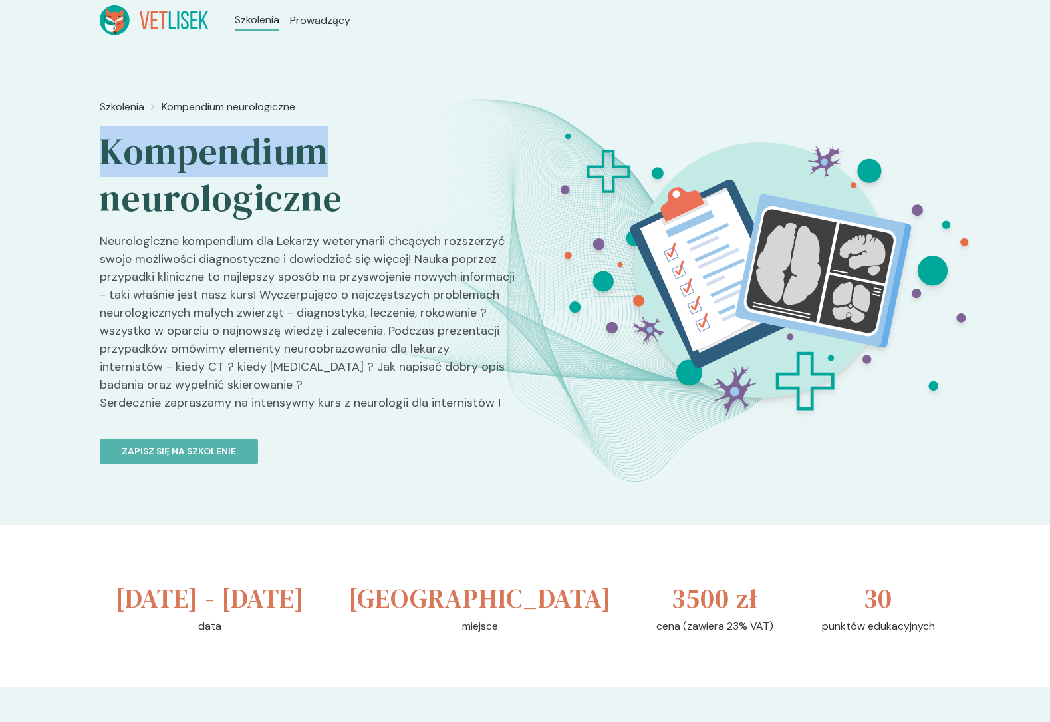
click at [265, 130] on h2 "Kompendium neurologiczne" at bounding box center [307, 174] width 415 height 93
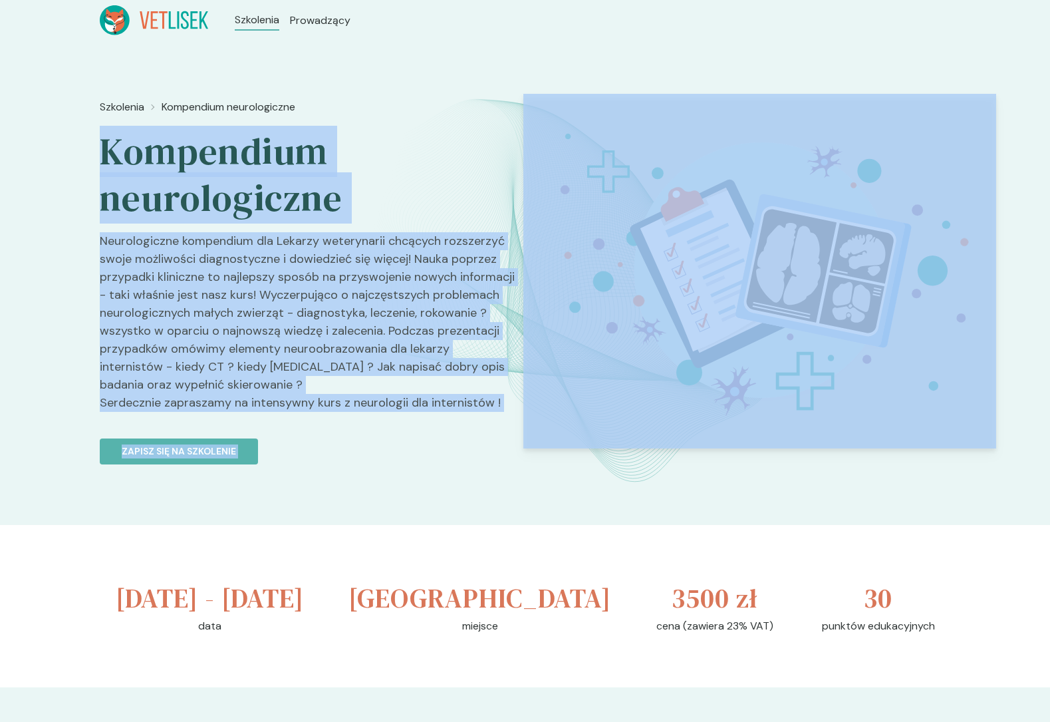
click at [337, 424] on div "Szkolenia Kompendium neurologiczne Kompendium neurologiczne Neurologiczne kompe…" at bounding box center [307, 330] width 415 height 472
click at [338, 405] on p "Neurologiczne kompendium dla Lekarzy weterynarii chcących rozszerzyć swoje możl…" at bounding box center [307, 327] width 415 height 190
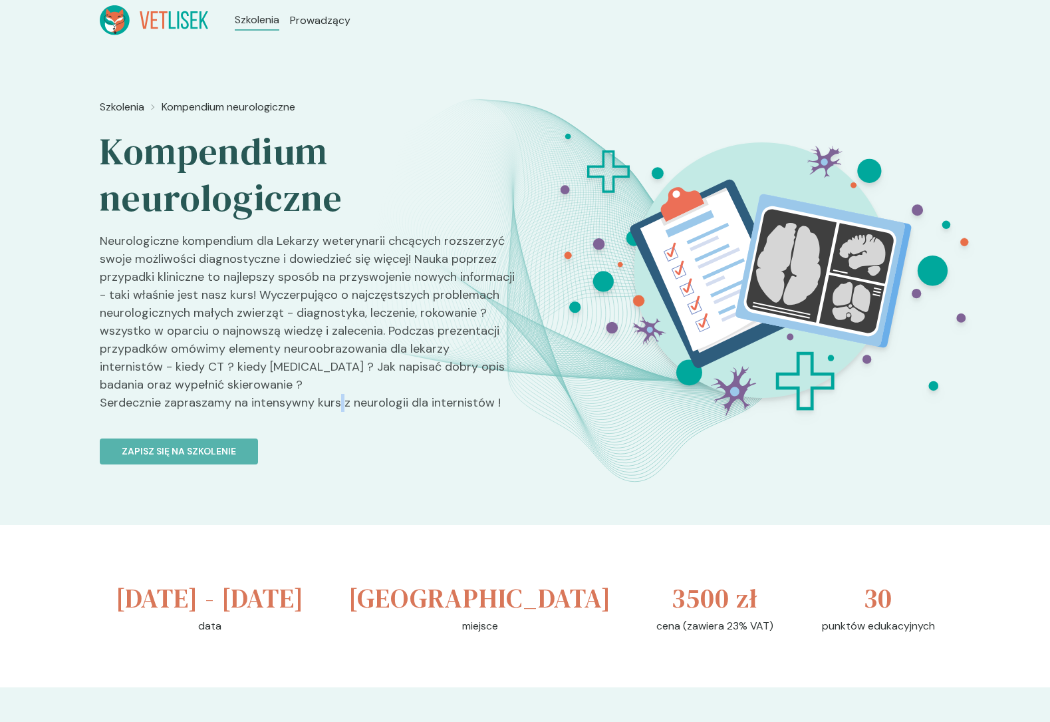
click at [338, 405] on p "Neurologiczne kompendium dla Lekarzy weterynarii chcących rozszerzyć swoje możl…" at bounding box center [307, 327] width 415 height 190
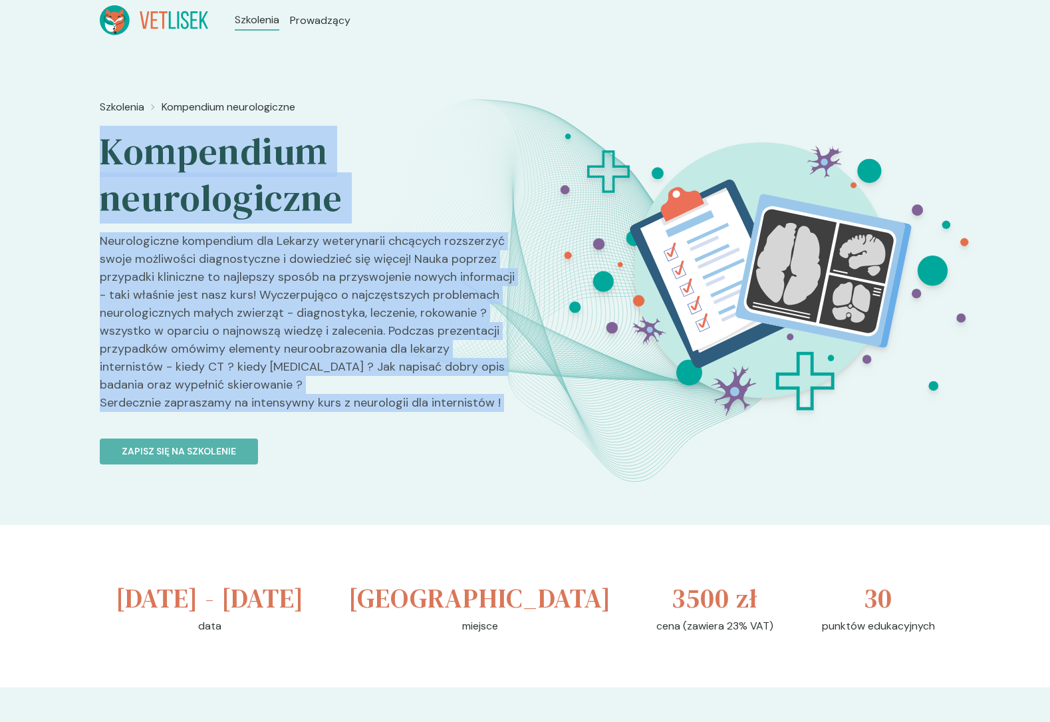
click at [247, 160] on div "Szkolenia Kompendium neurologiczne Kompendium neurologiczne Neurologiczne kompe…" at bounding box center [307, 330] width 415 height 472
click at [247, 160] on h2 "Kompendium neurologiczne" at bounding box center [307, 174] width 415 height 93
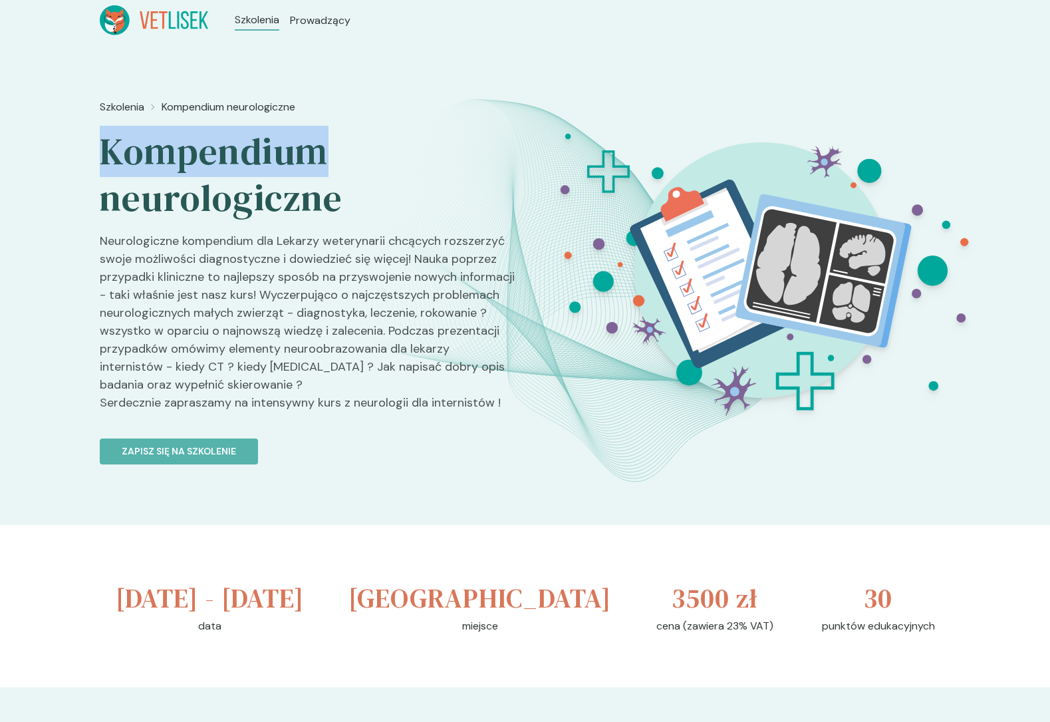
click at [247, 160] on h2 "Kompendium neurologiczne" at bounding box center [307, 174] width 415 height 93
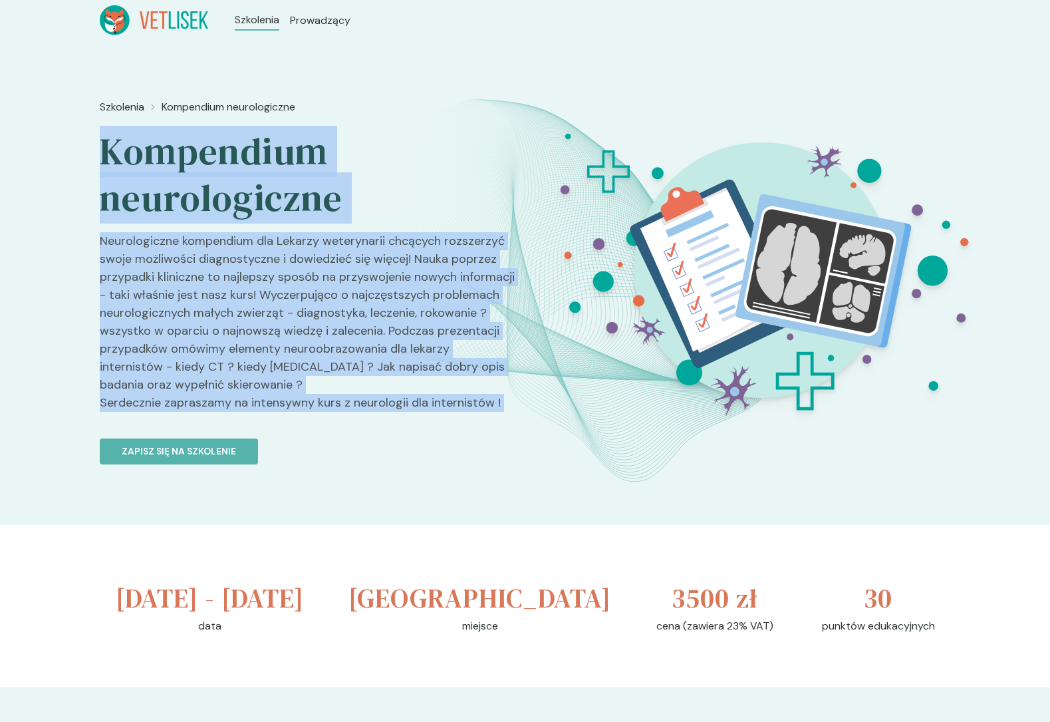
click at [317, 397] on div "Szkolenia Kompendium neurologiczne Kompendium neurologiczne Neurologiczne kompe…" at bounding box center [307, 330] width 415 height 472
click at [317, 397] on p "Neurologiczne kompendium dla Lekarzy weterynarii chcących rozszerzyć swoje możl…" at bounding box center [307, 327] width 415 height 190
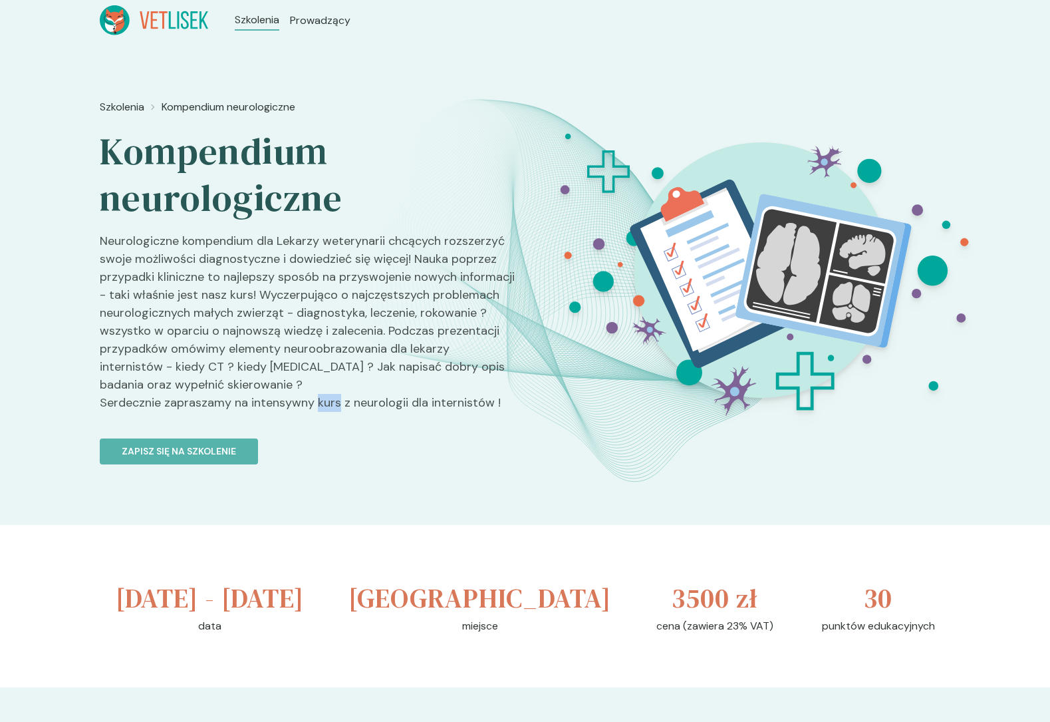
click at [317, 397] on p "Neurologiczne kompendium dla Lekarzy weterynarii chcących rozszerzyć swoje możl…" at bounding box center [307, 327] width 415 height 190
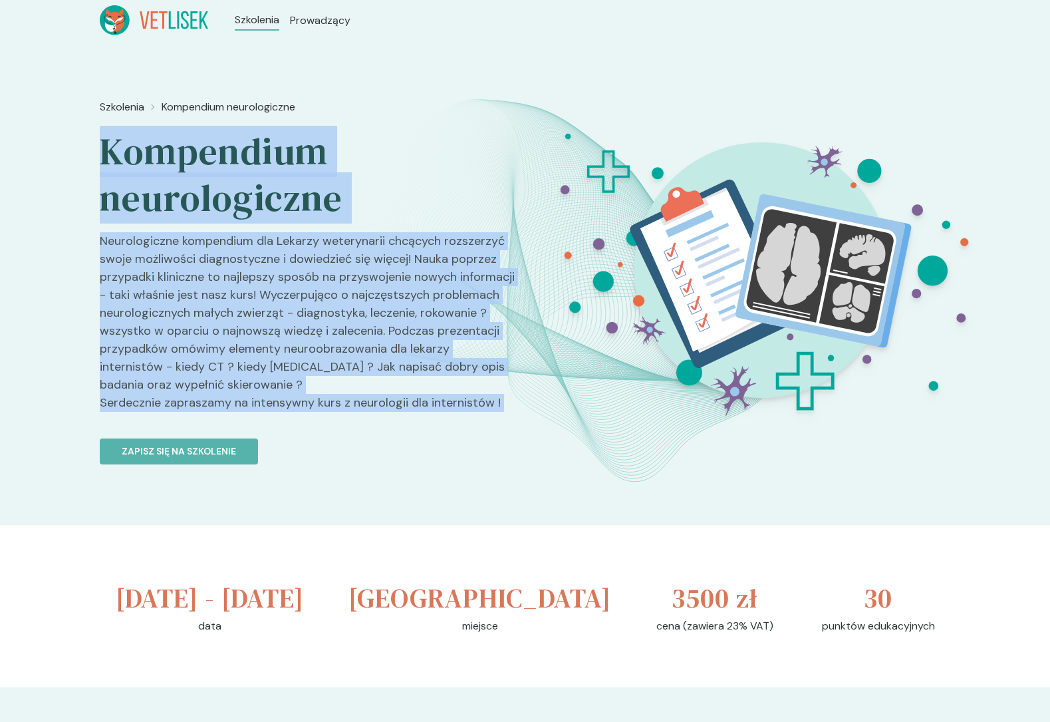
click at [258, 177] on div "Szkolenia Kompendium neurologiczne Kompendium neurologiczne Neurologiczne kompe…" at bounding box center [307, 330] width 415 height 472
click at [257, 176] on h2 "Kompendium neurologiczne" at bounding box center [307, 174] width 415 height 93
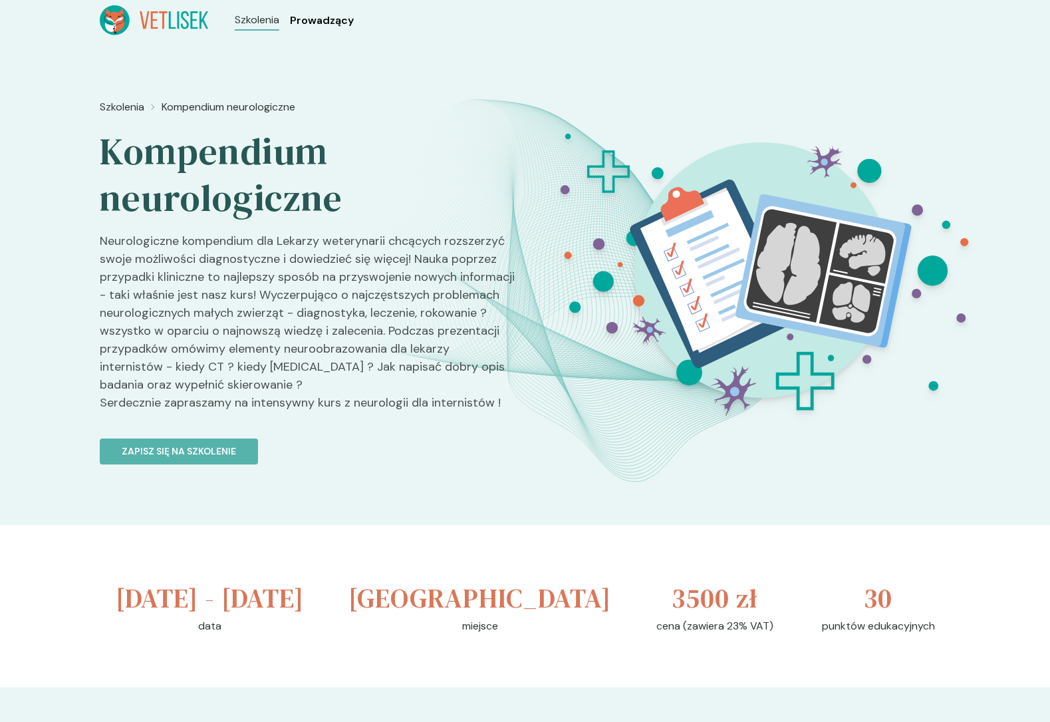
click at [327, 20] on span "Prowadzący" at bounding box center [322, 21] width 64 height 16
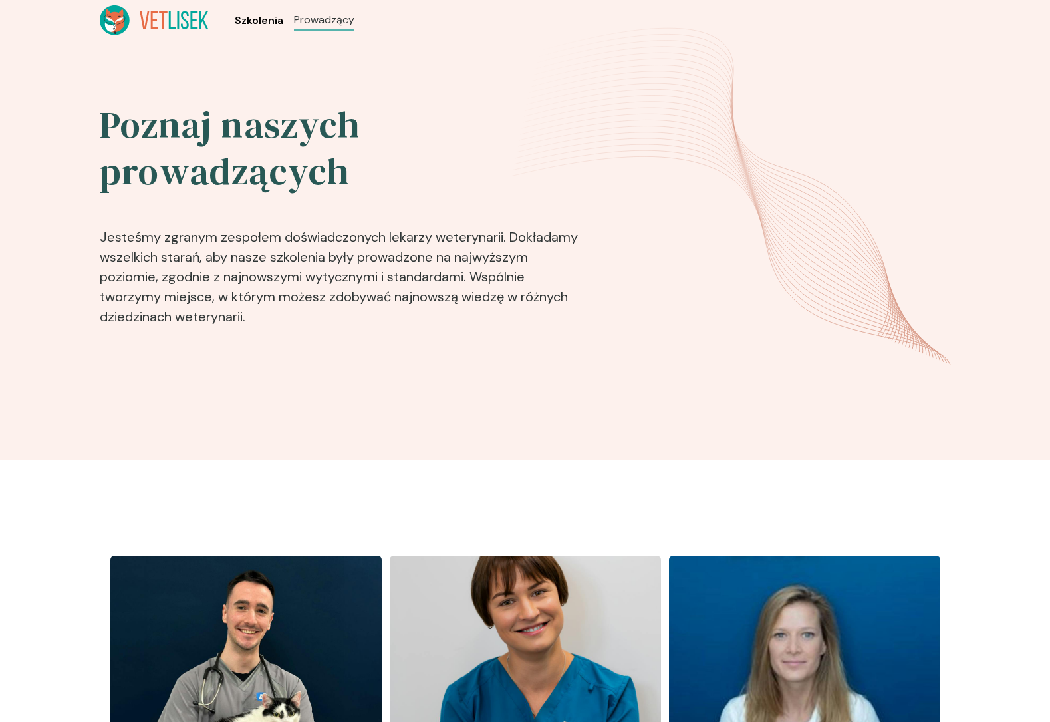
click at [261, 25] on span "Szkolenia" at bounding box center [259, 21] width 49 height 16
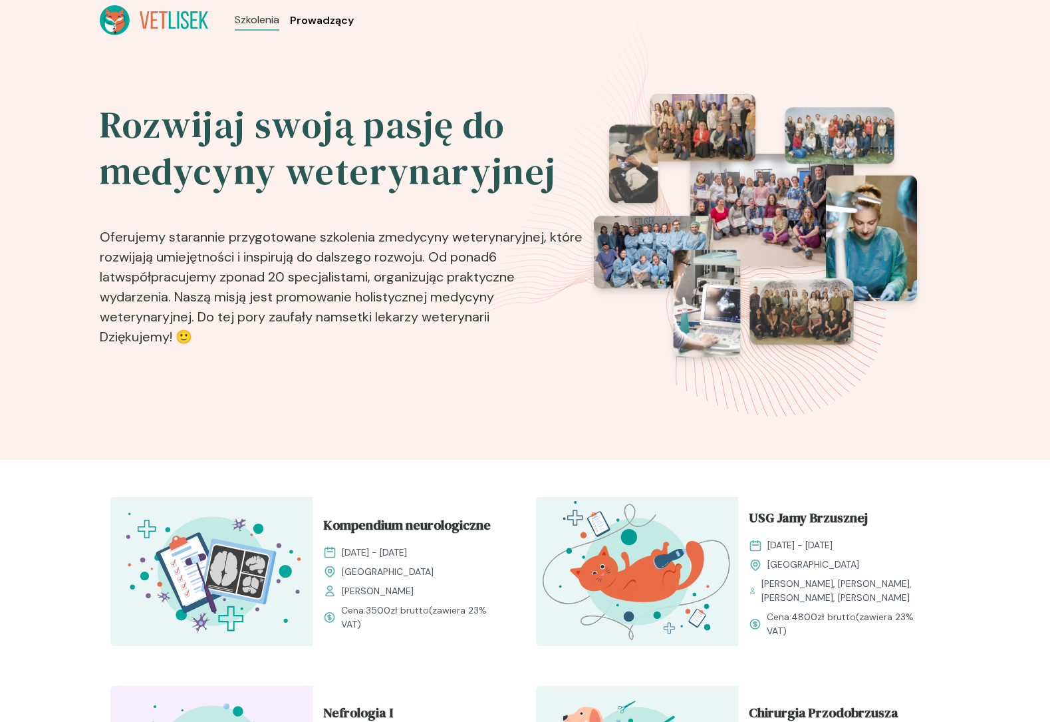
click at [333, 19] on span "Prowadzący" at bounding box center [322, 21] width 64 height 16
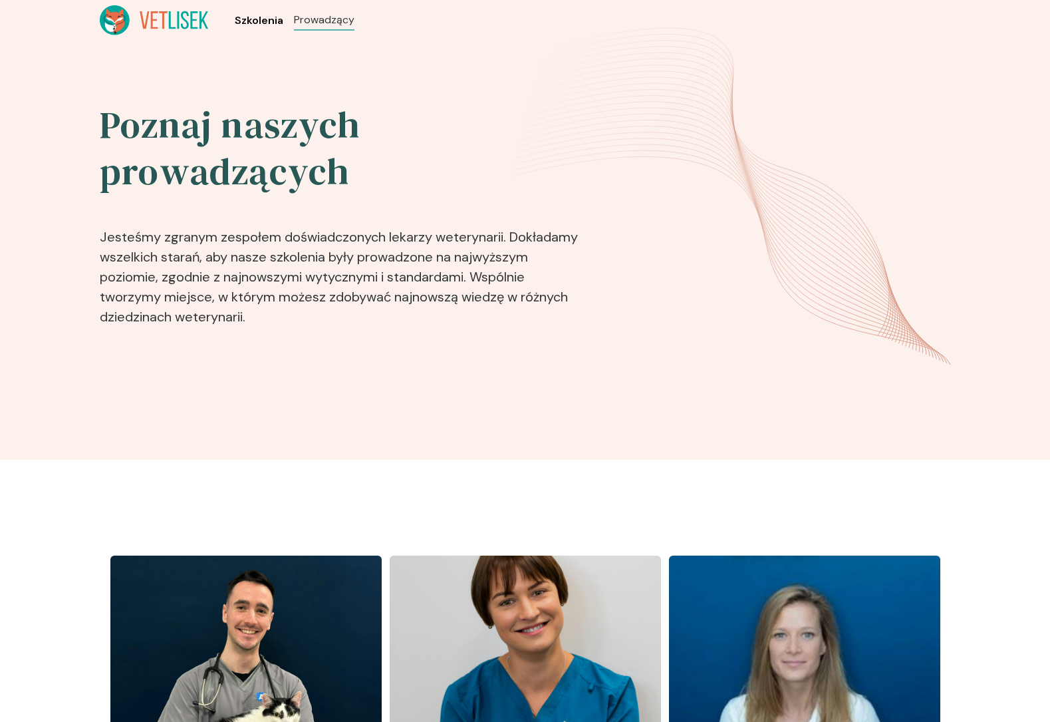
click at [263, 20] on span "Szkolenia" at bounding box center [259, 21] width 49 height 16
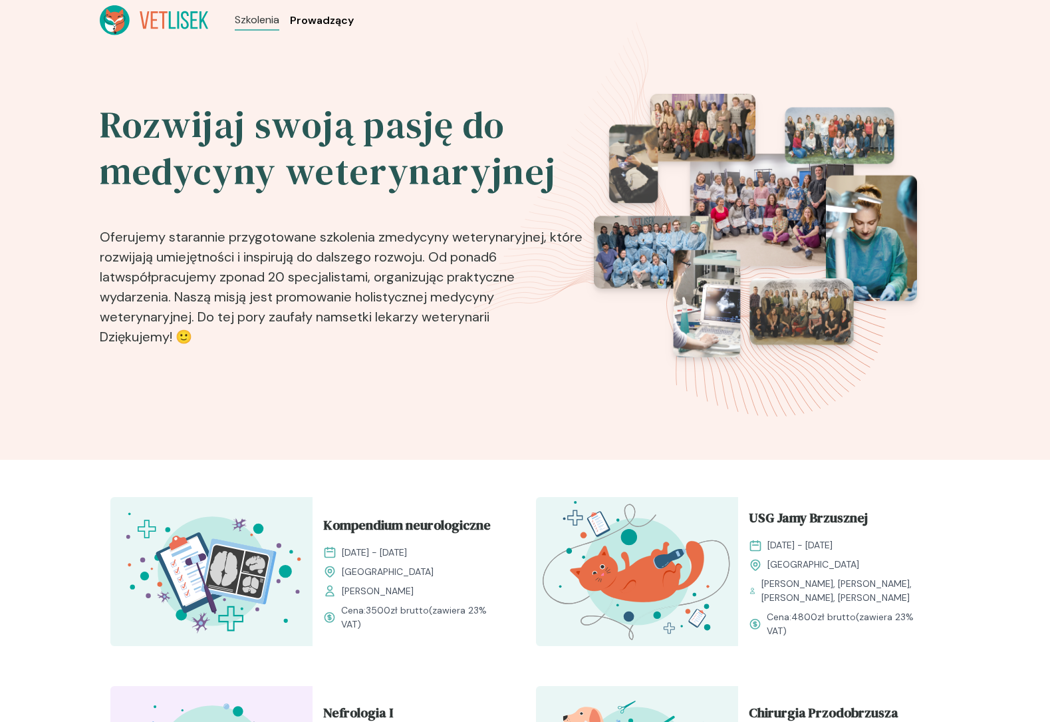
click at [292, 15] on span "Prowadzący" at bounding box center [322, 21] width 64 height 16
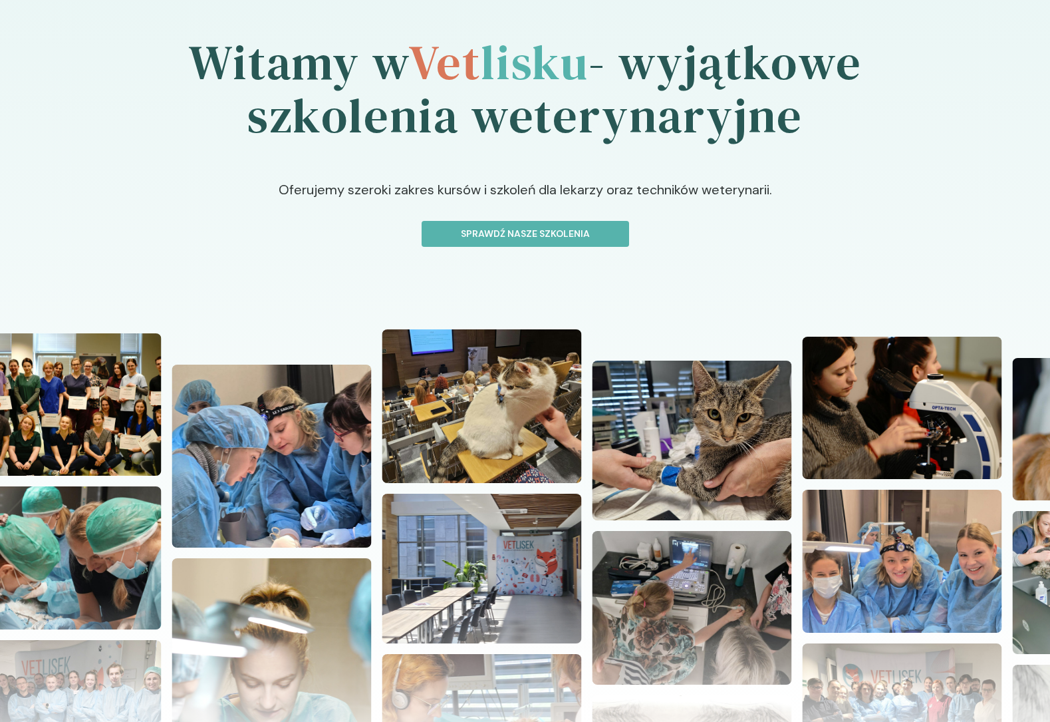
scroll to position [61, 0]
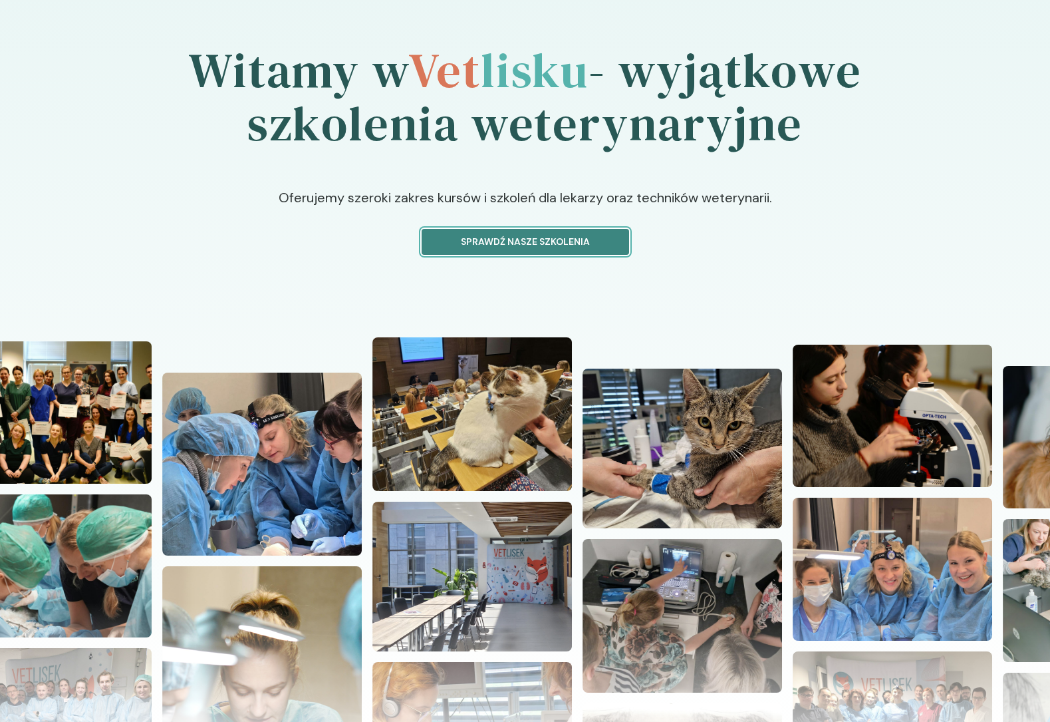
click at [514, 238] on p "Sprawdź nasze szkolenia" at bounding box center [525, 242] width 185 height 14
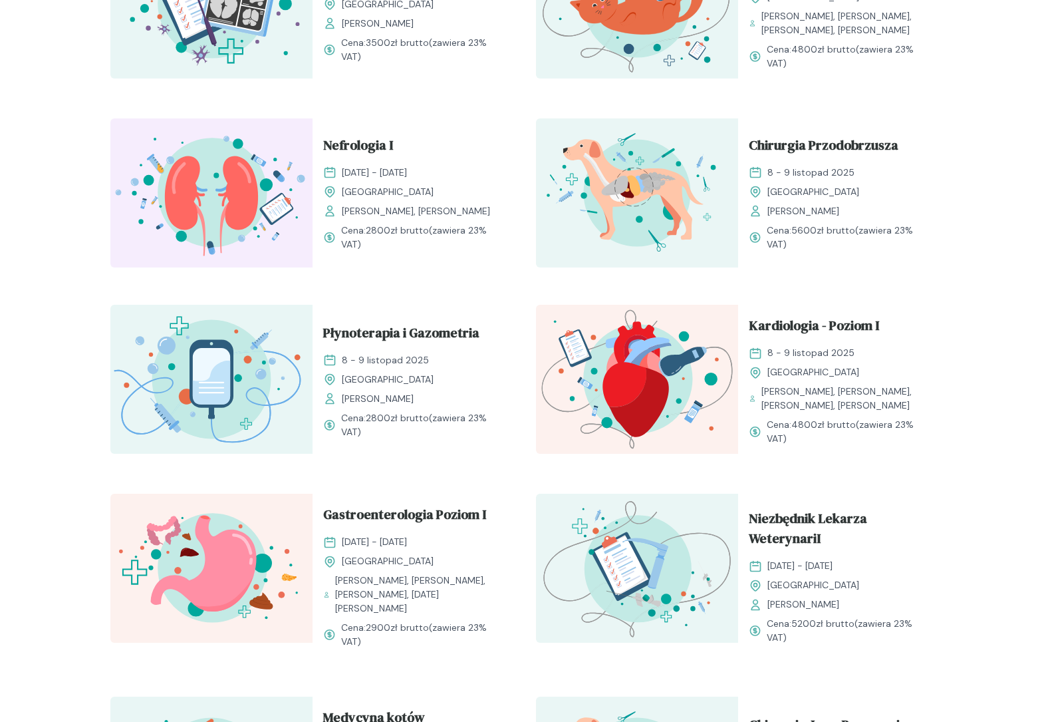
scroll to position [639, 0]
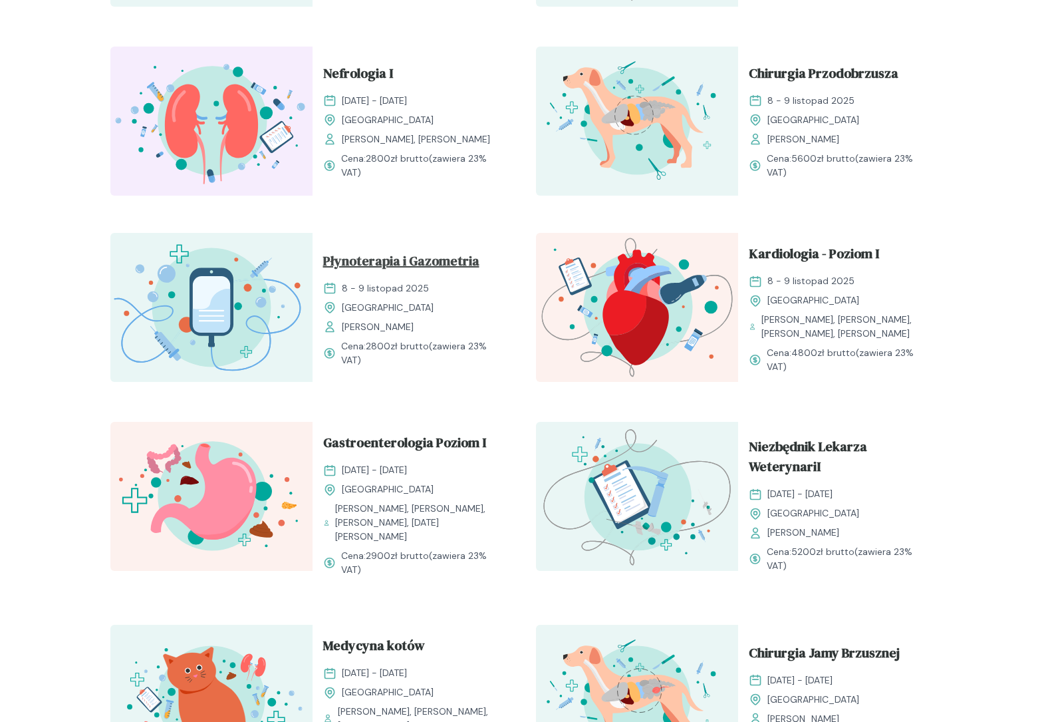
click at [388, 259] on span "Płynoterapia i Gazometria" at bounding box center [401, 263] width 156 height 25
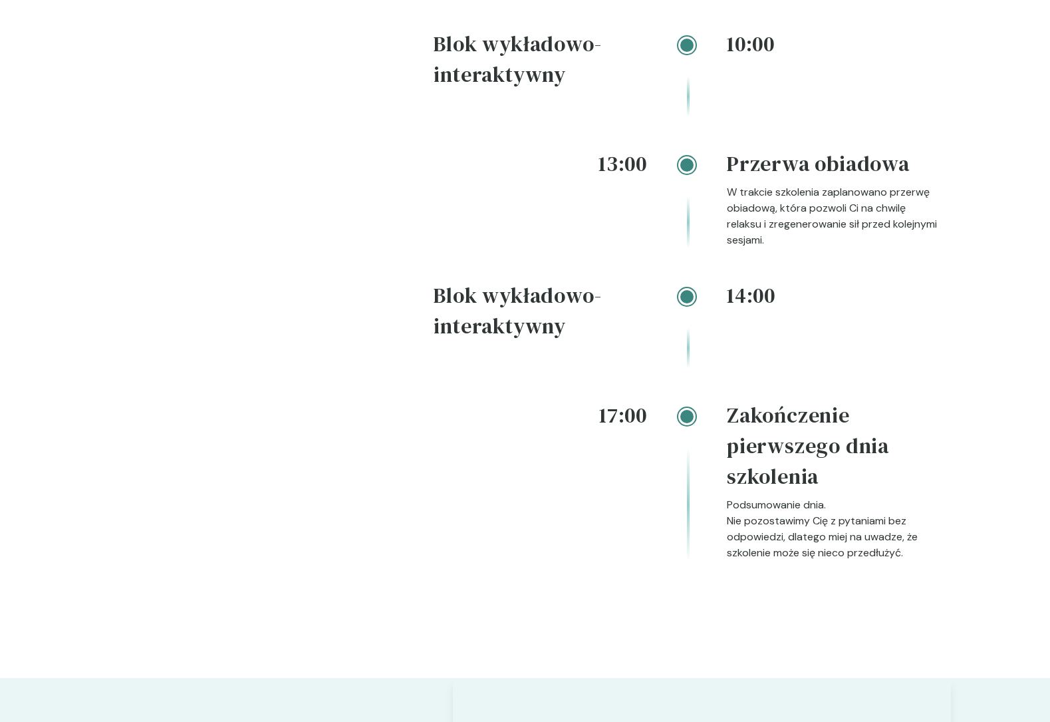
scroll to position [2246, 0]
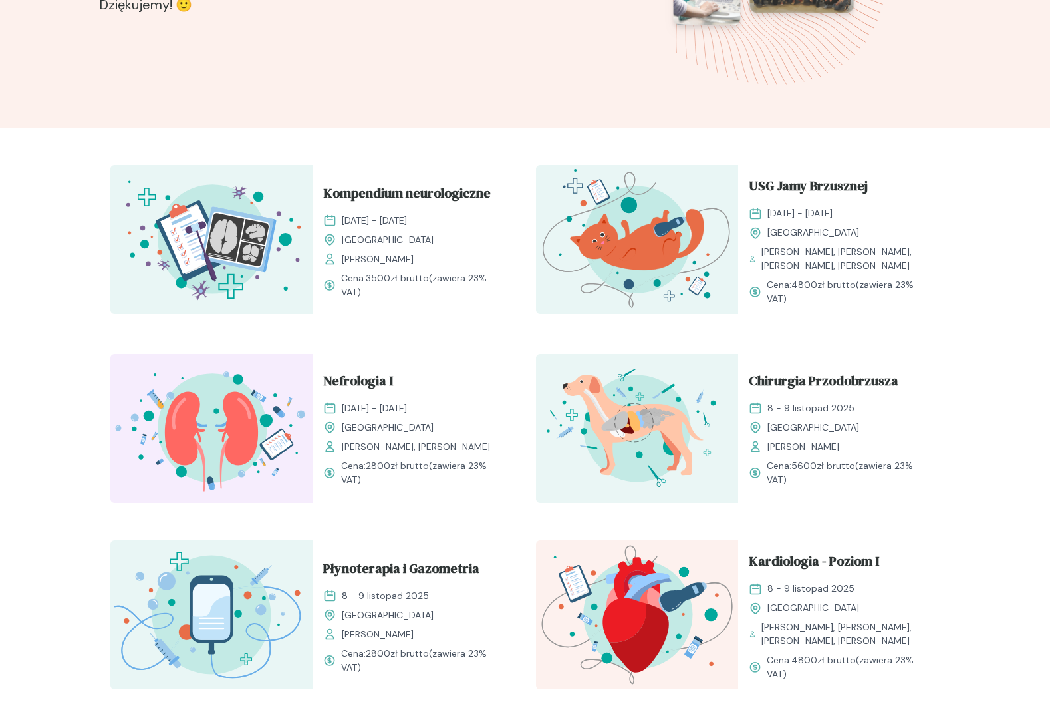
scroll to position [778, 0]
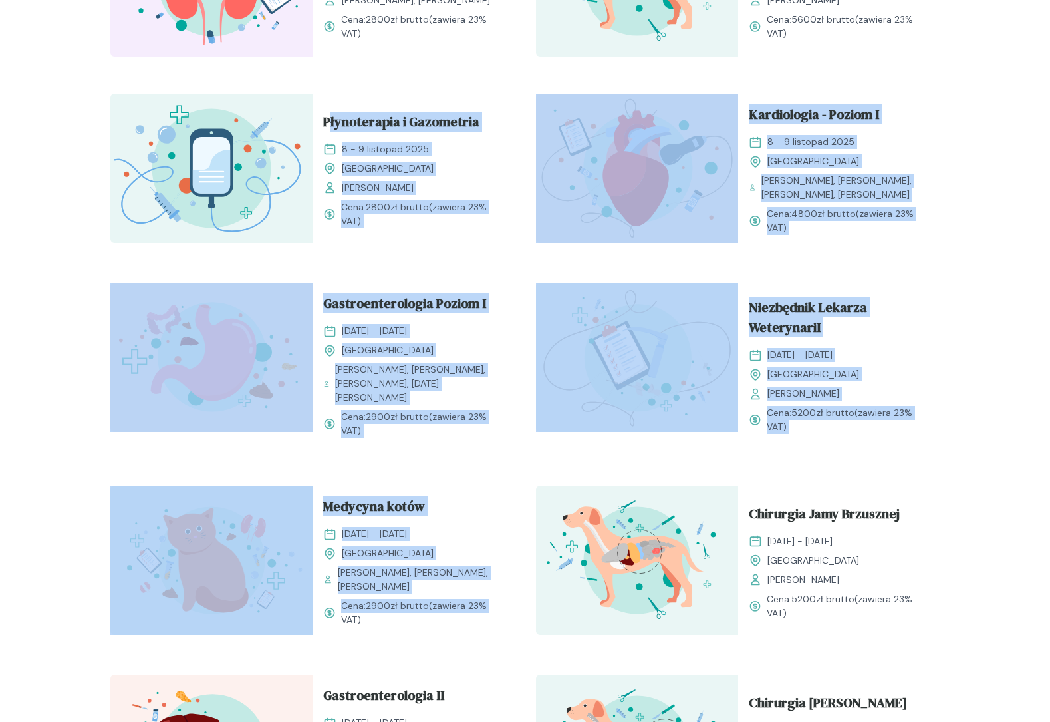
drag, startPoint x: 500, startPoint y: 87, endPoint x: 515, endPoint y: 599, distance: 512.3
click at [515, 599] on div "Kompendium neurologiczne [DATE] - [DATE] [GEOGRAPHIC_DATA] [PERSON_NAME] Cena: …" at bounding box center [525, 461] width 851 height 1506
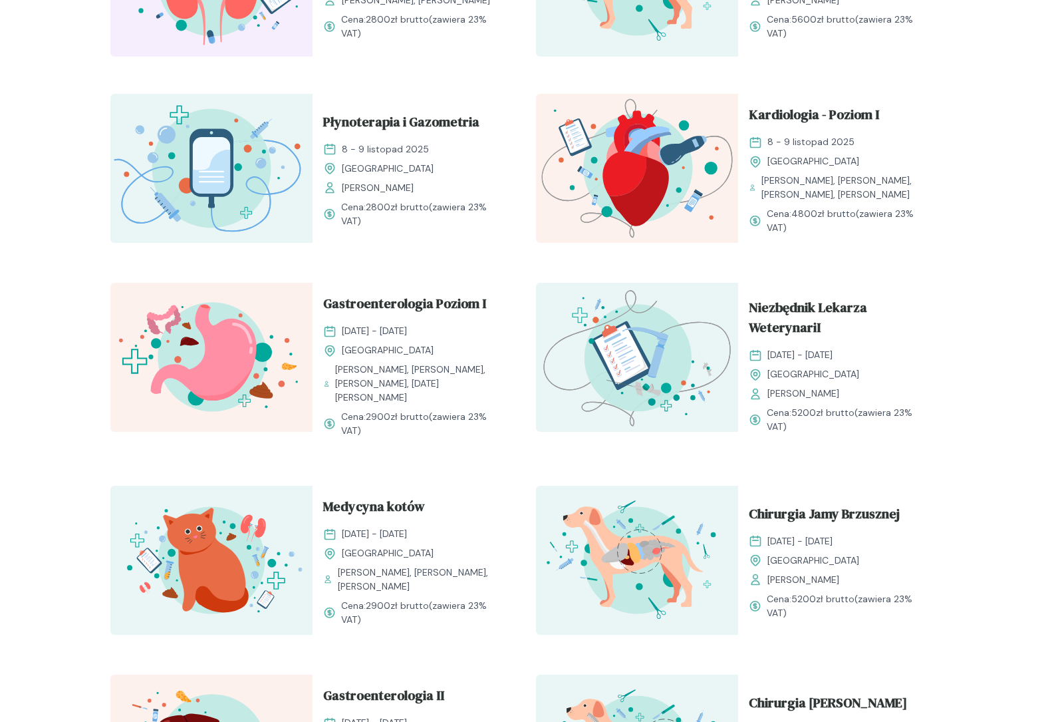
click at [871, 638] on div "Kompendium neurologiczne [DATE] - [DATE] [GEOGRAPHIC_DATA] [PERSON_NAME] Cena: …" at bounding box center [525, 461] width 851 height 1506
drag, startPoint x: 871, startPoint y: 638, endPoint x: 262, endPoint y: 74, distance: 830.6
click at [262, 73] on div "Kompendium neurologiczne [DATE] - [DATE] [GEOGRAPHIC_DATA] [PERSON_NAME] Cena: …" at bounding box center [525, 461] width 851 height 1506
click at [262, 74] on div "Kompendium neurologiczne [DATE] - [DATE] [GEOGRAPHIC_DATA] [PERSON_NAME] Cena: …" at bounding box center [525, 461] width 851 height 1506
drag, startPoint x: 225, startPoint y: 80, endPoint x: 778, endPoint y: 630, distance: 780.1
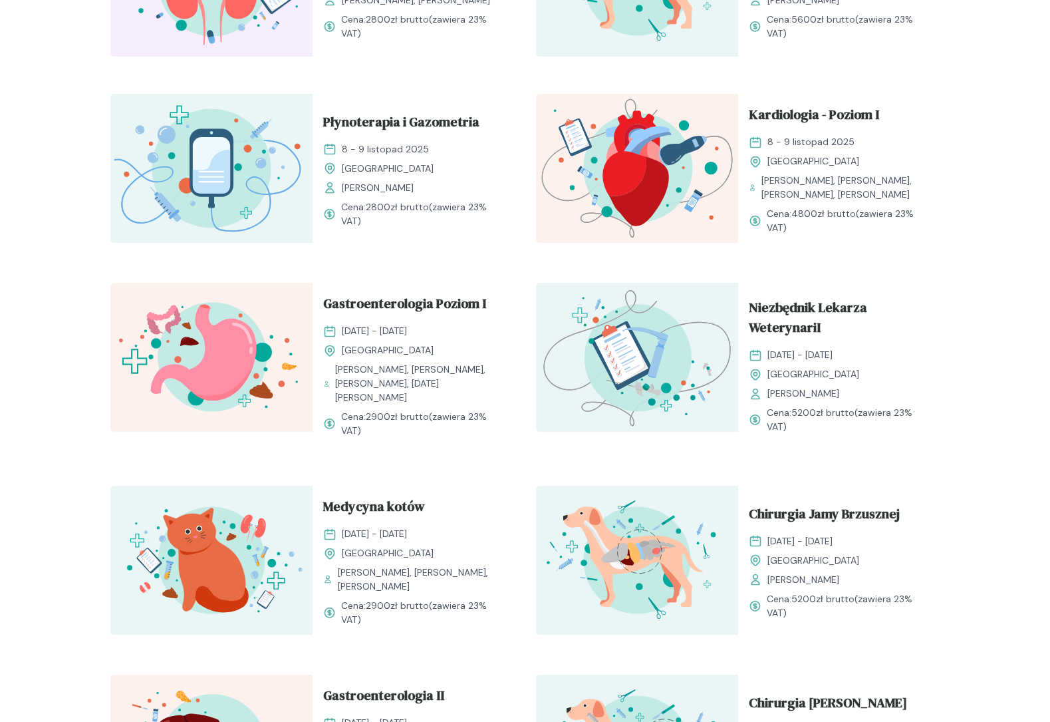
click at [775, 629] on div "Kompendium neurologiczne [DATE] - [DATE] [GEOGRAPHIC_DATA] [PERSON_NAME] Cena: …" at bounding box center [525, 461] width 851 height 1506
click at [789, 634] on div "Kompendium neurologiczne [DATE] - [DATE] [GEOGRAPHIC_DATA] [PERSON_NAME] Cena: …" at bounding box center [525, 461] width 851 height 1506
drag, startPoint x: 718, startPoint y: 577, endPoint x: 250, endPoint y: 86, distance: 677.8
click at [250, 86] on div "Kompendium neurologiczne [DATE] - [DATE] [GEOGRAPHIC_DATA] [PERSON_NAME] Cena: …" at bounding box center [525, 461] width 851 height 1506
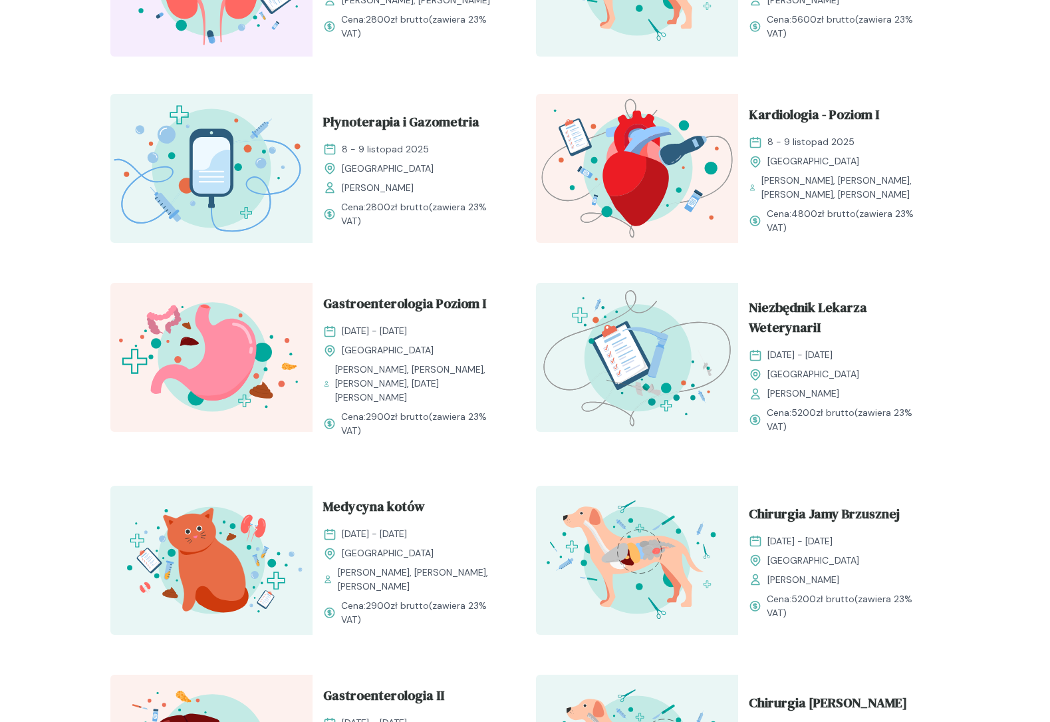
drag, startPoint x: 205, startPoint y: 78, endPoint x: 799, endPoint y: 632, distance: 811.7
click at [799, 632] on div "Kompendium neurologiczne [DATE] - [DATE] [GEOGRAPHIC_DATA] [PERSON_NAME] Cena: …" at bounding box center [525, 461] width 851 height 1506
click at [800, 632] on div "Kompendium neurologiczne [DATE] - [DATE] [GEOGRAPHIC_DATA] [PERSON_NAME] Cena: …" at bounding box center [525, 461] width 851 height 1506
drag, startPoint x: 811, startPoint y: 637, endPoint x: 207, endPoint y: 87, distance: 817.3
click at [205, 87] on div "Kompendium neurologiczne [DATE] - [DATE] [GEOGRAPHIC_DATA] [PERSON_NAME] Cena: …" at bounding box center [525, 461] width 851 height 1506
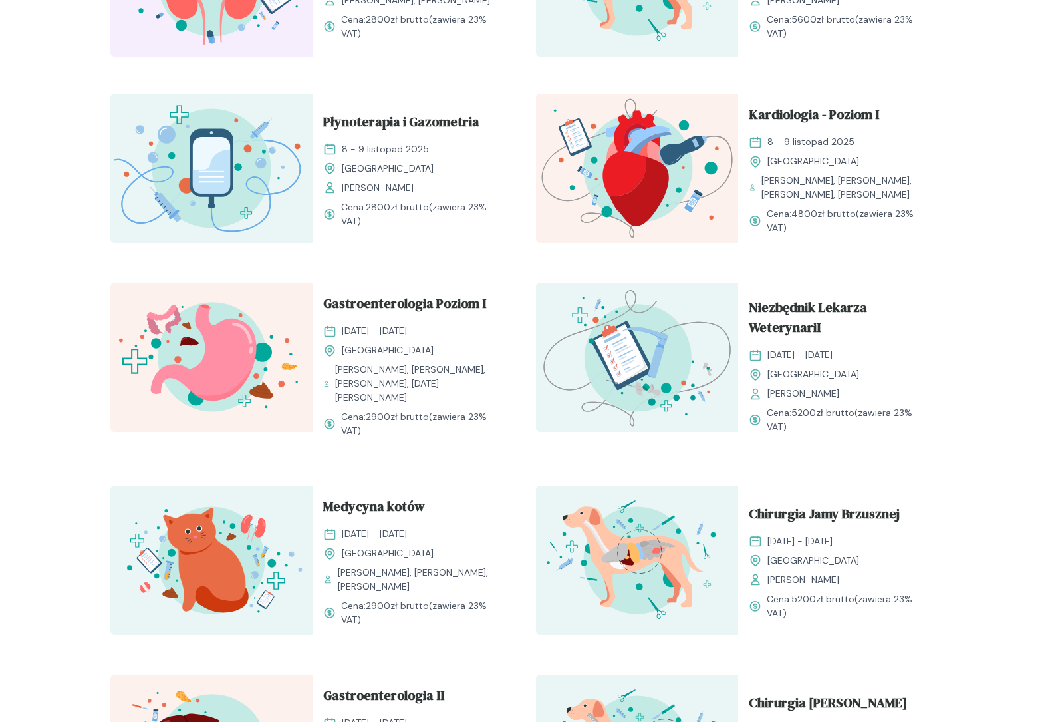
click at [207, 87] on div "Kompendium neurologiczne [DATE] - [DATE] [GEOGRAPHIC_DATA] [PERSON_NAME] Cena: …" at bounding box center [525, 461] width 851 height 1506
drag, startPoint x: 209, startPoint y: 79, endPoint x: 781, endPoint y: 641, distance: 802.3
click at [781, 641] on div "Kompendium neurologiczne [DATE] - [DATE] [GEOGRAPHIC_DATA] [PERSON_NAME] Cena: …" at bounding box center [525, 461] width 851 height 1506
drag, startPoint x: 810, startPoint y: 641, endPoint x: 238, endPoint y: 88, distance: 795.3
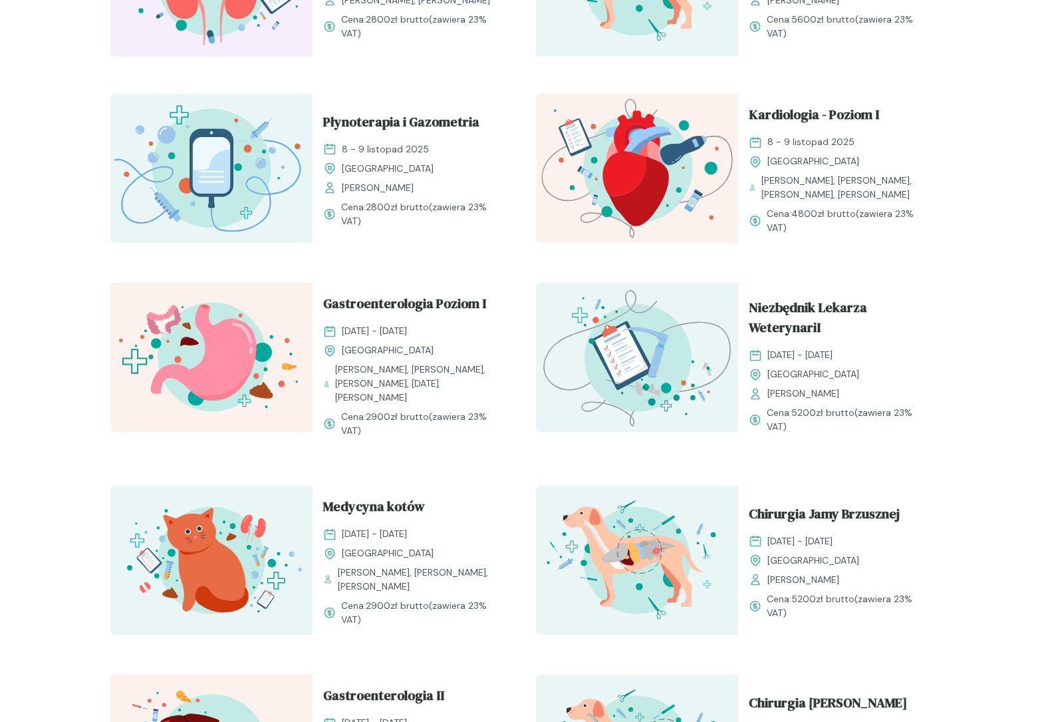
click at [238, 89] on div "Kompendium neurologiczne [DATE] - [DATE] [GEOGRAPHIC_DATA] [PERSON_NAME] Cena: …" at bounding box center [525, 461] width 851 height 1506
click at [238, 88] on div "Kompendium neurologiczne [DATE] - [DATE] [GEOGRAPHIC_DATA] [PERSON_NAME] Cena: …" at bounding box center [525, 461] width 851 height 1506
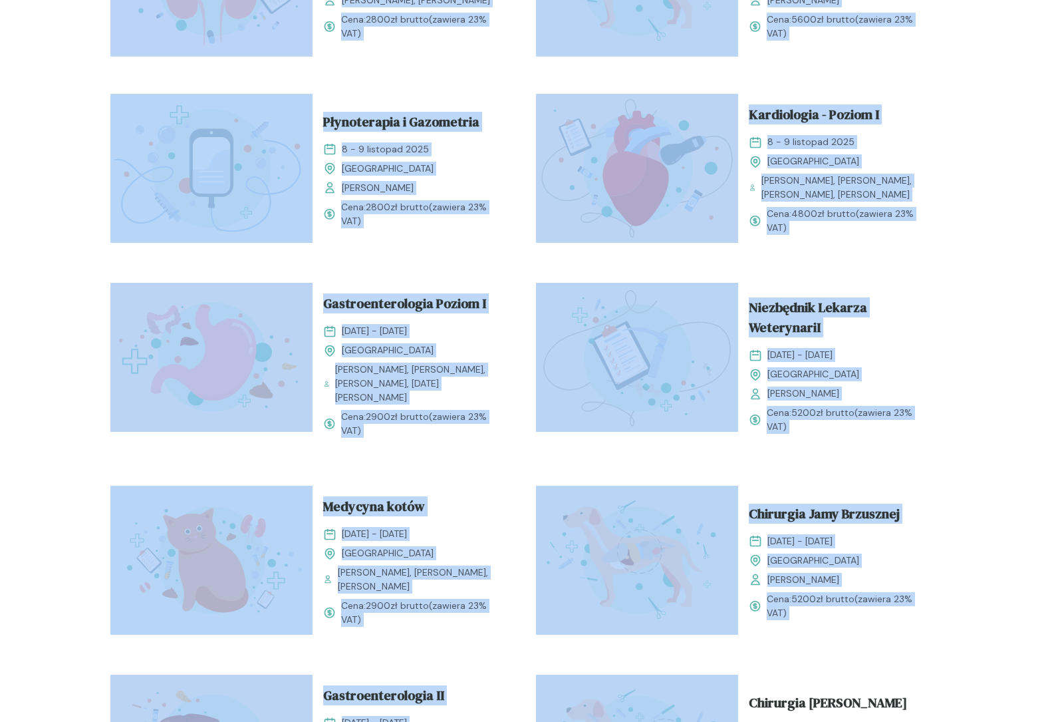
drag, startPoint x: 207, startPoint y: 59, endPoint x: 902, endPoint y: 657, distance: 917.2
click at [903, 657] on div "Kompendium neurologiczne [DATE] - [DATE] [GEOGRAPHIC_DATA] [PERSON_NAME] Cena: …" at bounding box center [525, 461] width 851 height 1506
click at [902, 657] on div "Kompendium neurologiczne [DATE] - [DATE] [GEOGRAPHIC_DATA] [PERSON_NAME] Cena: …" at bounding box center [525, 461] width 851 height 1506
drag, startPoint x: 866, startPoint y: 646, endPoint x: 280, endPoint y: 79, distance: 815.0
click at [281, 80] on div "Kompendium neurologiczne [DATE] - [DATE] [GEOGRAPHIC_DATA] [PERSON_NAME] Cena: …" at bounding box center [525, 461] width 851 height 1506
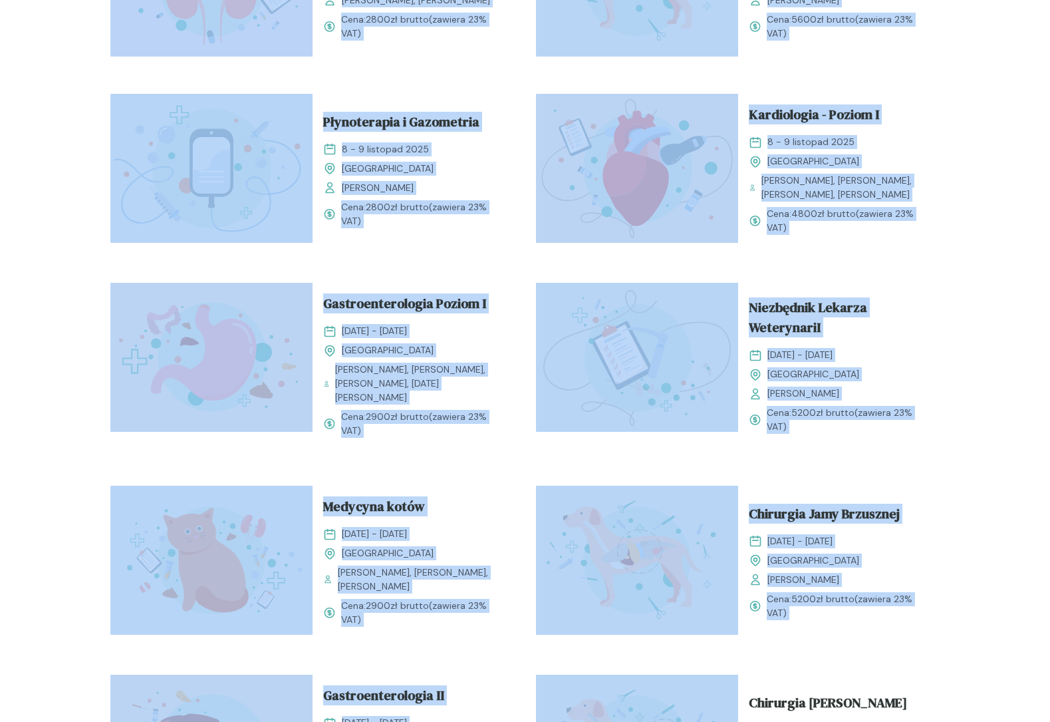
click at [280, 79] on div "Kompendium neurologiczne [DATE] - [DATE] [GEOGRAPHIC_DATA] [PERSON_NAME] Cena: …" at bounding box center [525, 461] width 851 height 1506
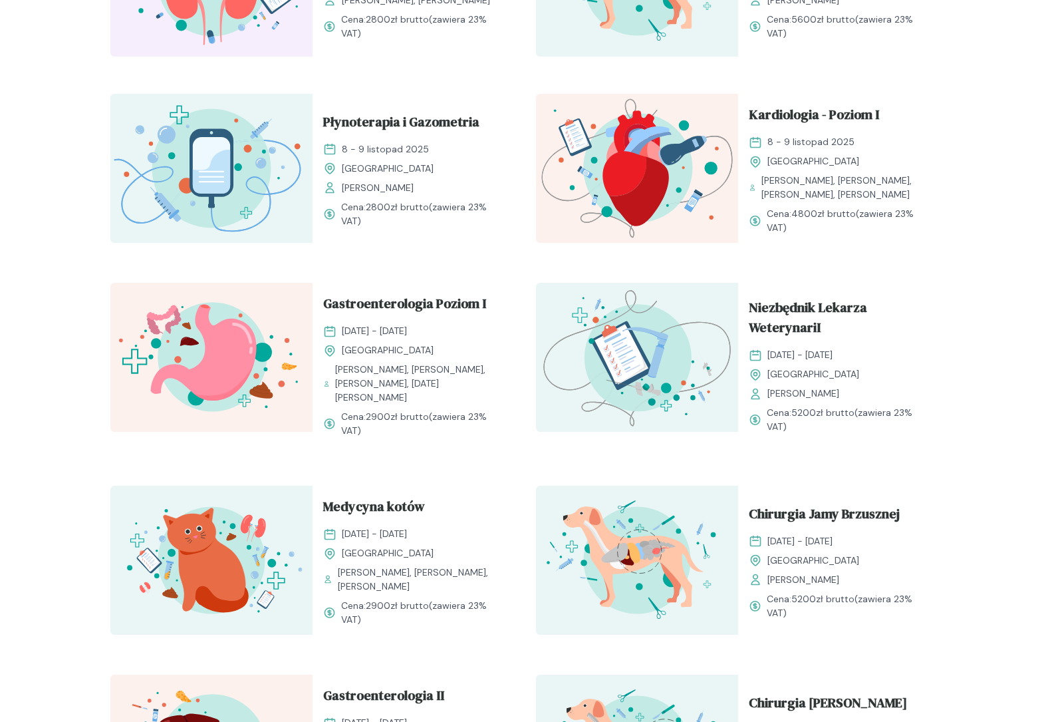
drag, startPoint x: 221, startPoint y: 75, endPoint x: 822, endPoint y: 627, distance: 815.7
click at [822, 627] on div "Kompendium neurologiczne [DATE] - [DATE] [GEOGRAPHIC_DATA] [PERSON_NAME] Cena: …" at bounding box center [525, 461] width 851 height 1506
drag, startPoint x: 874, startPoint y: 640, endPoint x: 142, endPoint y: 118, distance: 898.3
click at [142, 118] on div "Kompendium neurologiczne [DATE] - [DATE] [GEOGRAPHIC_DATA] [PERSON_NAME] Cena: …" at bounding box center [525, 461] width 851 height 1506
click at [198, 77] on div "Kompendium neurologiczne [DATE] - [DATE] [GEOGRAPHIC_DATA] [PERSON_NAME] Cena: …" at bounding box center [525, 461] width 851 height 1506
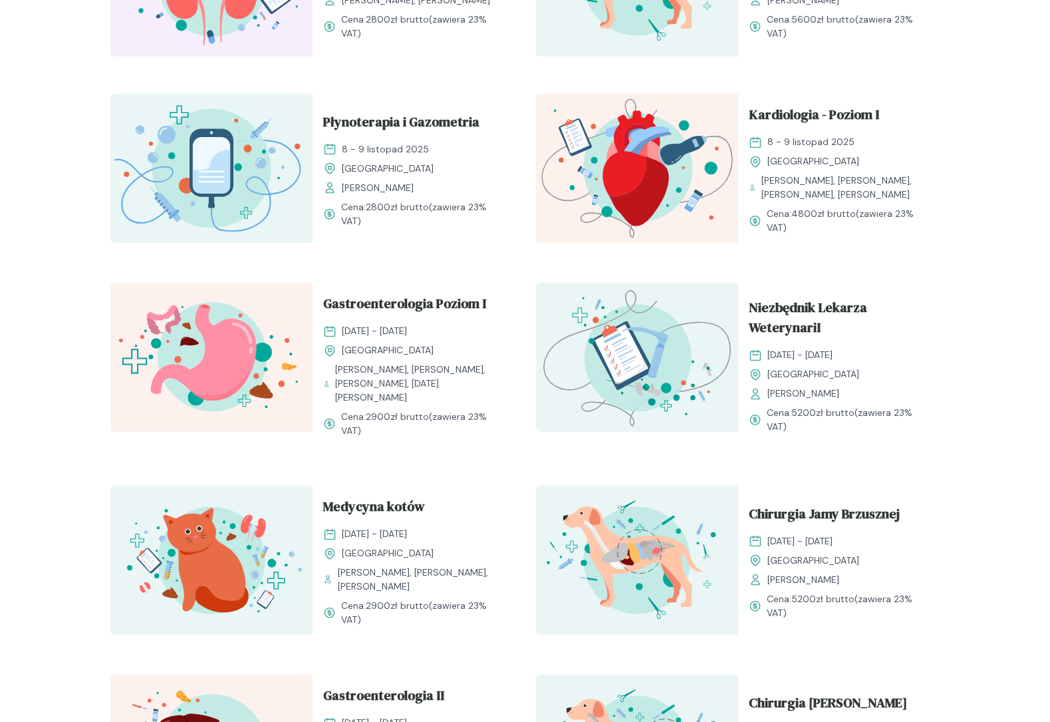
drag, startPoint x: 198, startPoint y: 77, endPoint x: 841, endPoint y: 626, distance: 846.3
click at [841, 626] on div "Kompendium neurologiczne [DATE] - [DATE] [GEOGRAPHIC_DATA] [PERSON_NAME] Cena: …" at bounding box center [525, 461] width 851 height 1506
click at [841, 625] on div "Chirurgia Jamy Brzusznej [DATE] - [DATE] Kraków [PERSON_NAME] Cena: 5200 zł bru…" at bounding box center [839, 561] width 202 height 152
drag, startPoint x: 854, startPoint y: 639, endPoint x: 269, endPoint y: 83, distance: 806.7
click at [272, 88] on div "Kompendium neurologiczne [DATE] - [DATE] [GEOGRAPHIC_DATA] [PERSON_NAME] Cena: …" at bounding box center [525, 461] width 851 height 1506
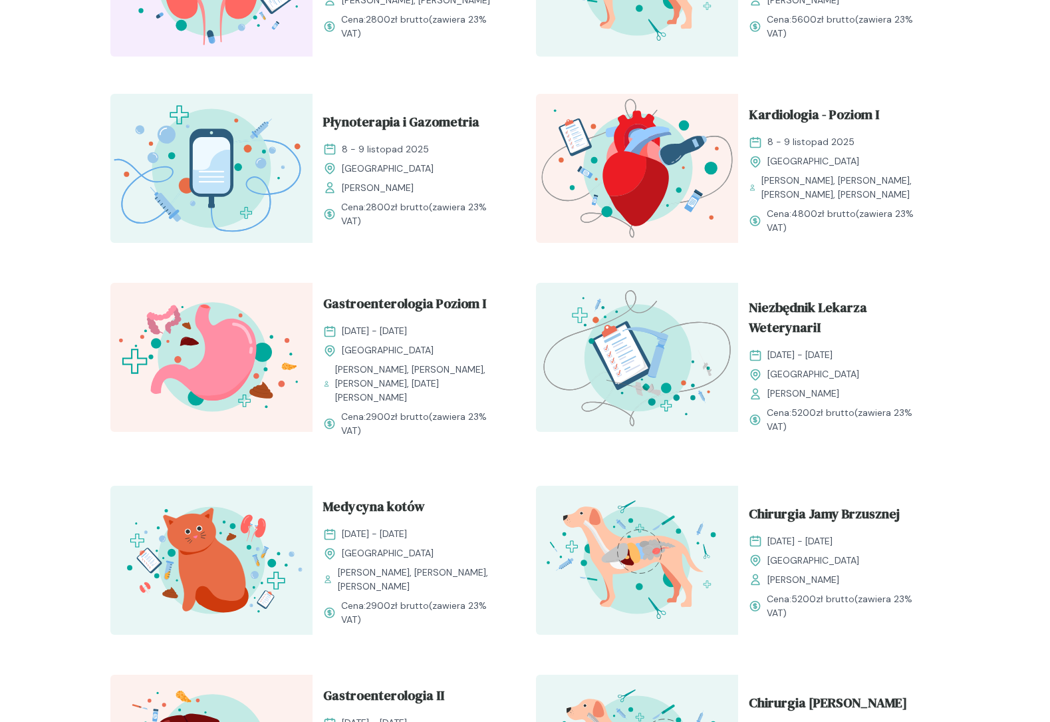
click at [233, 66] on div "Kompendium neurologiczne [DATE] - [DATE] [GEOGRAPHIC_DATA] [PERSON_NAME] Cena: …" at bounding box center [525, 461] width 851 height 1506
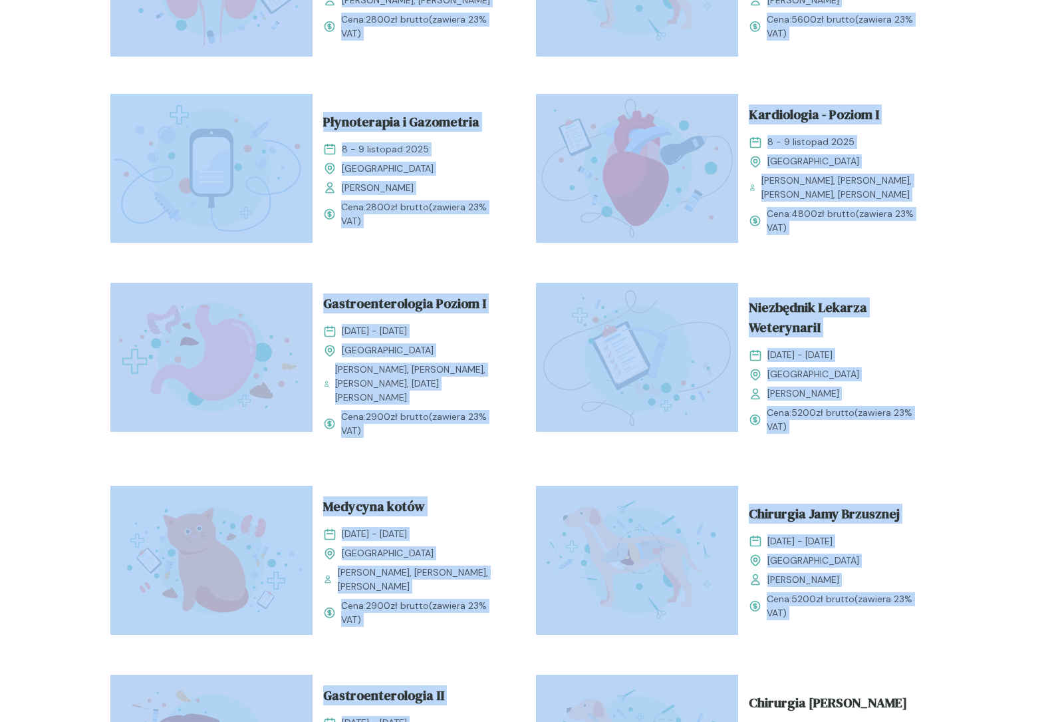
drag, startPoint x: 207, startPoint y: 70, endPoint x: 871, endPoint y: 662, distance: 888.8
click at [871, 665] on div "Kompendium neurologiczne [DATE] - [DATE] [GEOGRAPHIC_DATA] [PERSON_NAME] Cena: …" at bounding box center [525, 461] width 851 height 1506
click at [874, 632] on div "Kompendium neurologiczne [DATE] - [DATE] [GEOGRAPHIC_DATA] [PERSON_NAME] Cena: …" at bounding box center [525, 461] width 851 height 1506
drag, startPoint x: 863, startPoint y: 637, endPoint x: 205, endPoint y: 81, distance: 861.2
click at [205, 81] on div "Kompendium neurologiczne [DATE] - [DATE] [GEOGRAPHIC_DATA] [PERSON_NAME] Cena: …" at bounding box center [525, 461] width 851 height 1506
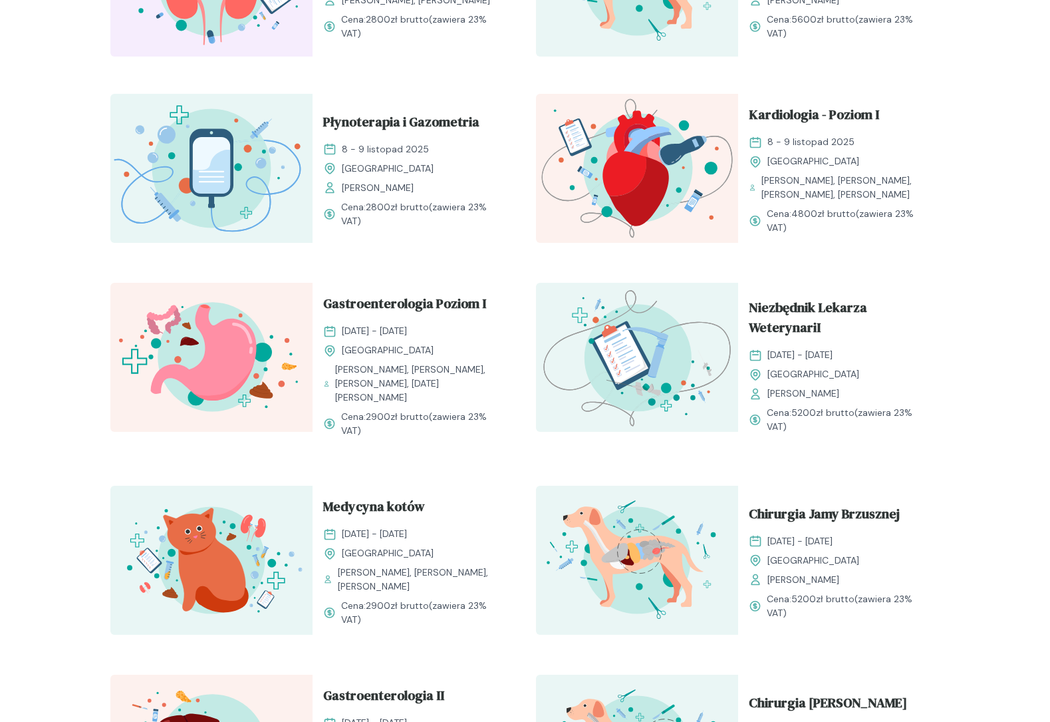
click at [198, 73] on div "Kompendium neurologiczne [DATE] - [DATE] [GEOGRAPHIC_DATA] [PERSON_NAME] Cena: …" at bounding box center [525, 461] width 851 height 1506
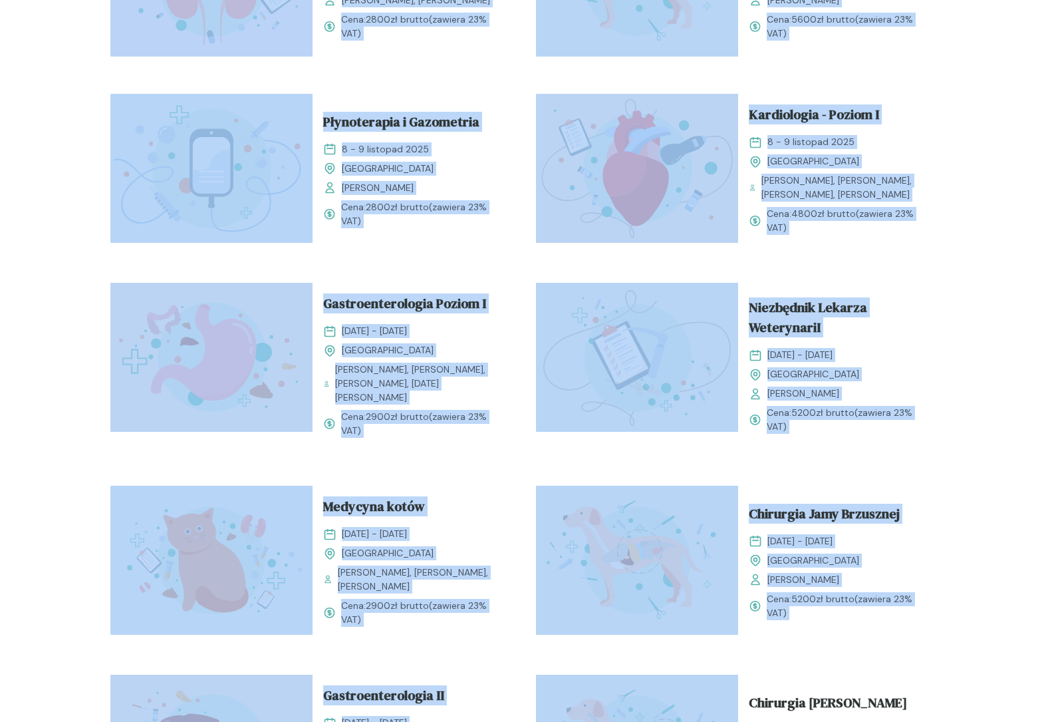
drag, startPoint x: 198, startPoint y: 73, endPoint x: 865, endPoint y: 650, distance: 882.6
click at [865, 650] on div "Kompendium neurologiczne [DATE] - [DATE] [GEOGRAPHIC_DATA] [PERSON_NAME] Cena: …" at bounding box center [525, 461] width 851 height 1506
click at [839, 617] on div "Chirurgia Jamy Brzusznej [DATE] - [DATE] Kraków [PERSON_NAME] Cena: 5200 zł bru…" at bounding box center [839, 561] width 202 height 152
drag, startPoint x: 851, startPoint y: 636, endPoint x: 243, endPoint y: 89, distance: 817.0
click at [243, 89] on div "Kompendium neurologiczne [DATE] - [DATE] [GEOGRAPHIC_DATA] [PERSON_NAME] Cena: …" at bounding box center [525, 461] width 851 height 1506
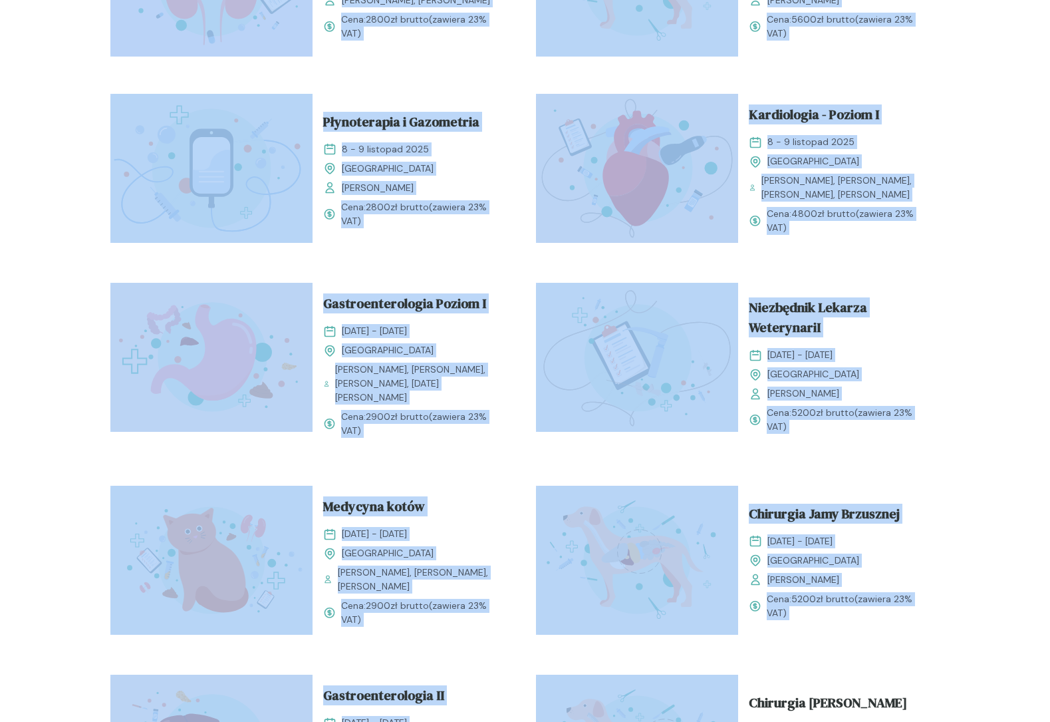
click at [243, 89] on div "Kompendium neurologiczne [DATE] - [DATE] [GEOGRAPHIC_DATA] [PERSON_NAME] Cena: …" at bounding box center [525, 461] width 851 height 1506
drag, startPoint x: 220, startPoint y: 73, endPoint x: 824, endPoint y: 630, distance: 821.3
click at [824, 630] on div "Kompendium neurologiczne [DATE] - [DATE] [GEOGRAPHIC_DATA] [PERSON_NAME] Cena: …" at bounding box center [525, 461] width 851 height 1506
drag, startPoint x: 839, startPoint y: 642, endPoint x: 220, endPoint y: 80, distance: 835.2
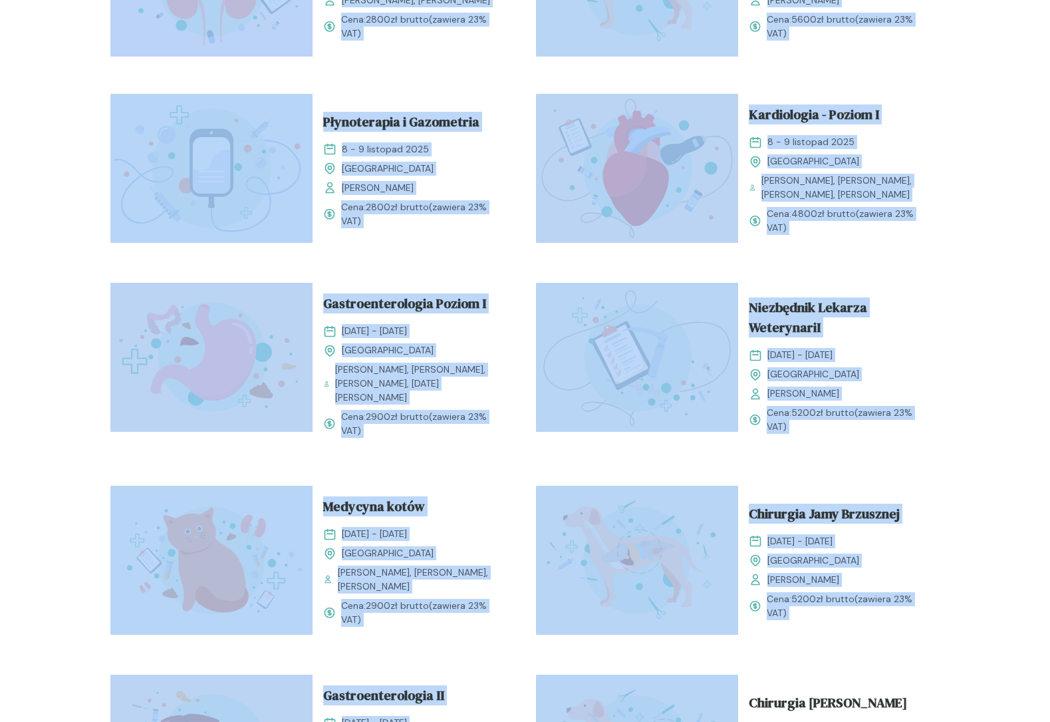
click at [220, 80] on div "Kompendium neurologiczne [DATE] - [DATE] [GEOGRAPHIC_DATA] [PERSON_NAME] Cena: …" at bounding box center [525, 461] width 851 height 1506
drag, startPoint x: 214, startPoint y: 80, endPoint x: 836, endPoint y: 634, distance: 833.2
click at [837, 633] on div "Kompendium neurologiczne [DATE] - [DATE] [GEOGRAPHIC_DATA] [PERSON_NAME] Cena: …" at bounding box center [525, 461] width 851 height 1506
click at [836, 634] on div "Kompendium neurologiczne [DATE] - [DATE] [GEOGRAPHIC_DATA] [PERSON_NAME] Cena: …" at bounding box center [525, 461] width 851 height 1506
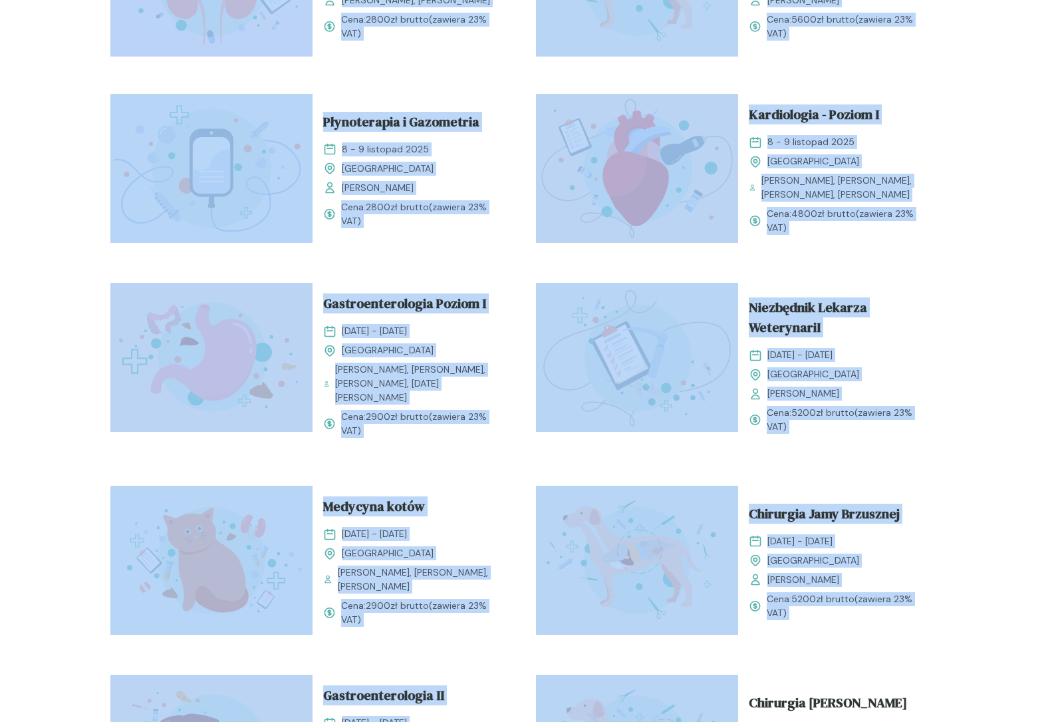
drag, startPoint x: 853, startPoint y: 645, endPoint x: 230, endPoint y: 79, distance: 841.8
click at [230, 79] on div "Kompendium neurologiczne [DATE] - [DATE] [GEOGRAPHIC_DATA] [PERSON_NAME] Cena: …" at bounding box center [525, 461] width 851 height 1506
drag, startPoint x: 243, startPoint y: 127, endPoint x: 900, endPoint y: 635, distance: 830.0
click at [900, 635] on div "Kompendium neurologiczne [DATE] - [DATE] [GEOGRAPHIC_DATA] [PERSON_NAME] Cena: …" at bounding box center [525, 461] width 851 height 1506
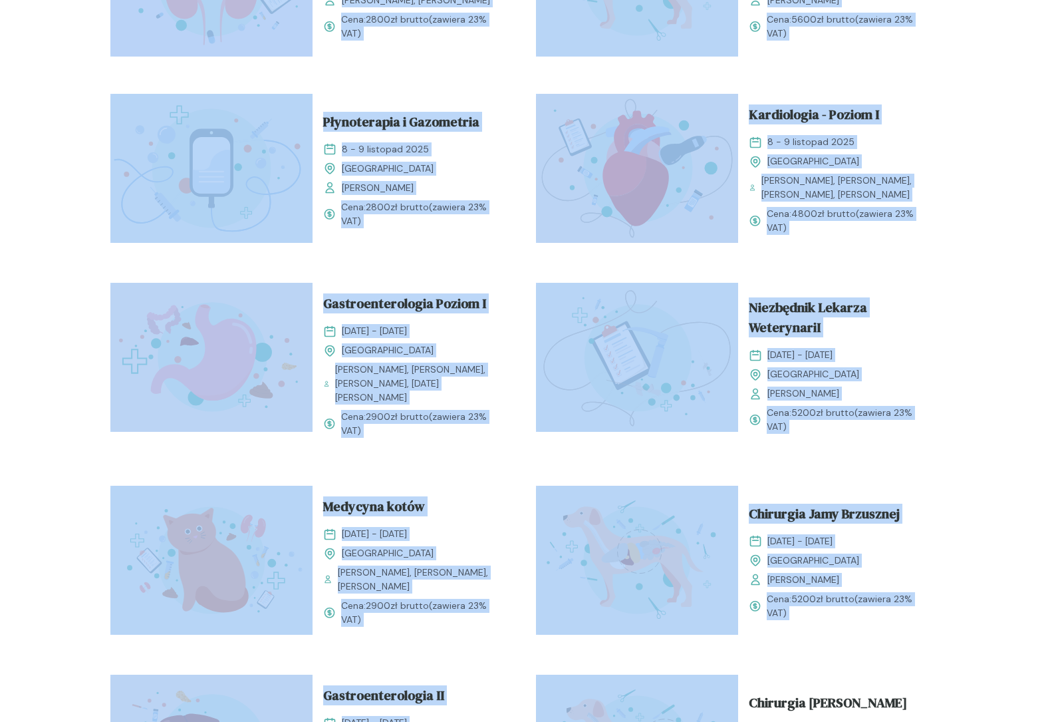
click at [897, 635] on div "Kompendium neurologiczne [DATE] - [DATE] [GEOGRAPHIC_DATA] [PERSON_NAME] Cena: …" at bounding box center [525, 461] width 851 height 1506
drag, startPoint x: 897, startPoint y: 635, endPoint x: 235, endPoint y: 81, distance: 863.0
click at [235, 81] on div "Kompendium neurologiczne [DATE] - [DATE] [GEOGRAPHIC_DATA] [PERSON_NAME] Cena: …" at bounding box center [525, 461] width 851 height 1506
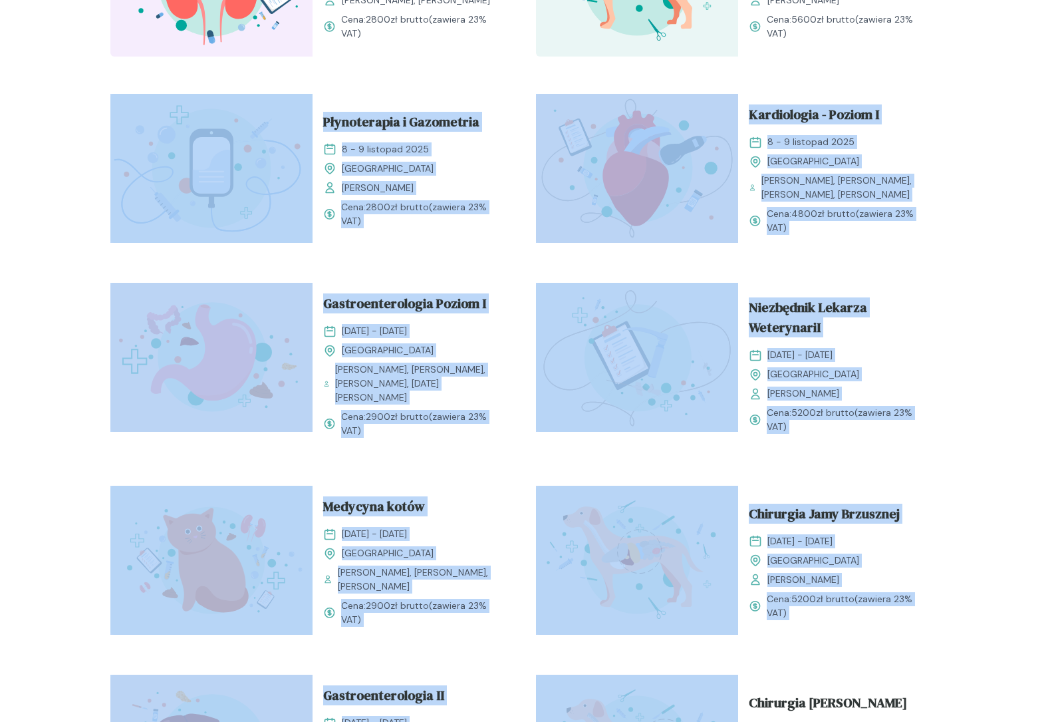
drag, startPoint x: 218, startPoint y: 81, endPoint x: 923, endPoint y: 670, distance: 918.7
click at [923, 670] on div "Kompendium neurologiczne [DATE] - [DATE] [GEOGRAPHIC_DATA] [PERSON_NAME] Cena: …" at bounding box center [525, 461] width 851 height 1506
click at [851, 620] on div "Chirurgia Jamy Brzusznej [DATE] - [DATE] Kraków [PERSON_NAME] Cena: 5200 zł bru…" at bounding box center [839, 561] width 202 height 152
drag, startPoint x: 865, startPoint y: 636, endPoint x: 179, endPoint y: 93, distance: 875.3
click at [179, 93] on div "Kompendium neurologiczne [DATE] - [DATE] [GEOGRAPHIC_DATA] [PERSON_NAME] Cena: …" at bounding box center [525, 461] width 851 height 1506
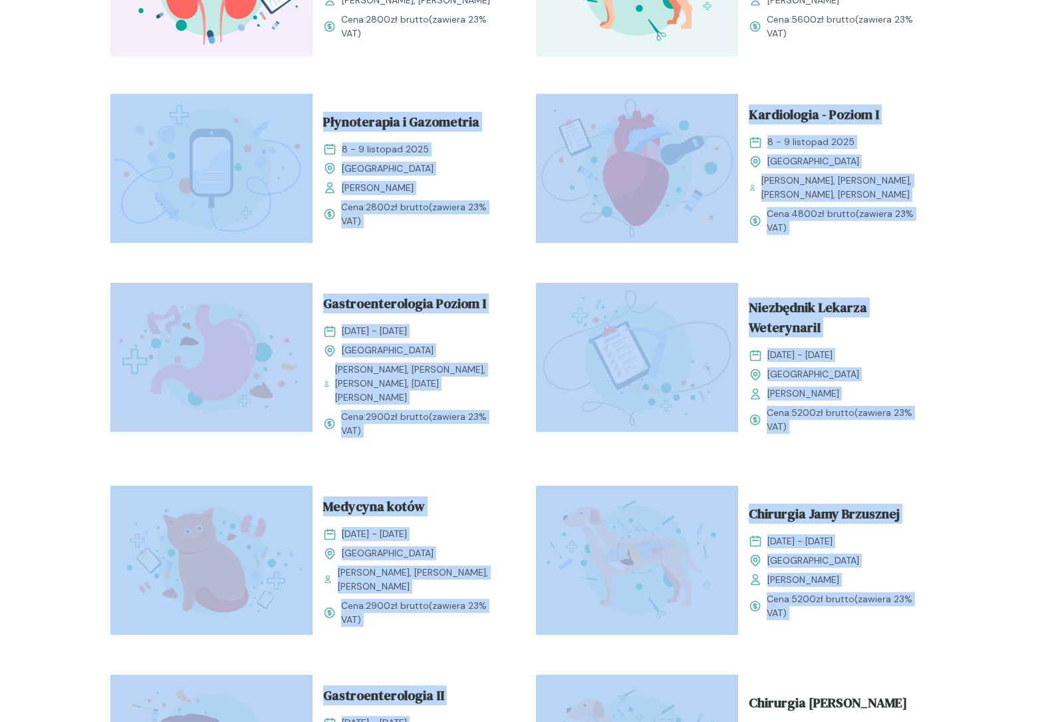
click at [179, 93] on div "Kompendium neurologiczne [DATE] - [DATE] [GEOGRAPHIC_DATA] [PERSON_NAME] Cena: …" at bounding box center [525, 461] width 851 height 1506
drag, startPoint x: 179, startPoint y: 93, endPoint x: 878, endPoint y: 609, distance: 868.8
click at [880, 606] on div "Kompendium neurologiczne [DATE] - [DATE] [GEOGRAPHIC_DATA] [PERSON_NAME] Cena: …" at bounding box center [525, 461] width 851 height 1506
click at [871, 624] on div "Chirurgia Jamy Brzusznej [DATE] - [DATE] Kraków [PERSON_NAME] Cena: 5200 zł bru…" at bounding box center [839, 561] width 202 height 152
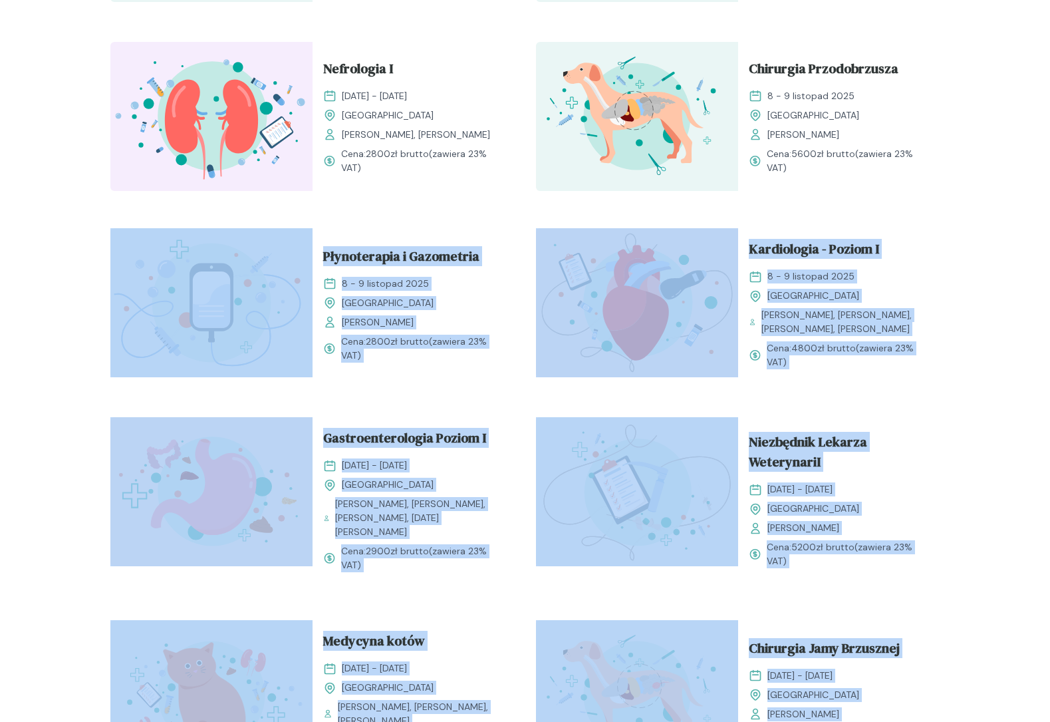
drag, startPoint x: 871, startPoint y: 624, endPoint x: 227, endPoint y: 158, distance: 793.9
click at [228, 158] on div "Kompendium neurologiczne [DATE] - [DATE] [GEOGRAPHIC_DATA] [PERSON_NAME] Cena: …" at bounding box center [525, 595] width 851 height 1506
click at [249, 217] on div "Kompendium neurologiczne [DATE] - [DATE] [GEOGRAPHIC_DATA] [PERSON_NAME] Cena: …" at bounding box center [525, 595] width 851 height 1506
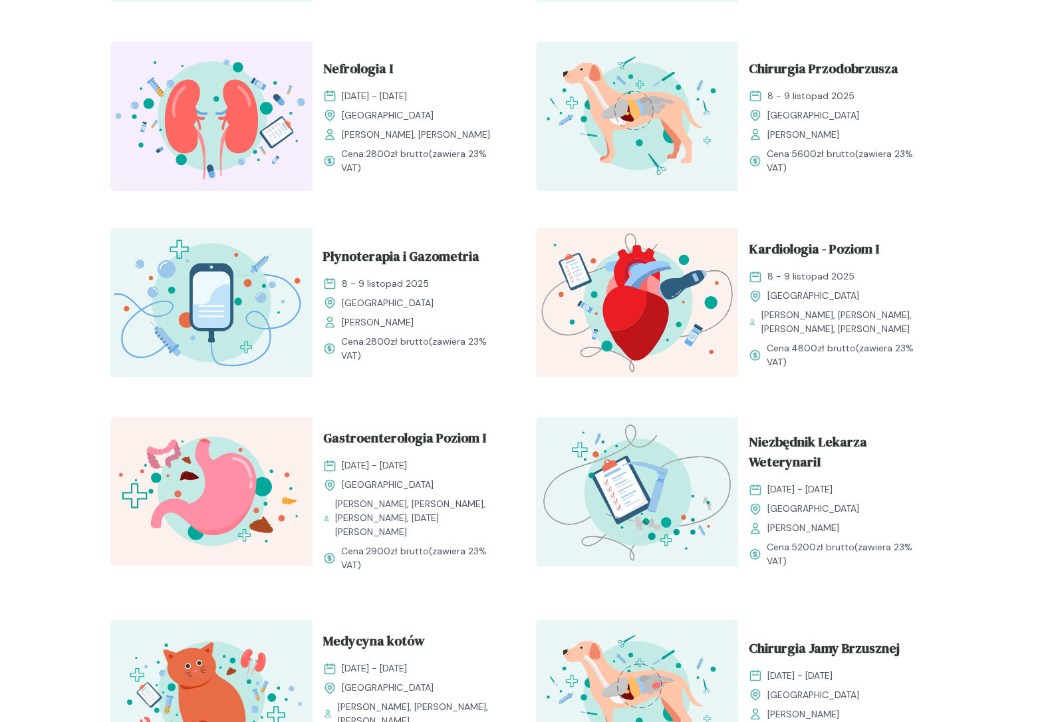
click at [225, 217] on div "Kompendium neurologiczne [DATE] - [DATE] [GEOGRAPHIC_DATA] [PERSON_NAME] Cena: …" at bounding box center [525, 595] width 851 height 1506
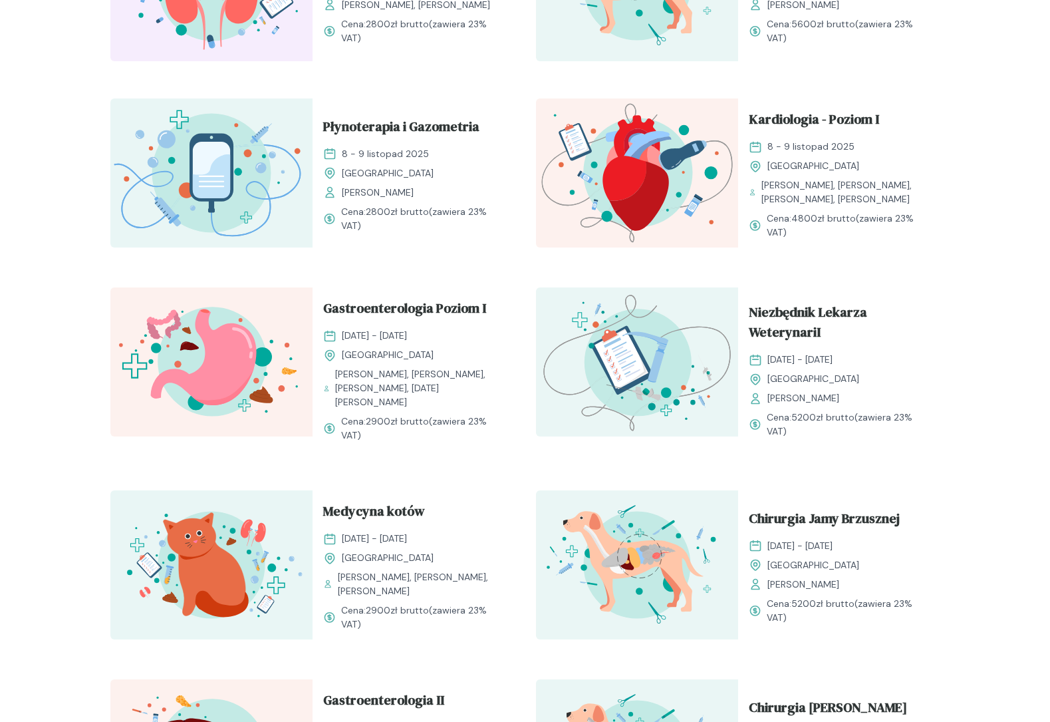
drag, startPoint x: 225, startPoint y: 217, endPoint x: 898, endPoint y: 720, distance: 840.1
click at [898, 720] on div "Kompendium neurologiczne [DATE] - [DATE] [GEOGRAPHIC_DATA] [PERSON_NAME] Cena: …" at bounding box center [525, 466] width 851 height 1506
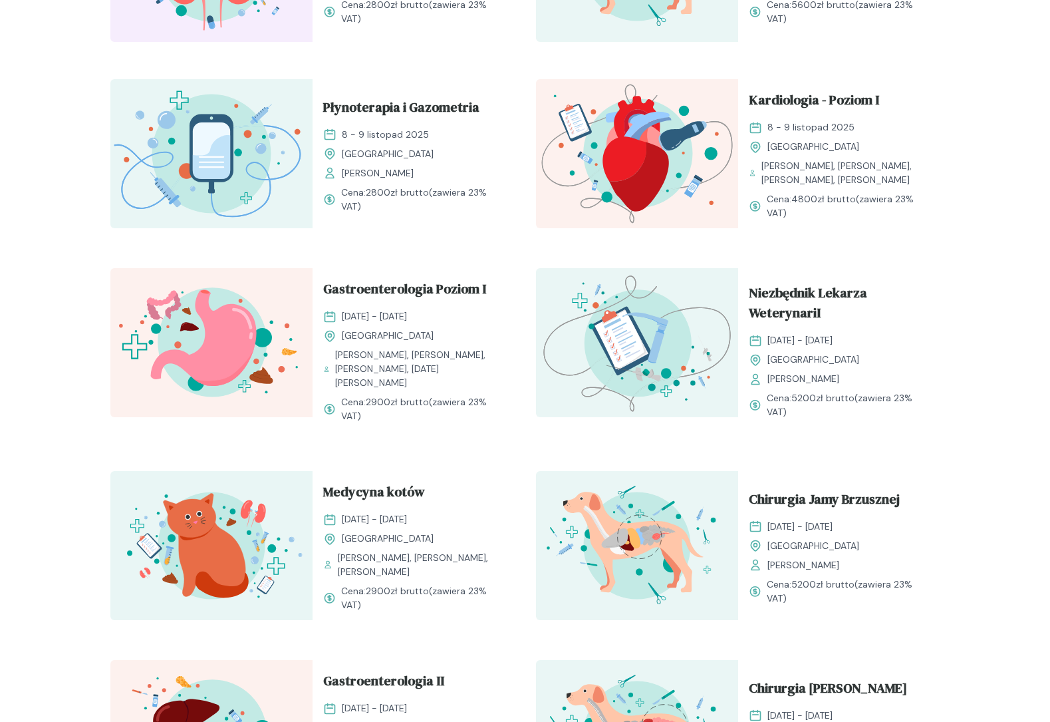
click at [865, 616] on div "Kompendium neurologiczne [DATE] - [DATE] [GEOGRAPHIC_DATA] [PERSON_NAME] Cena: …" at bounding box center [525, 446] width 851 height 1506
click at [871, 628] on div "Kompendium neurologiczne [DATE] - [DATE] [GEOGRAPHIC_DATA] [PERSON_NAME] Cena: …" at bounding box center [525, 446] width 851 height 1506
drag, startPoint x: 871, startPoint y: 628, endPoint x: 195, endPoint y: 78, distance: 872.1
click at [195, 78] on div "Kompendium neurologiczne [DATE] - [DATE] [GEOGRAPHIC_DATA] [PERSON_NAME] Cena: …" at bounding box center [525, 446] width 851 height 1506
click at [186, 65] on div "Kompendium neurologiczne [DATE] - [DATE] [GEOGRAPHIC_DATA] [PERSON_NAME] Cena: …" at bounding box center [525, 446] width 851 height 1506
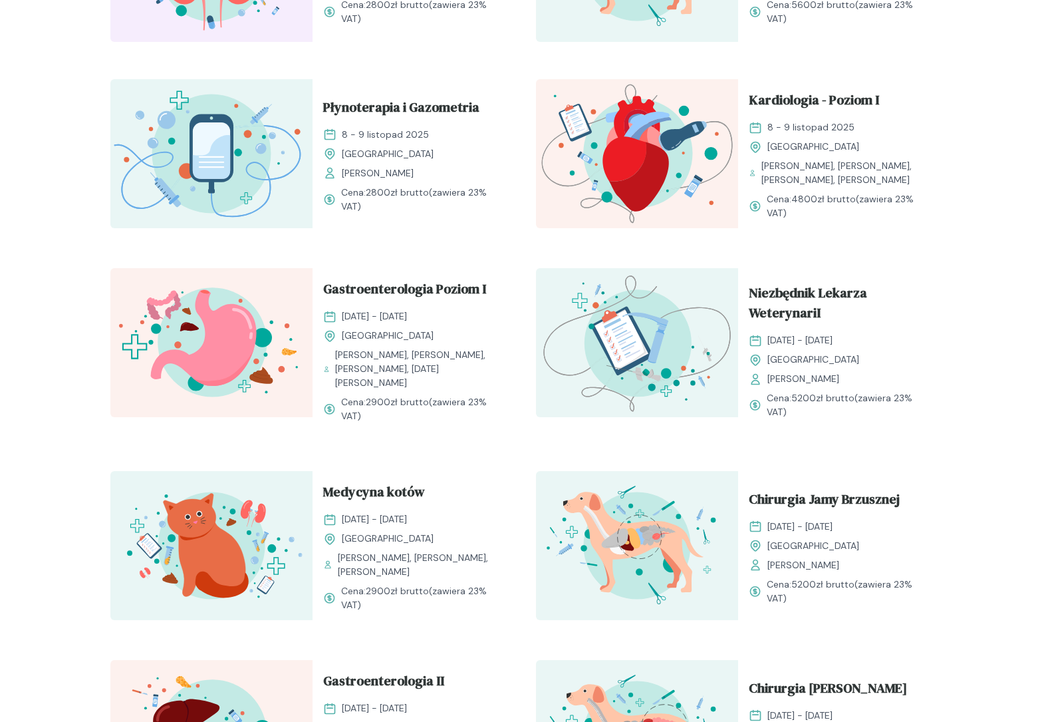
drag
click at [835, 607] on div "Kompendium neurologiczne [DATE] - [DATE] [GEOGRAPHIC_DATA] [PERSON_NAME] Cena: …" at bounding box center [525, 446] width 851 height 1506
click at [849, 620] on div "Kompendium neurologiczne [DATE] - [DATE] [GEOGRAPHIC_DATA] [PERSON_NAME] Cena: …" at bounding box center [525, 446] width 851 height 1506
click at [138, 61] on div "Kompendium neurologiczne [DATE] - [DATE] [GEOGRAPHIC_DATA] [PERSON_NAME] Cena: …" at bounding box center [525, 446] width 851 height 1506
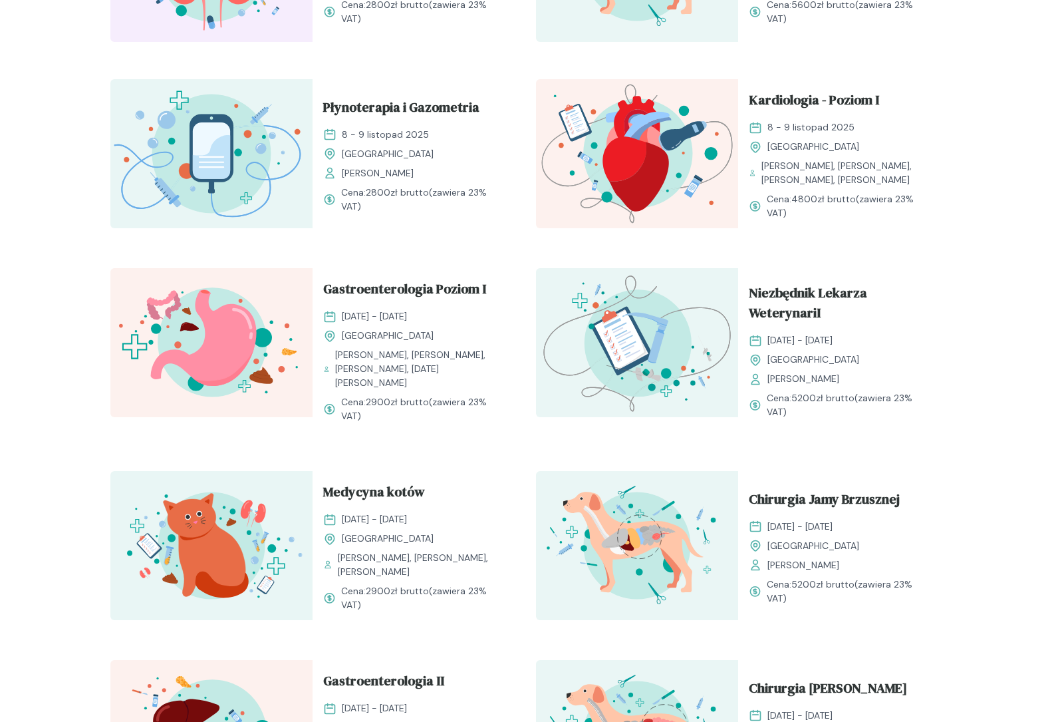
click at [795, 561] on div "Kompendium neurologiczne [DATE] - [DATE] [GEOGRAPHIC_DATA] [PERSON_NAME] Cena: …" at bounding box center [525, 446] width 851 height 1506
click at [824, 607] on div "Chirurgia Jamy Brzusznej [DATE] - [DATE] Kraków [PERSON_NAME] Cena: 5200 zł bru…" at bounding box center [839, 547] width 202 height 152
